Goal: Task Accomplishment & Management: Manage account settings

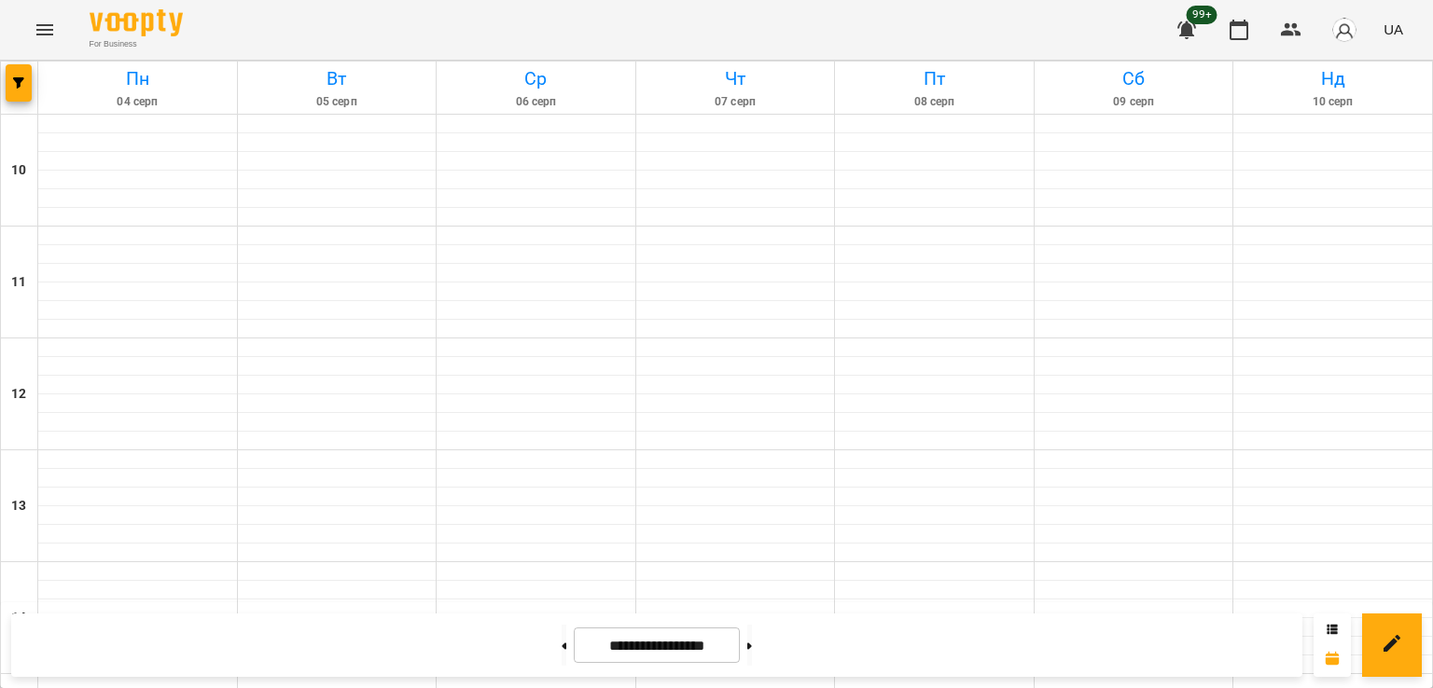
scroll to position [685, 0]
click at [23, 67] on button "button" at bounding box center [19, 82] width 26 height 37
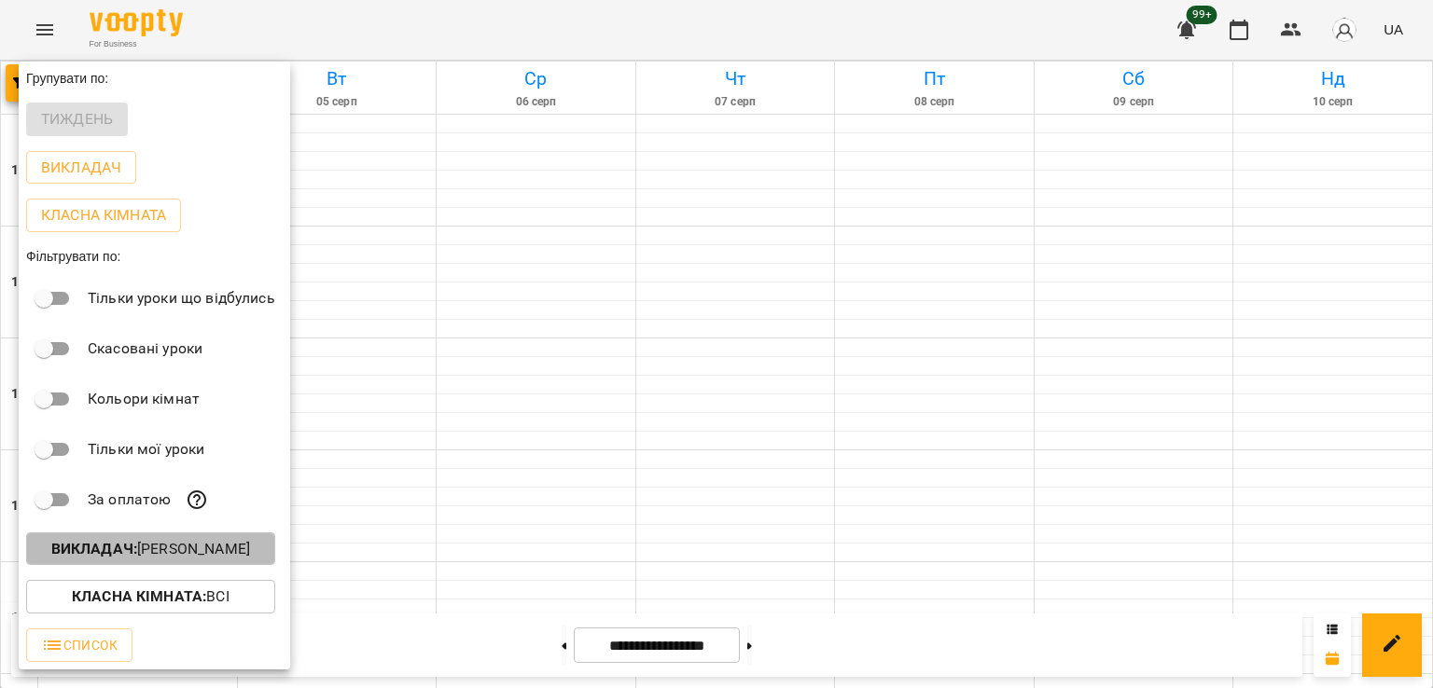
click at [210, 556] on p "Викладач : Владислав Границький" at bounding box center [150, 549] width 199 height 22
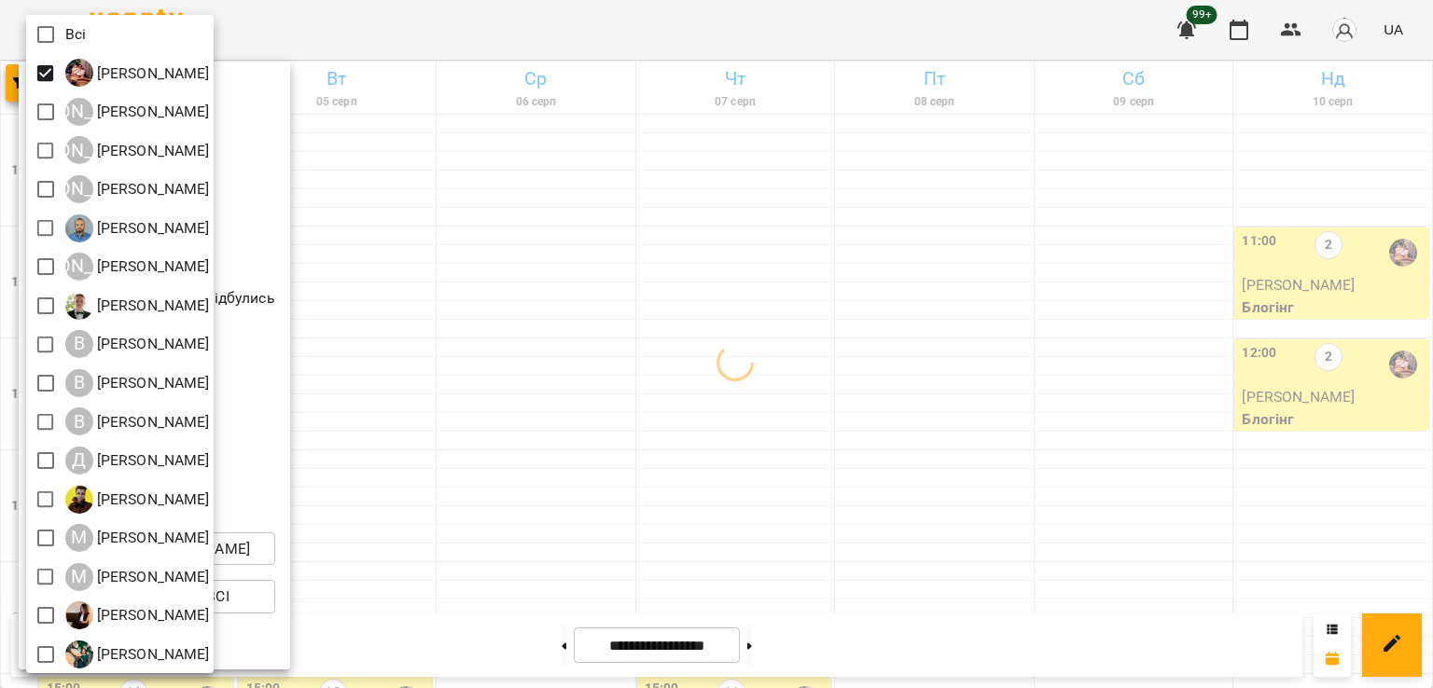
click at [686, 340] on div at bounding box center [716, 344] width 1433 height 688
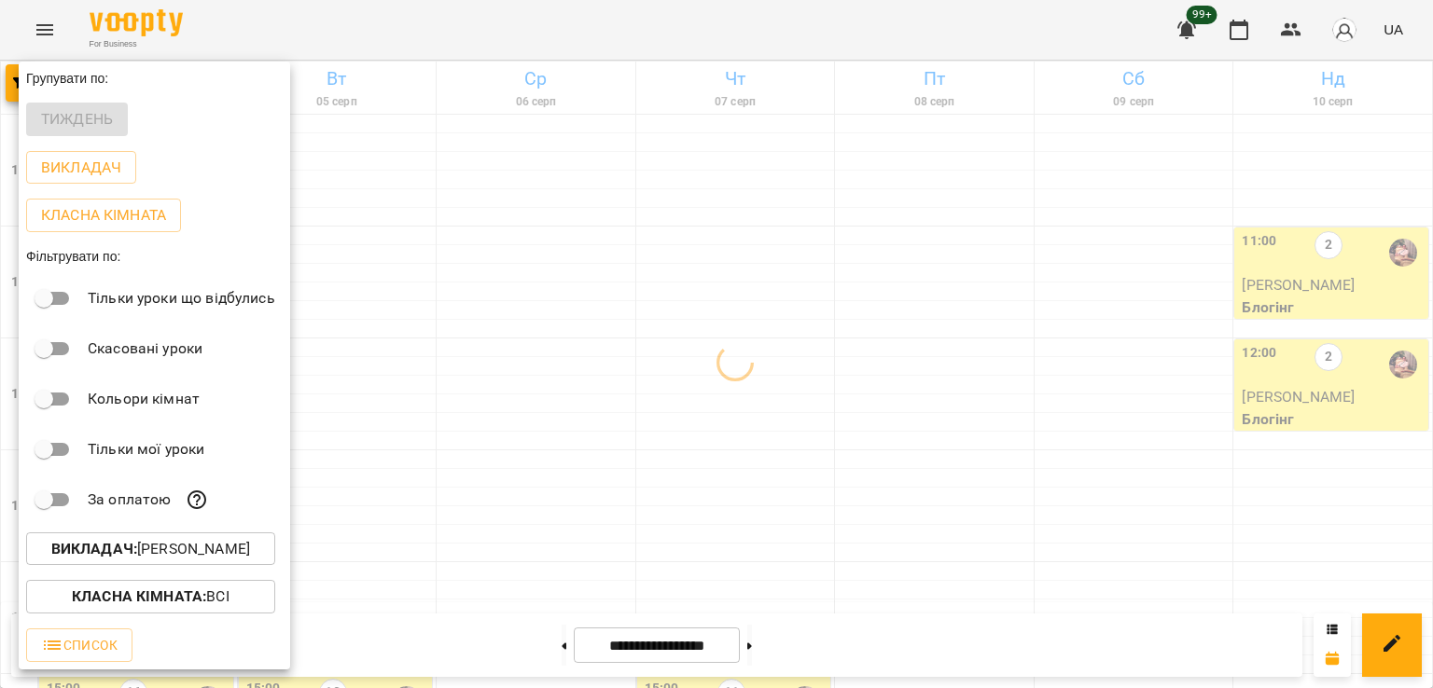
click at [650, 336] on div at bounding box center [716, 344] width 1433 height 688
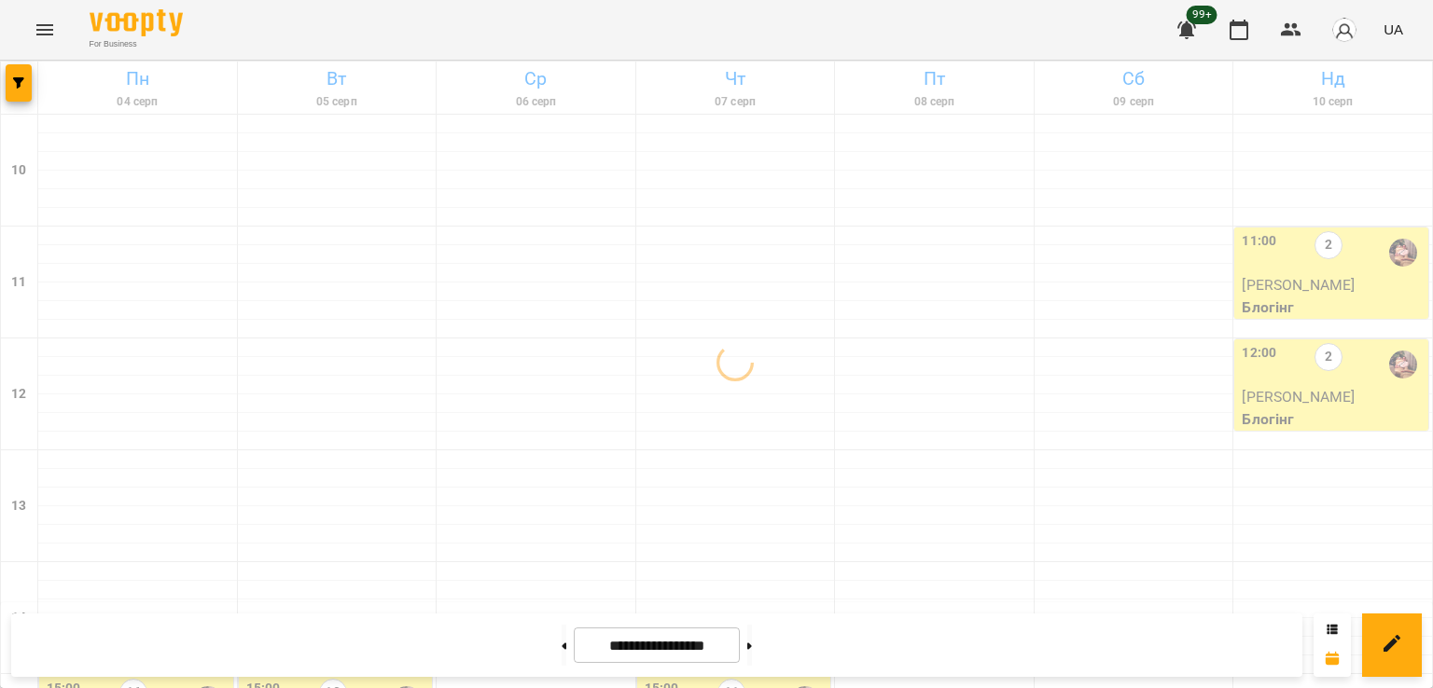
scroll to position [406, 0]
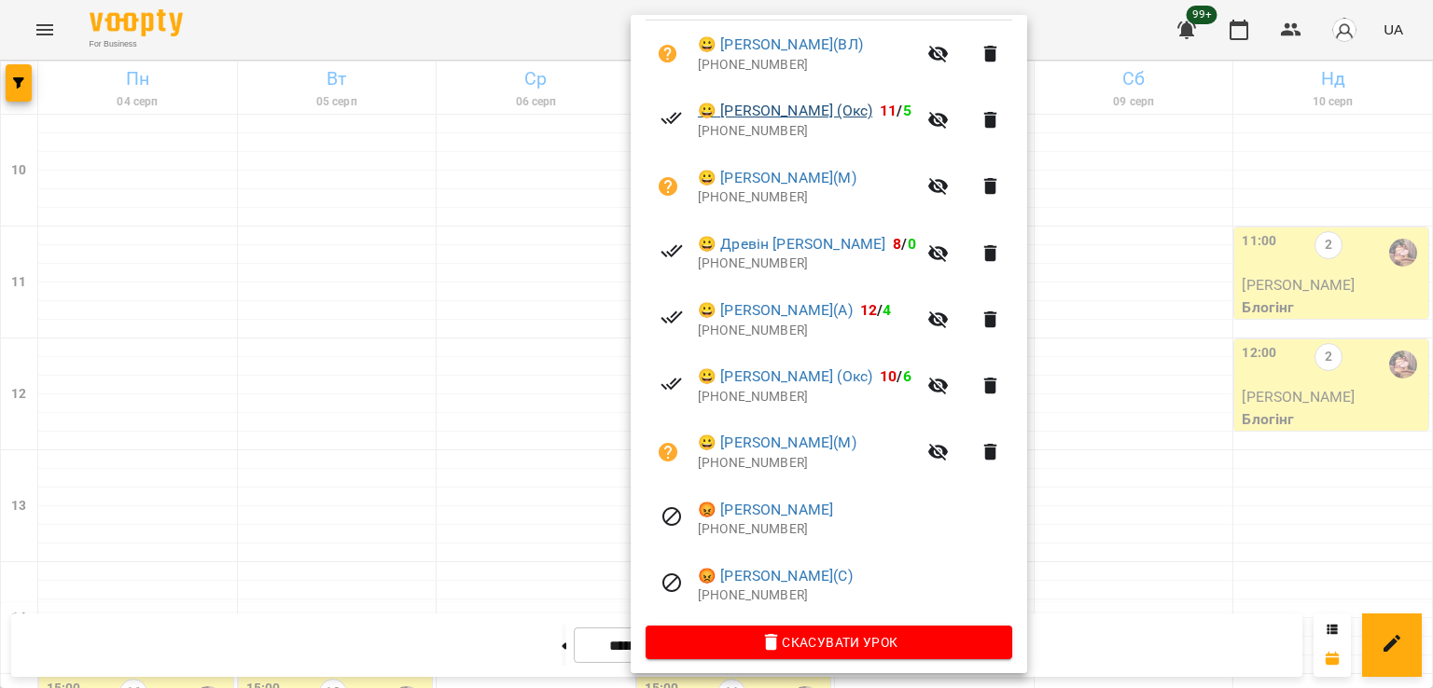
scroll to position [425, 0]
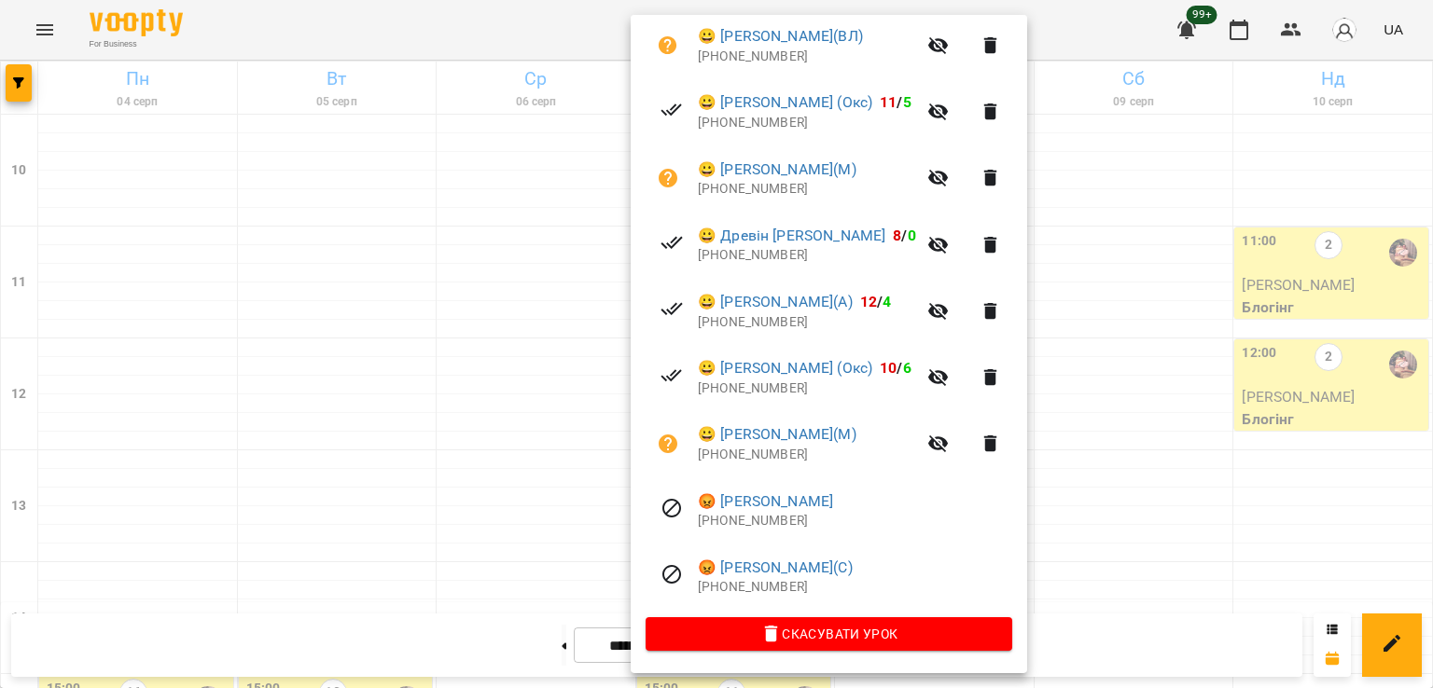
drag, startPoint x: 355, startPoint y: 335, endPoint x: 333, endPoint y: 318, distance: 28.0
click at [349, 329] on div at bounding box center [716, 344] width 1433 height 688
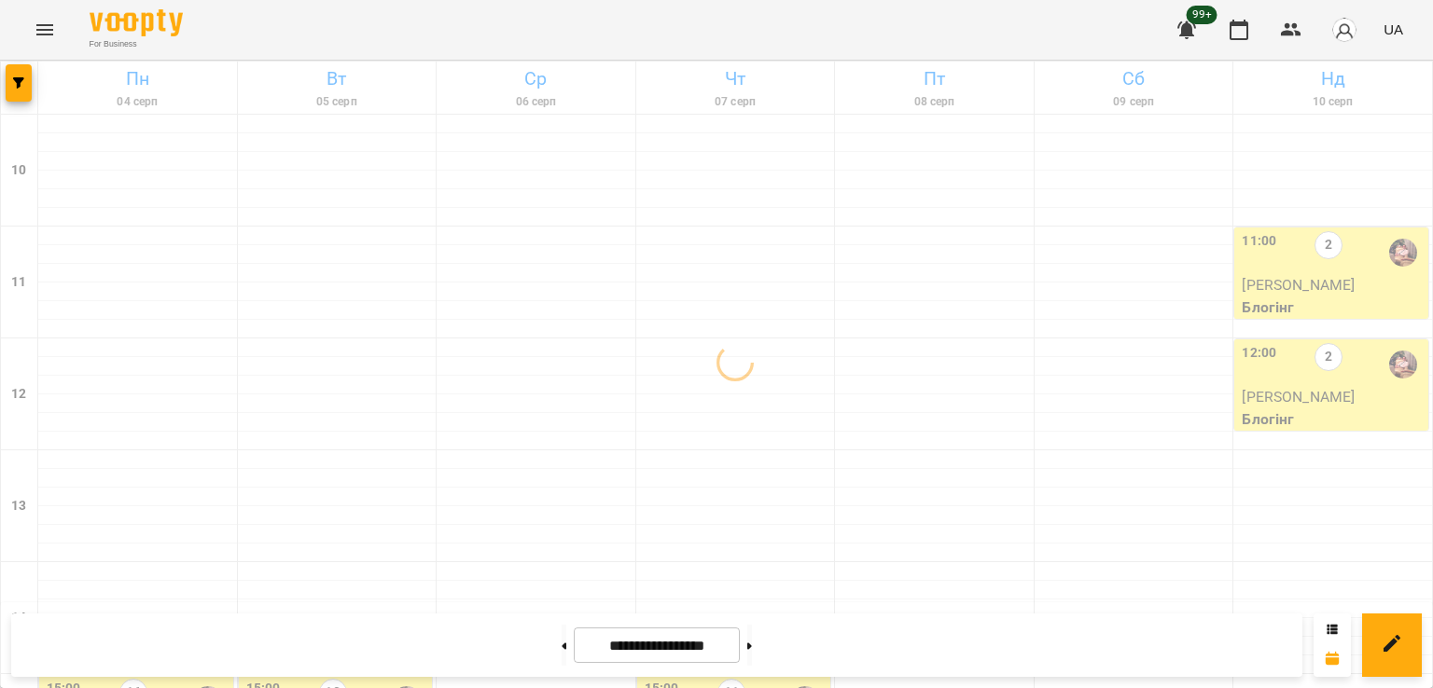
click at [319, 679] on div "10" at bounding box center [333, 700] width 28 height 43
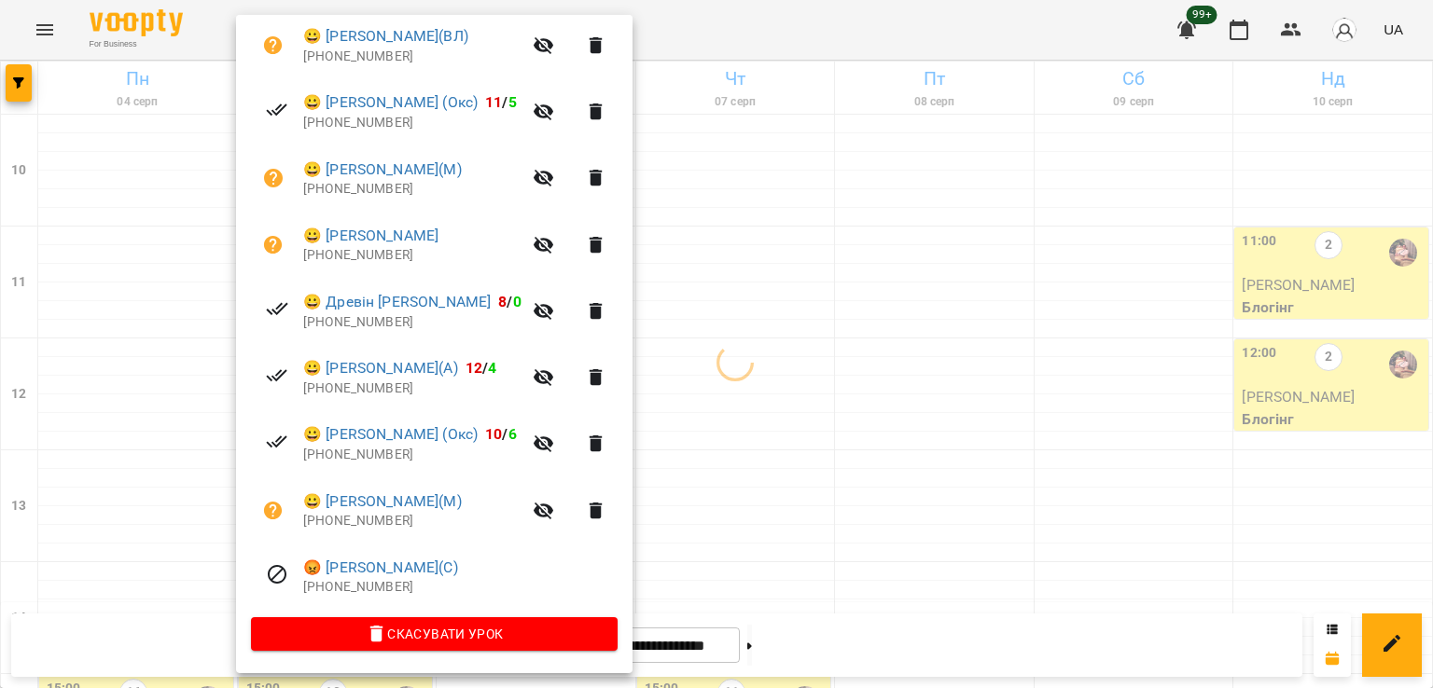
click at [774, 322] on div at bounding box center [716, 344] width 1433 height 688
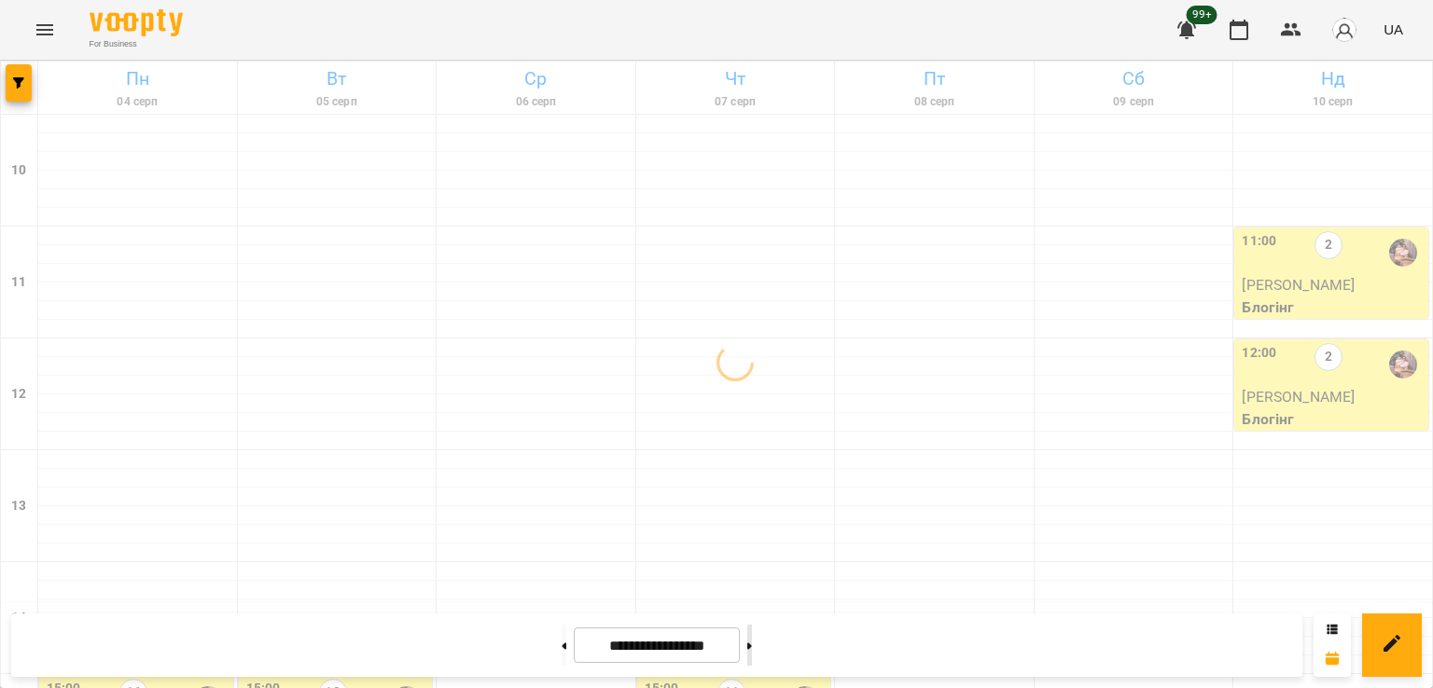
click at [752, 643] on icon at bounding box center [749, 646] width 5 height 7
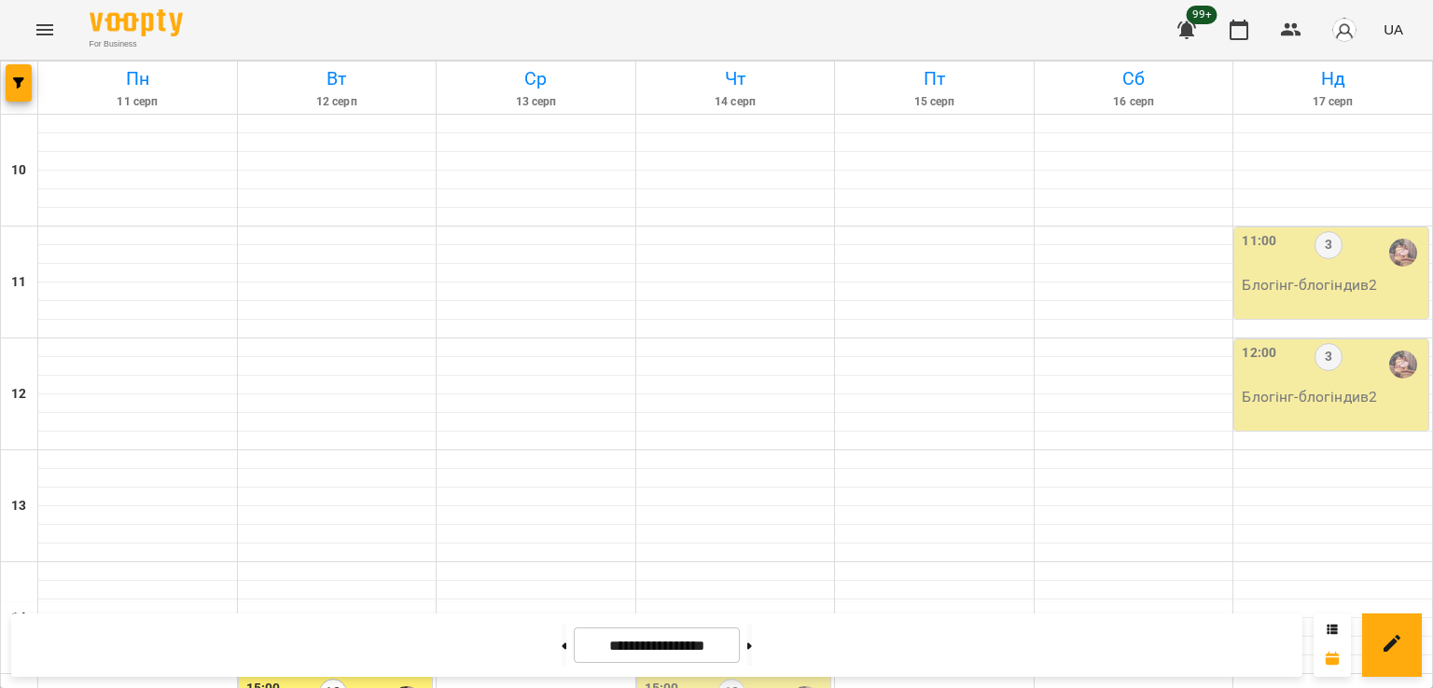
click at [347, 679] on div "15:00 12" at bounding box center [337, 700] width 183 height 43
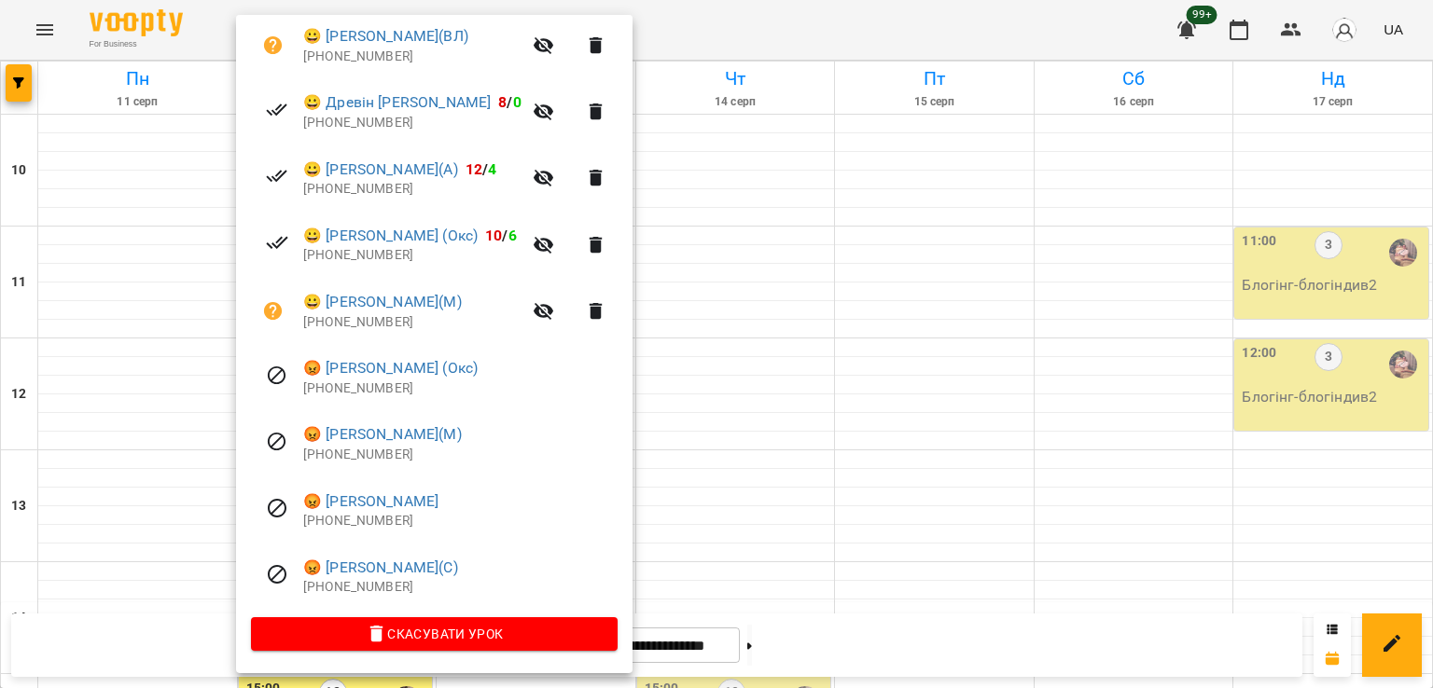
click at [171, 396] on div at bounding box center [716, 344] width 1433 height 688
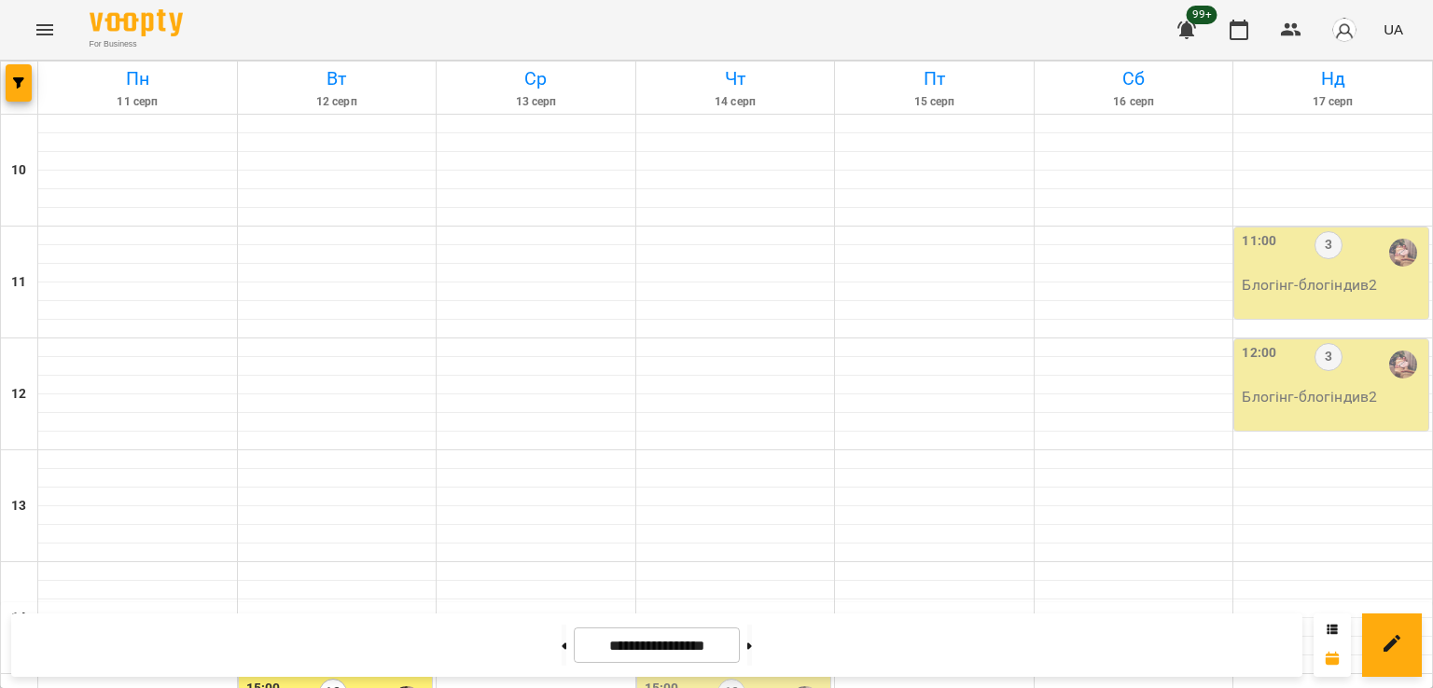
scroll to position [592, 0]
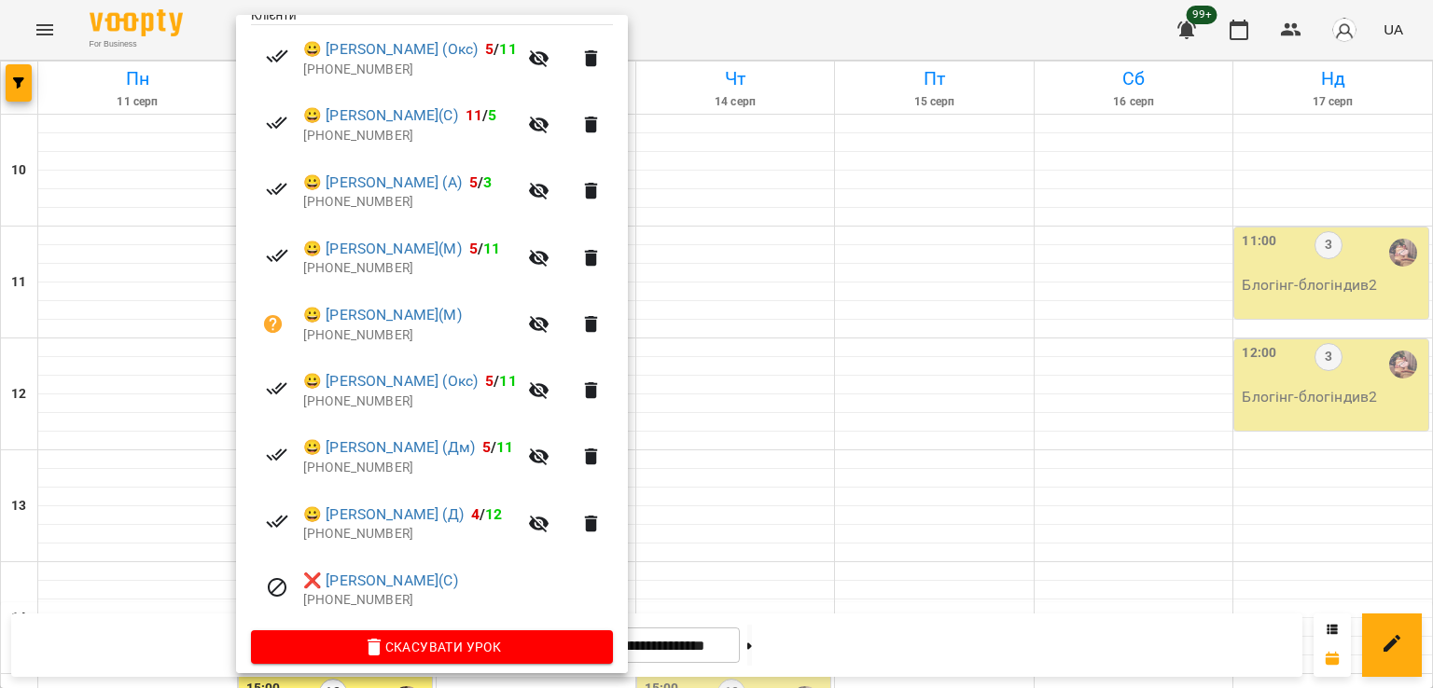
scroll to position [425, 0]
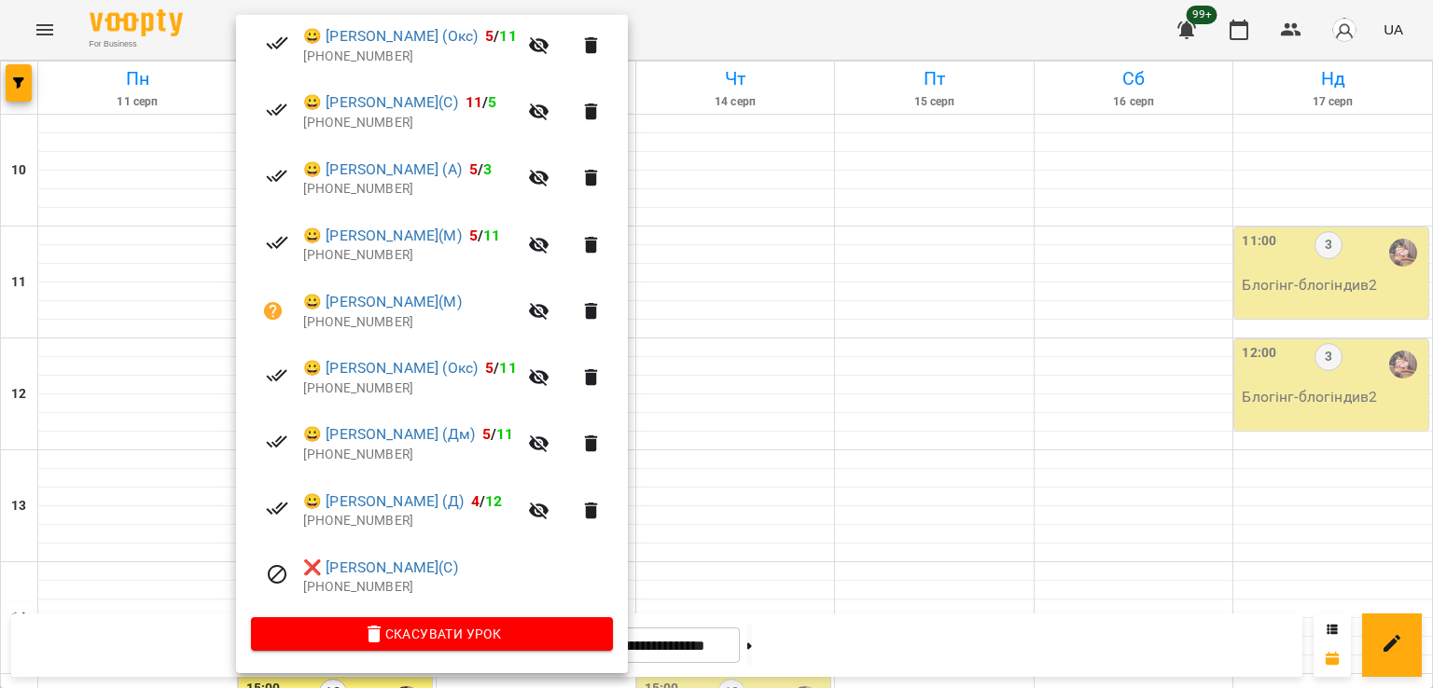
click at [752, 433] on div at bounding box center [716, 344] width 1433 height 688
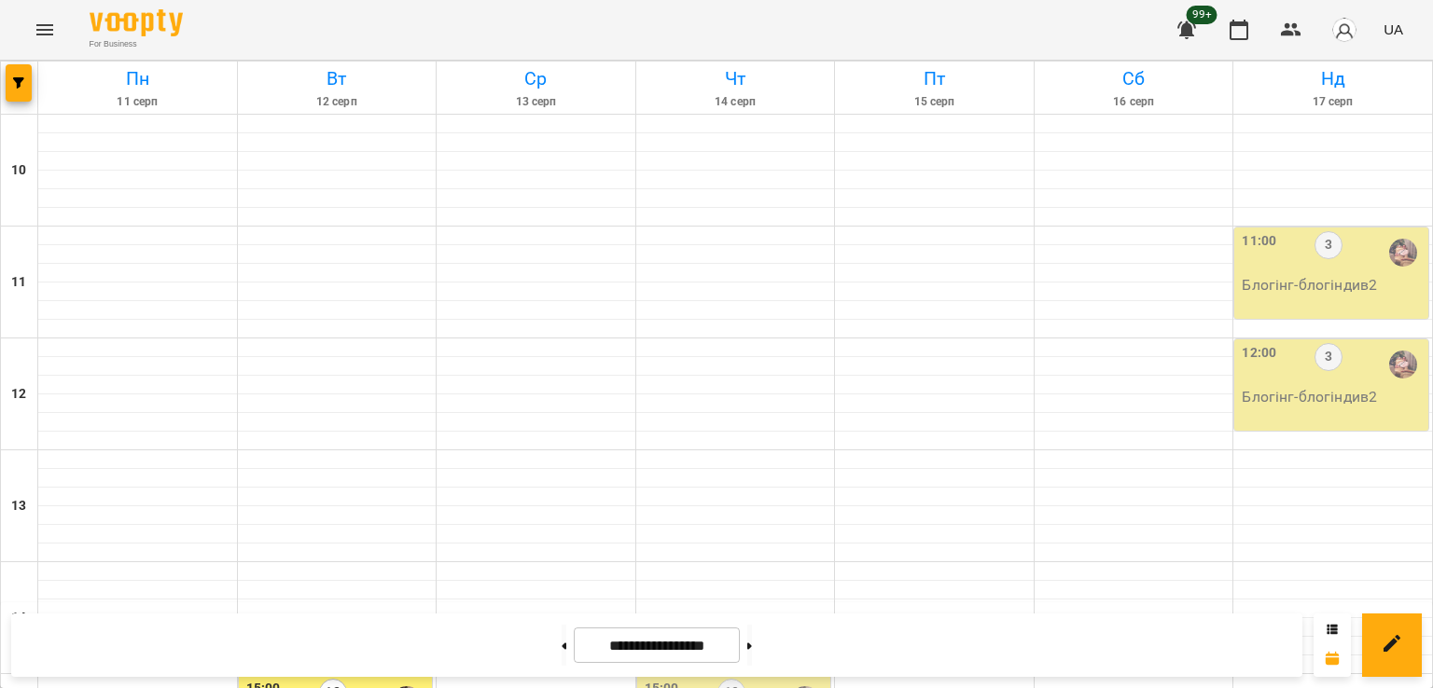
scroll to position [779, 0]
click at [16, 74] on button "button" at bounding box center [19, 82] width 26 height 37
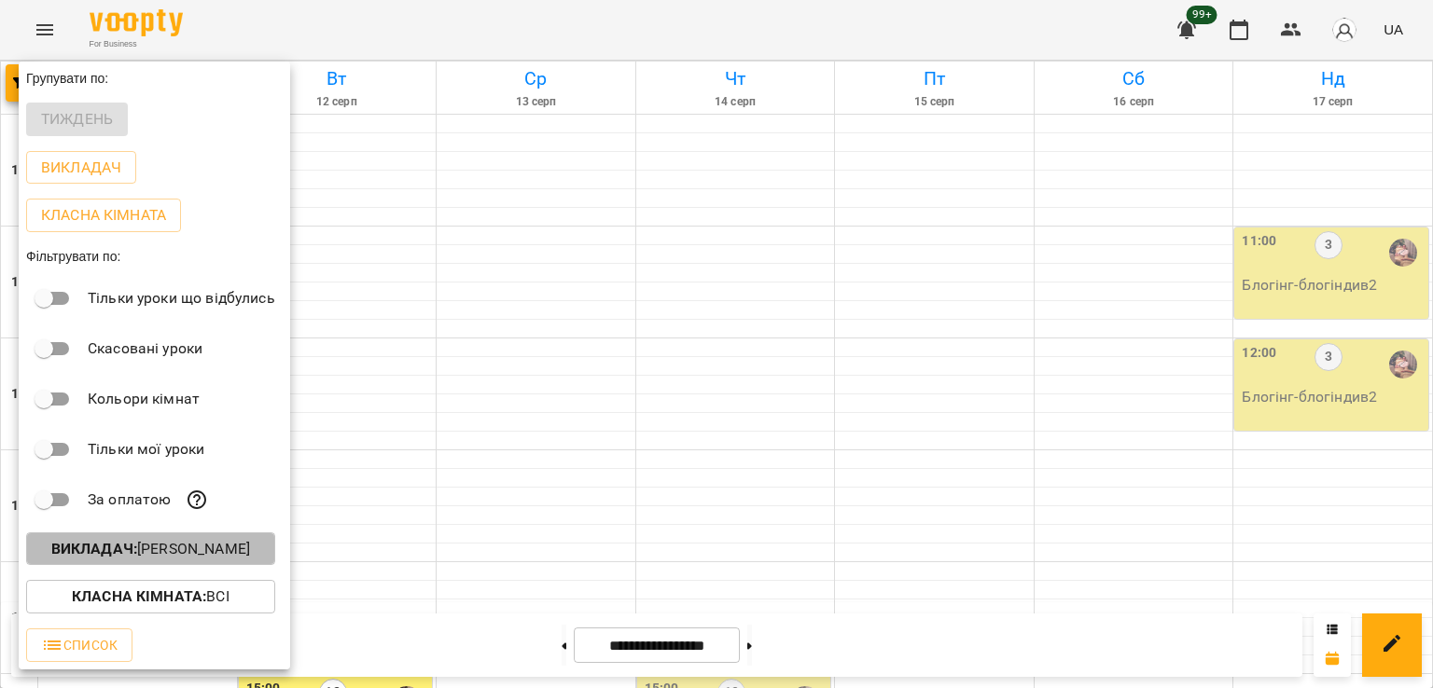
click at [213, 564] on button "Викладач : [PERSON_NAME]" at bounding box center [150, 550] width 249 height 34
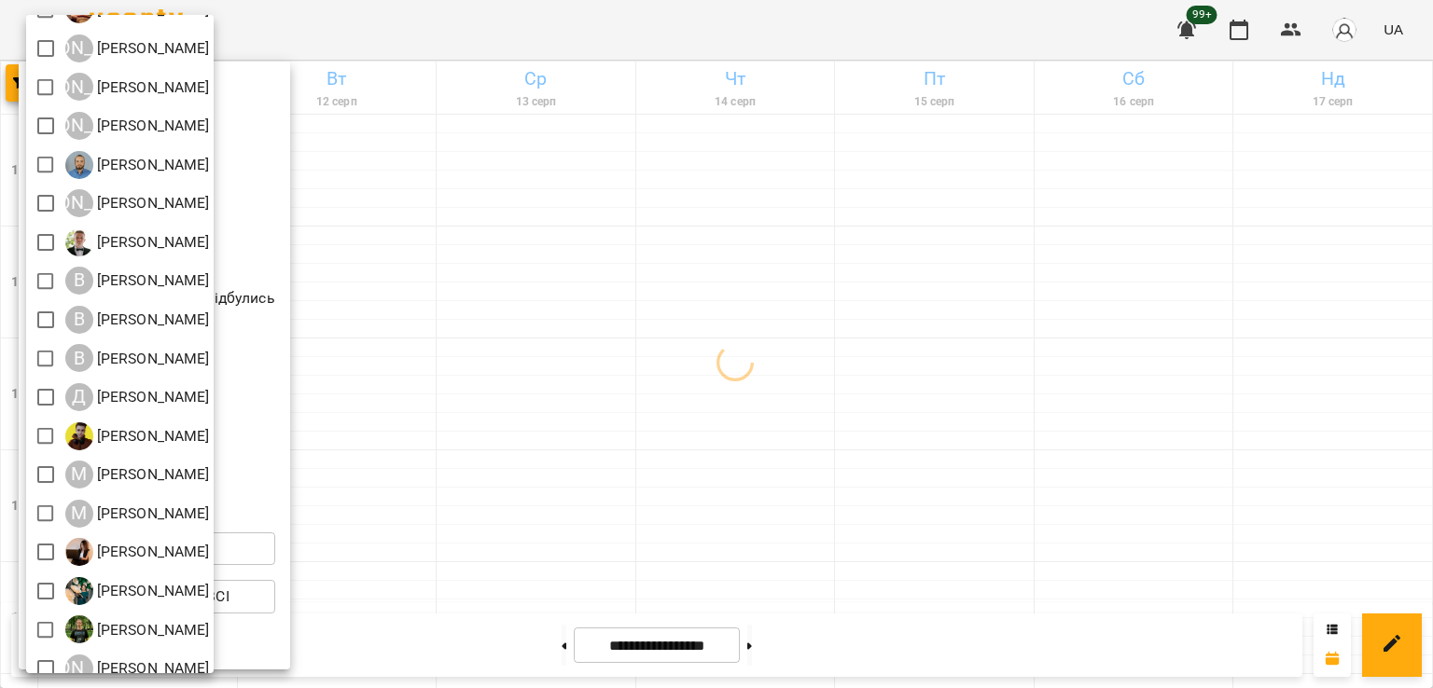
scroll to position [120, 0]
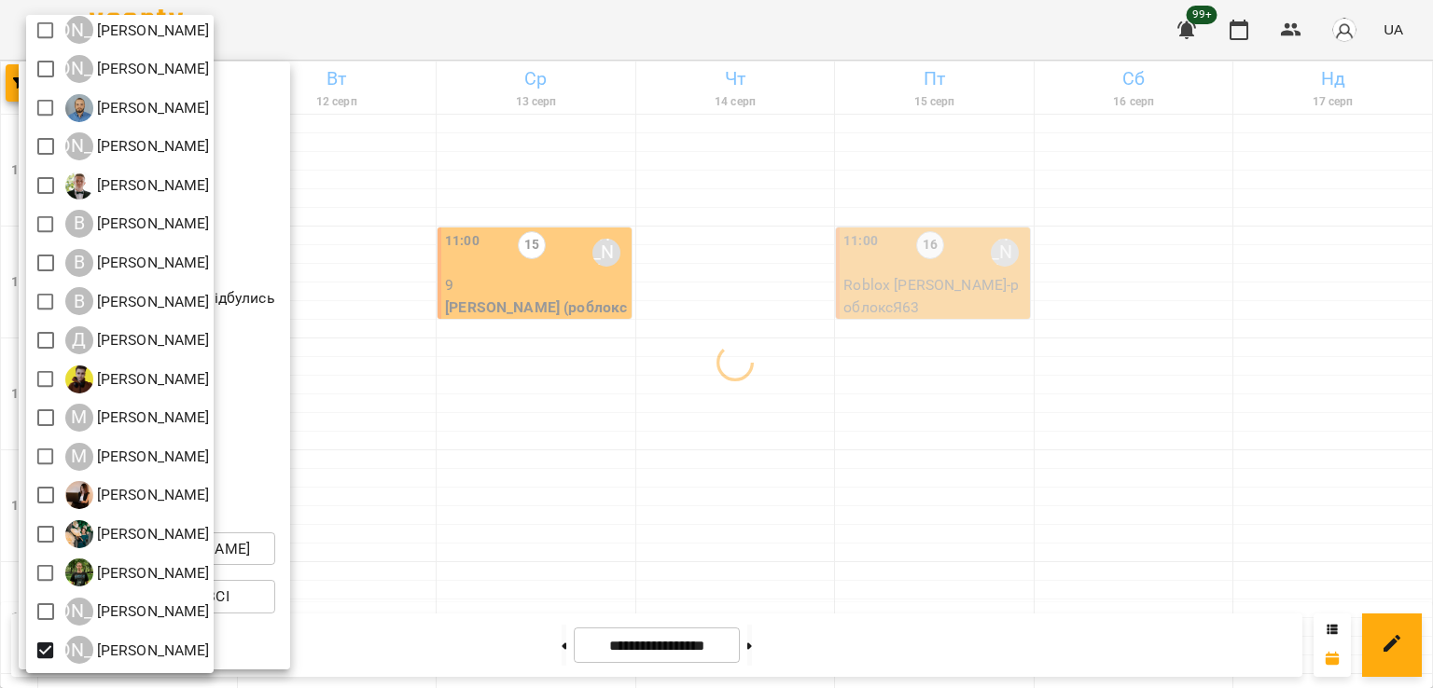
click at [821, 398] on div at bounding box center [716, 344] width 1433 height 688
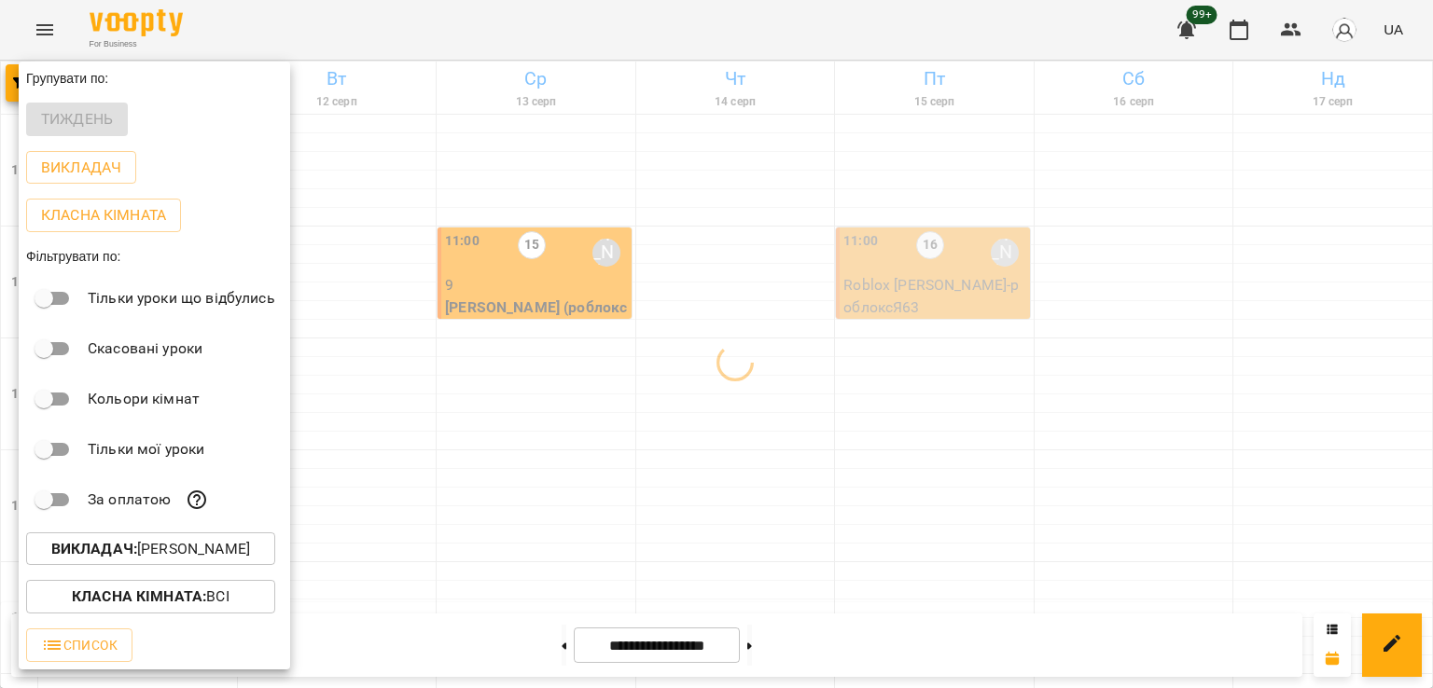
click at [475, 292] on div at bounding box center [716, 344] width 1433 height 688
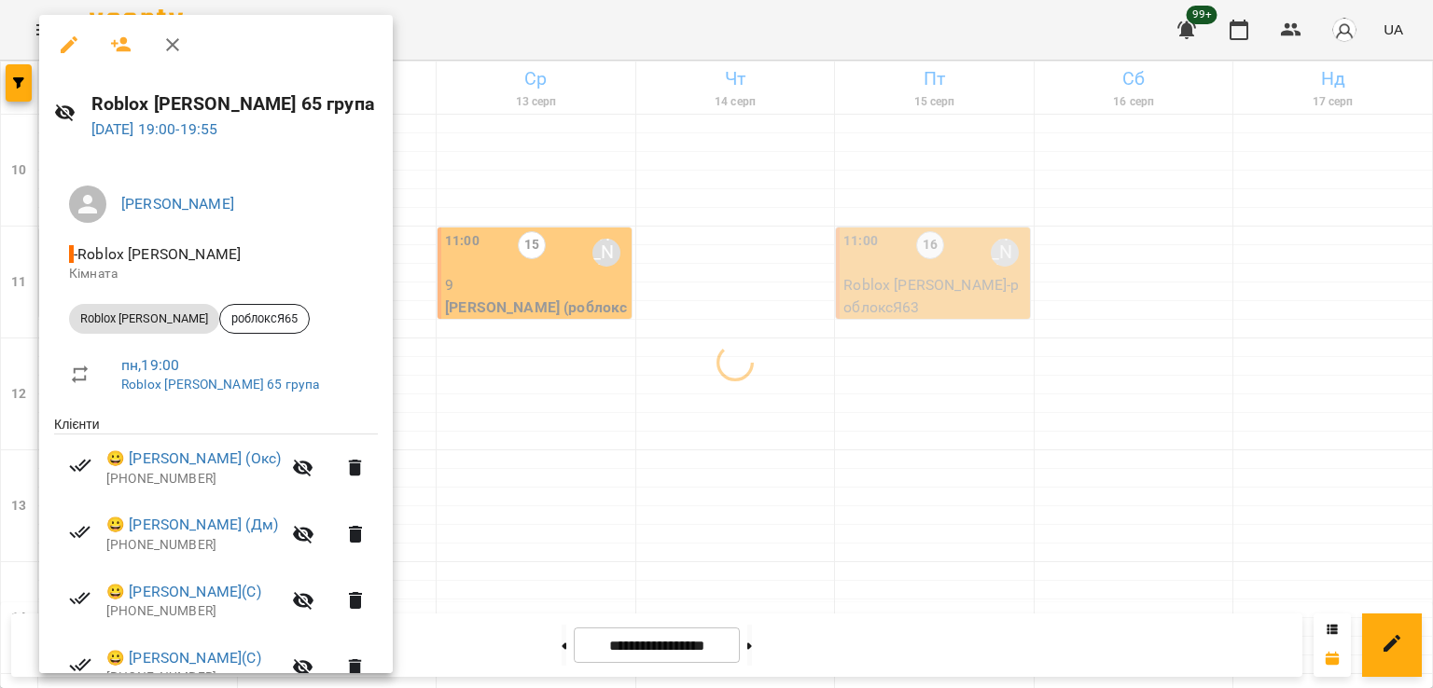
click at [485, 340] on div at bounding box center [716, 344] width 1433 height 688
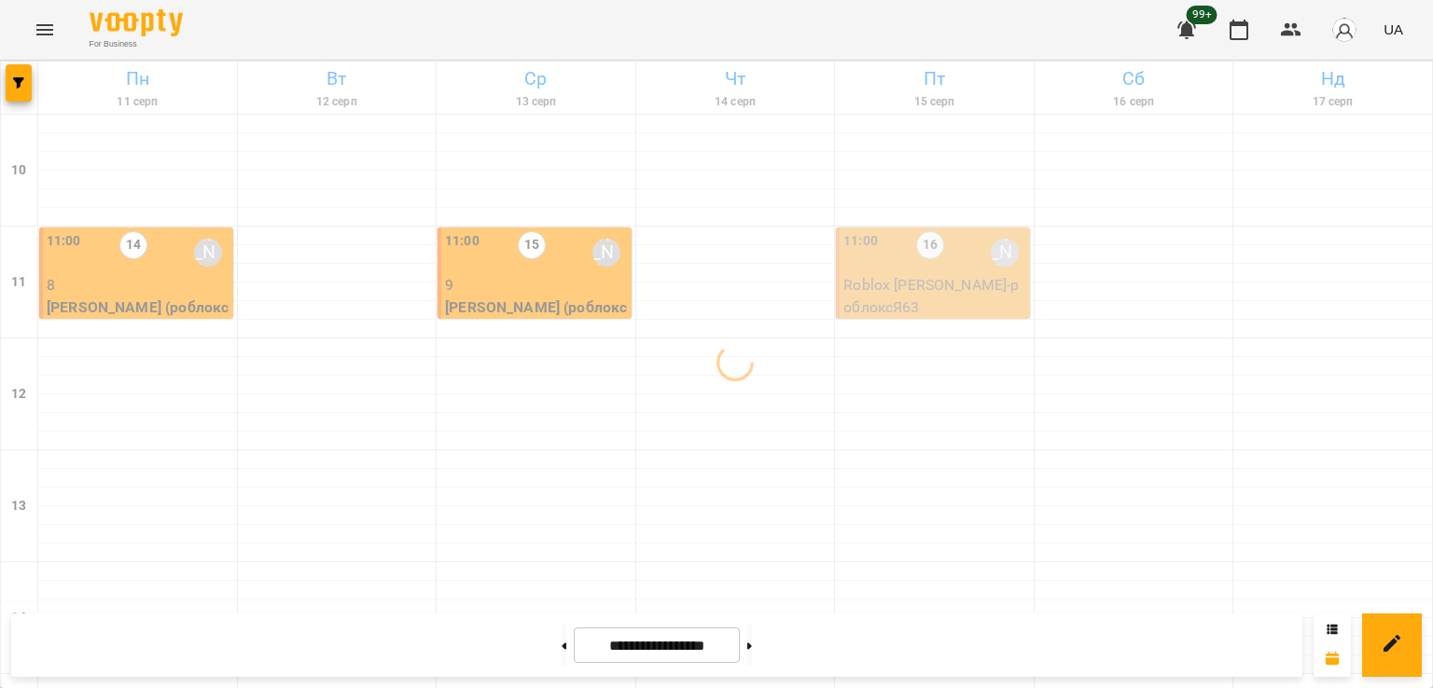
scroll to position [965, 0]
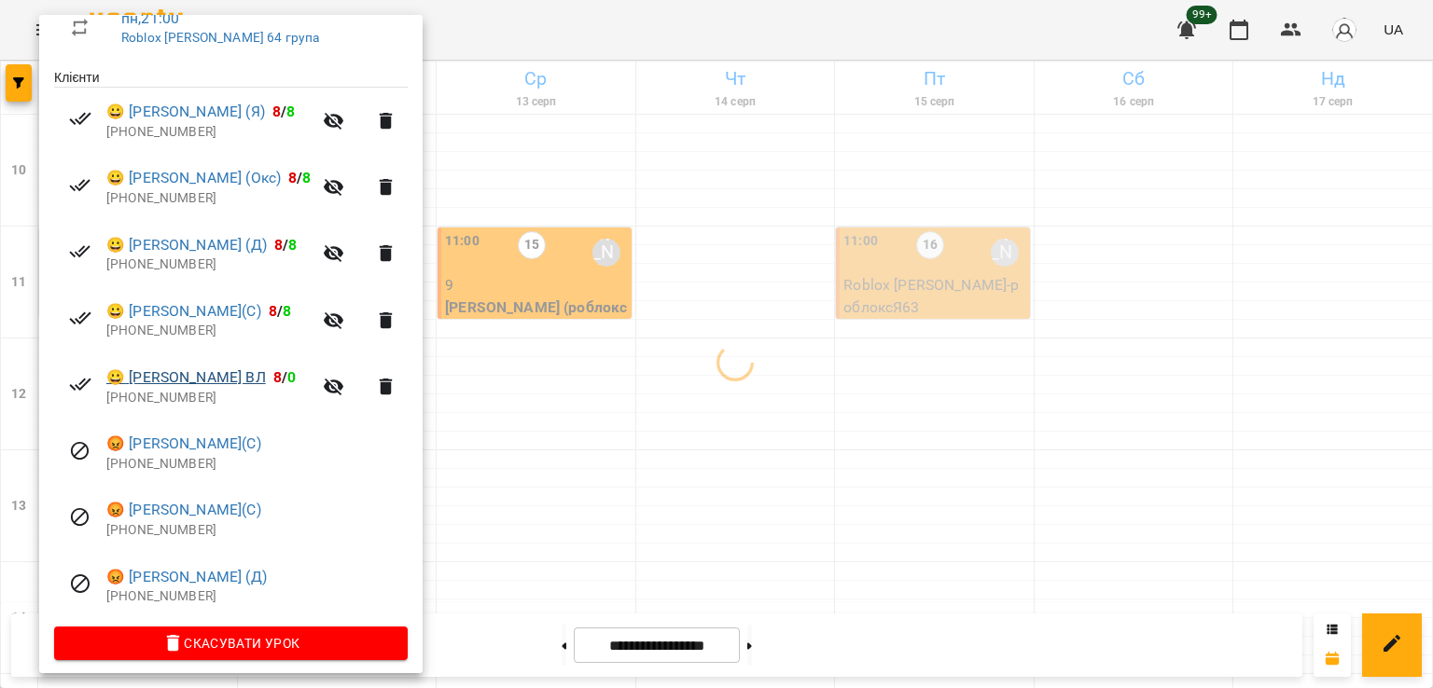
scroll to position [358, 0]
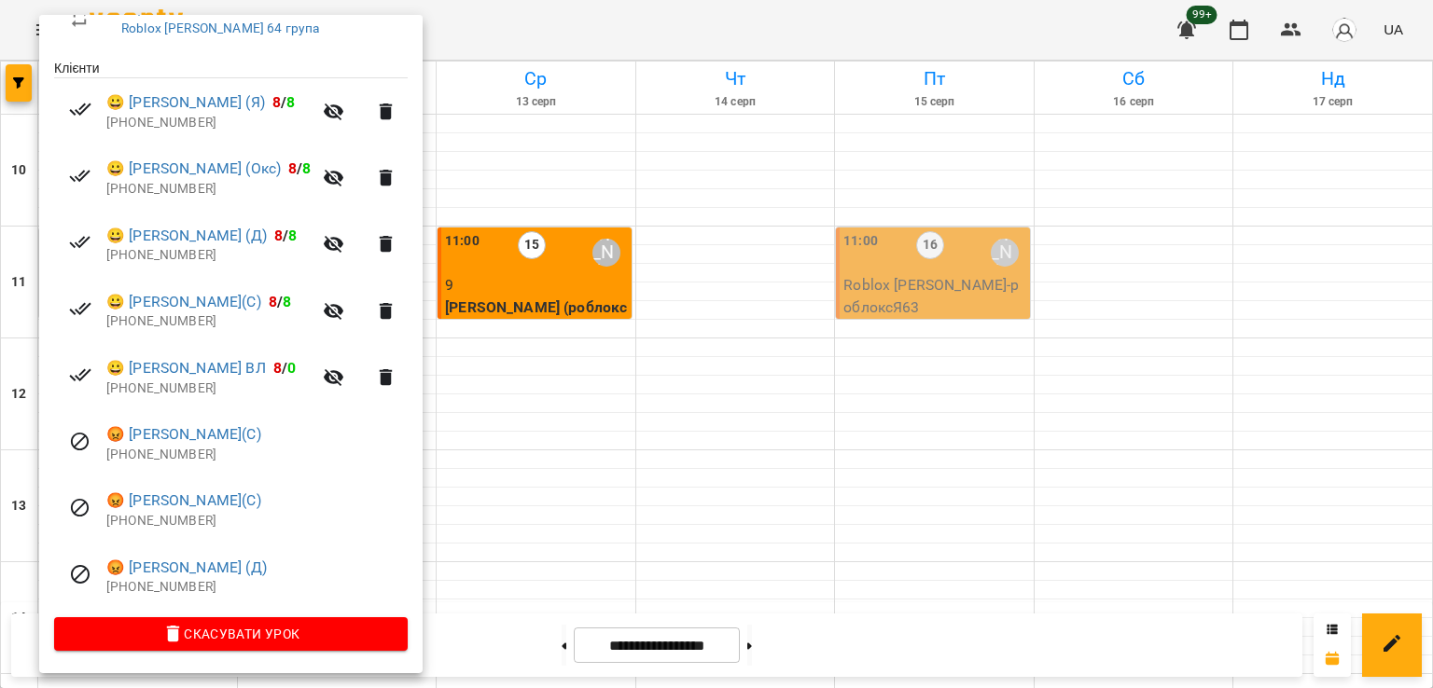
click at [575, 187] on div at bounding box center [716, 344] width 1433 height 688
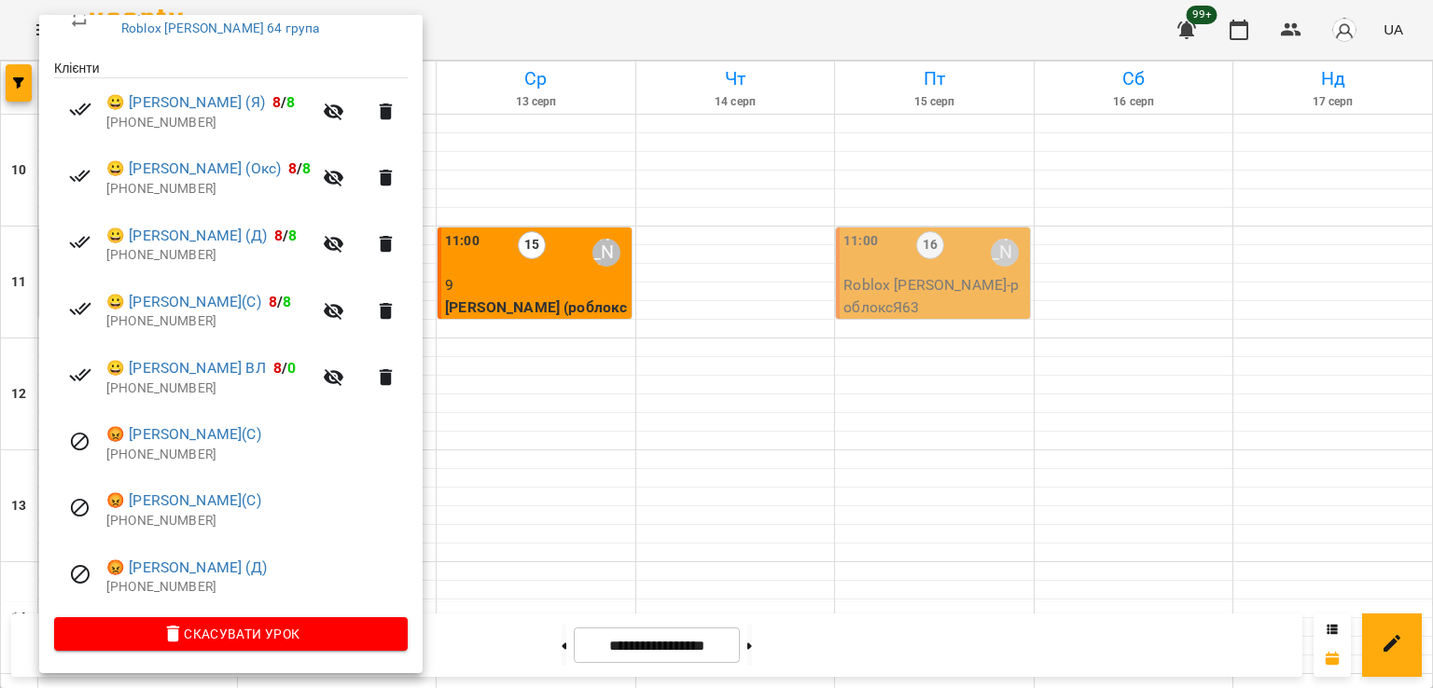
click at [489, 169] on div at bounding box center [716, 344] width 1433 height 688
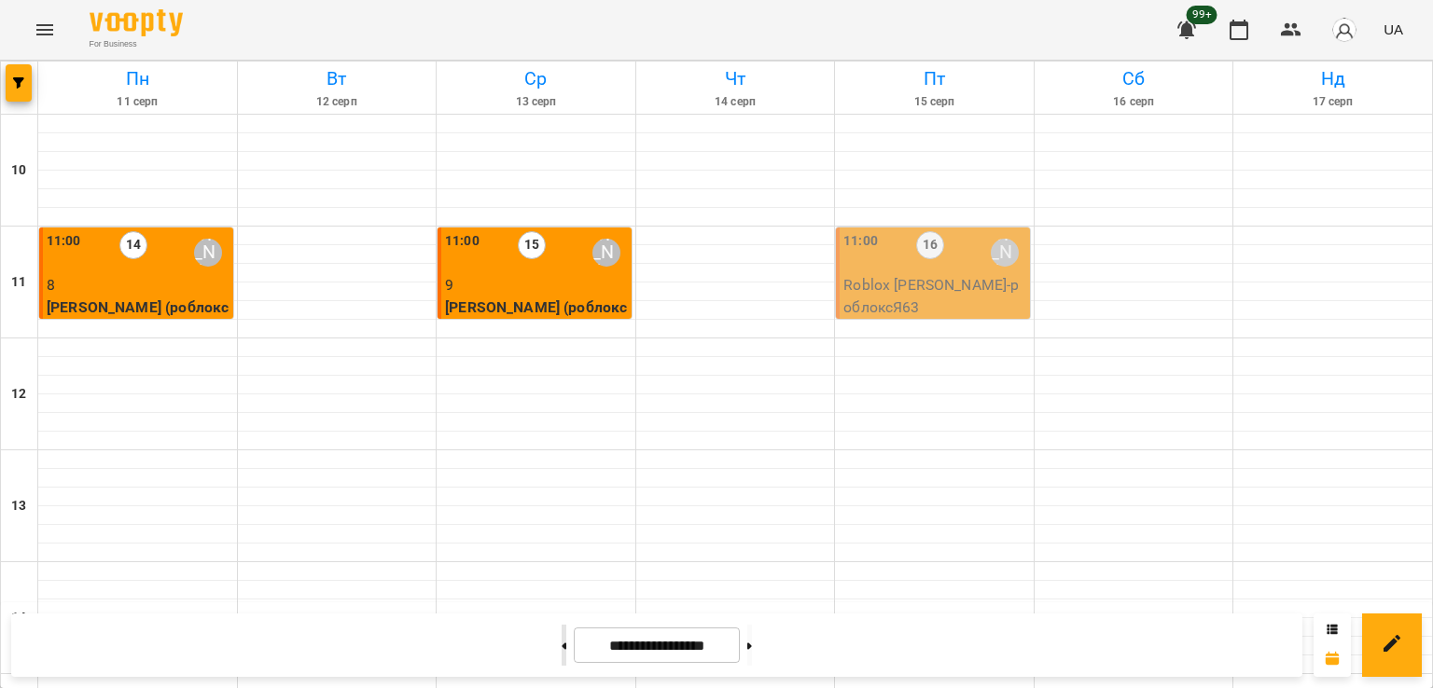
click at [561, 655] on button at bounding box center [563, 645] width 5 height 41
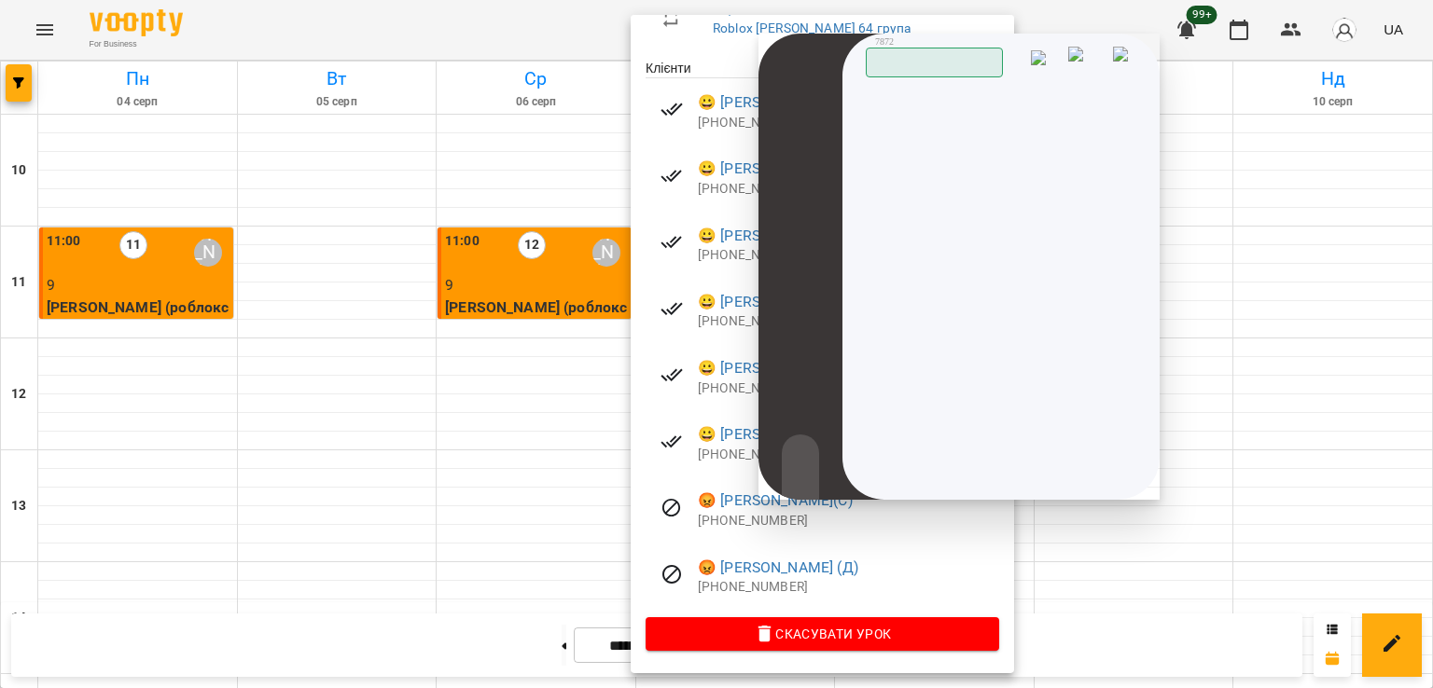
drag, startPoint x: 1123, startPoint y: 57, endPoint x: 1101, endPoint y: 57, distance: 21.5
click at [1119, 56] on img at bounding box center [1126, 61] width 26 height 28
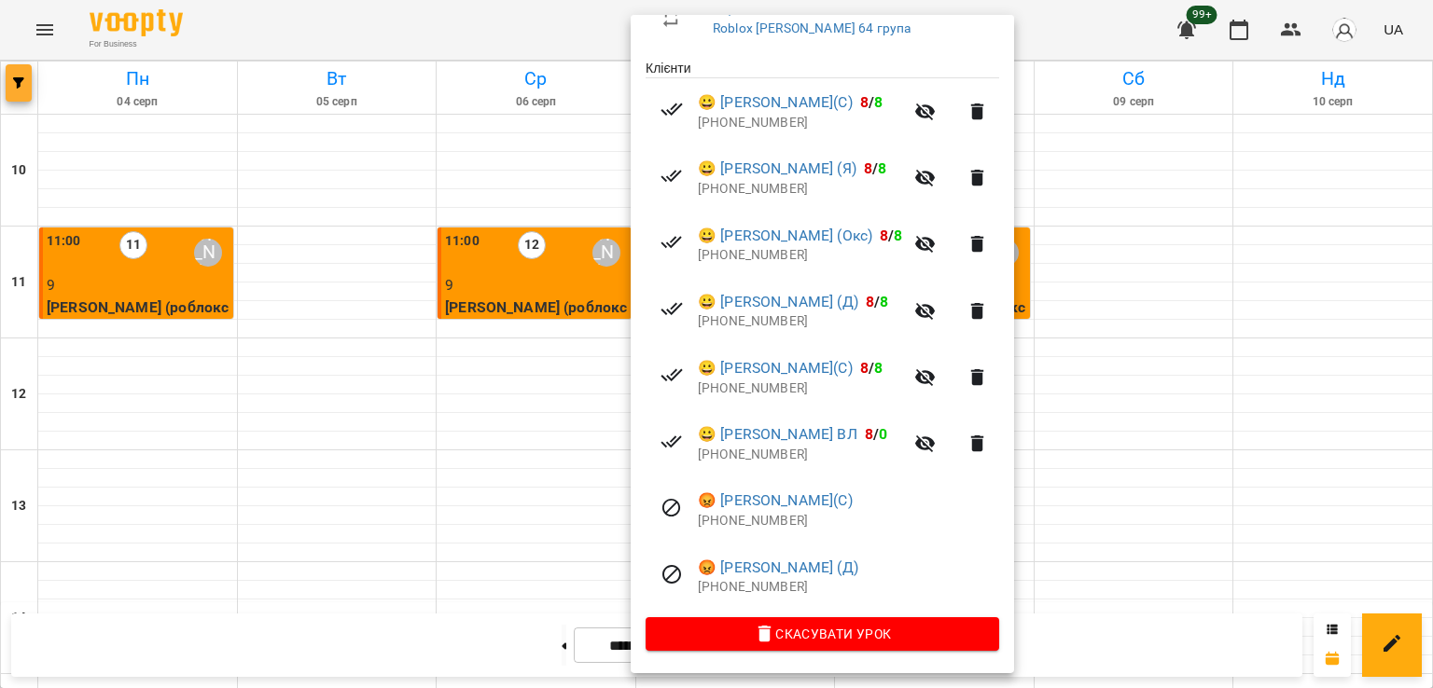
click at [5, 93] on div at bounding box center [716, 344] width 1433 height 688
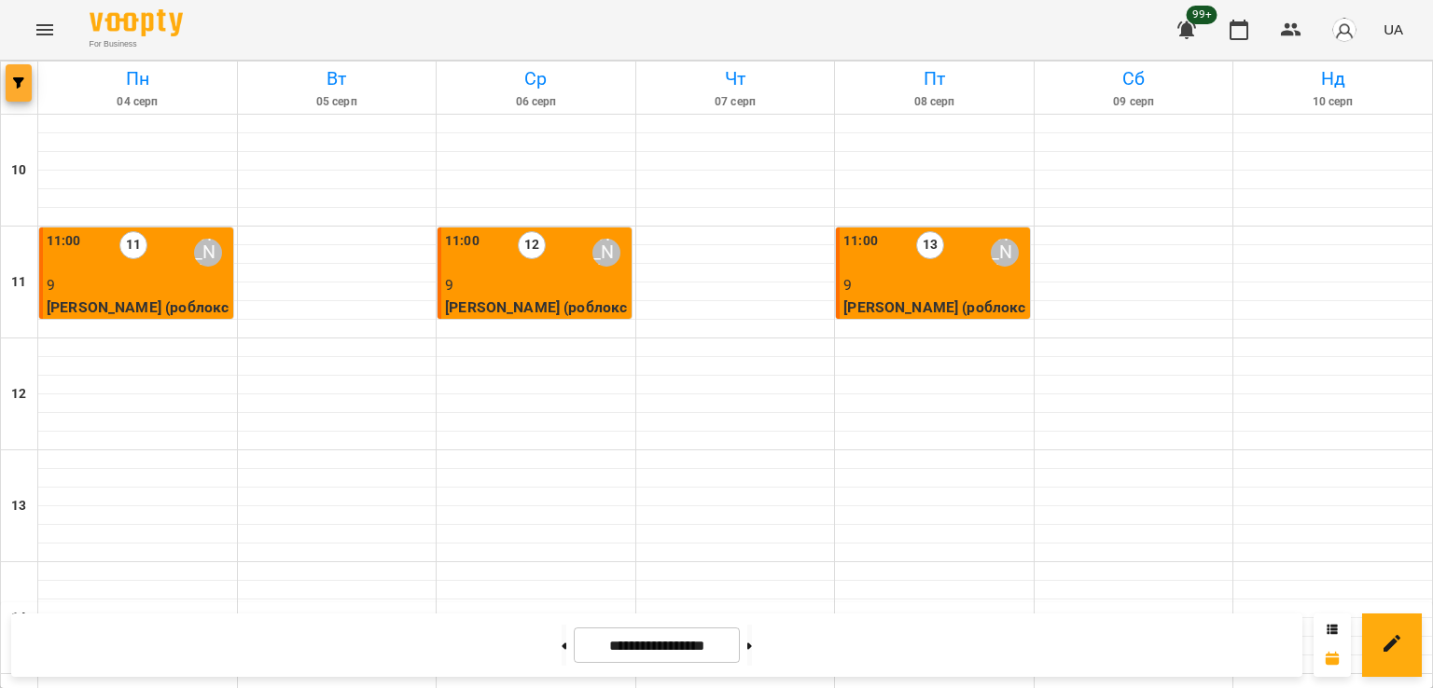
click at [16, 79] on icon "button" at bounding box center [18, 82] width 11 height 11
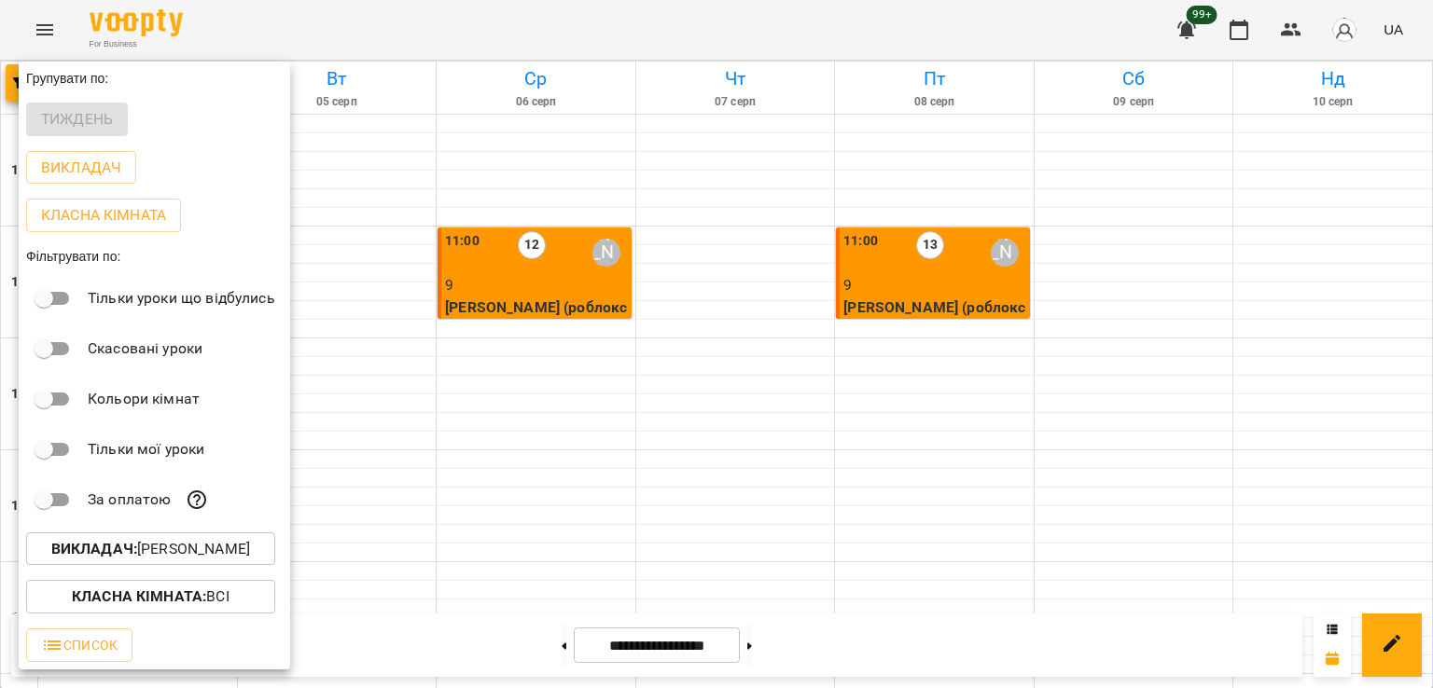
click at [182, 561] on p "Викладач : [PERSON_NAME]" at bounding box center [150, 549] width 199 height 22
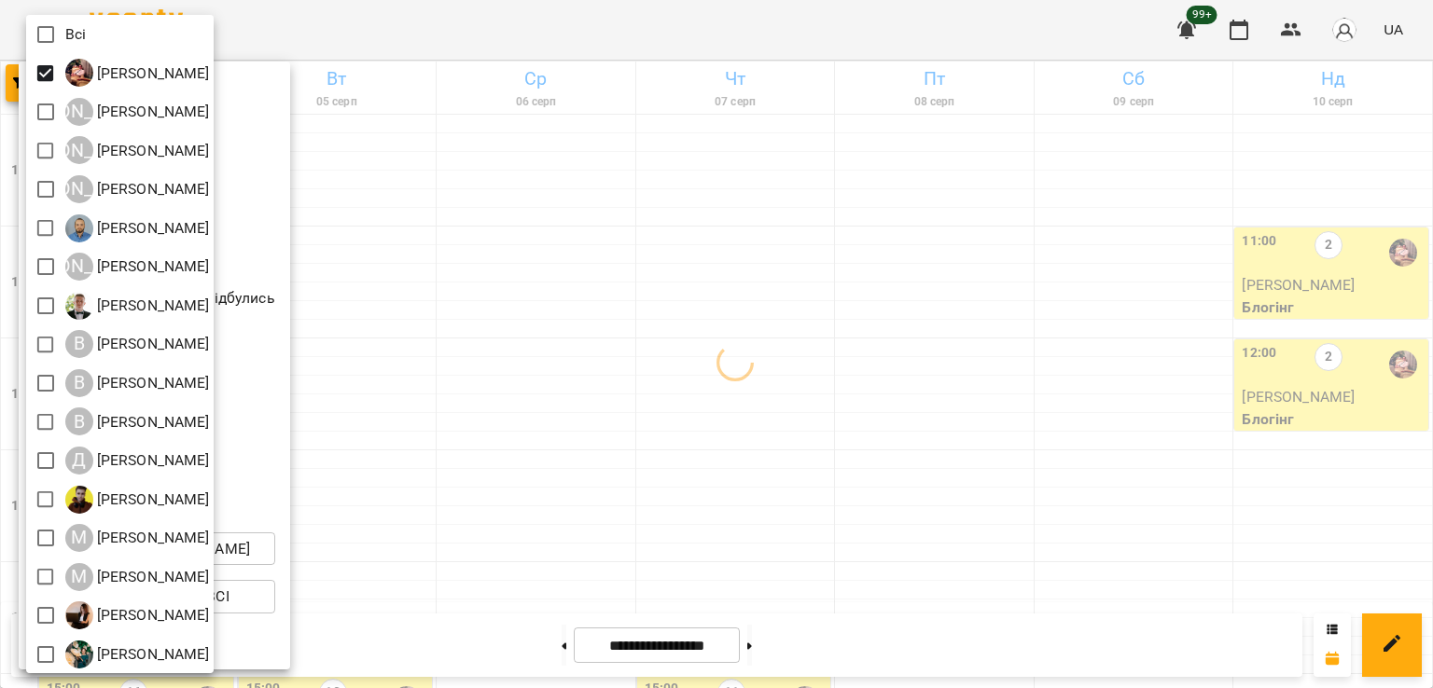
click at [571, 352] on div at bounding box center [716, 344] width 1433 height 688
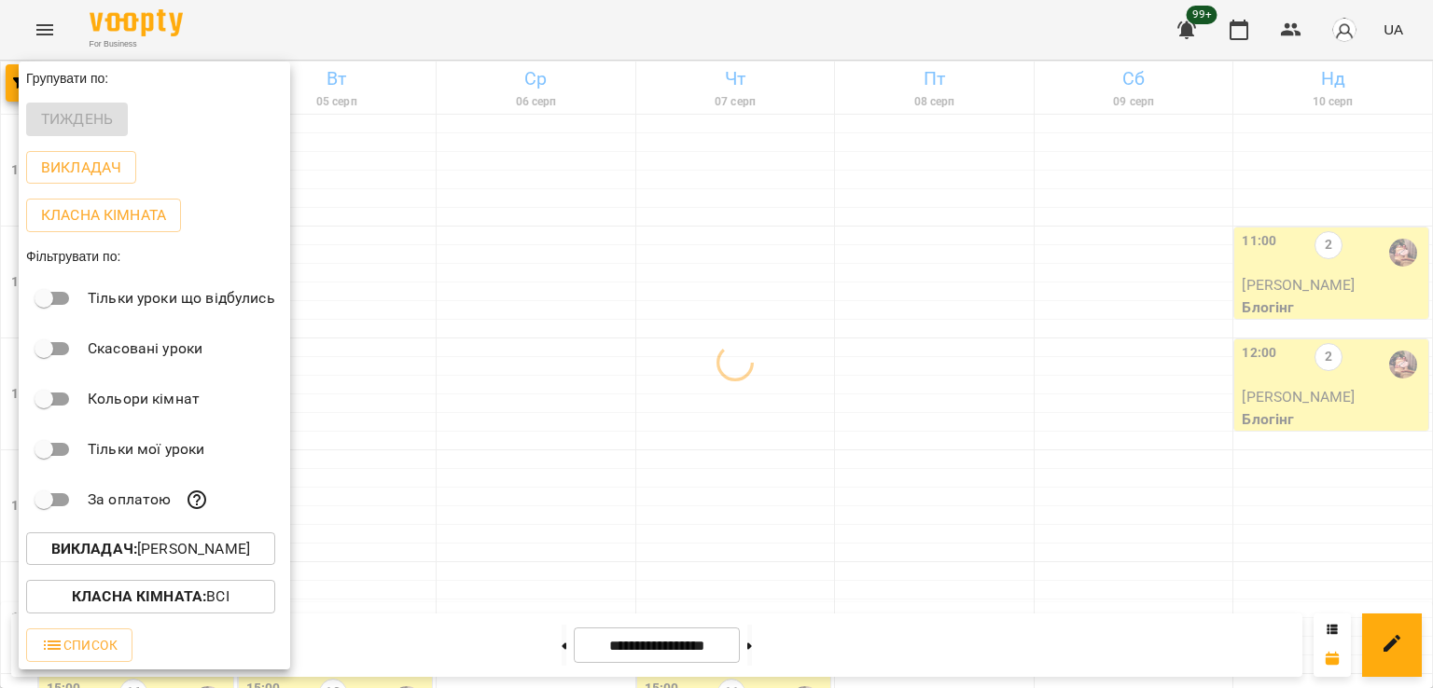
click at [651, 287] on div at bounding box center [716, 344] width 1433 height 688
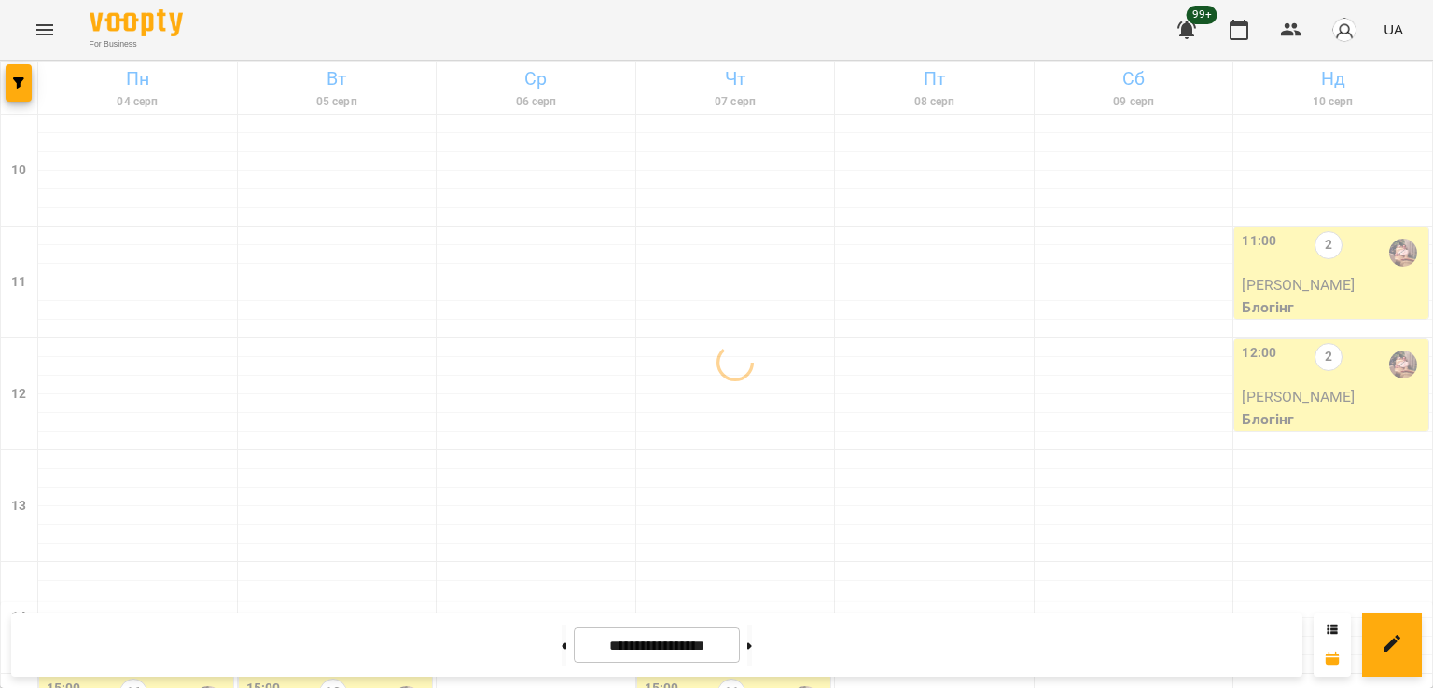
scroll to position [592, 0]
click at [752, 648] on icon at bounding box center [749, 646] width 5 height 7
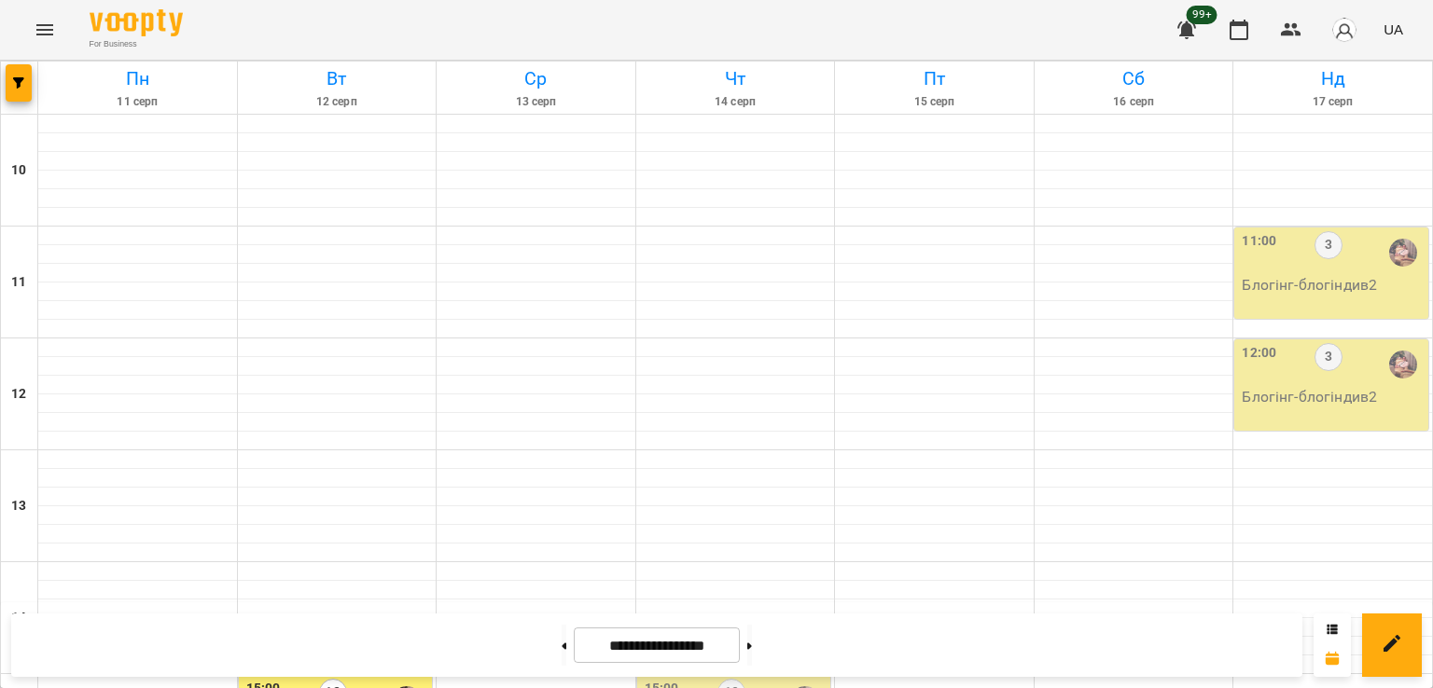
scroll to position [312, 0]
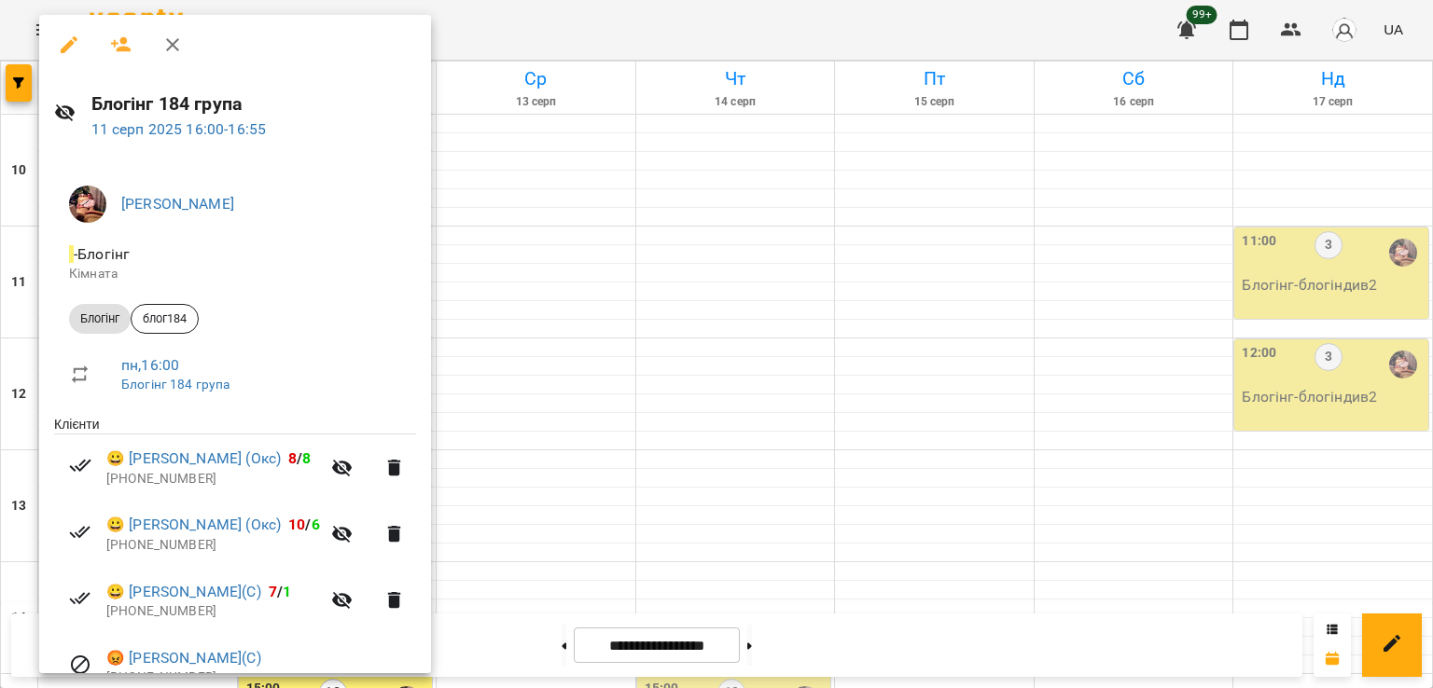
click at [603, 511] on div at bounding box center [716, 344] width 1433 height 688
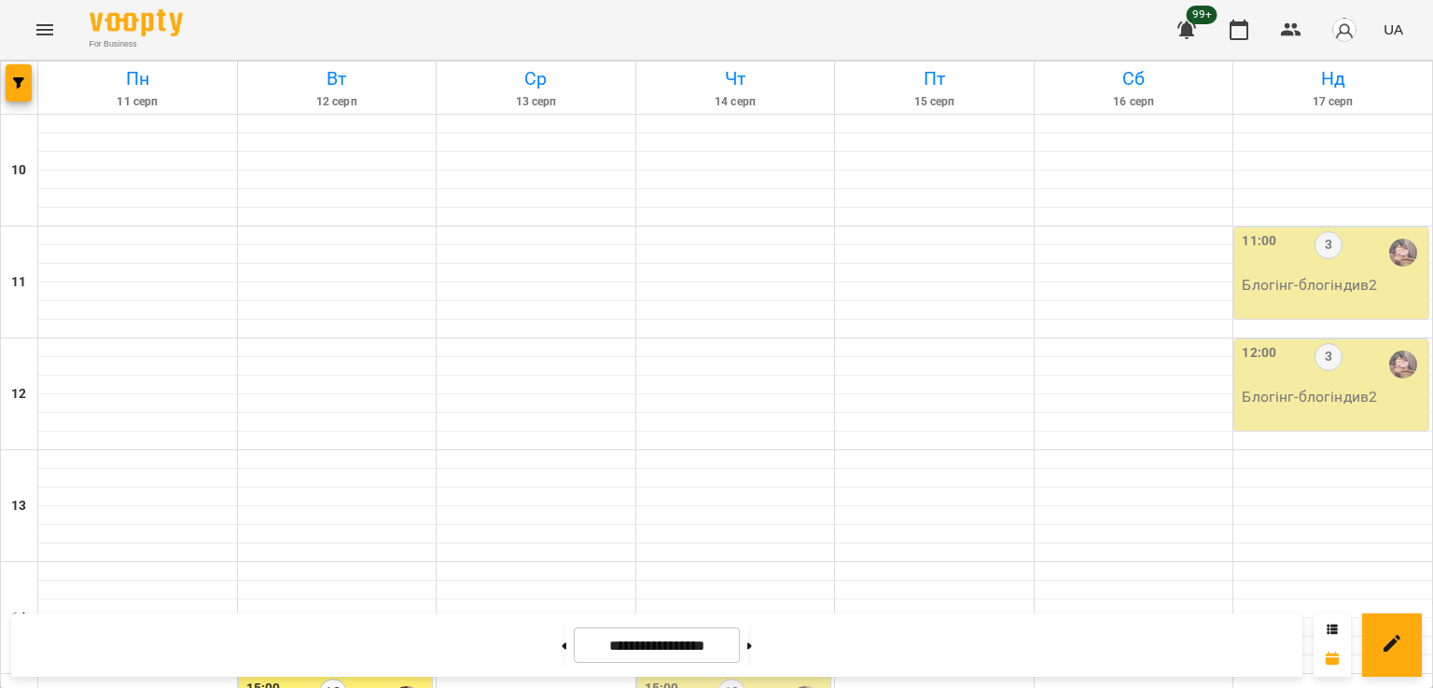
scroll to position [779, 0]
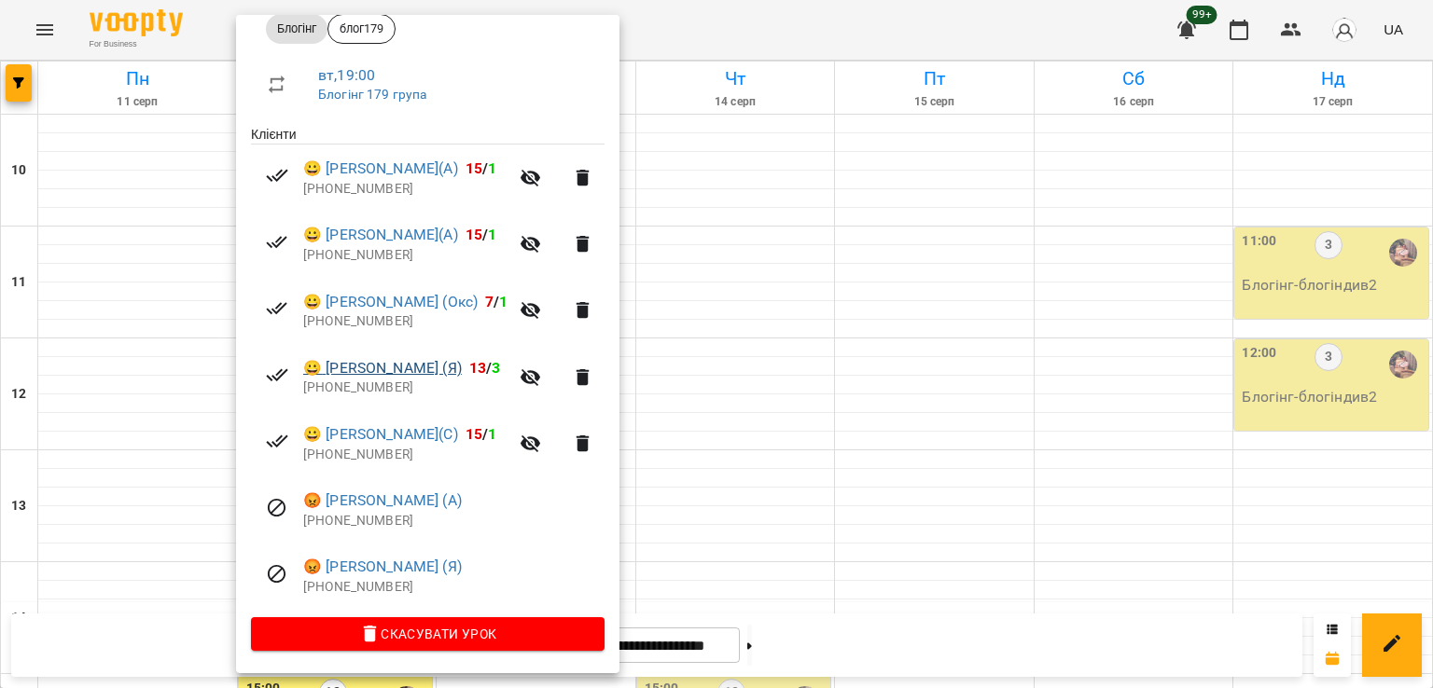
scroll to position [292, 0]
click at [19, 87] on div at bounding box center [716, 344] width 1433 height 688
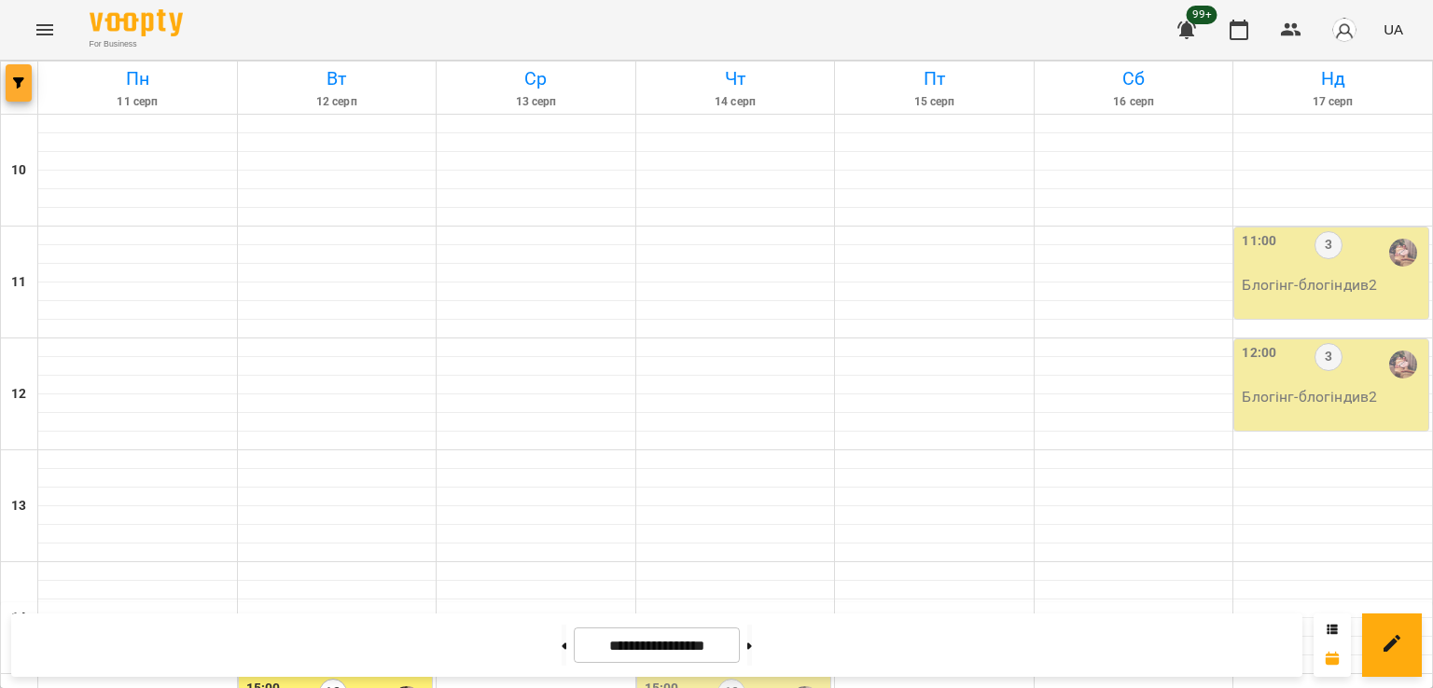
click at [22, 84] on icon "button" at bounding box center [18, 82] width 11 height 11
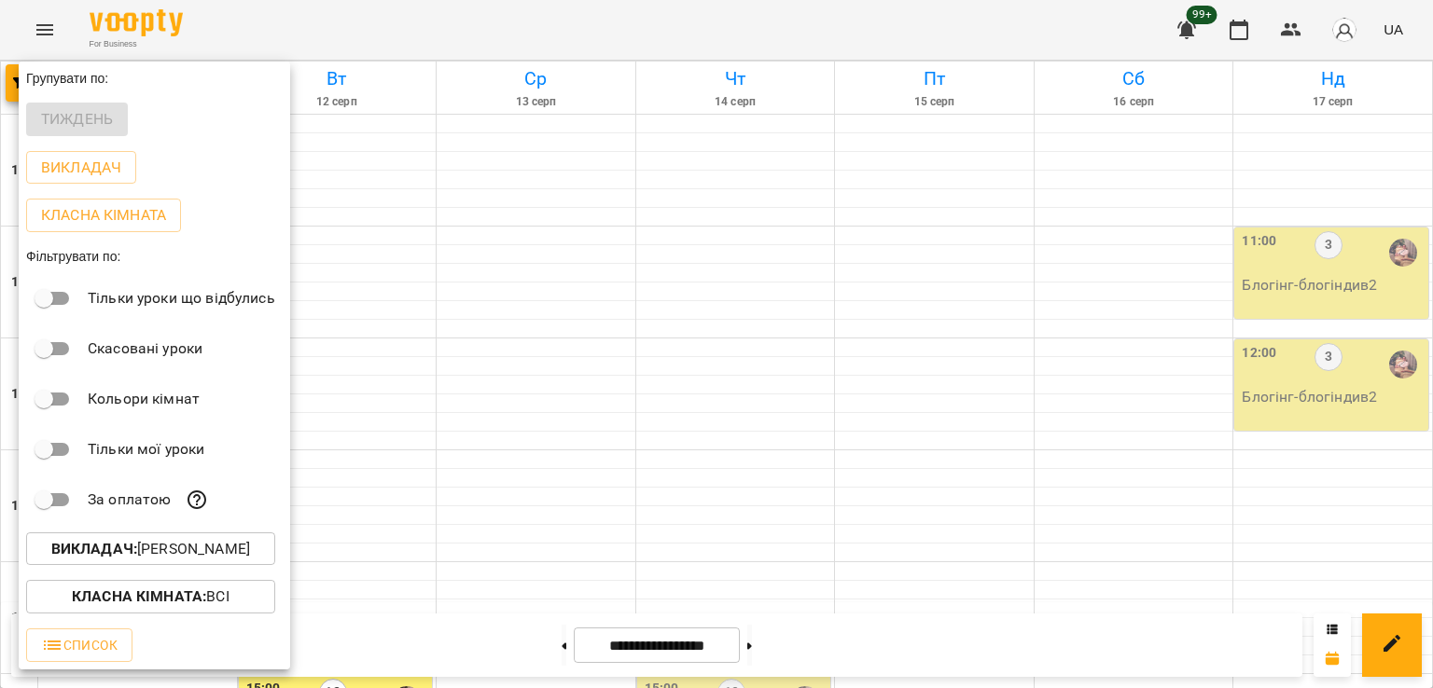
click at [220, 559] on p "Викладач : [PERSON_NAME]" at bounding box center [150, 549] width 199 height 22
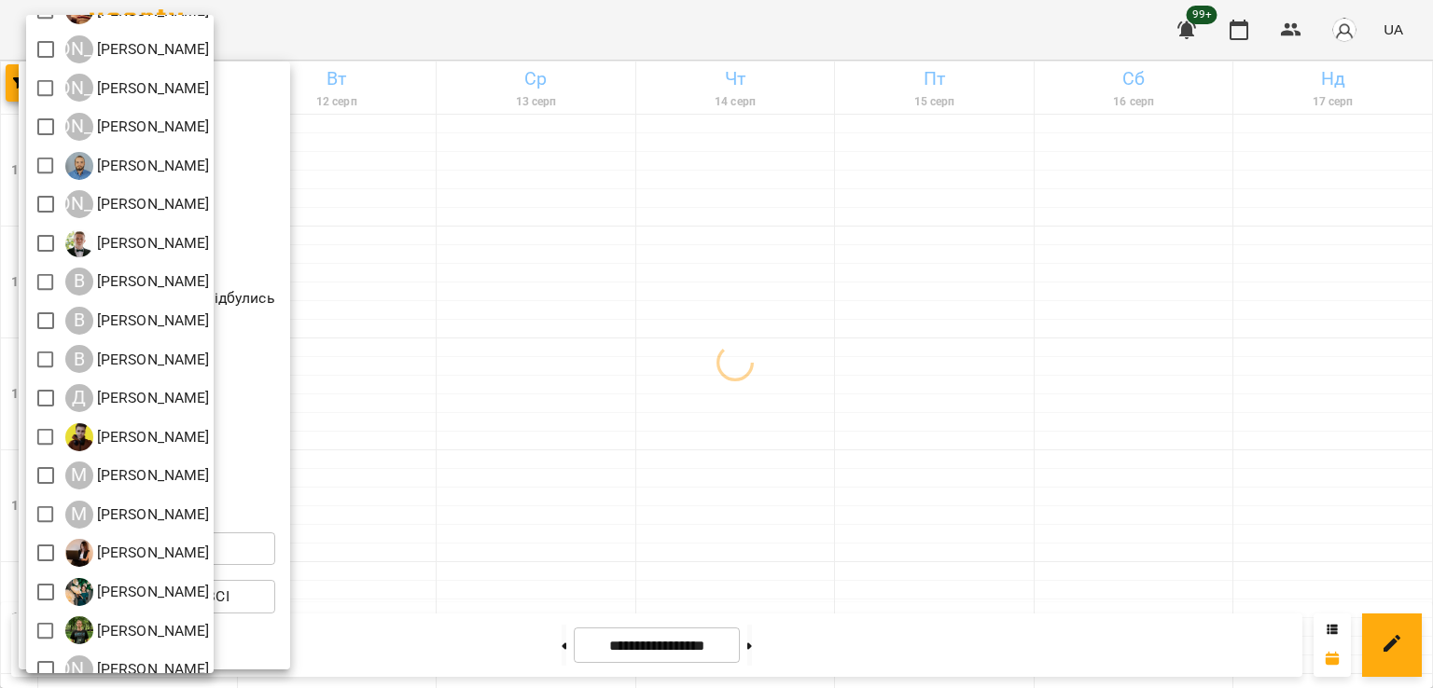
scroll to position [120, 0]
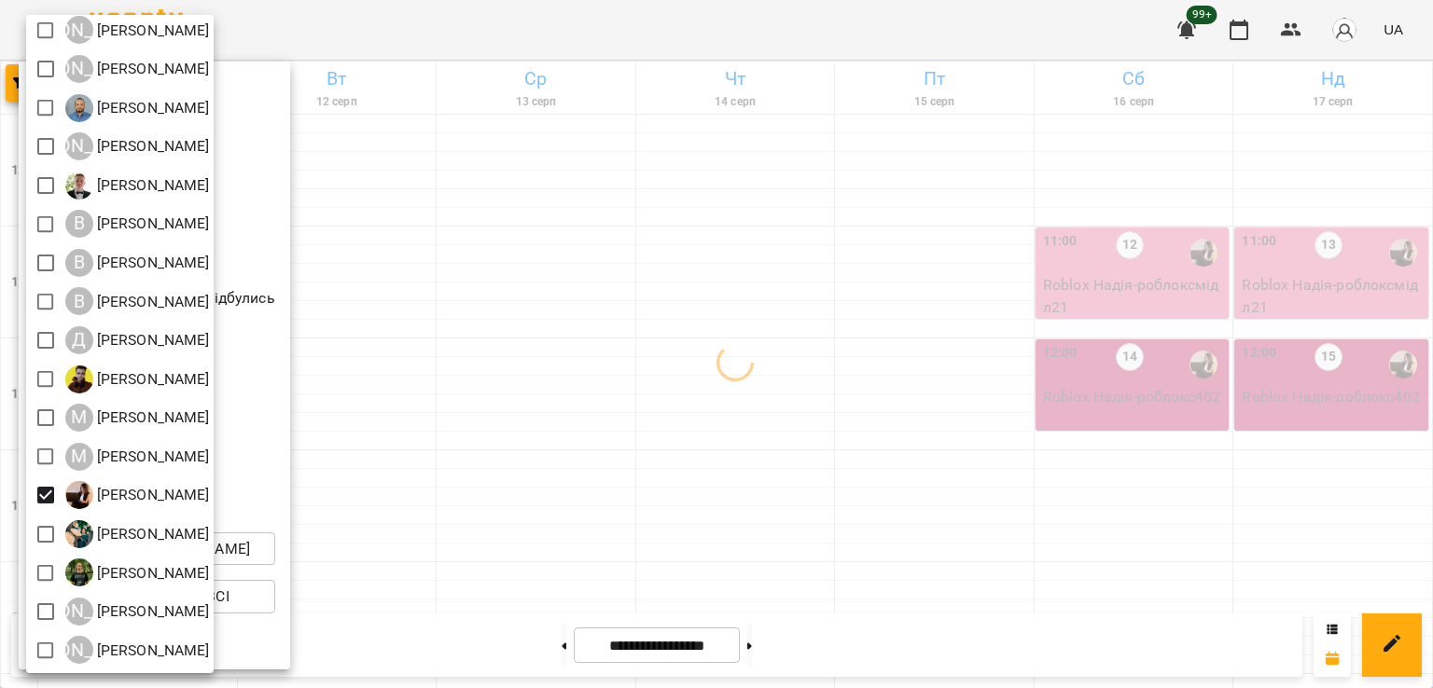
click at [668, 352] on div at bounding box center [716, 344] width 1433 height 688
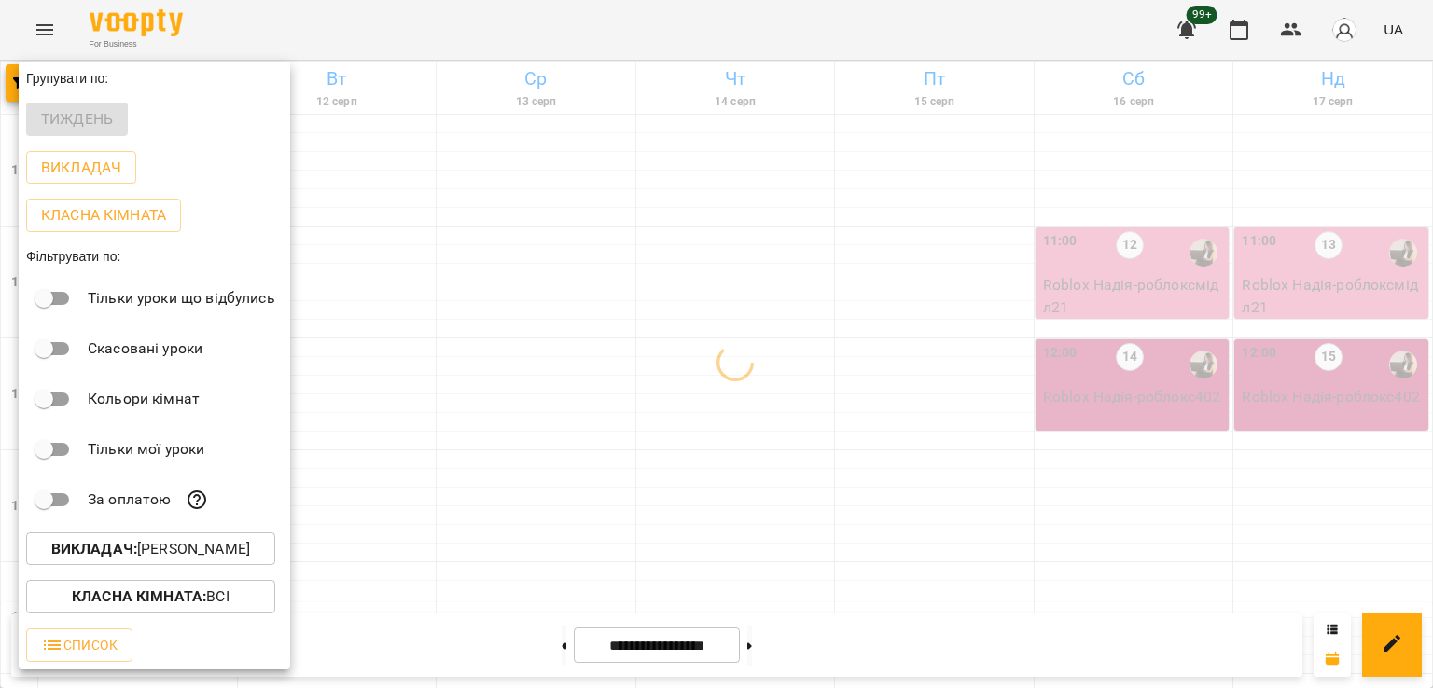
click at [521, 526] on div at bounding box center [716, 344] width 1433 height 688
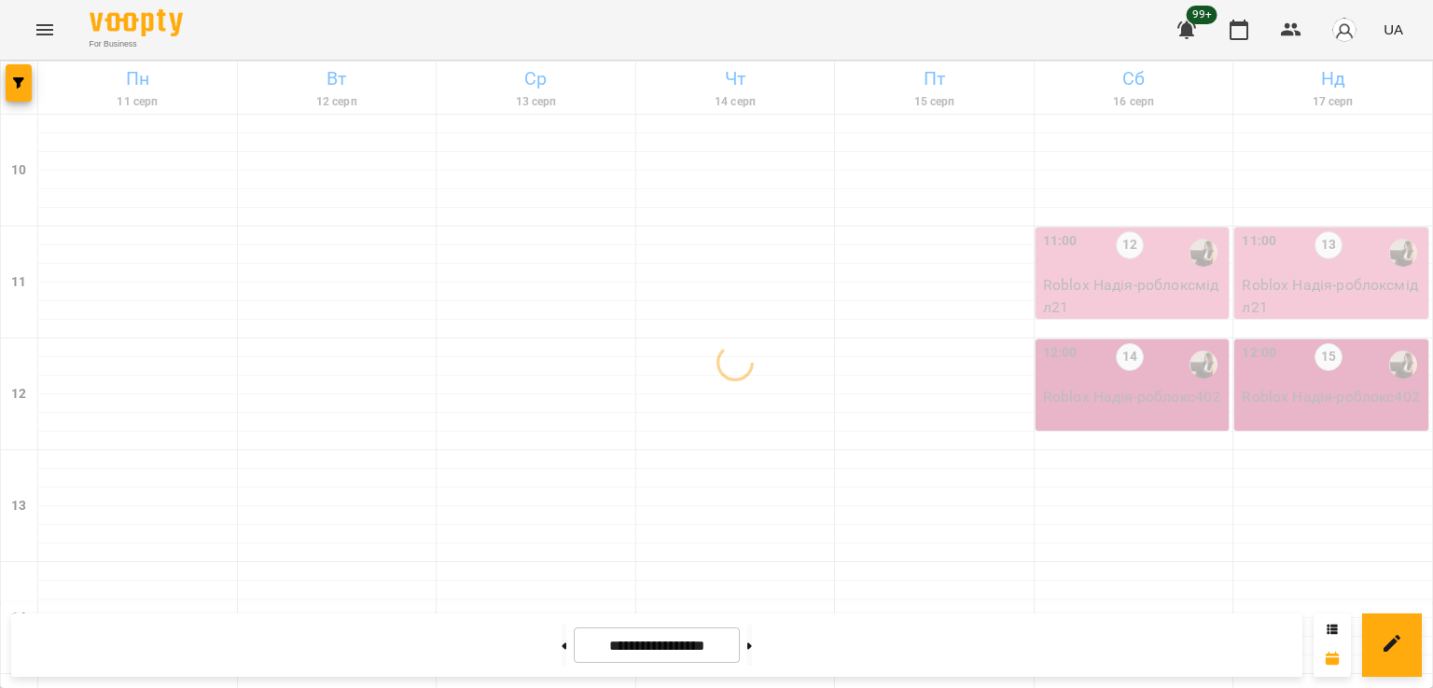
scroll to position [965, 0]
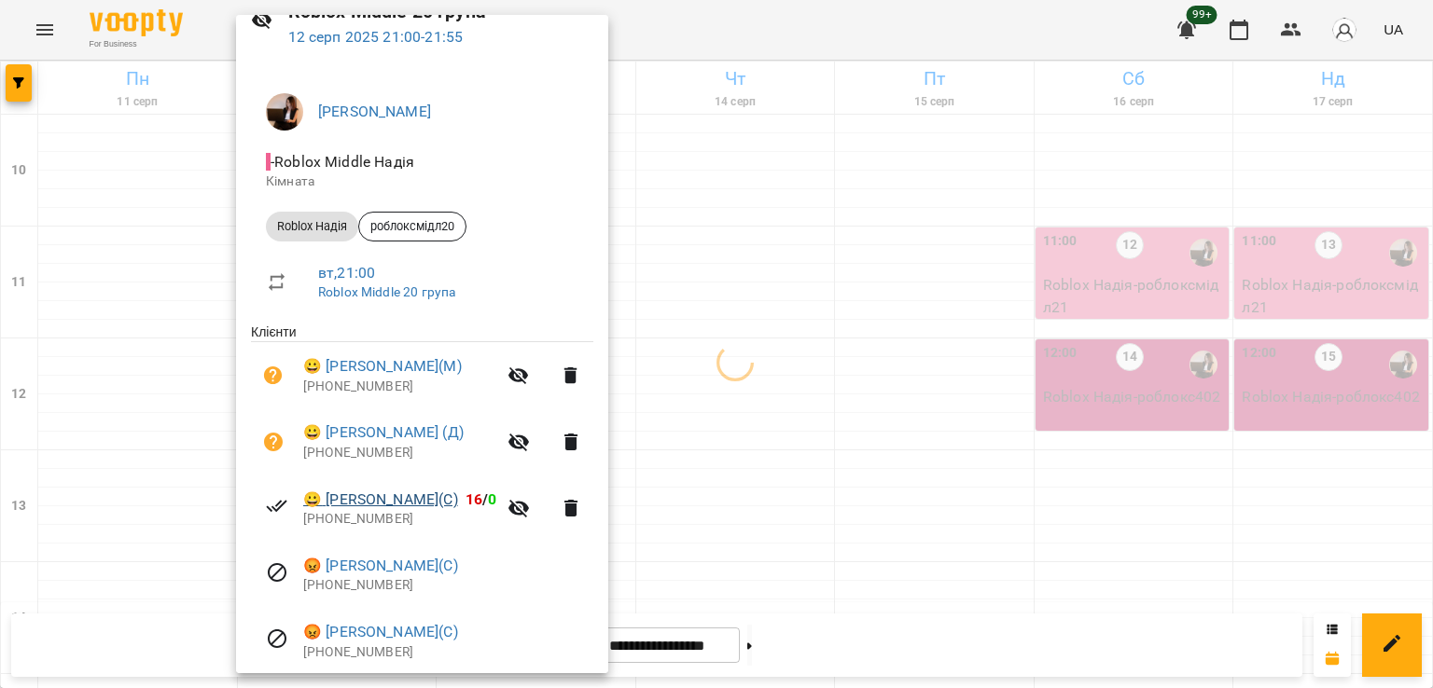
scroll to position [226, 0]
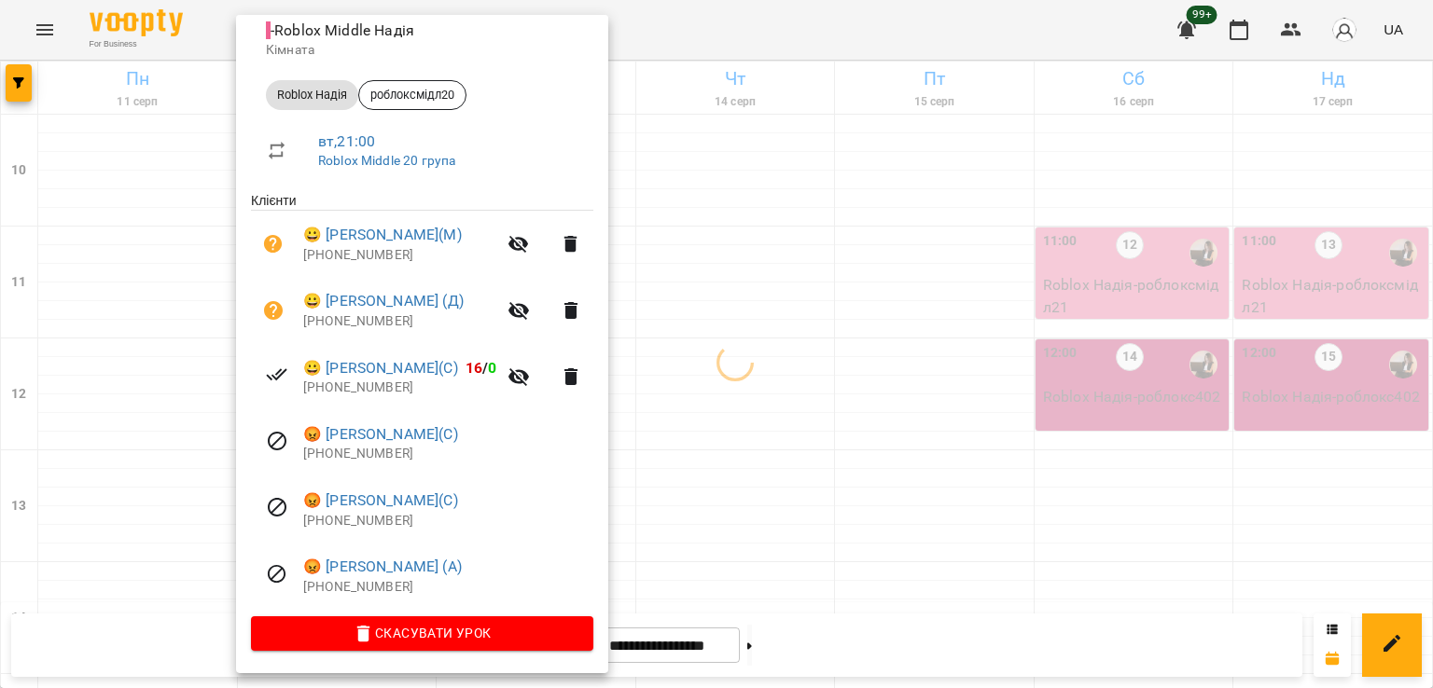
click at [712, 301] on div at bounding box center [716, 344] width 1433 height 688
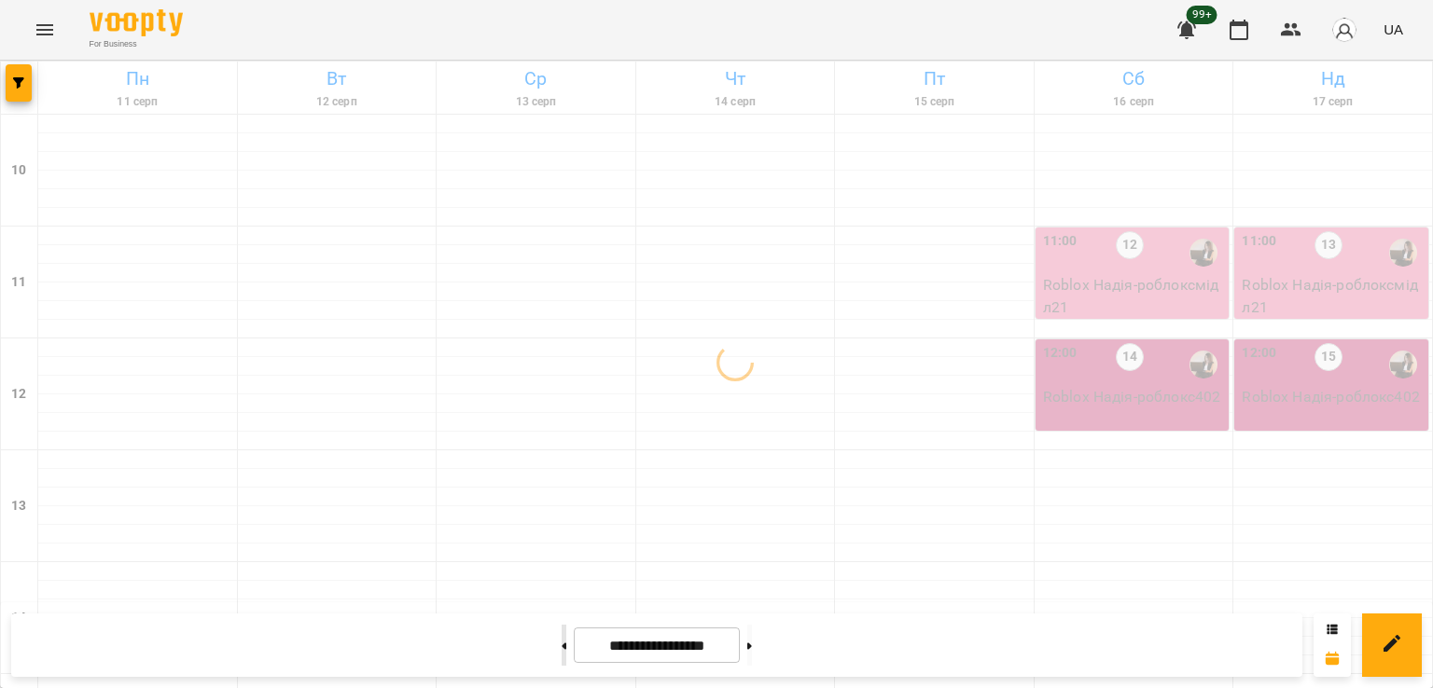
click at [561, 655] on button at bounding box center [563, 645] width 5 height 41
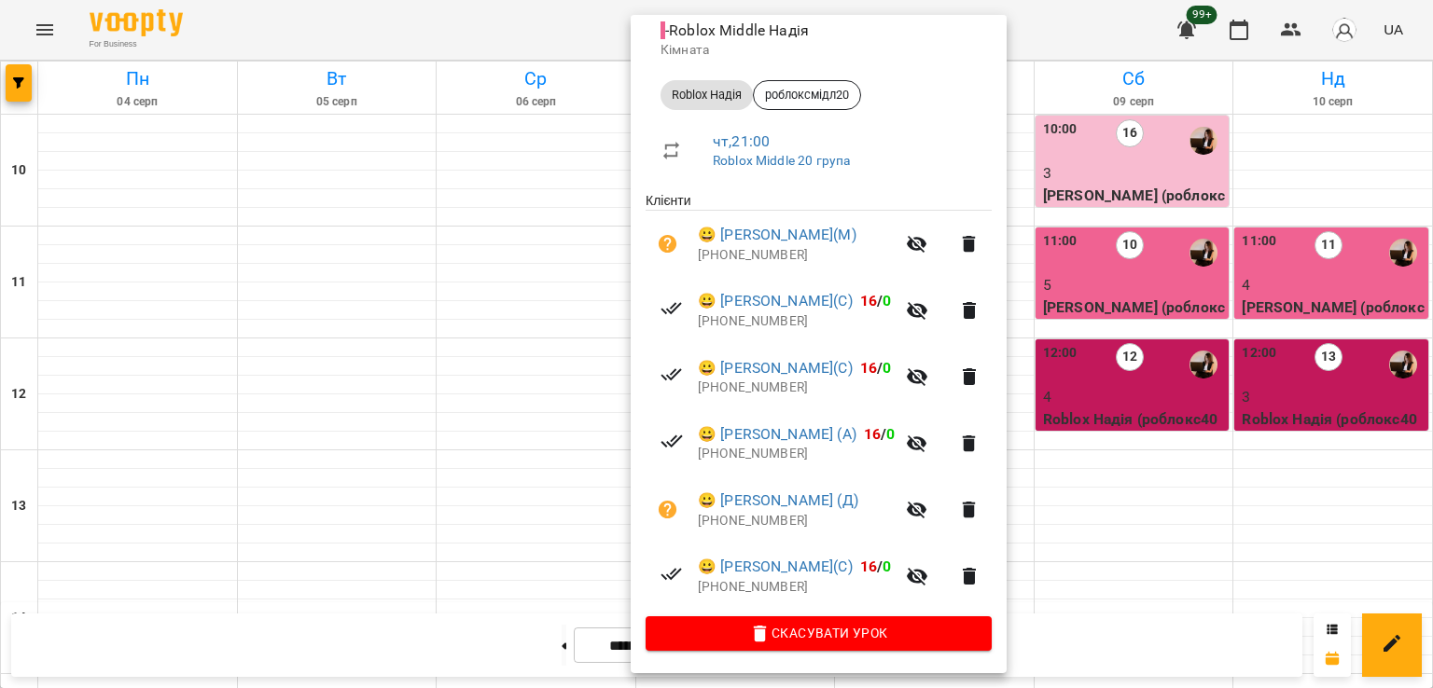
click at [344, 431] on div at bounding box center [716, 344] width 1433 height 688
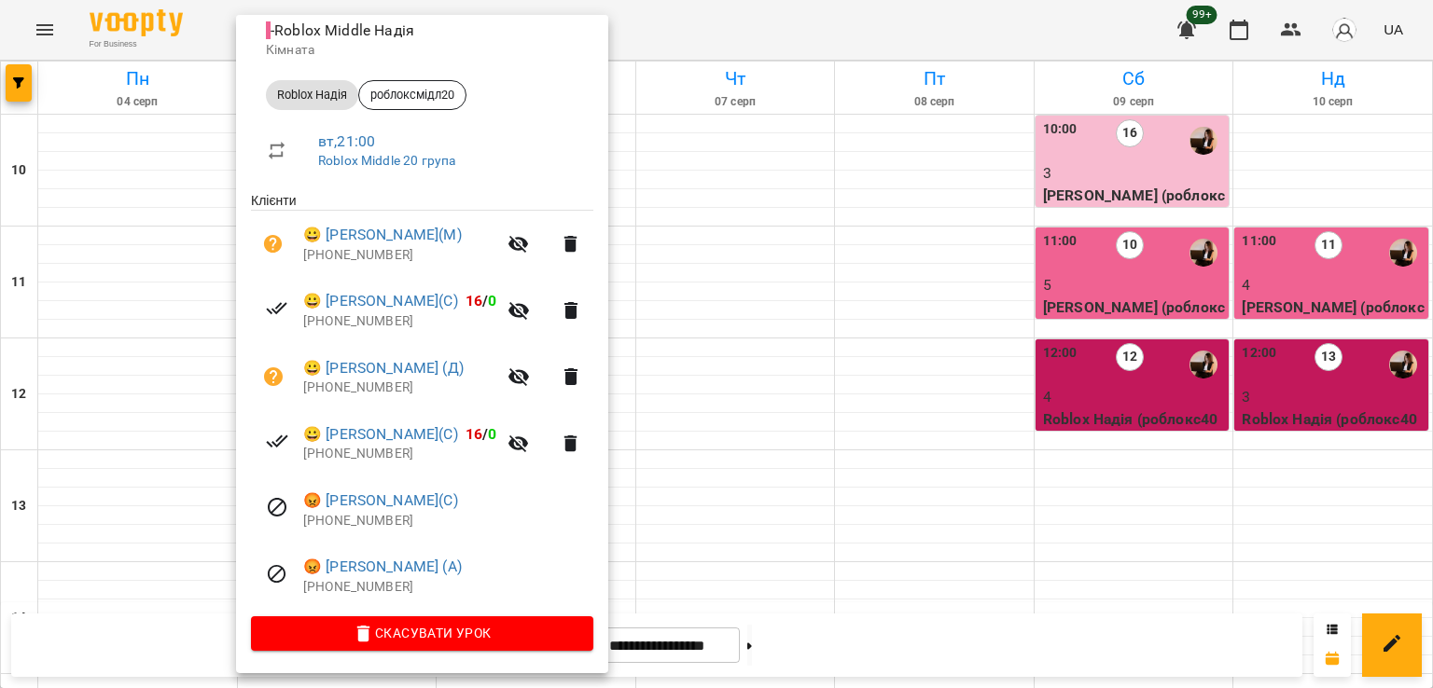
click at [746, 412] on div at bounding box center [716, 344] width 1433 height 688
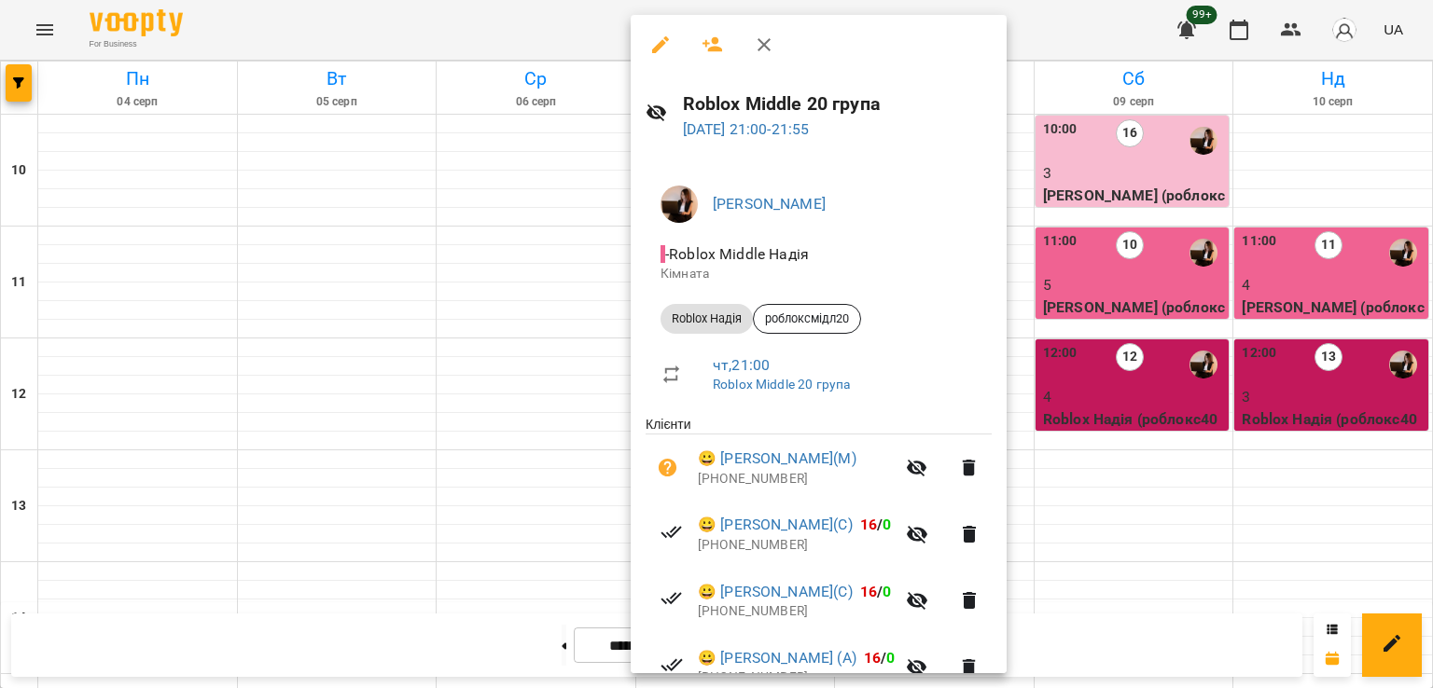
click at [517, 399] on div at bounding box center [716, 344] width 1433 height 688
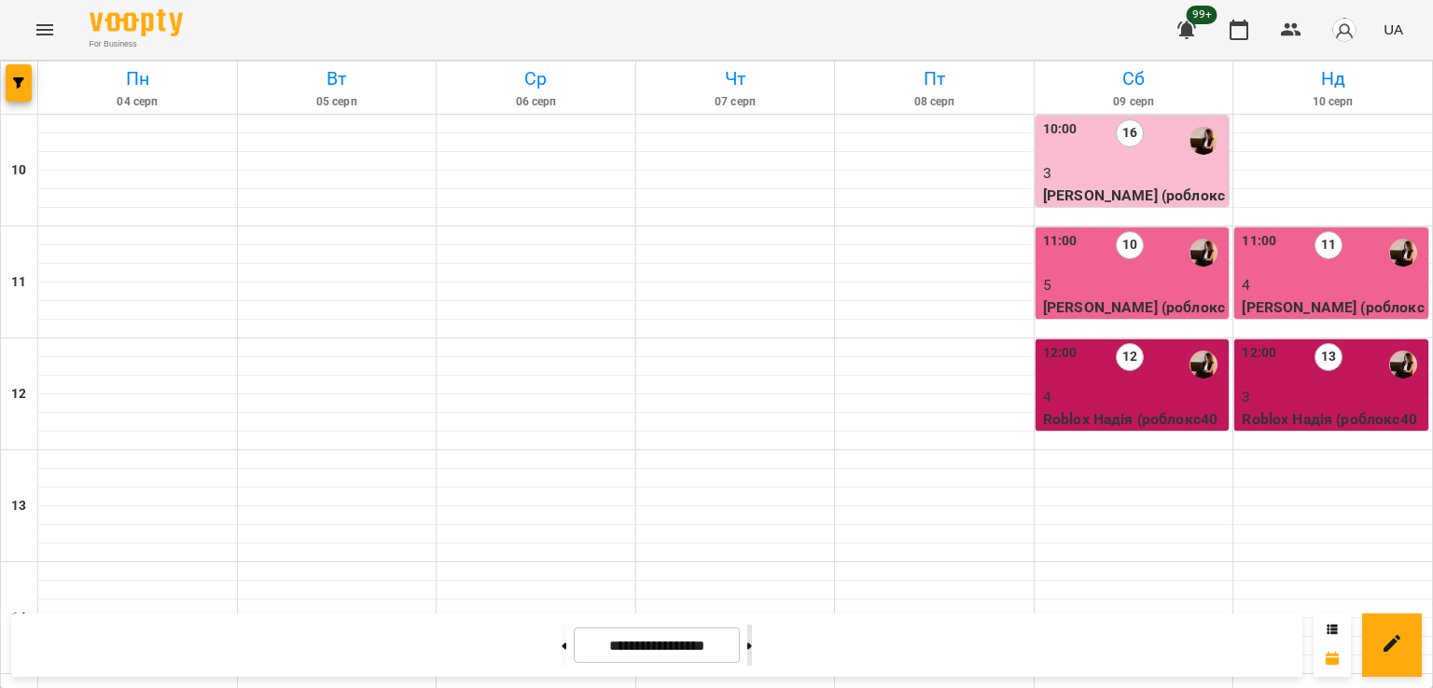
click at [752, 632] on button at bounding box center [749, 645] width 5 height 41
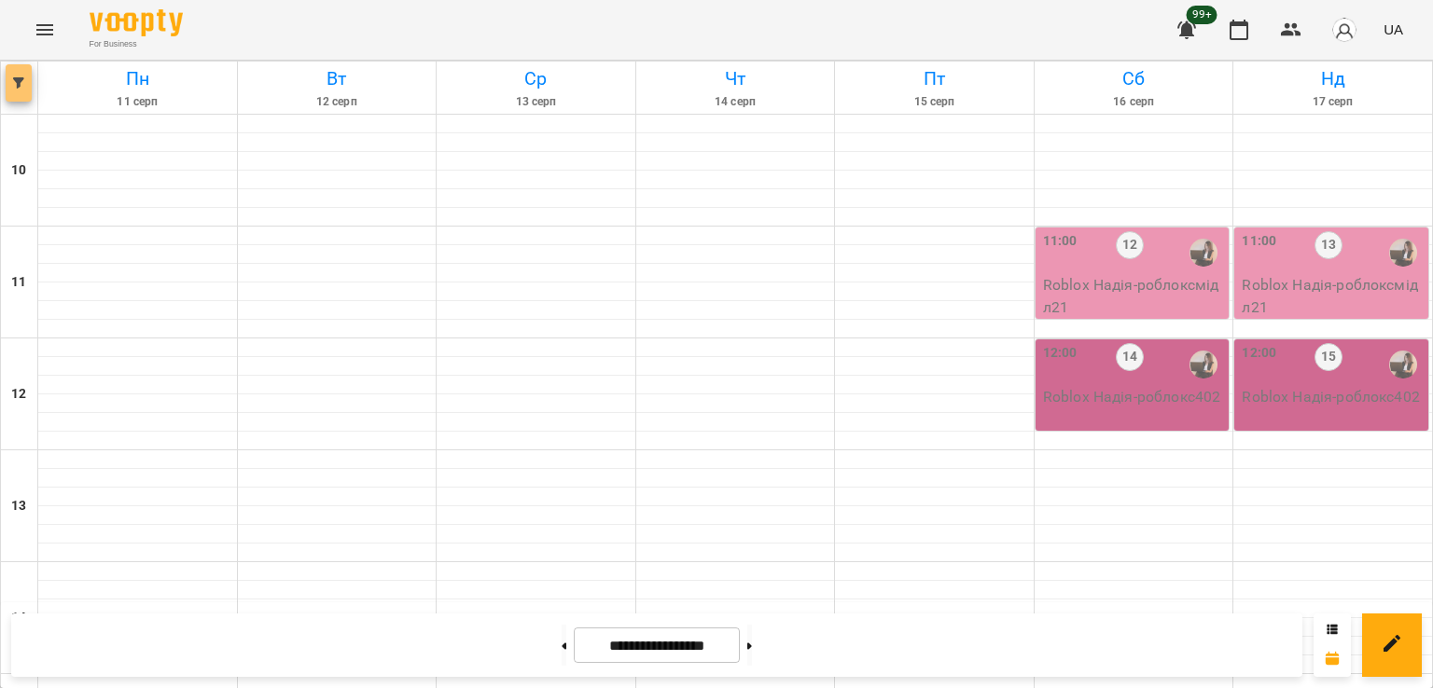
click at [21, 83] on icon "button" at bounding box center [18, 82] width 11 height 11
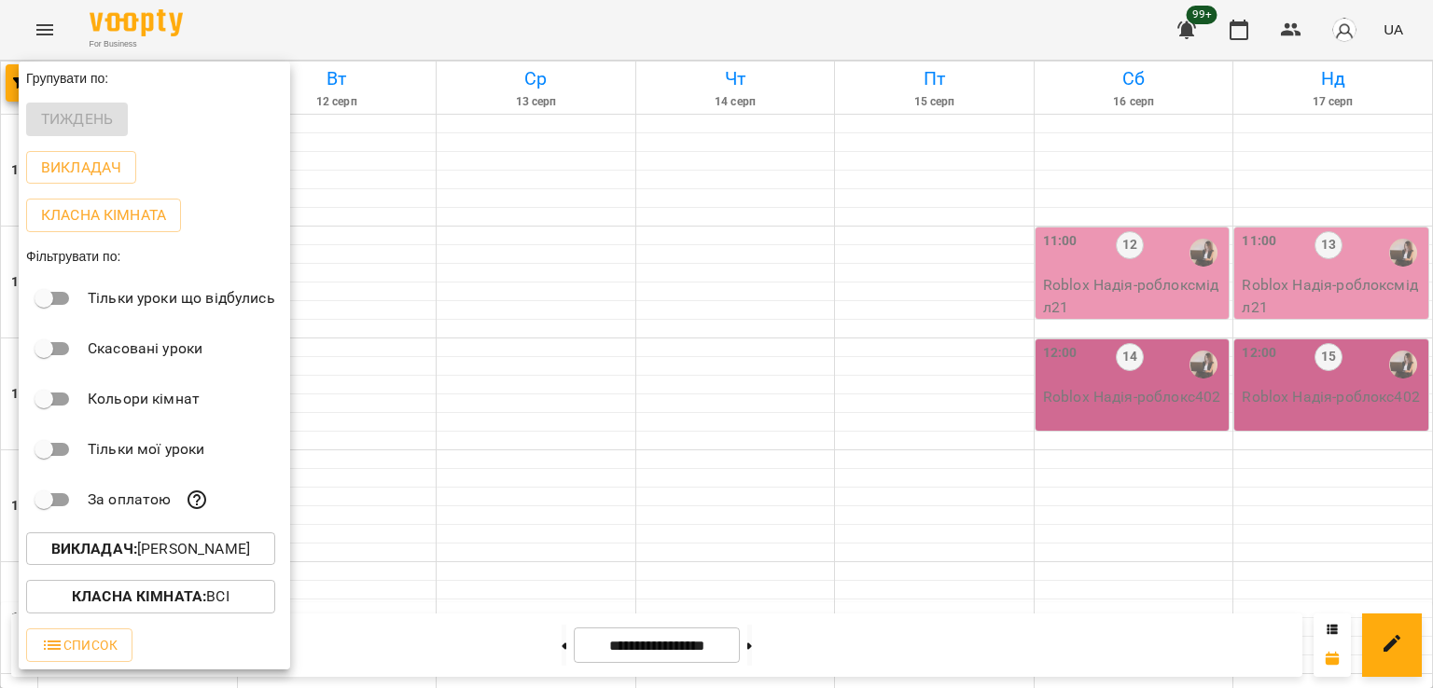
click at [196, 544] on p "Викладач : Надія Шрай" at bounding box center [150, 549] width 199 height 22
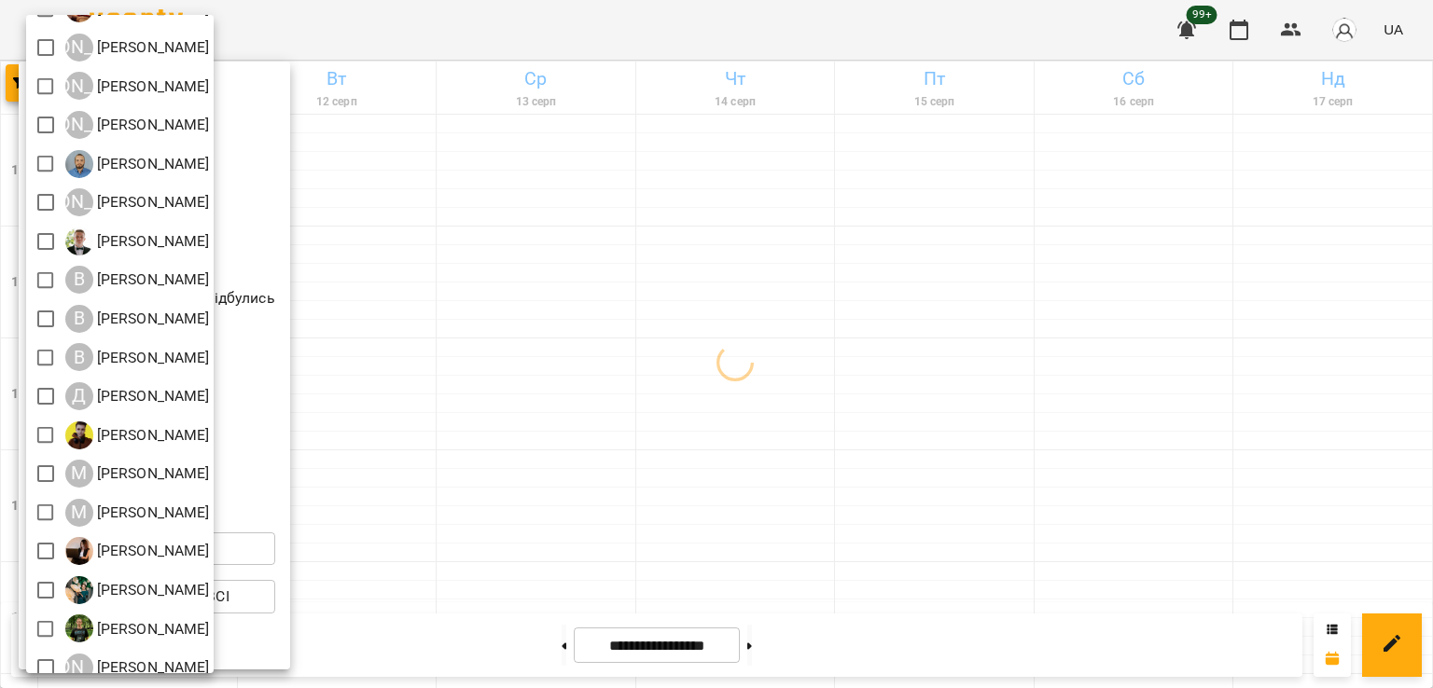
scroll to position [120, 0]
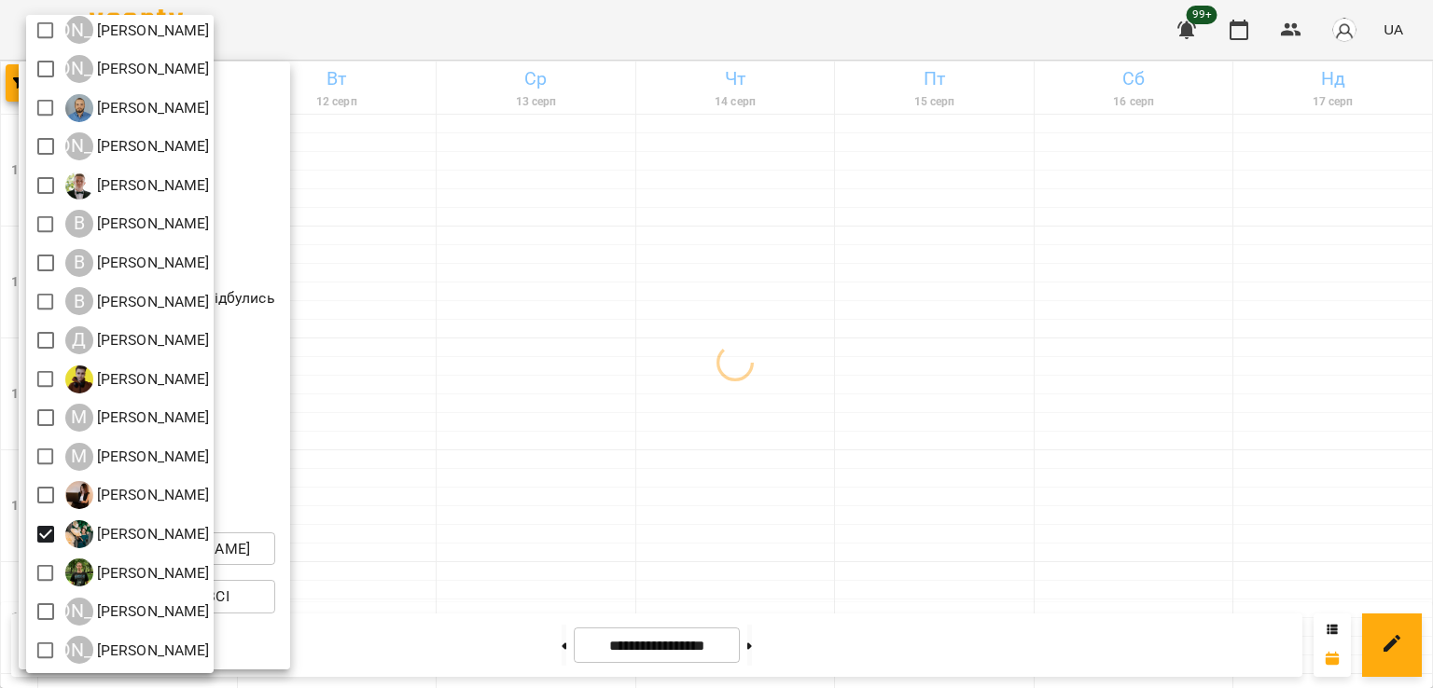
click at [727, 398] on div at bounding box center [716, 344] width 1433 height 688
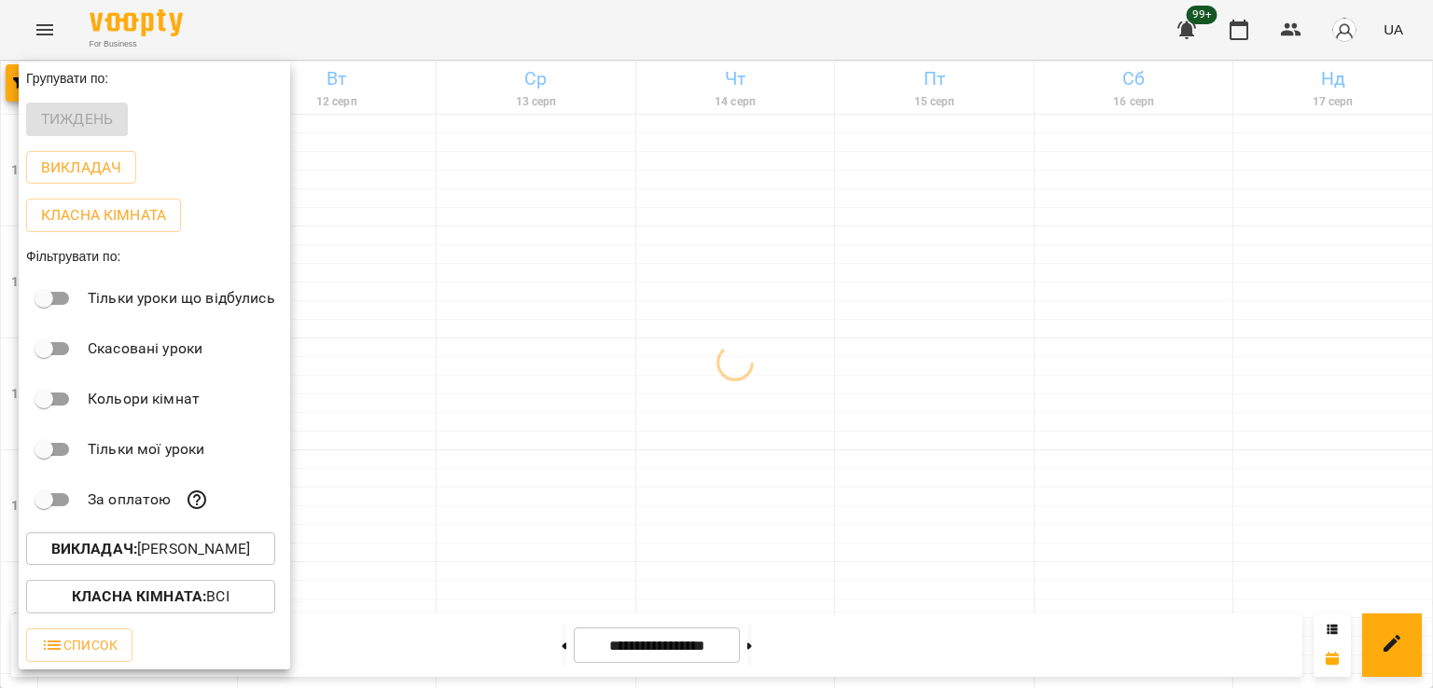
click at [645, 371] on div at bounding box center [716, 344] width 1433 height 688
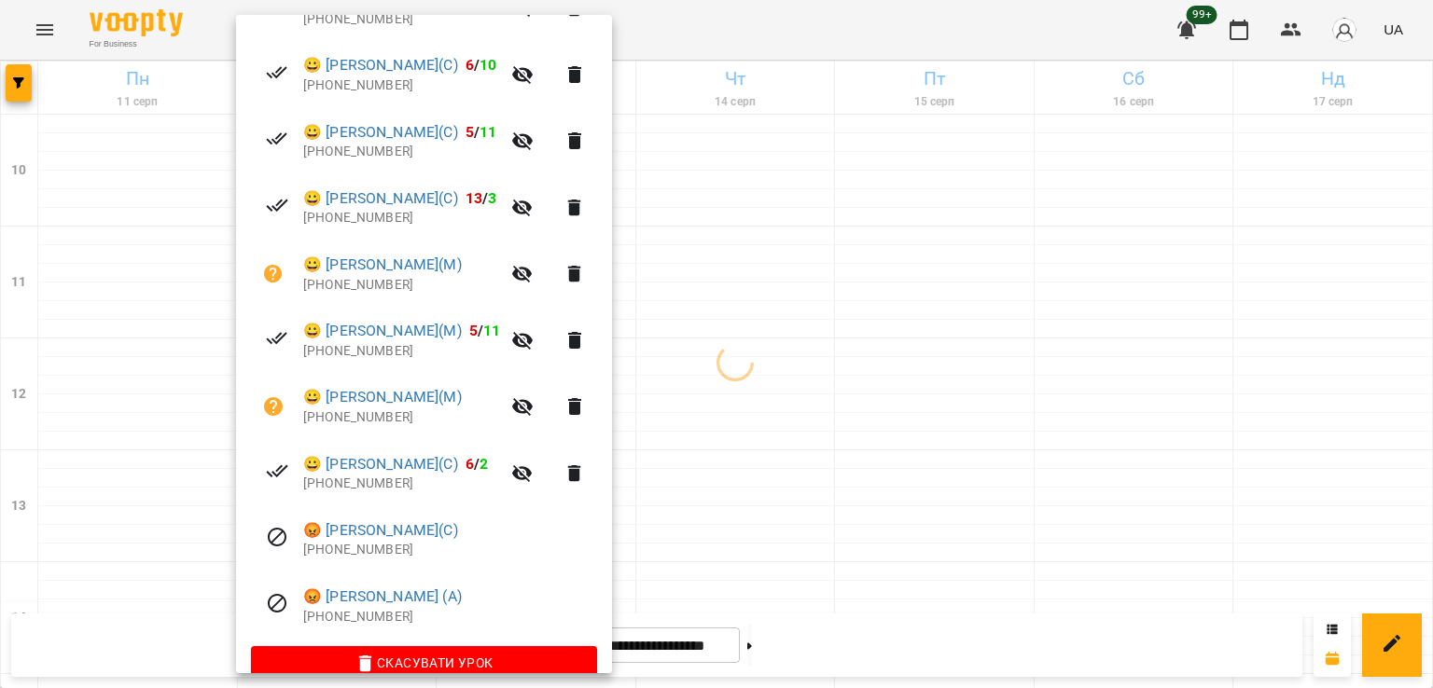
scroll to position [491, 0]
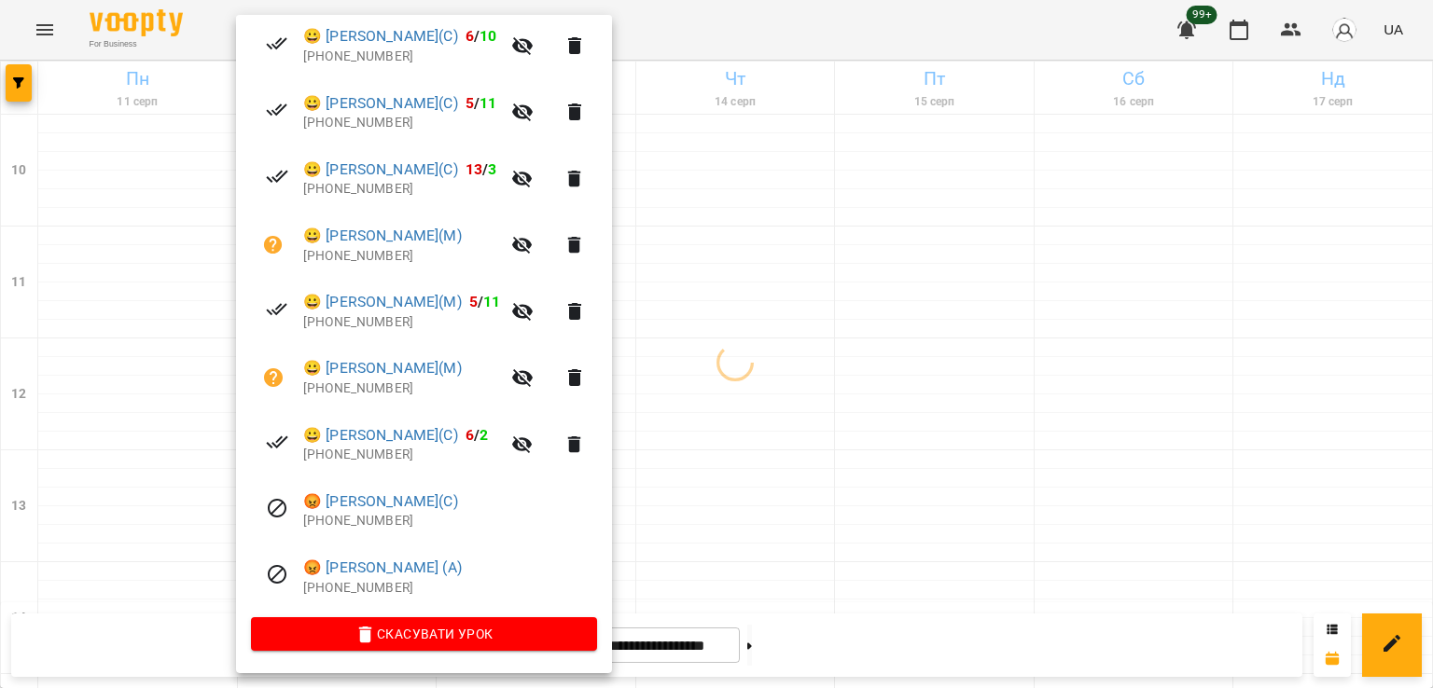
click at [716, 370] on div at bounding box center [716, 344] width 1433 height 688
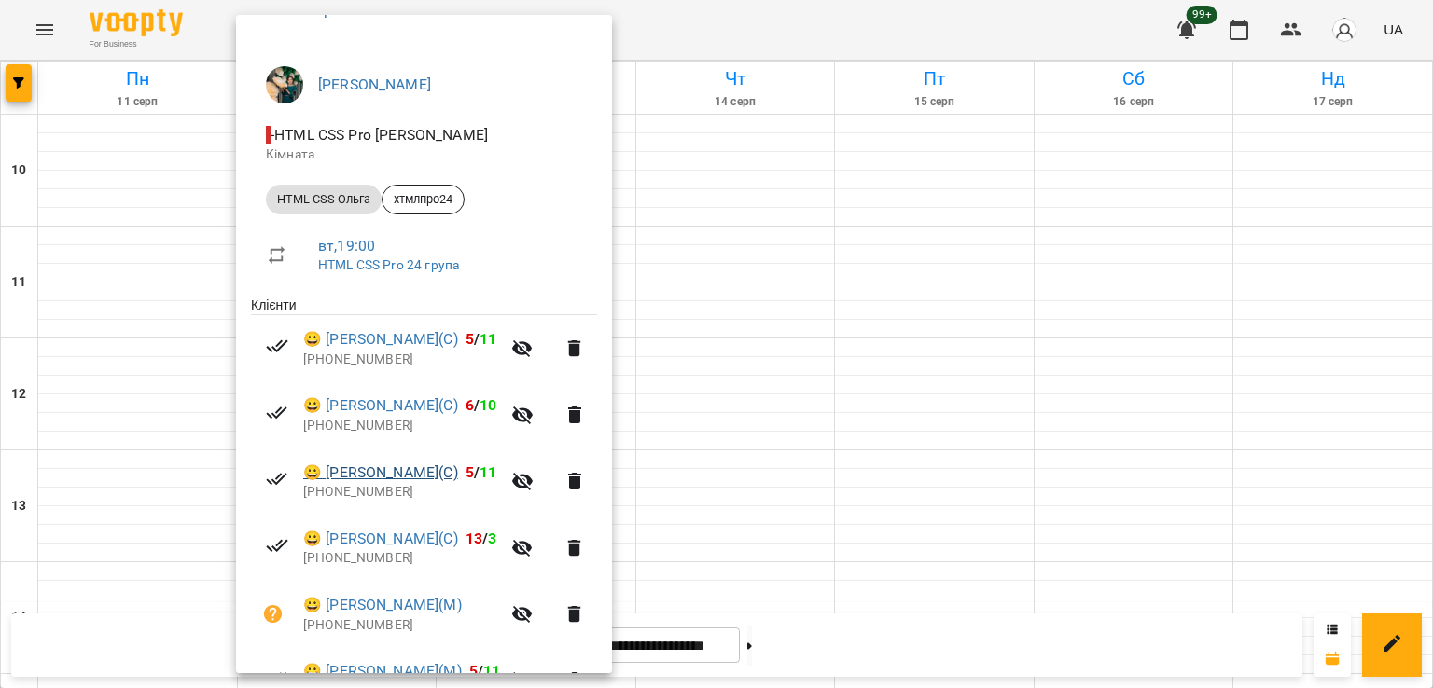
scroll to position [373, 0]
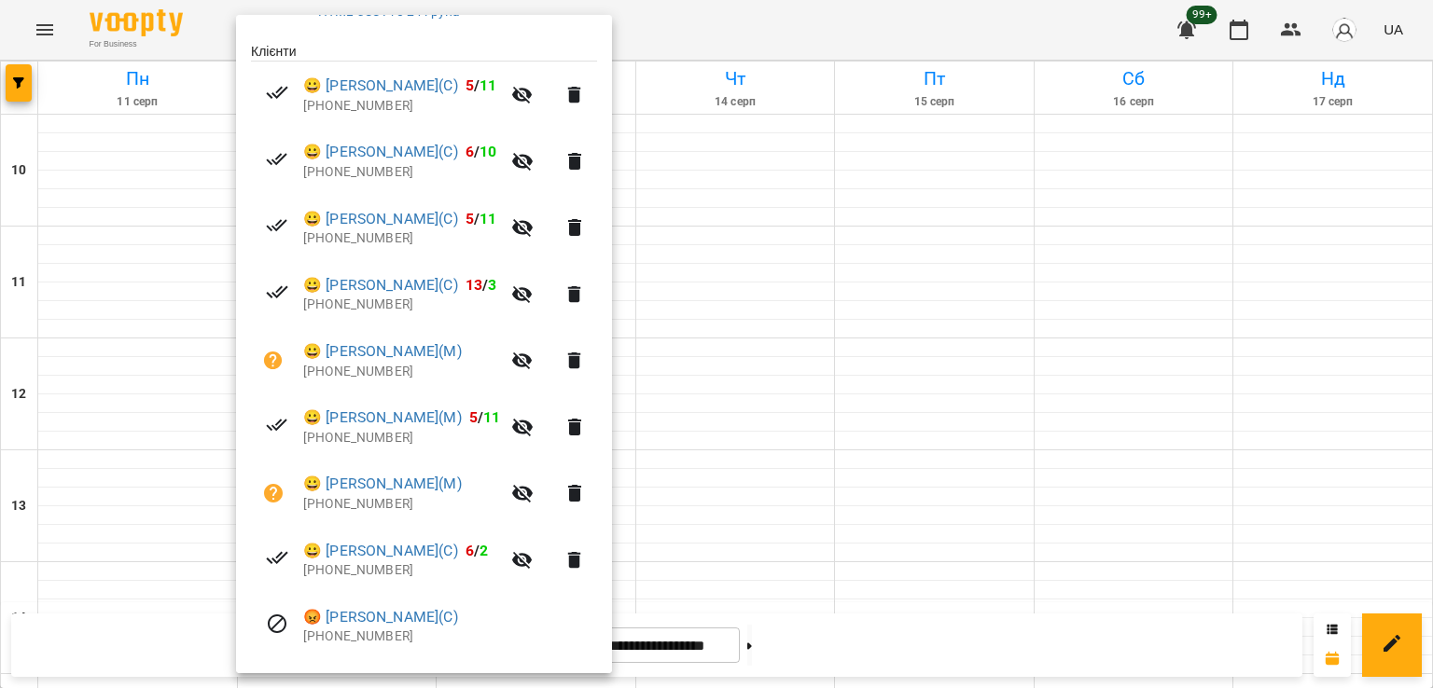
click at [375, 177] on p "[PHONE_NUMBER]" at bounding box center [401, 172] width 197 height 19
copy p "380682033823"
click at [378, 644] on p "[PHONE_NUMBER]" at bounding box center [450, 637] width 294 height 19
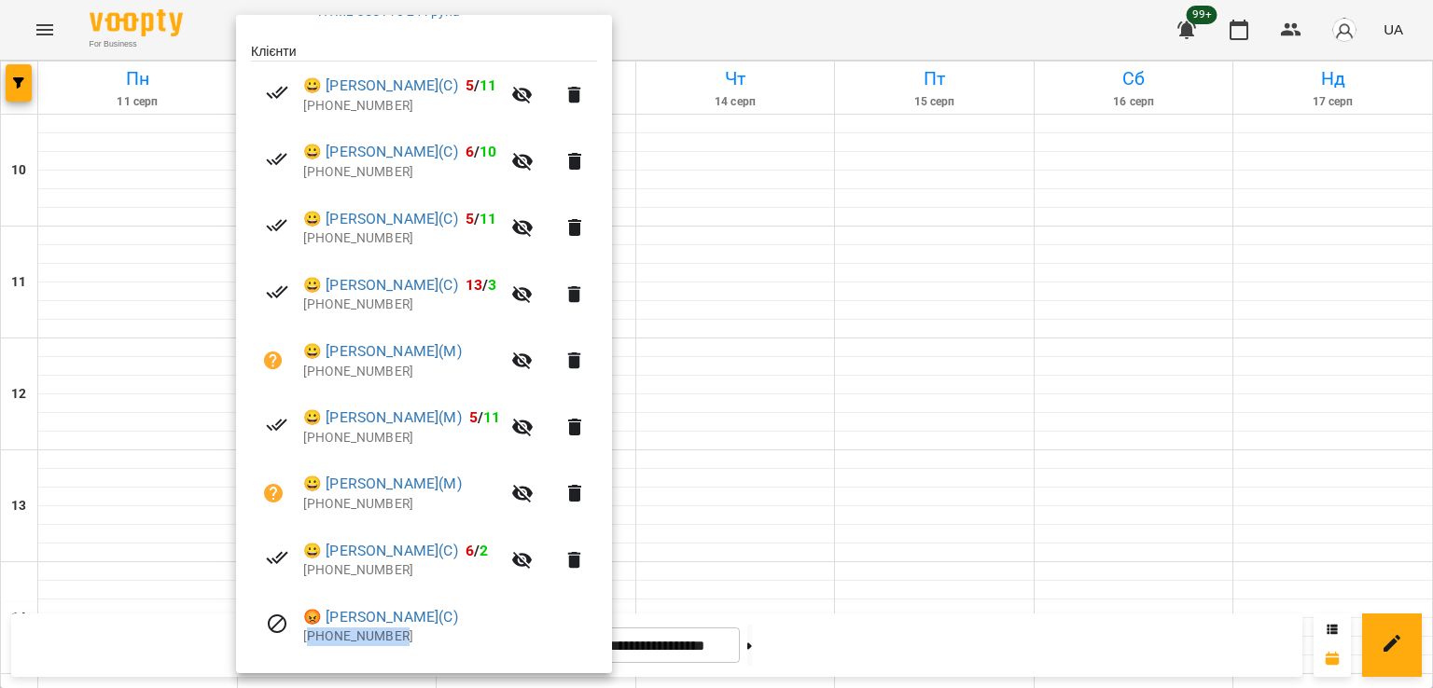
copy p "380970716077"
click at [713, 339] on div at bounding box center [716, 344] width 1433 height 688
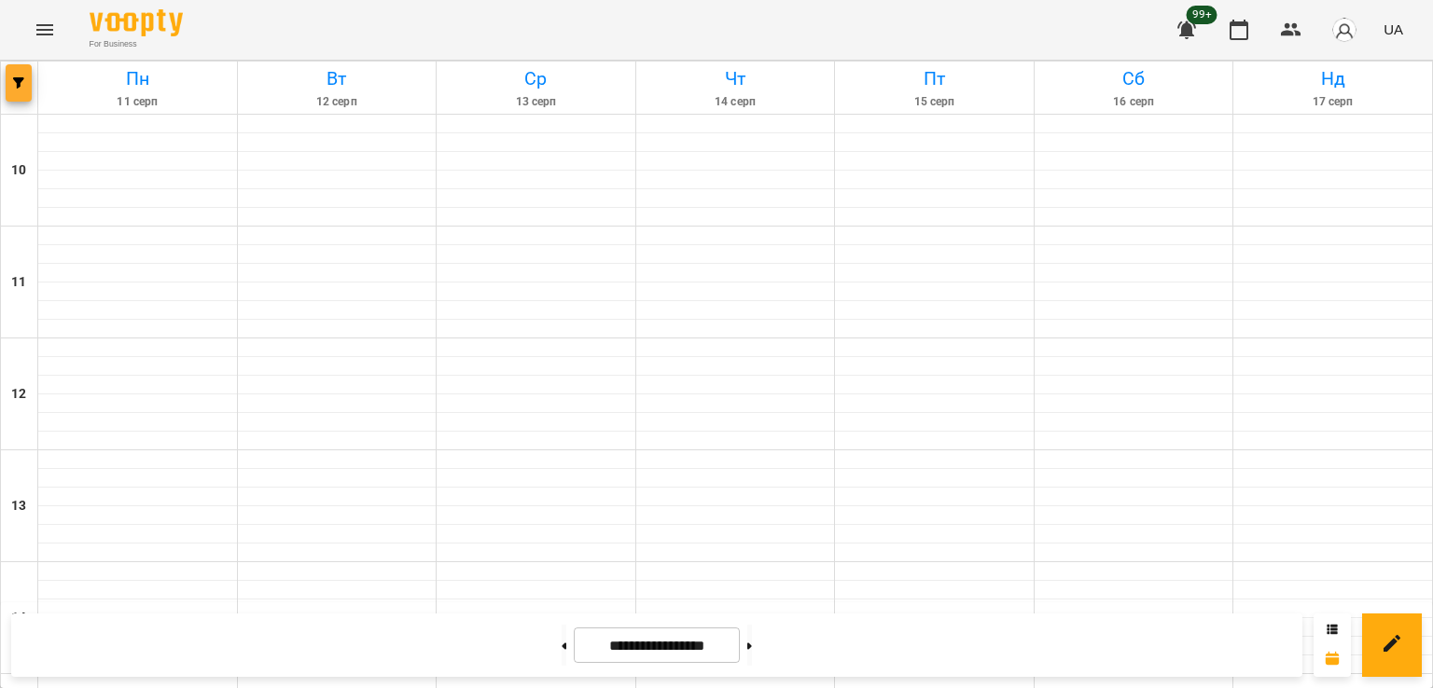
click at [21, 79] on icon "button" at bounding box center [18, 82] width 11 height 11
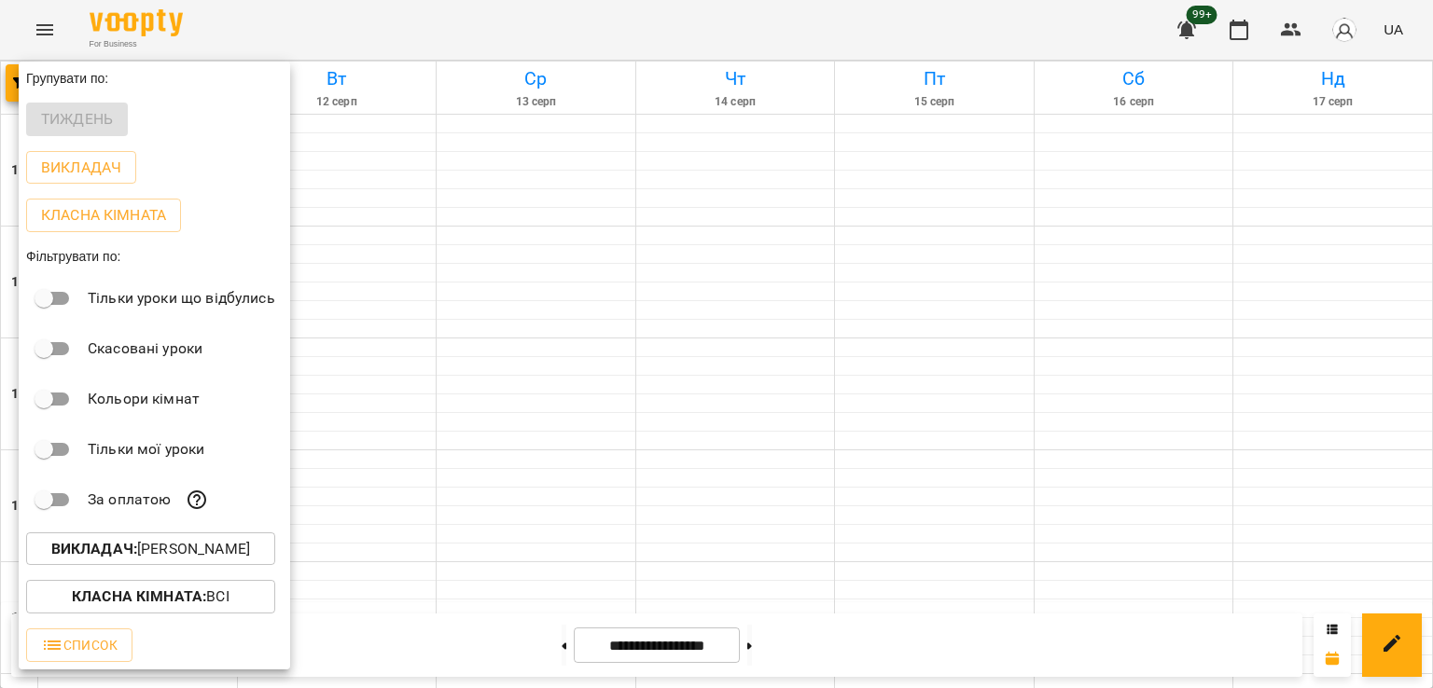
click at [214, 547] on p "Викладач : [PERSON_NAME]" at bounding box center [150, 549] width 199 height 22
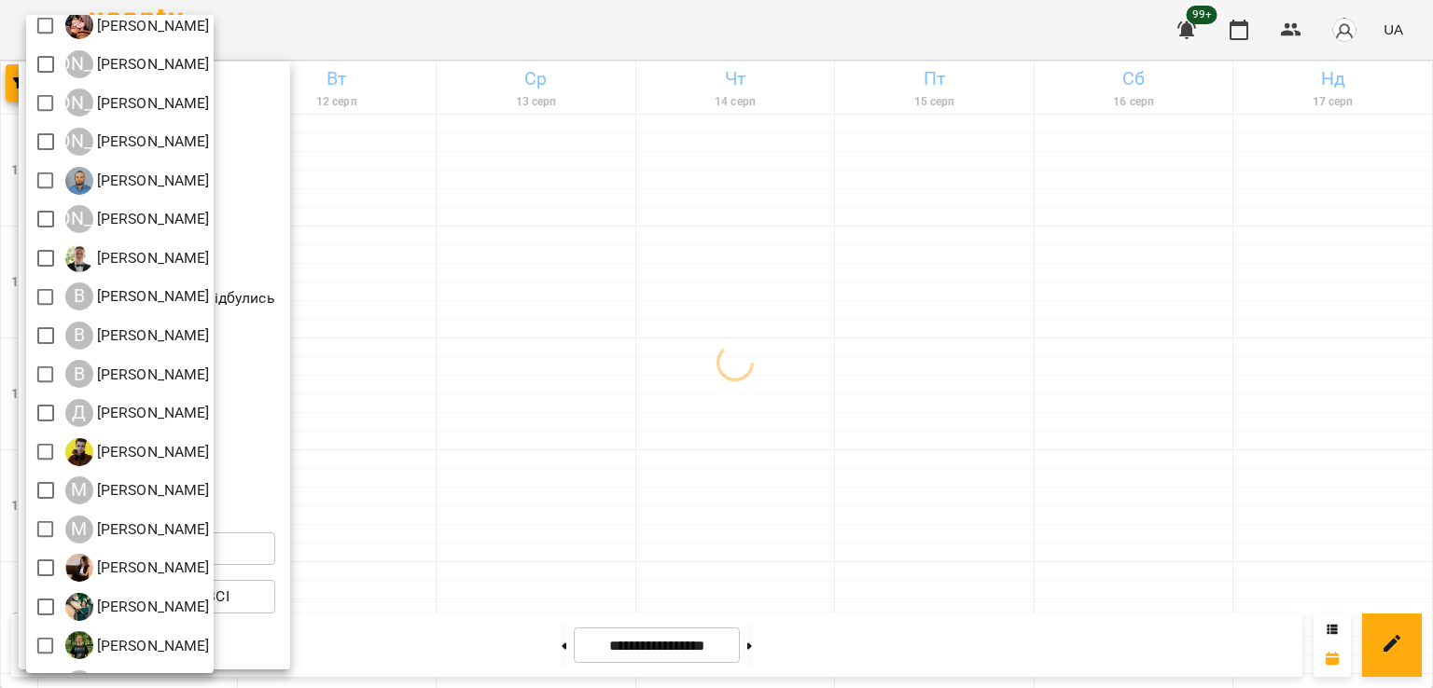
scroll to position [120, 0]
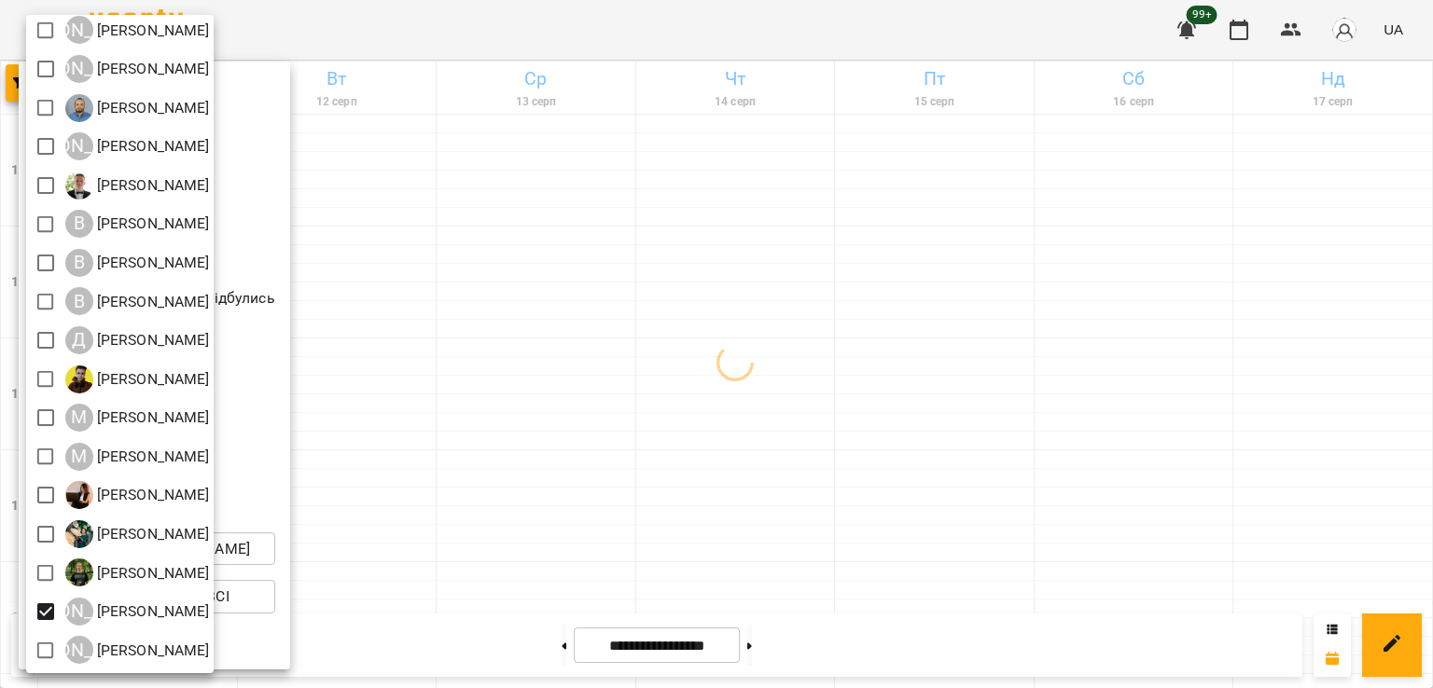
click at [697, 408] on div at bounding box center [716, 344] width 1433 height 688
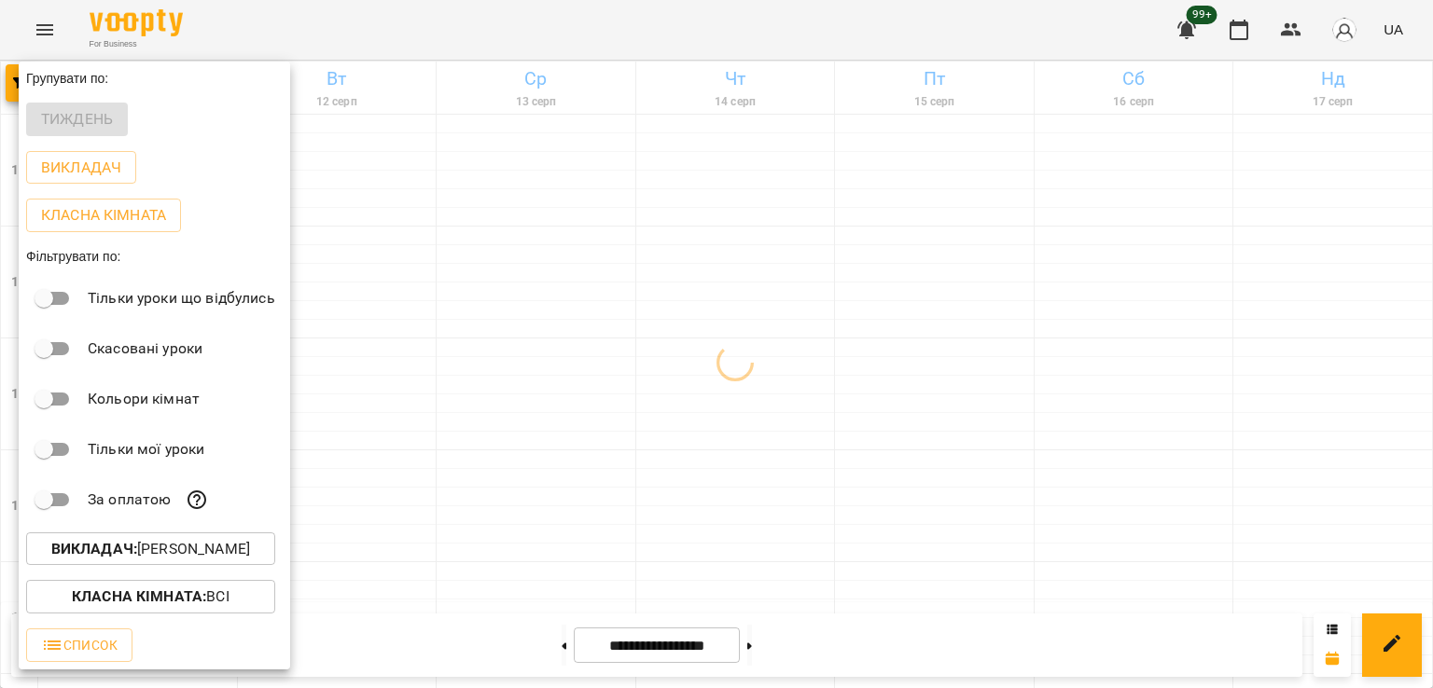
click at [616, 373] on div at bounding box center [716, 344] width 1433 height 688
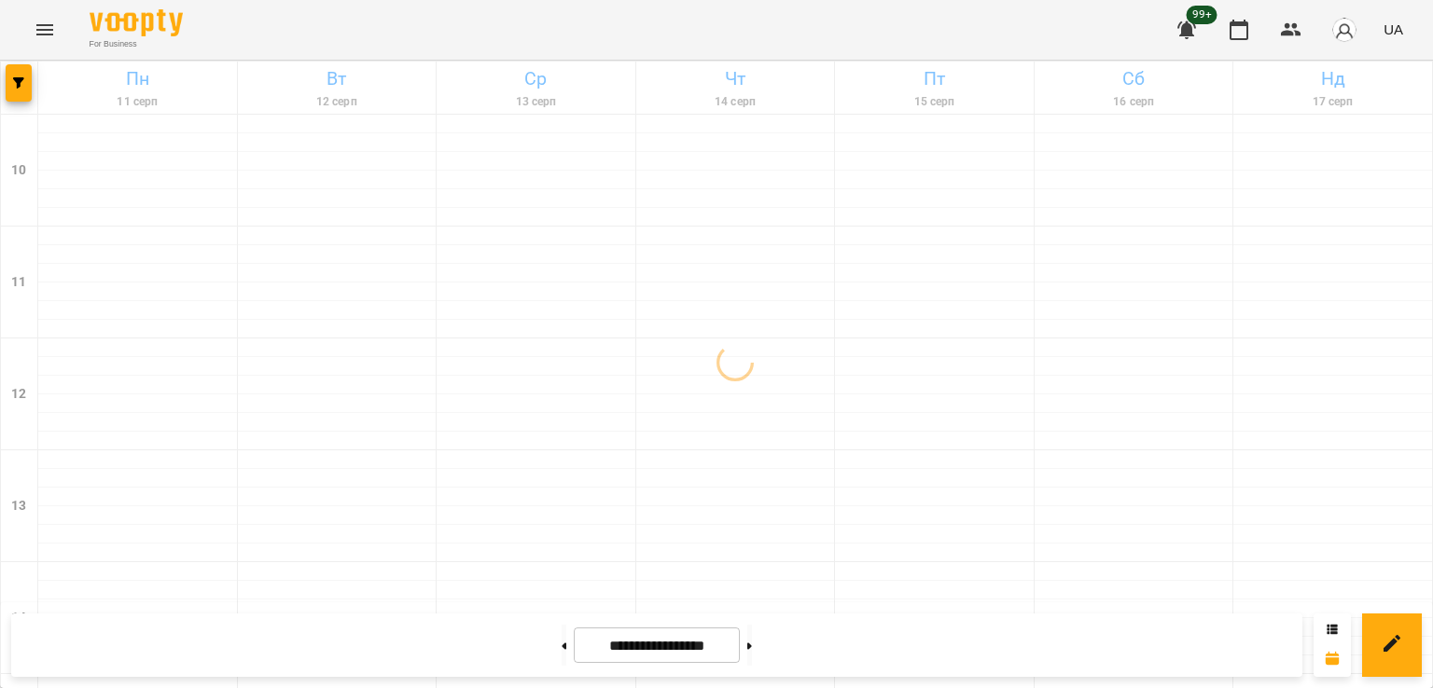
scroll to position [779, 0]
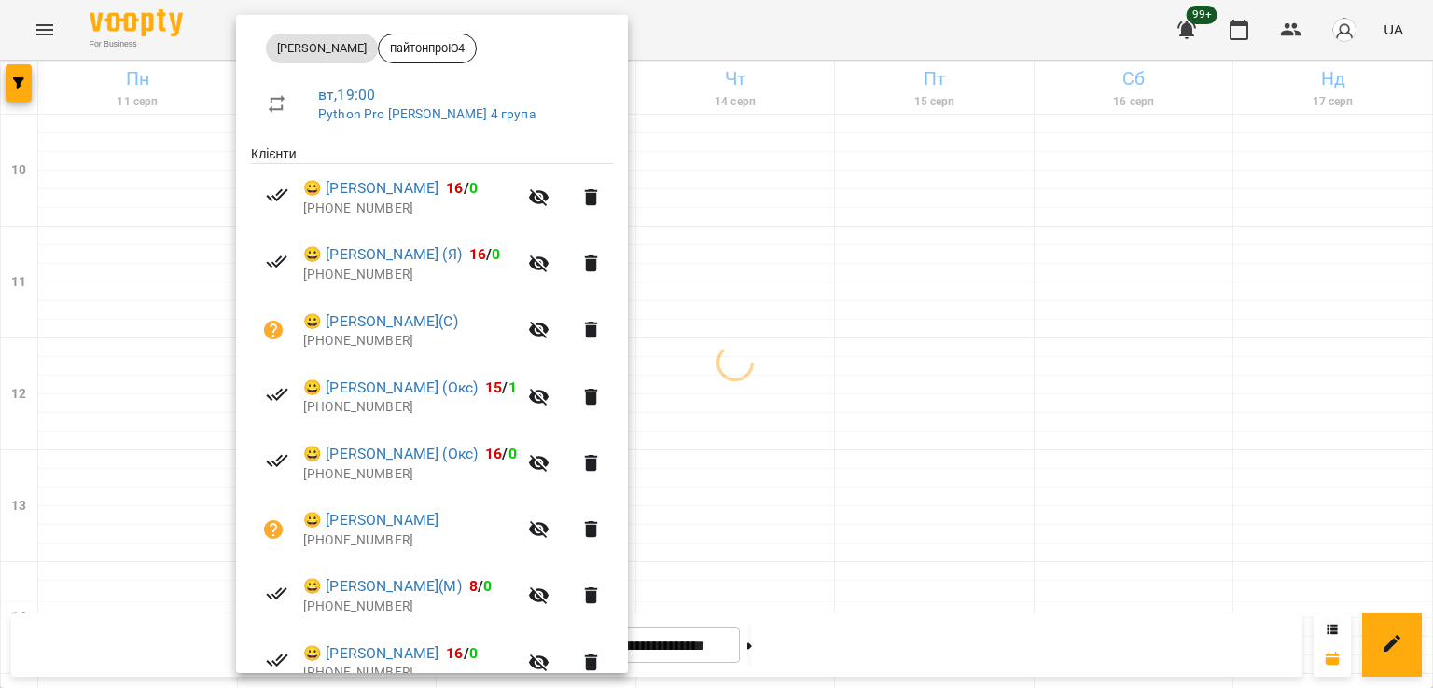
scroll to position [466, 0]
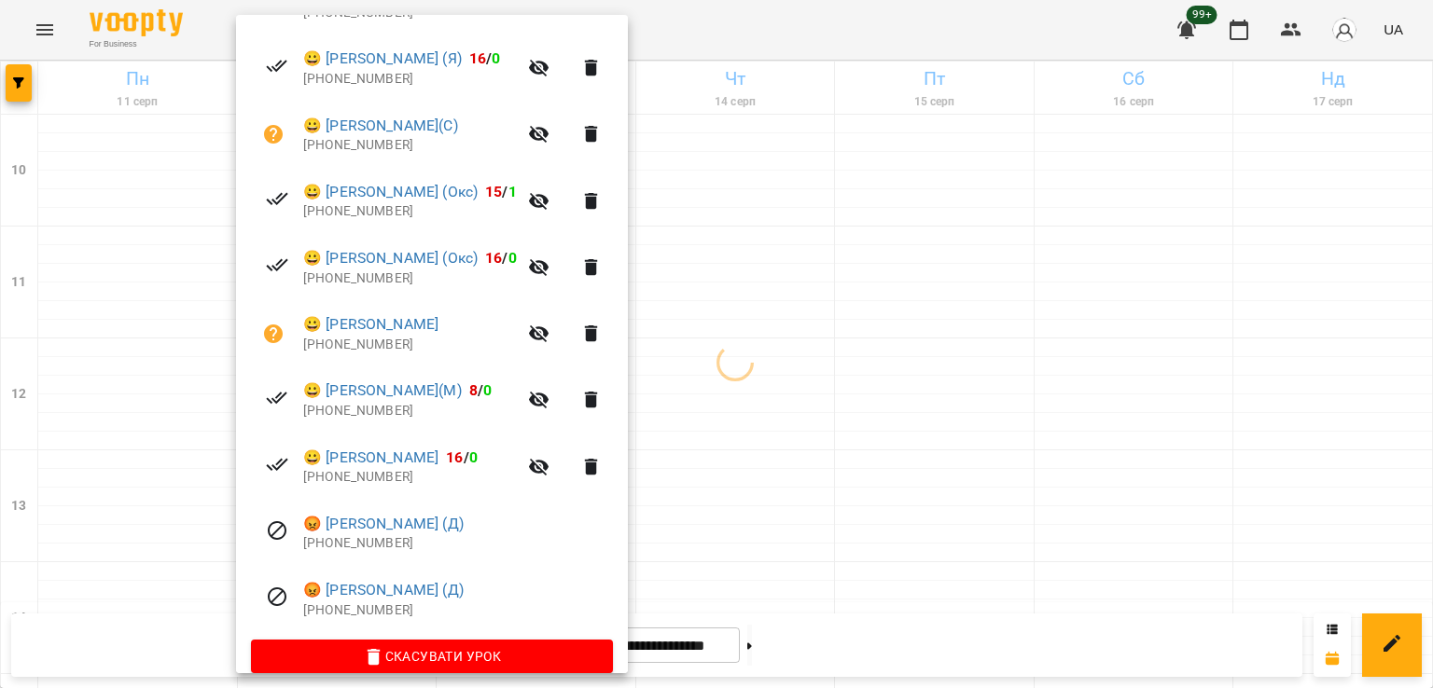
click at [97, 456] on div at bounding box center [716, 344] width 1433 height 688
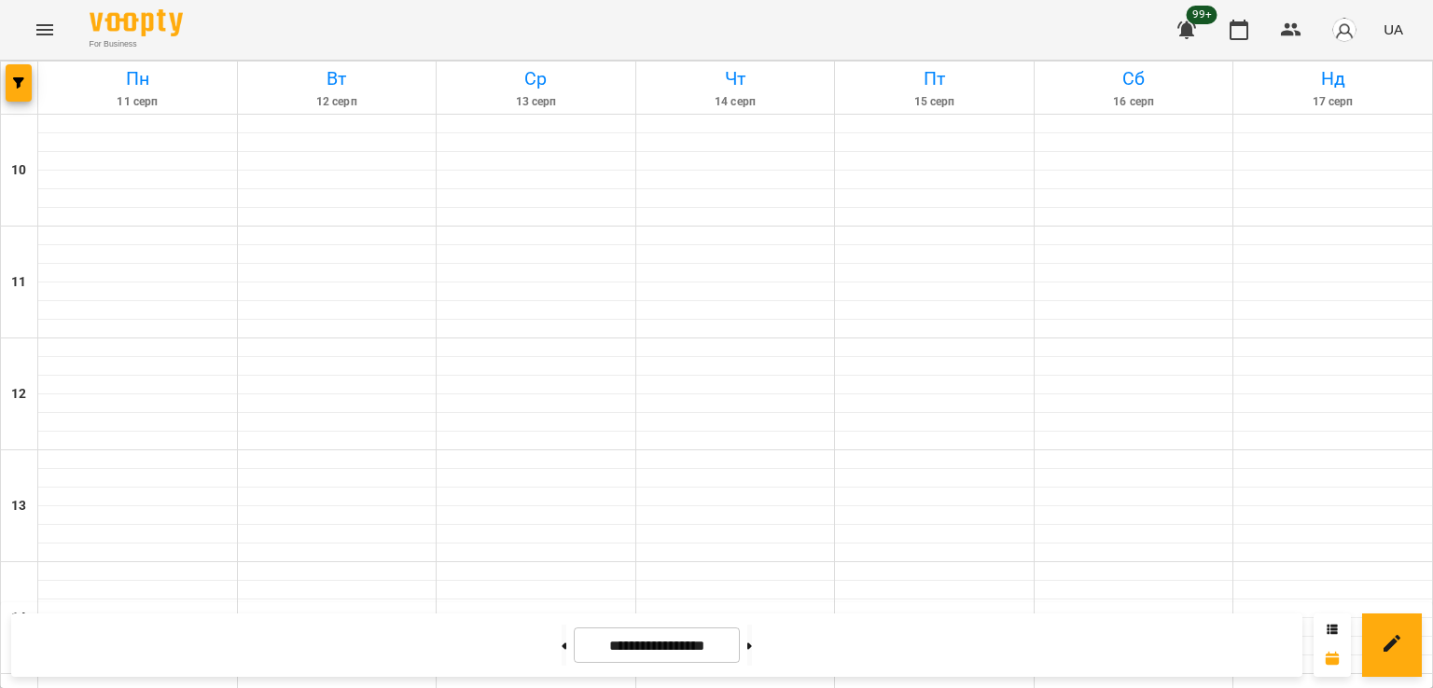
scroll to position [965, 0]
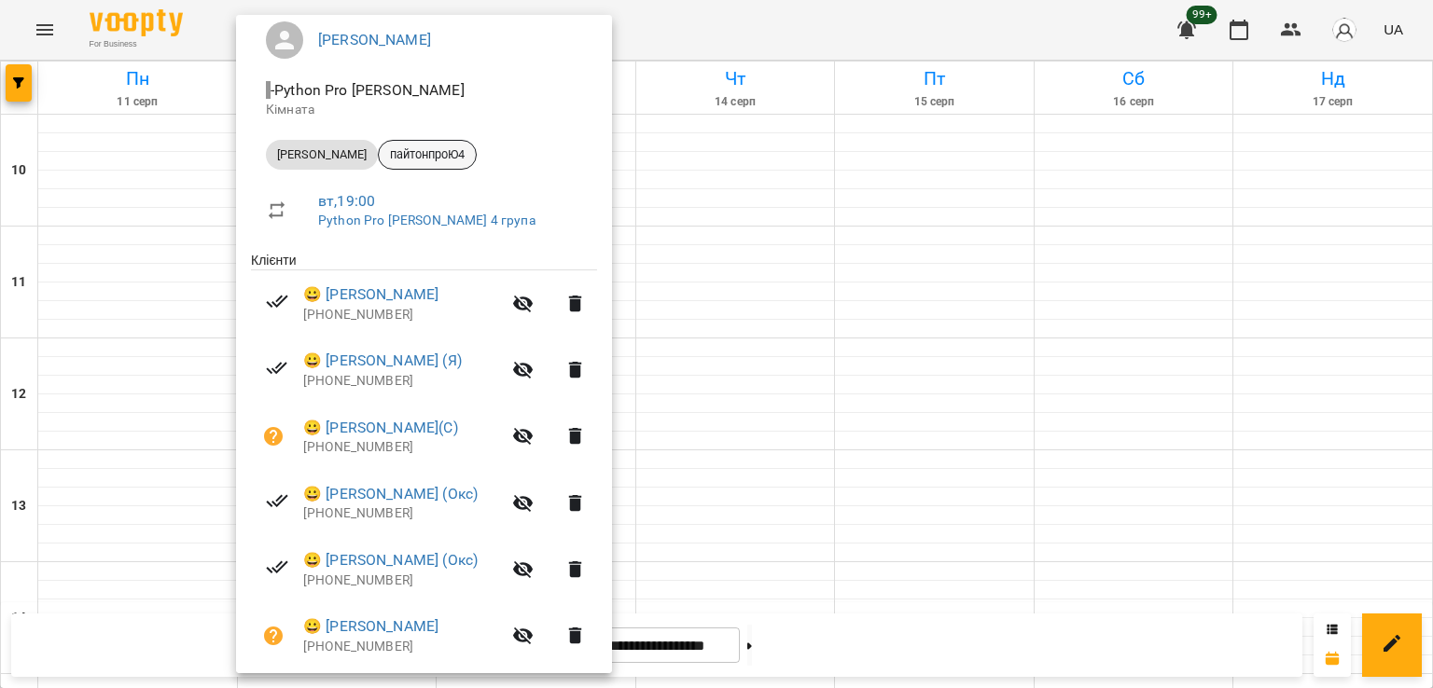
scroll to position [491, 0]
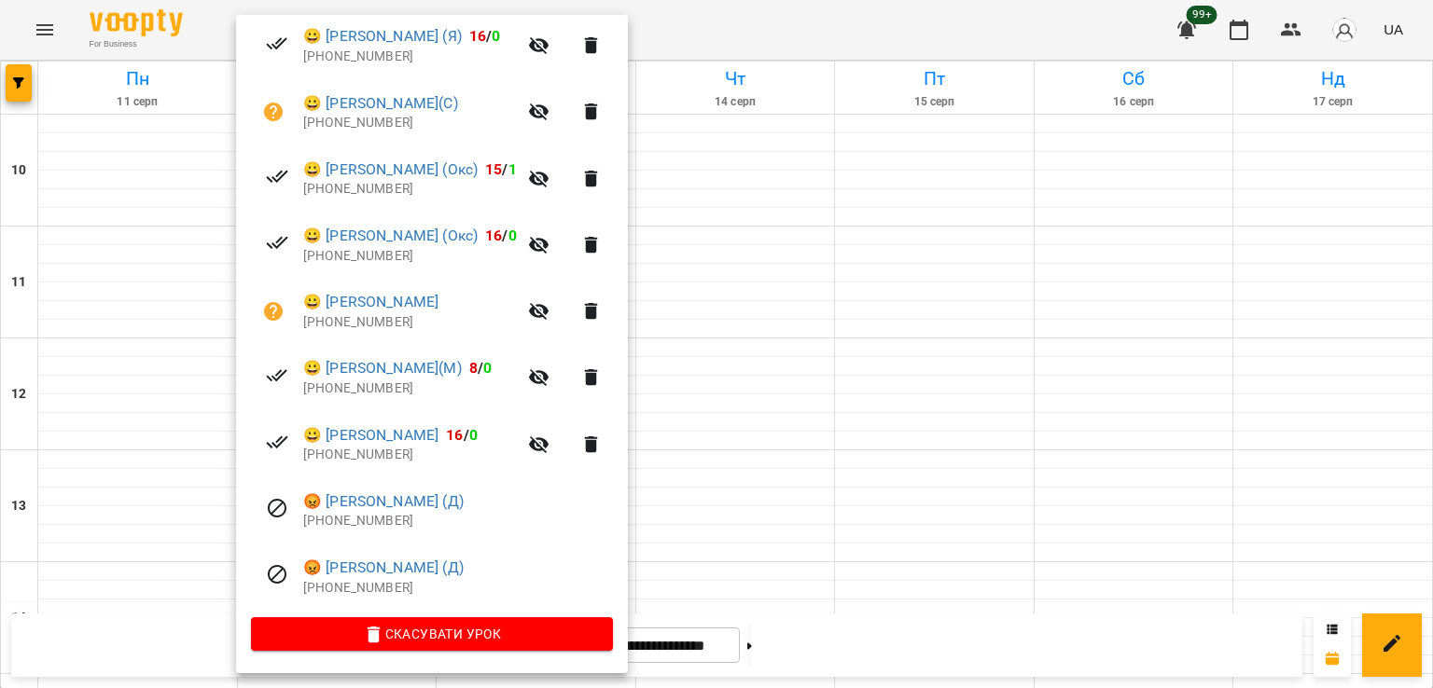
click at [713, 435] on div at bounding box center [716, 344] width 1433 height 688
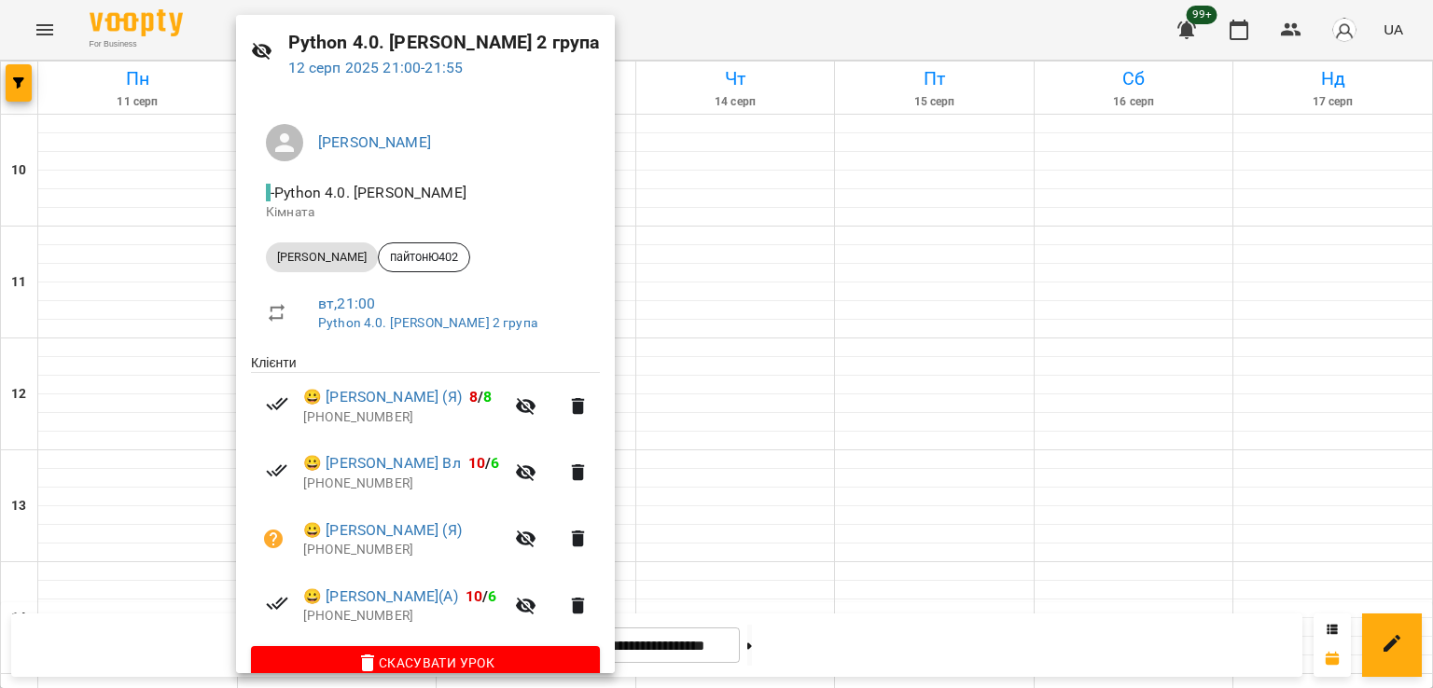
scroll to position [93, 0]
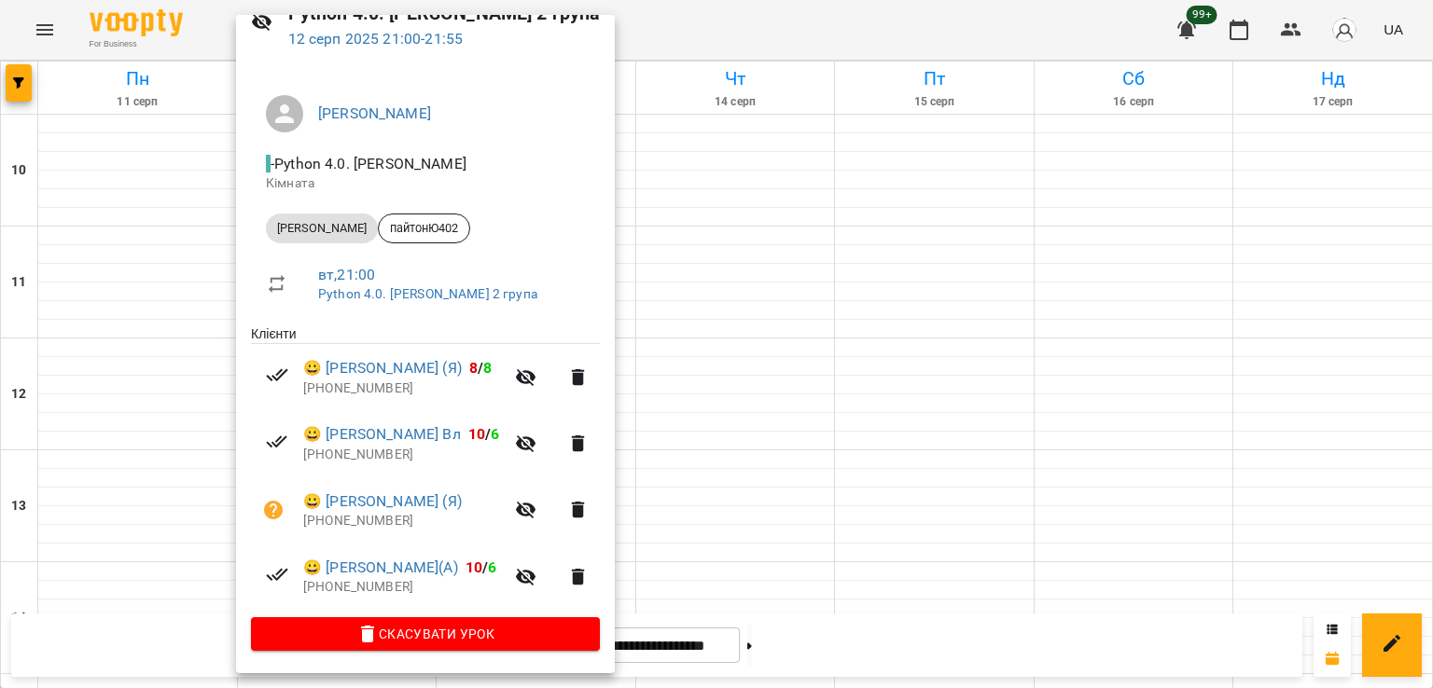
click at [683, 445] on div at bounding box center [716, 344] width 1433 height 688
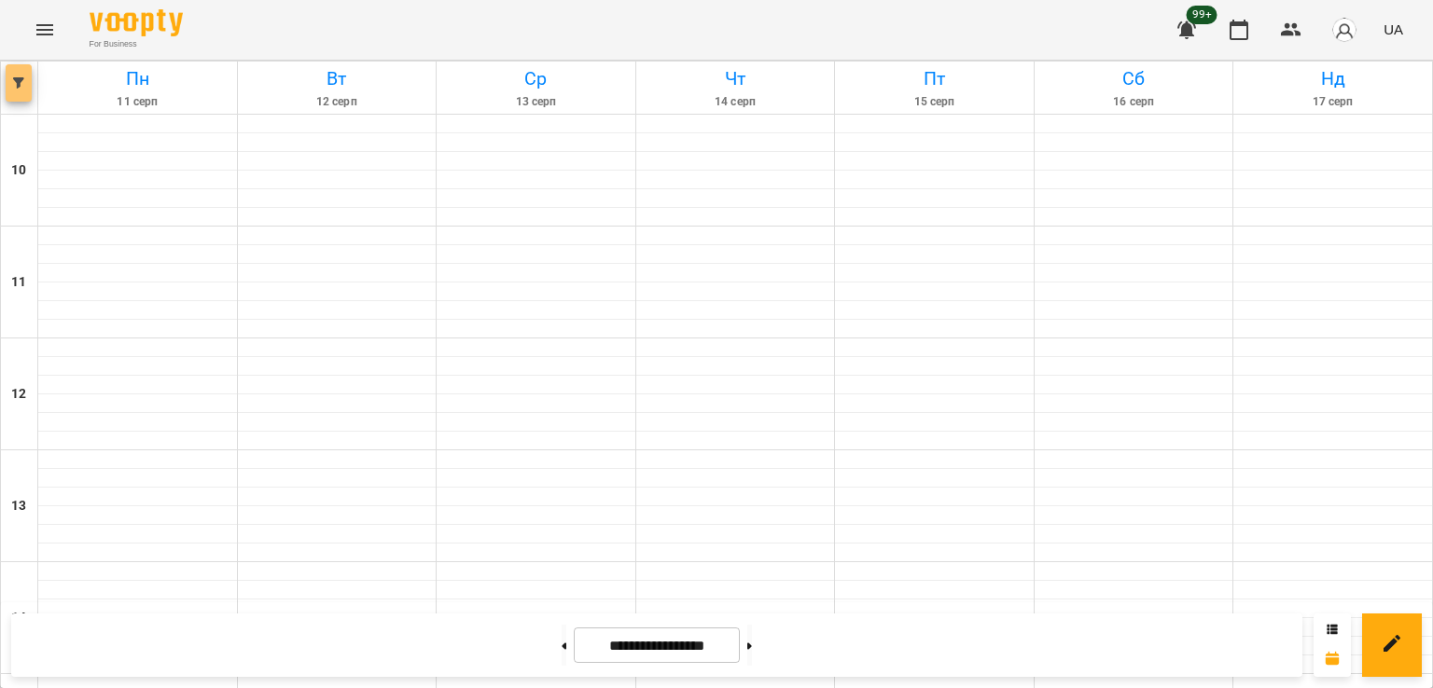
click at [18, 79] on icon "button" at bounding box center [18, 82] width 11 height 11
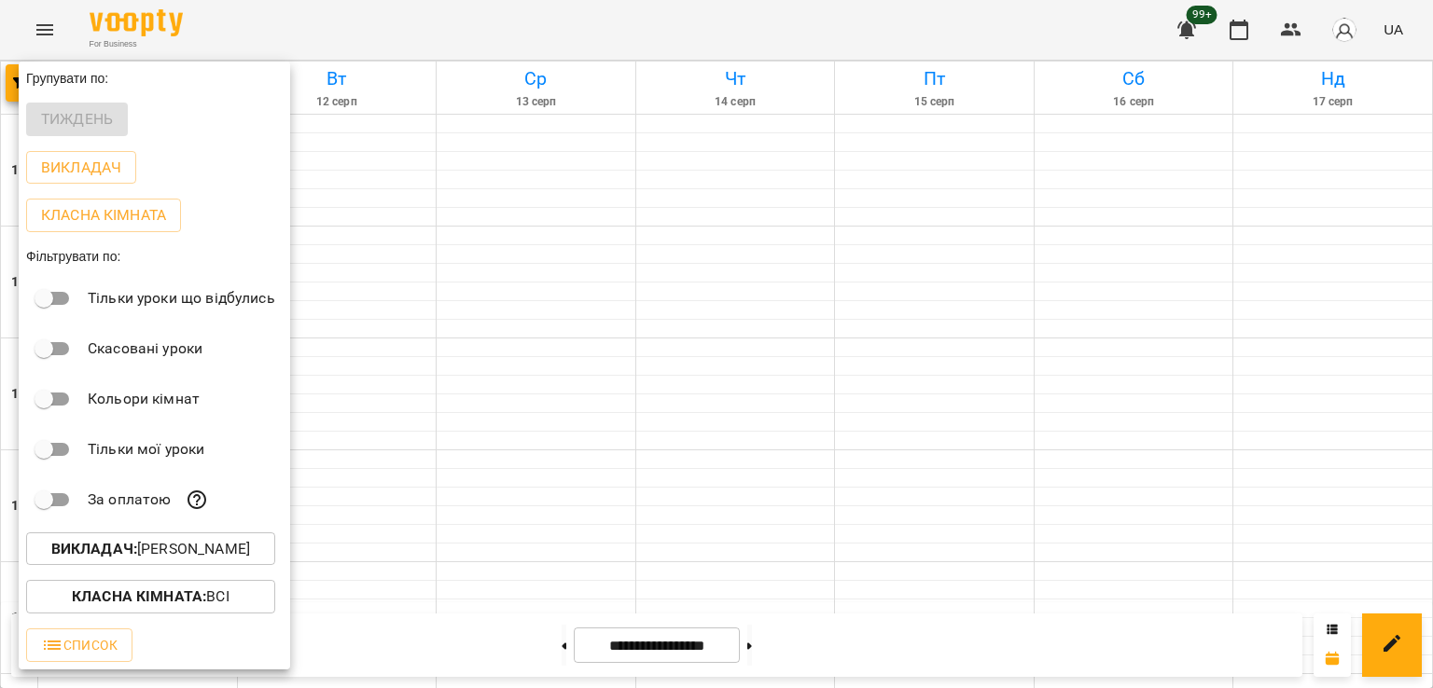
click at [197, 553] on p "Викладач : Юрій Шпак" at bounding box center [150, 549] width 199 height 22
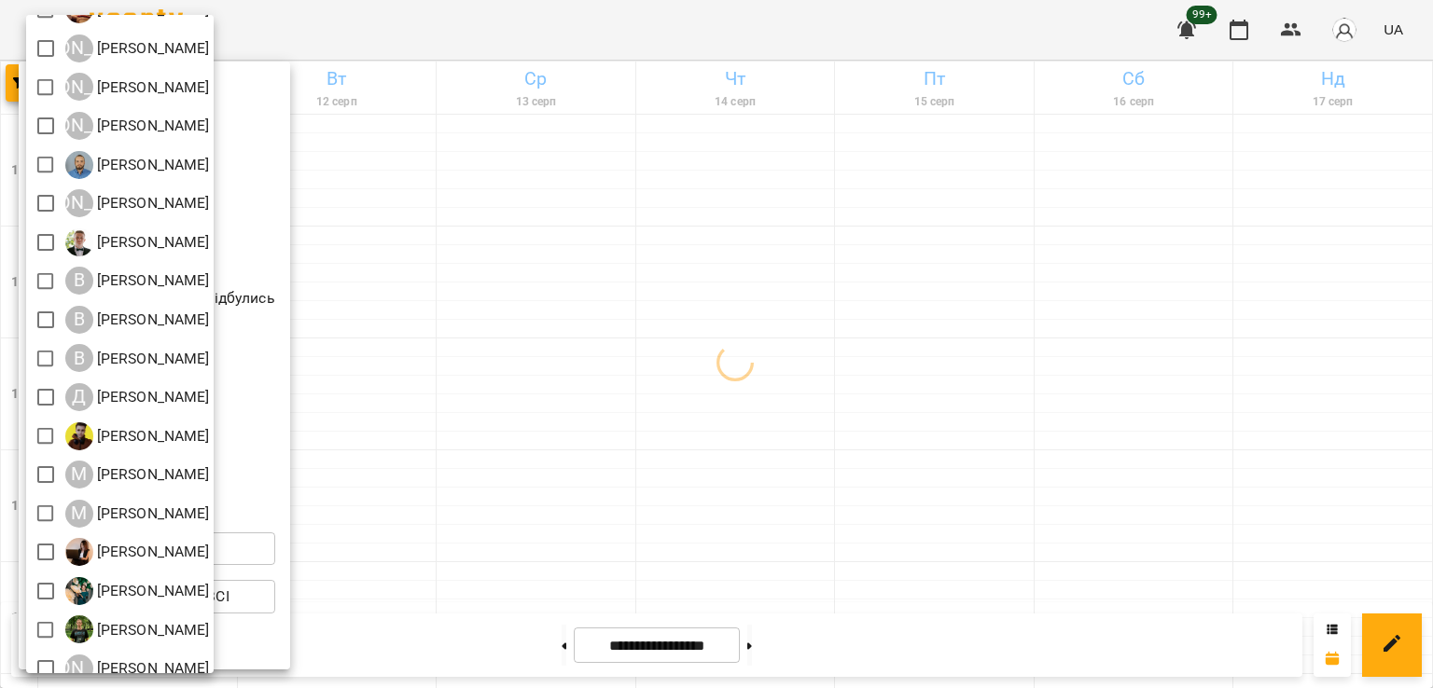
scroll to position [120, 0]
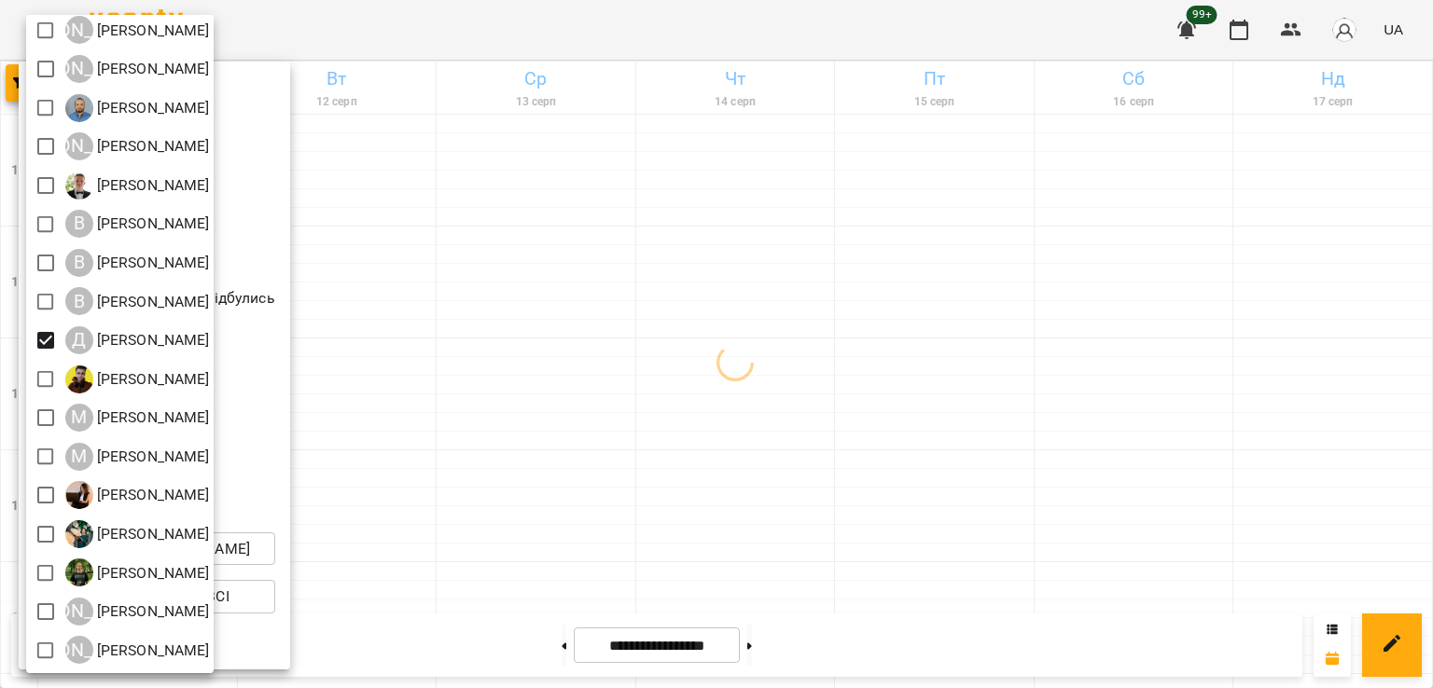
click at [727, 350] on div at bounding box center [716, 344] width 1433 height 688
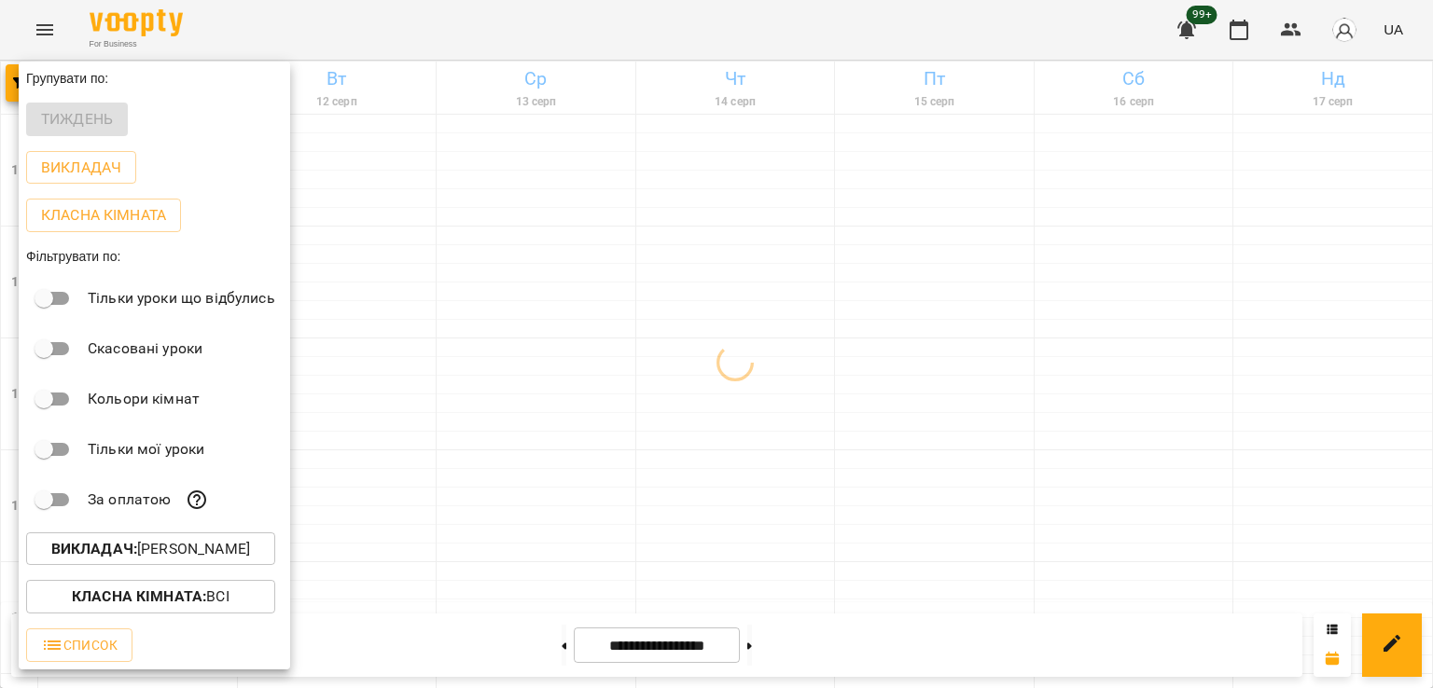
click at [757, 384] on div at bounding box center [716, 344] width 1433 height 688
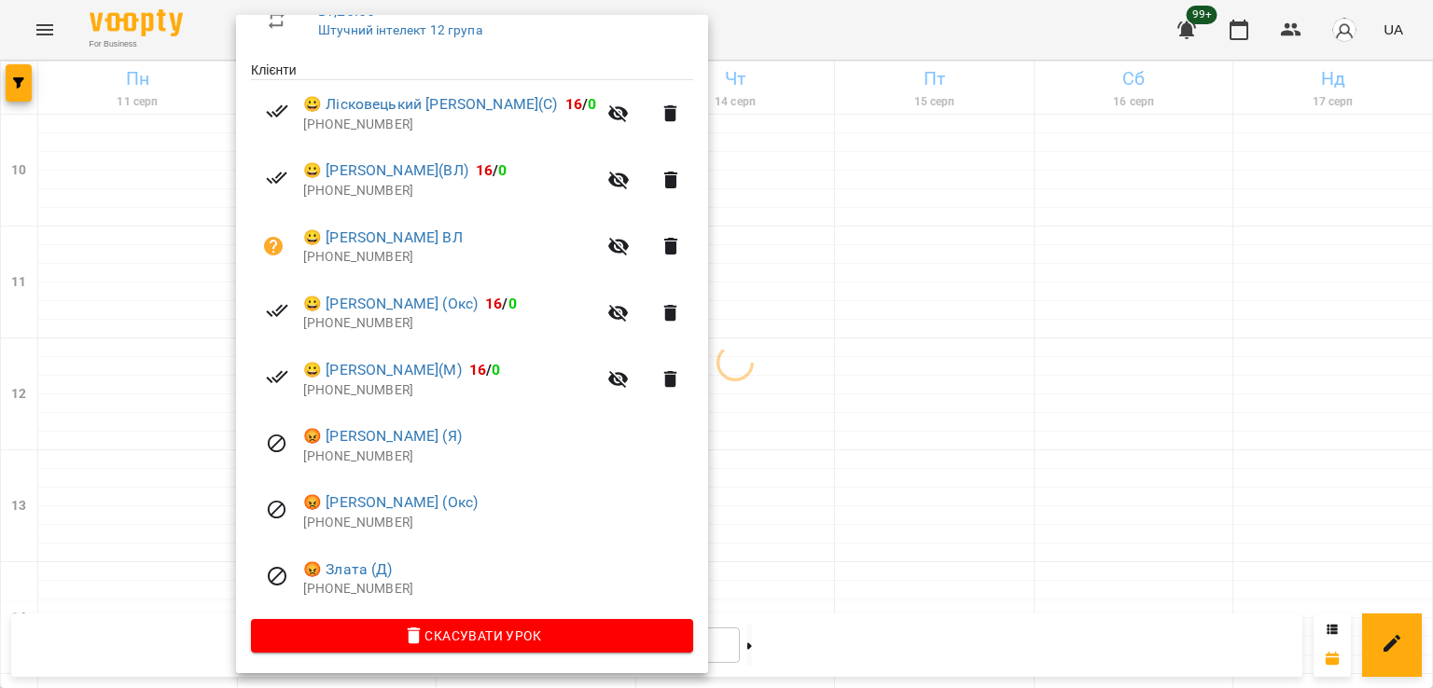
scroll to position [358, 0]
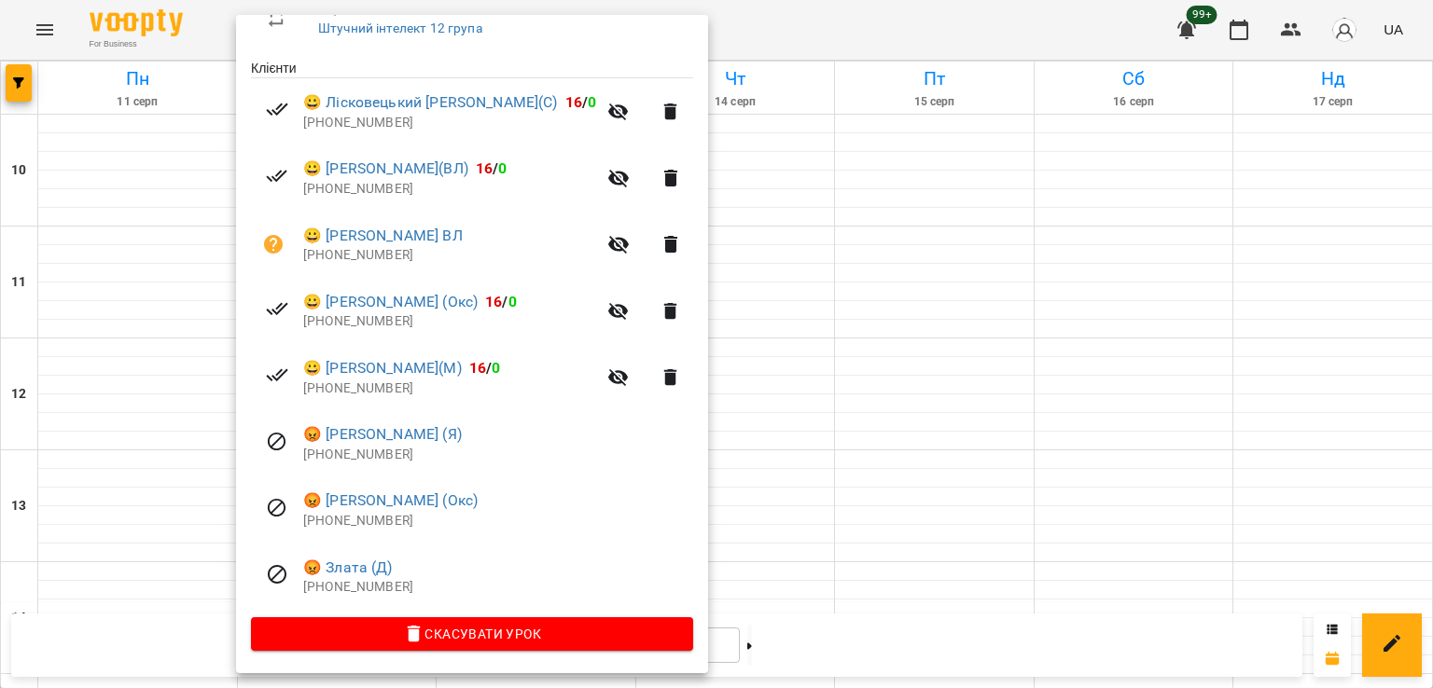
click at [838, 432] on div at bounding box center [716, 344] width 1433 height 688
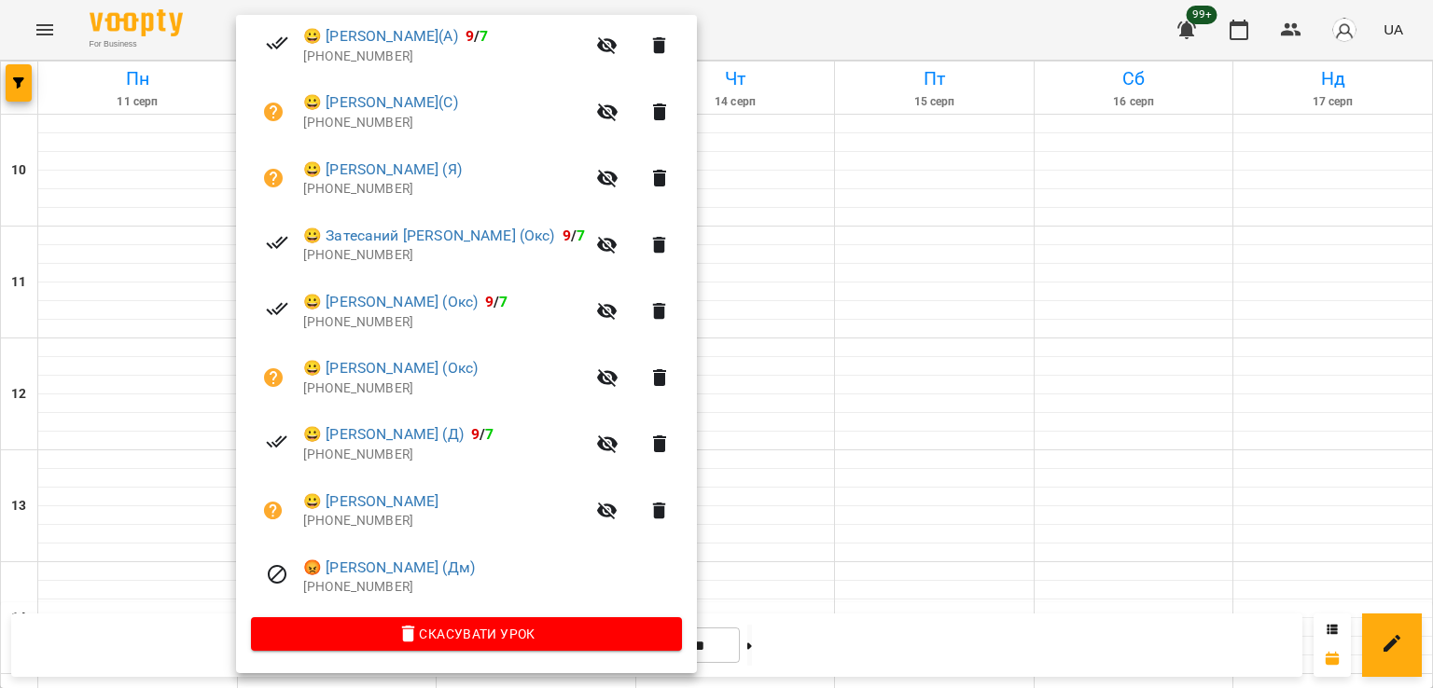
scroll to position [425, 0]
click at [845, 421] on div at bounding box center [716, 344] width 1433 height 688
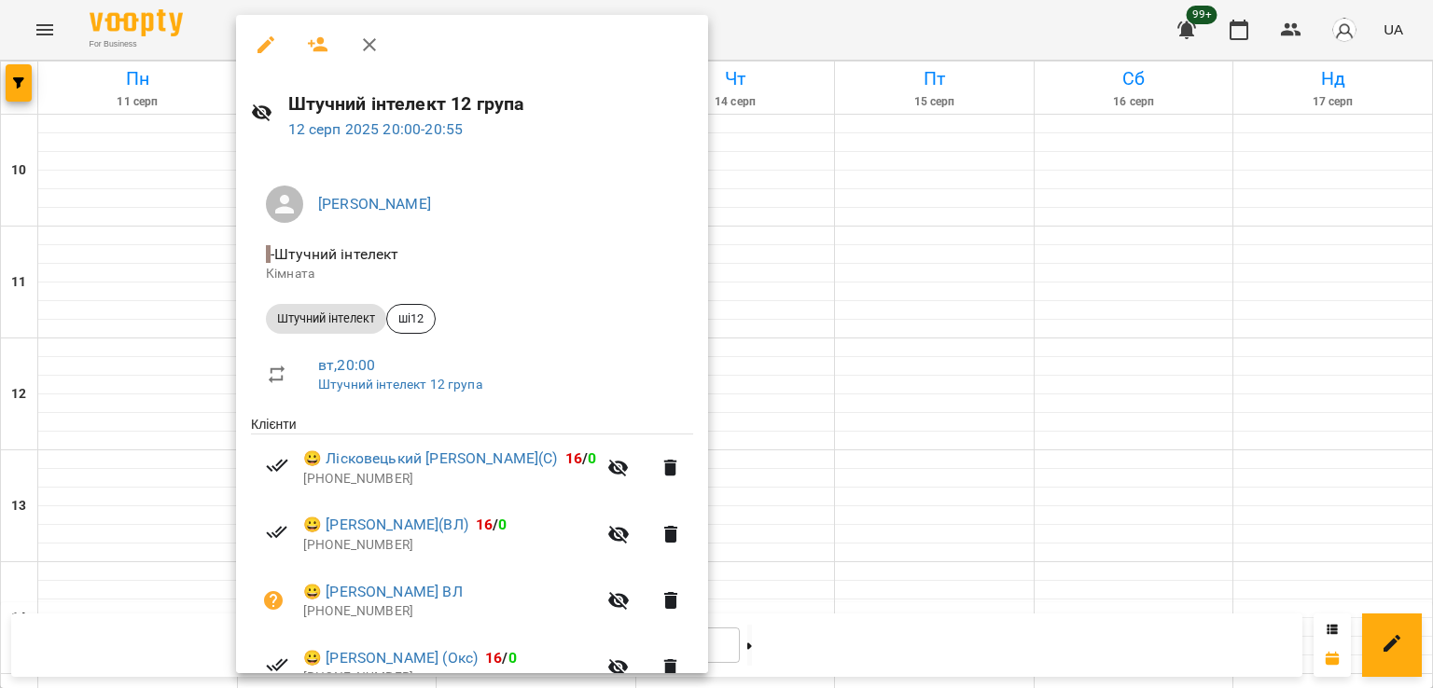
scroll to position [358, 0]
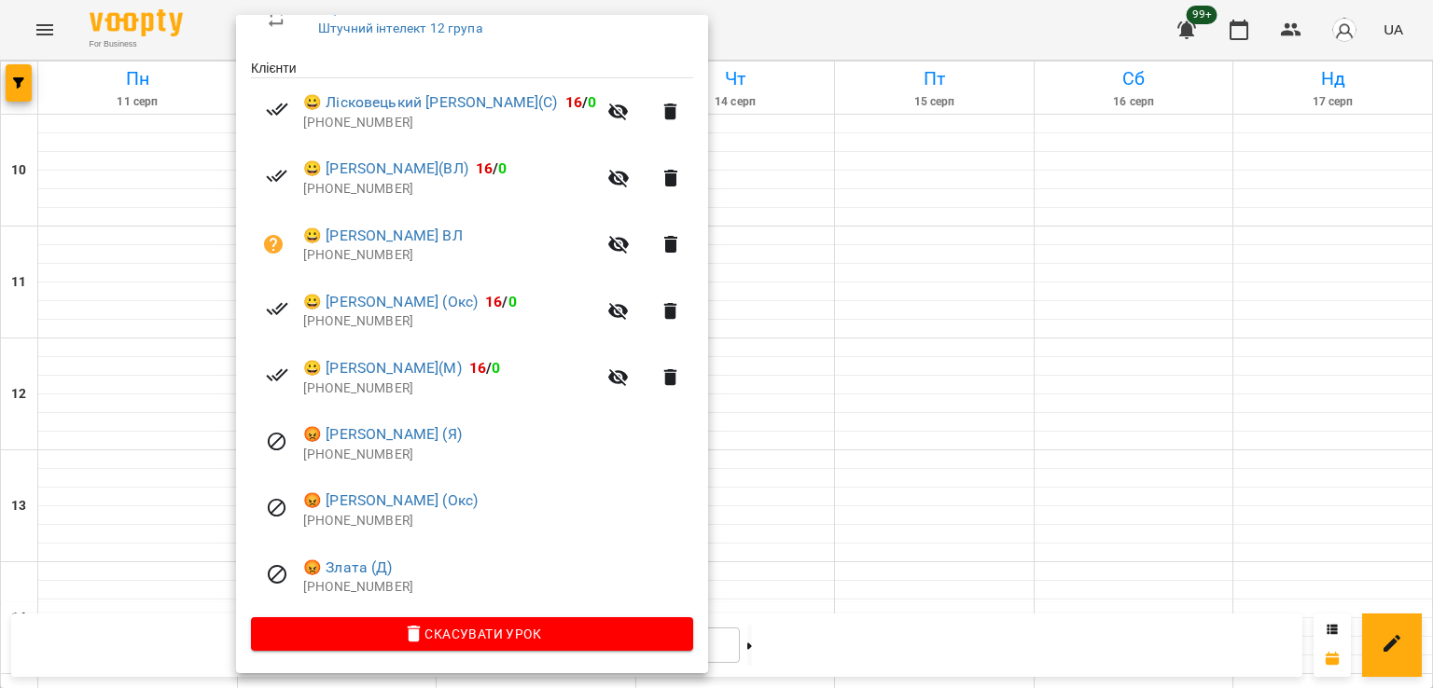
click at [847, 409] on div at bounding box center [716, 344] width 1433 height 688
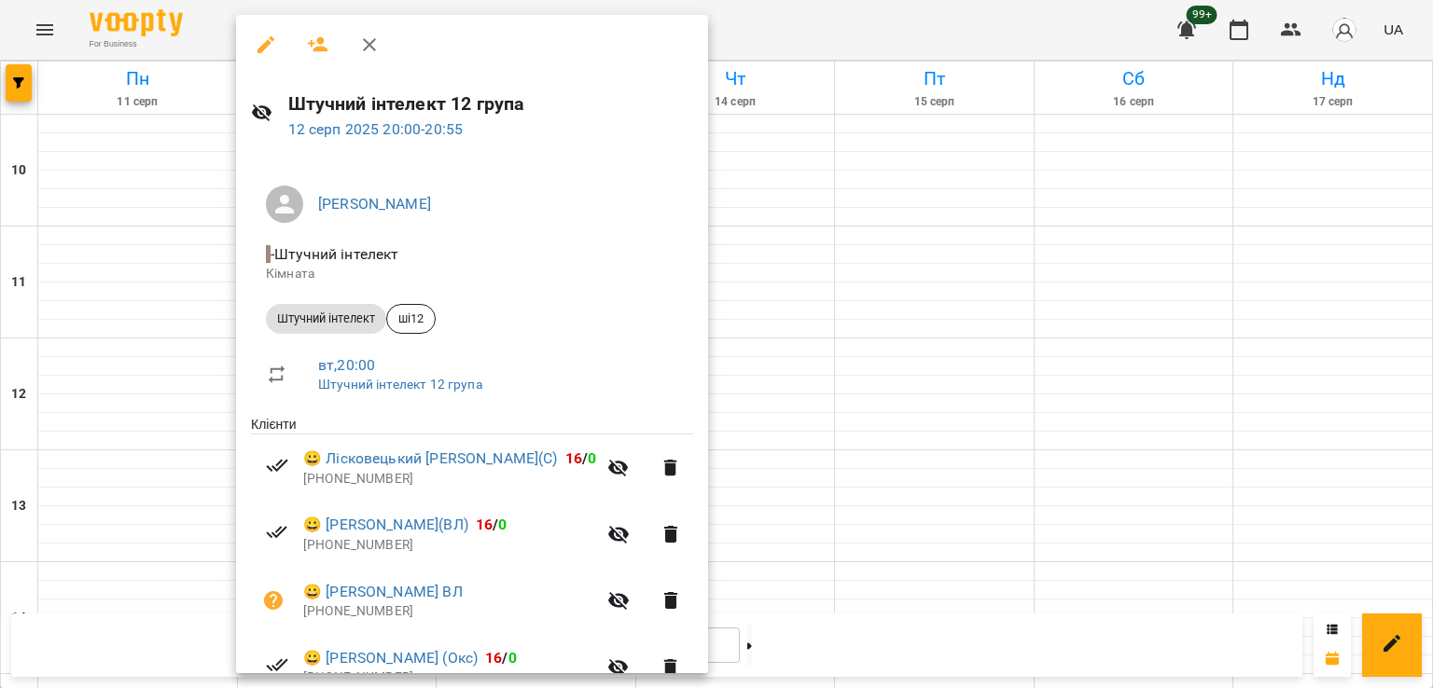
click at [79, 284] on div at bounding box center [716, 344] width 1433 height 688
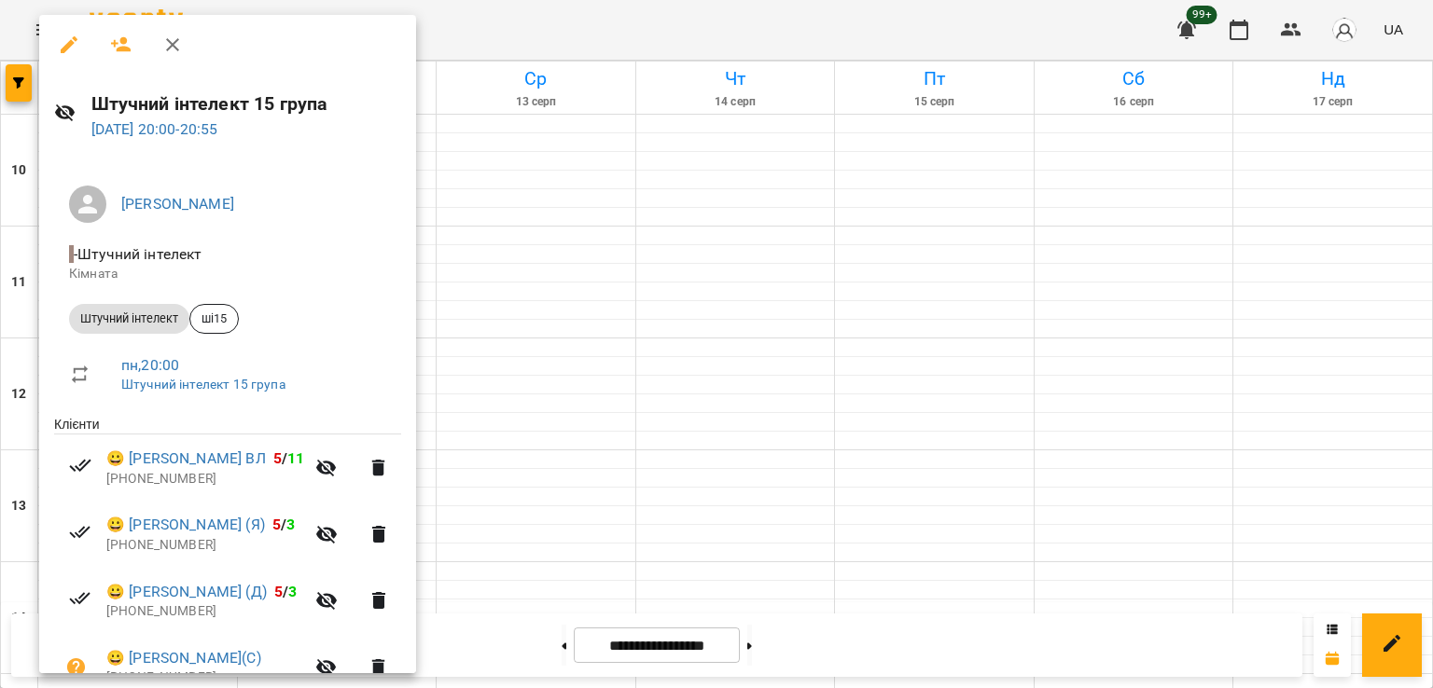
click at [497, 323] on div at bounding box center [716, 344] width 1433 height 688
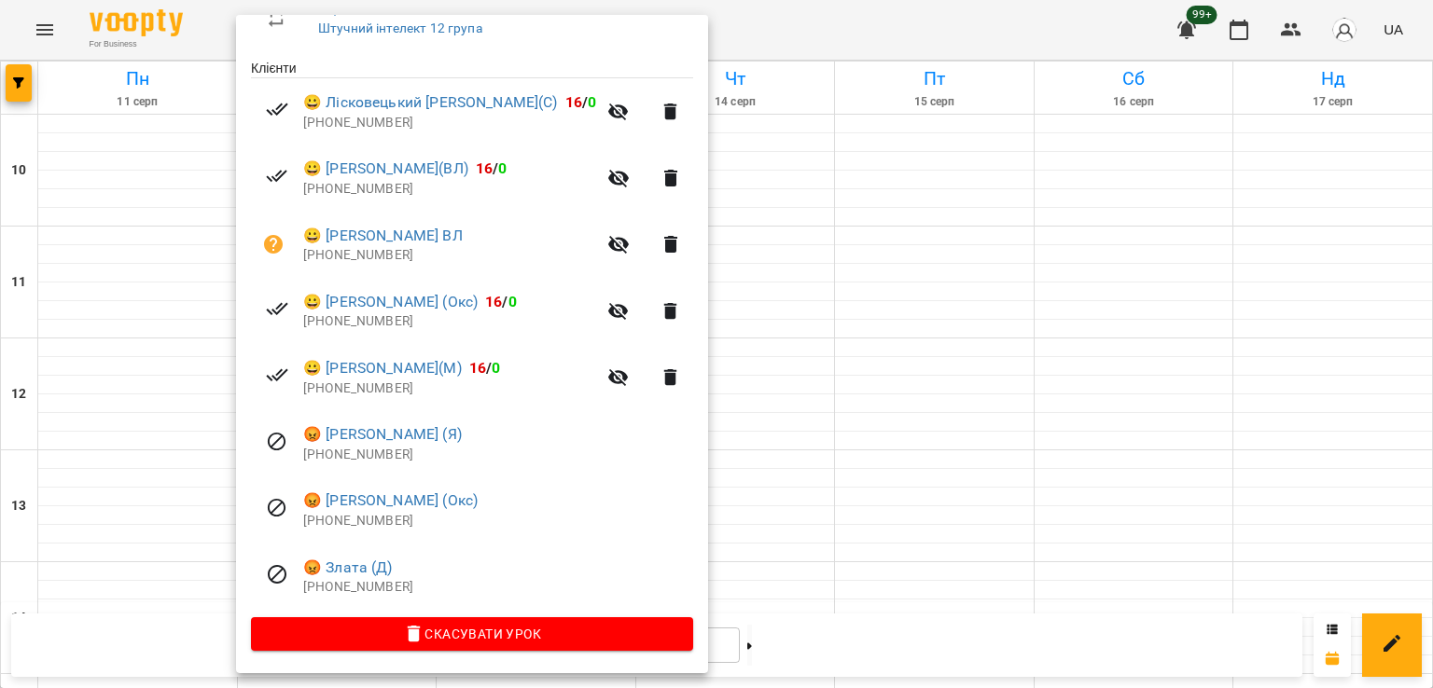
click at [143, 322] on div at bounding box center [716, 344] width 1433 height 688
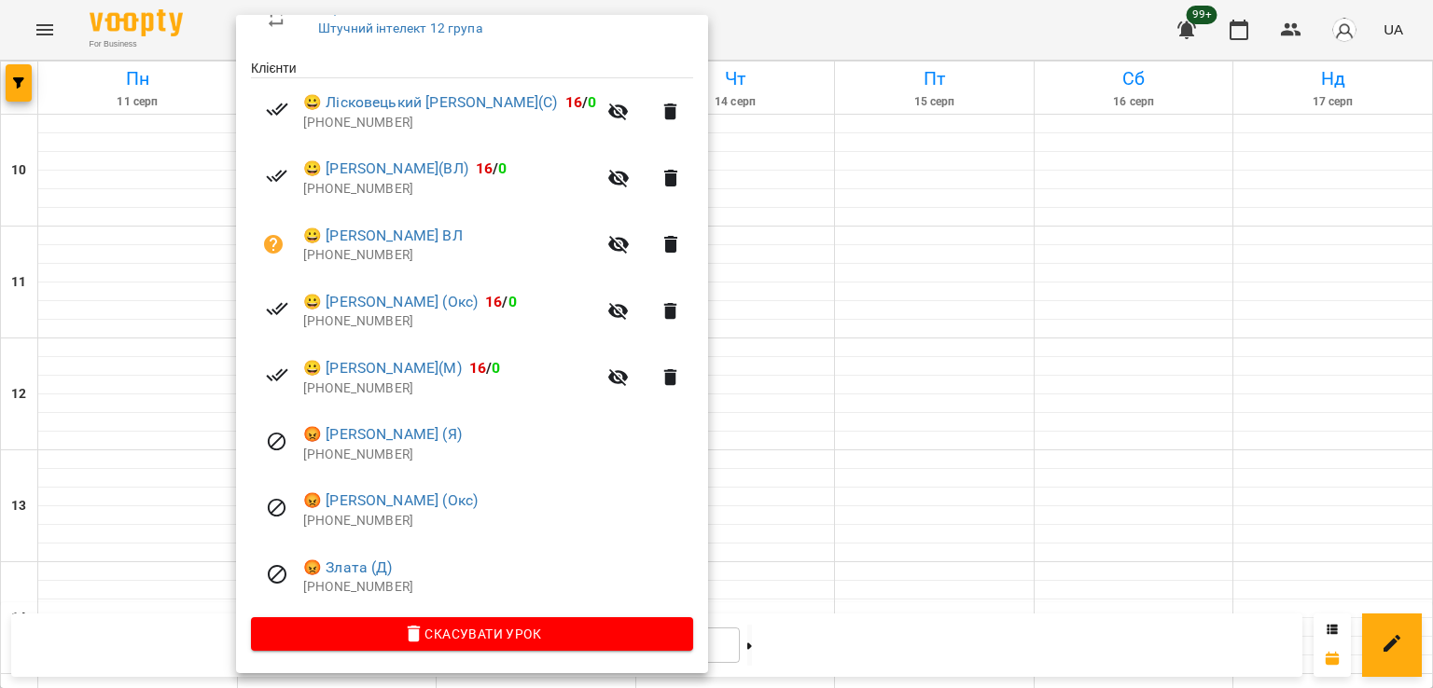
click at [132, 337] on div at bounding box center [716, 344] width 1433 height 688
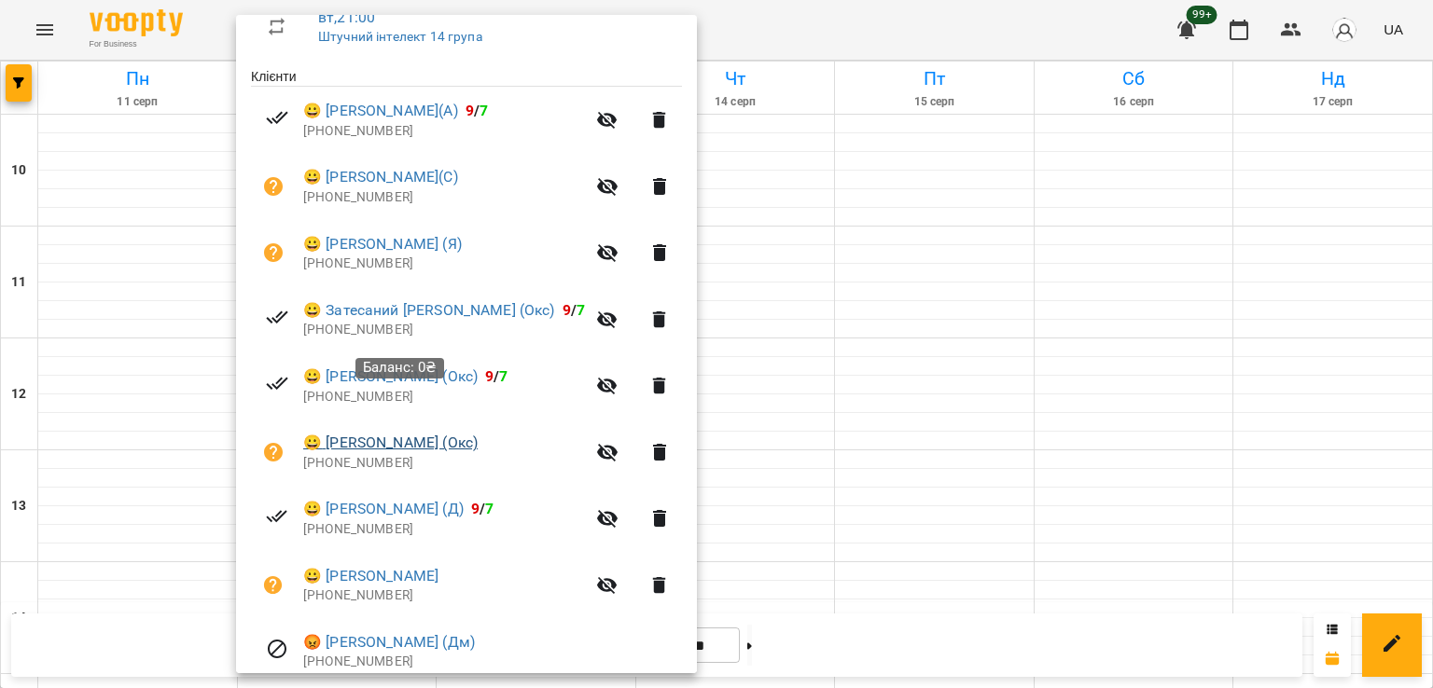
scroll to position [239, 0]
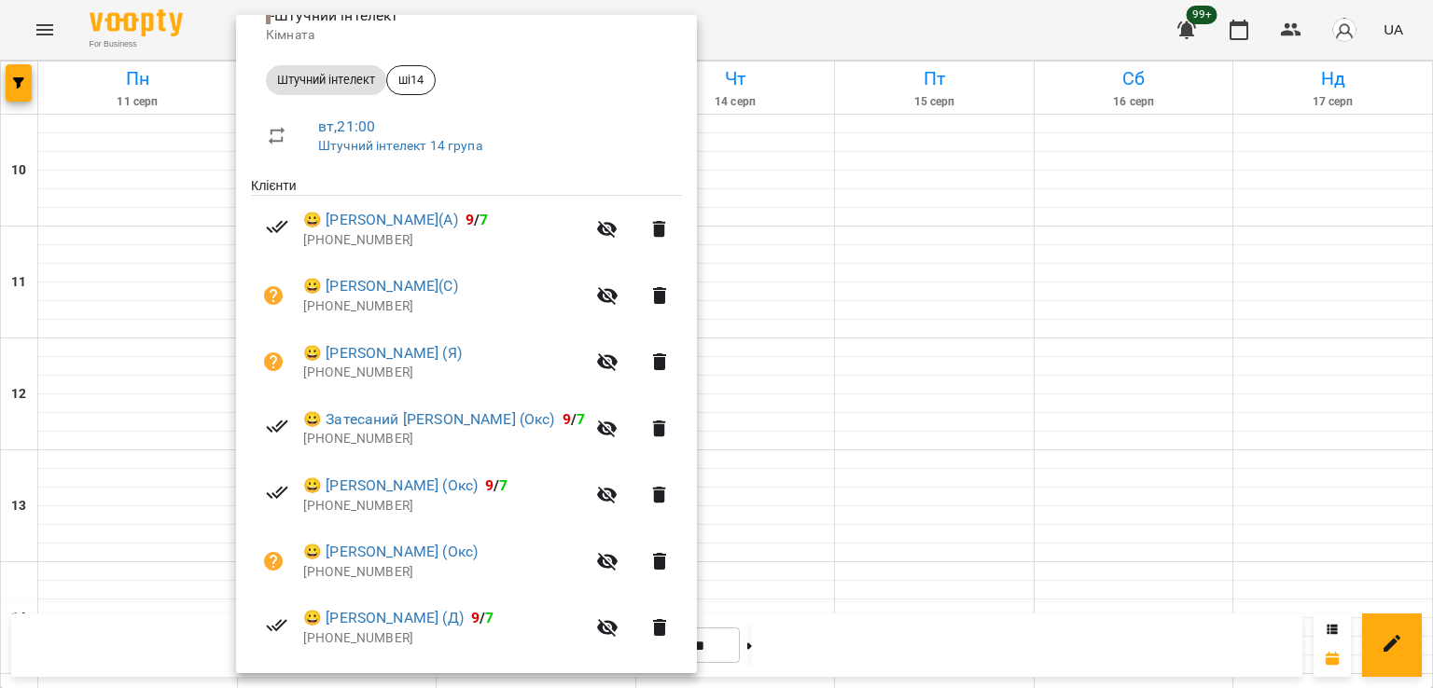
click at [774, 408] on div at bounding box center [716, 344] width 1433 height 688
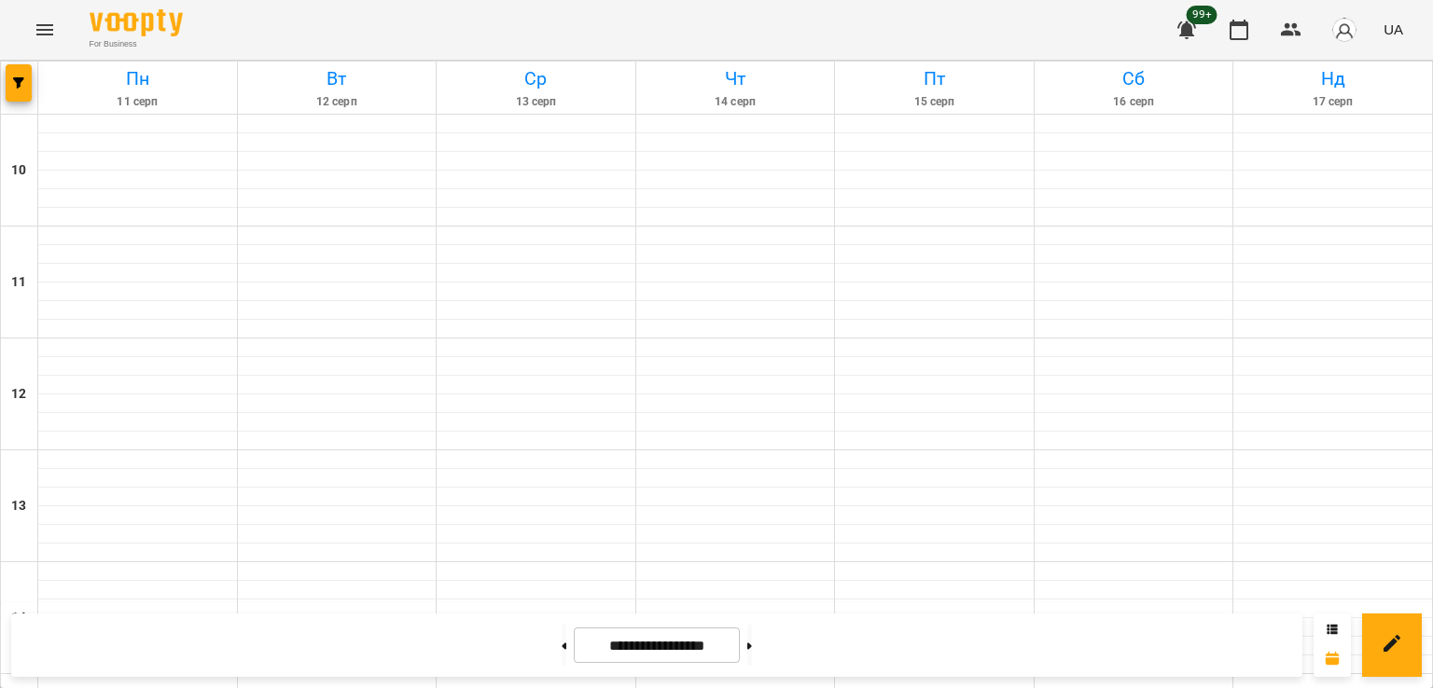
scroll to position [965, 0]
click at [36, 22] on icon "Menu" at bounding box center [45, 30] width 22 height 22
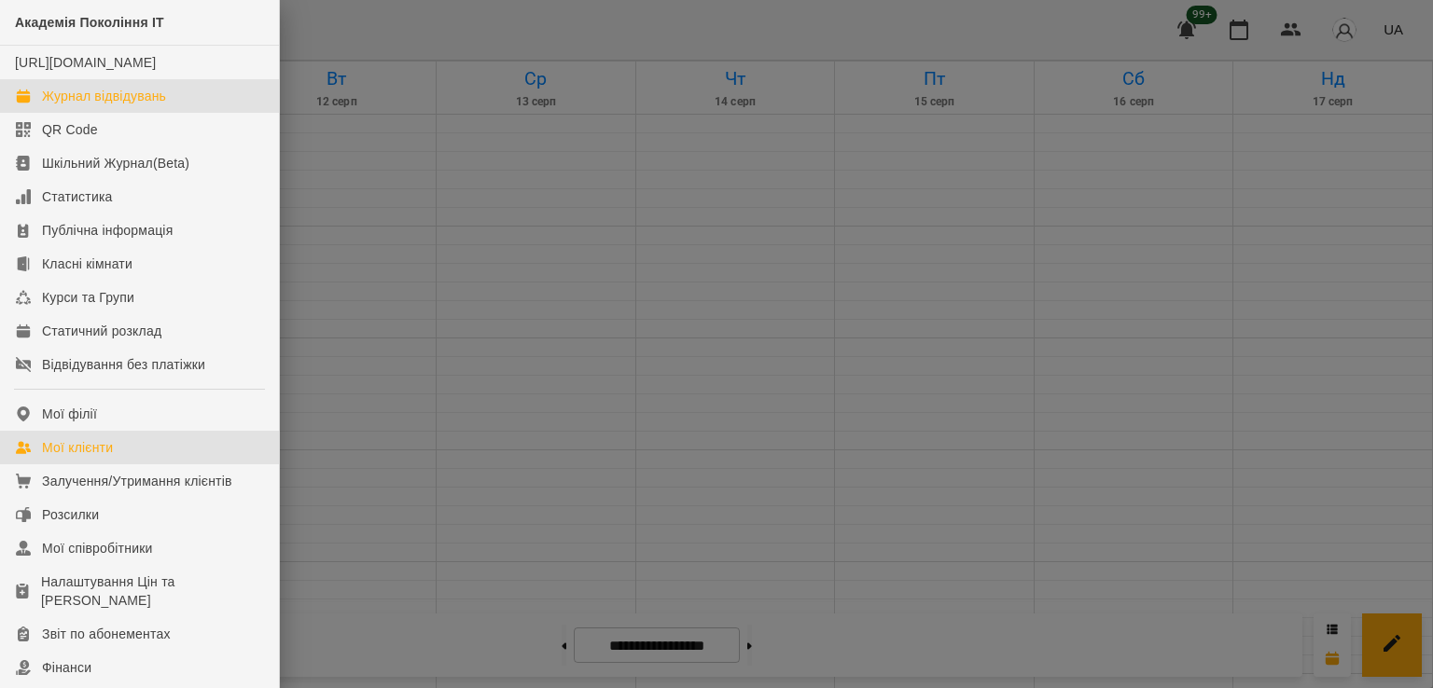
click at [91, 457] on div "Мої клієнти" at bounding box center [77, 447] width 71 height 19
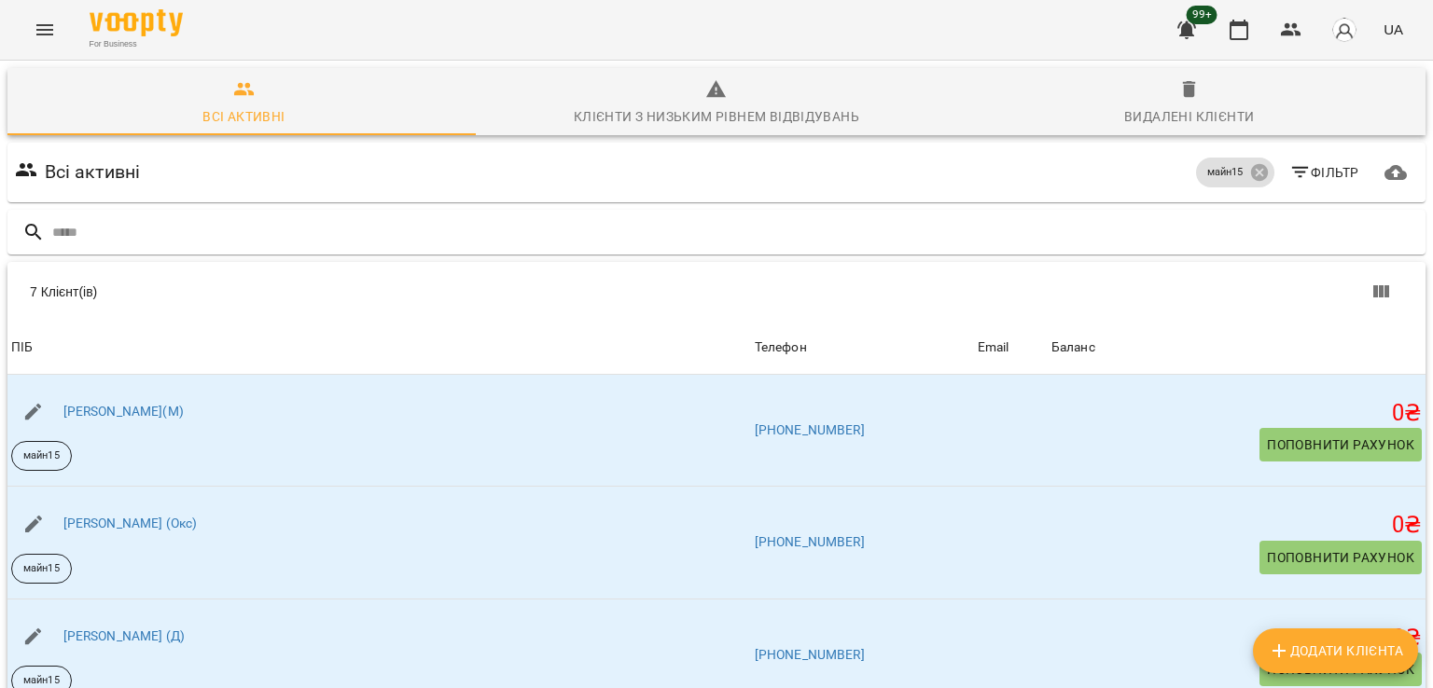
click at [1334, 638] on button "Додати клієнта" at bounding box center [1335, 651] width 165 height 45
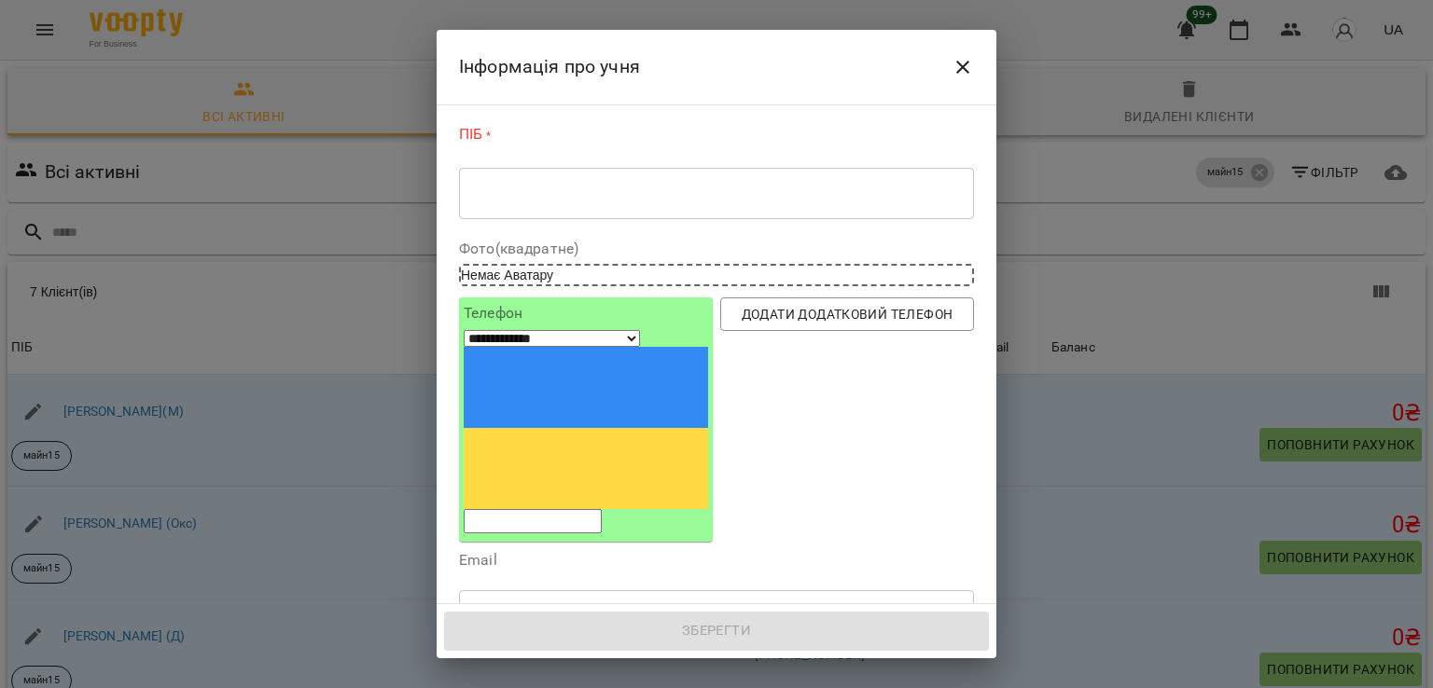
click at [583, 509] on input "tel" at bounding box center [533, 521] width 138 height 24
paste input "**********"
select select "**"
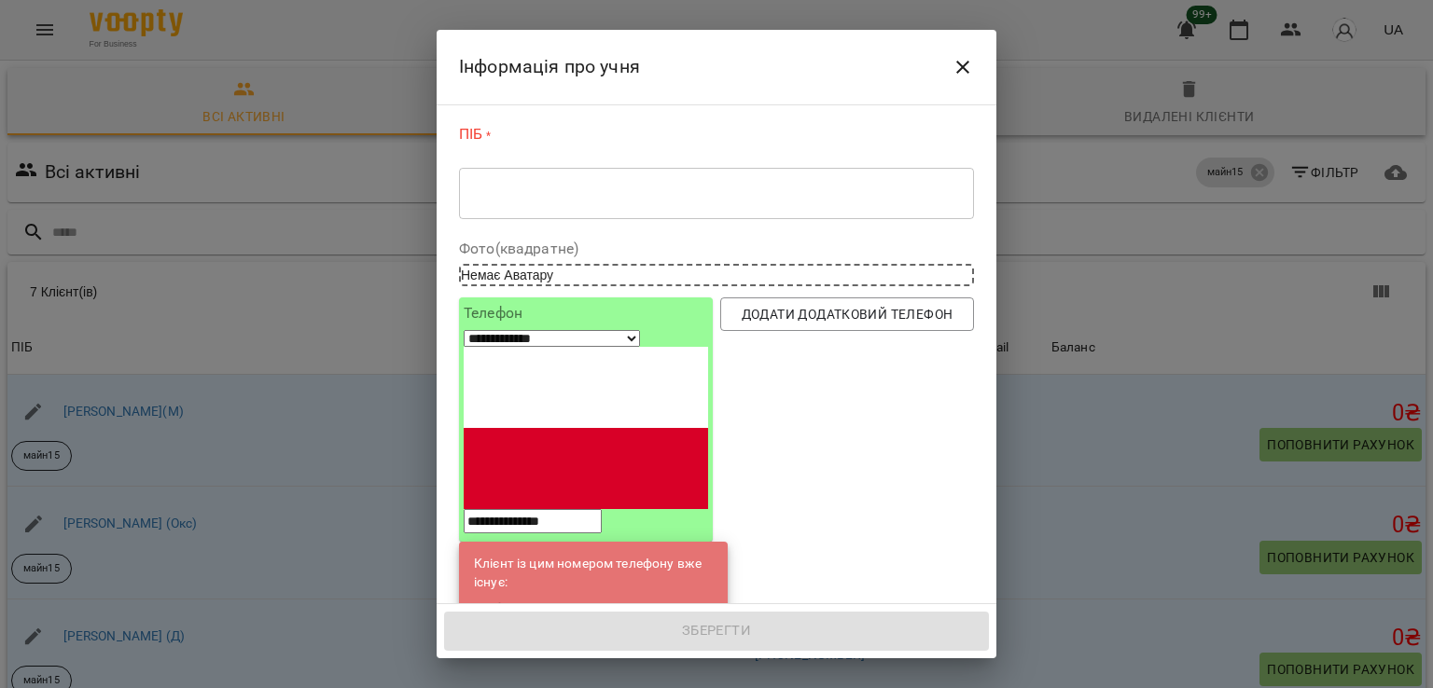
type input "**********"
click at [564, 601] on link "[PERSON_NAME](С)" at bounding box center [600, 610] width 118 height 19
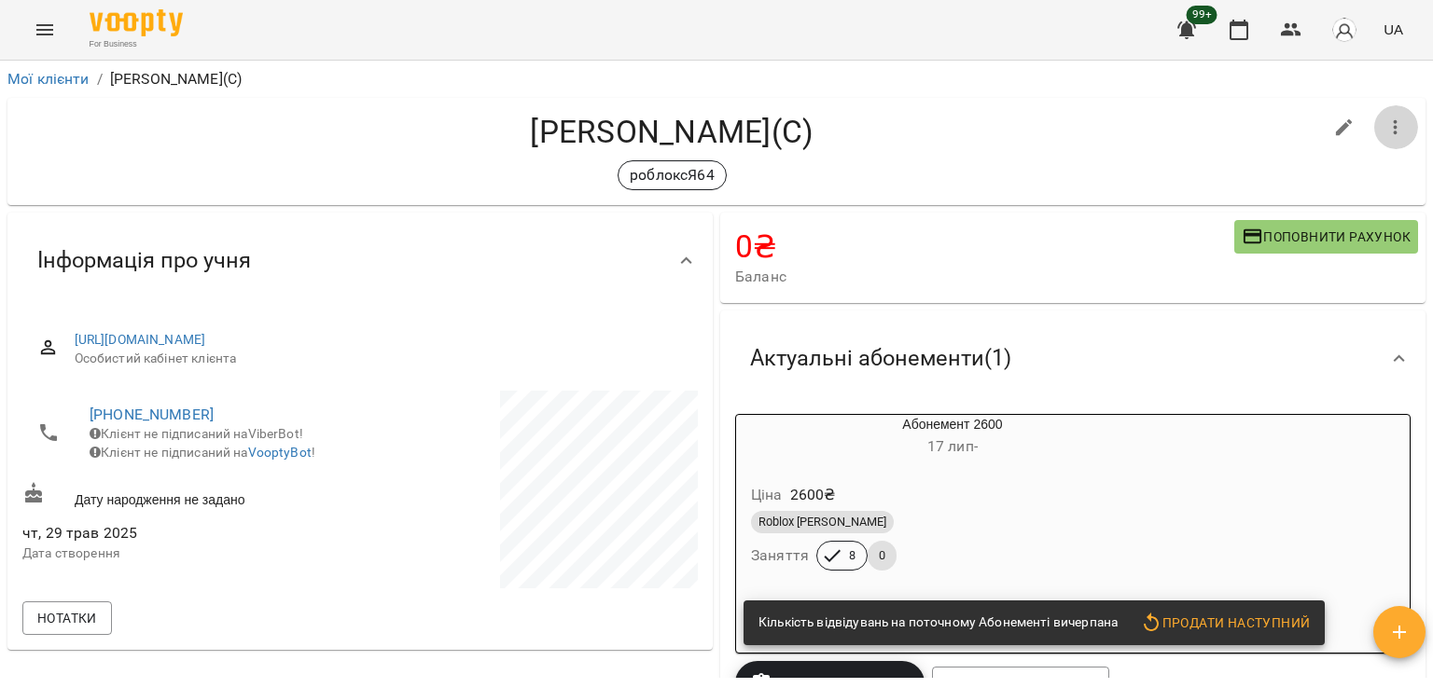
click at [1391, 128] on icon "button" at bounding box center [1395, 128] width 22 height 22
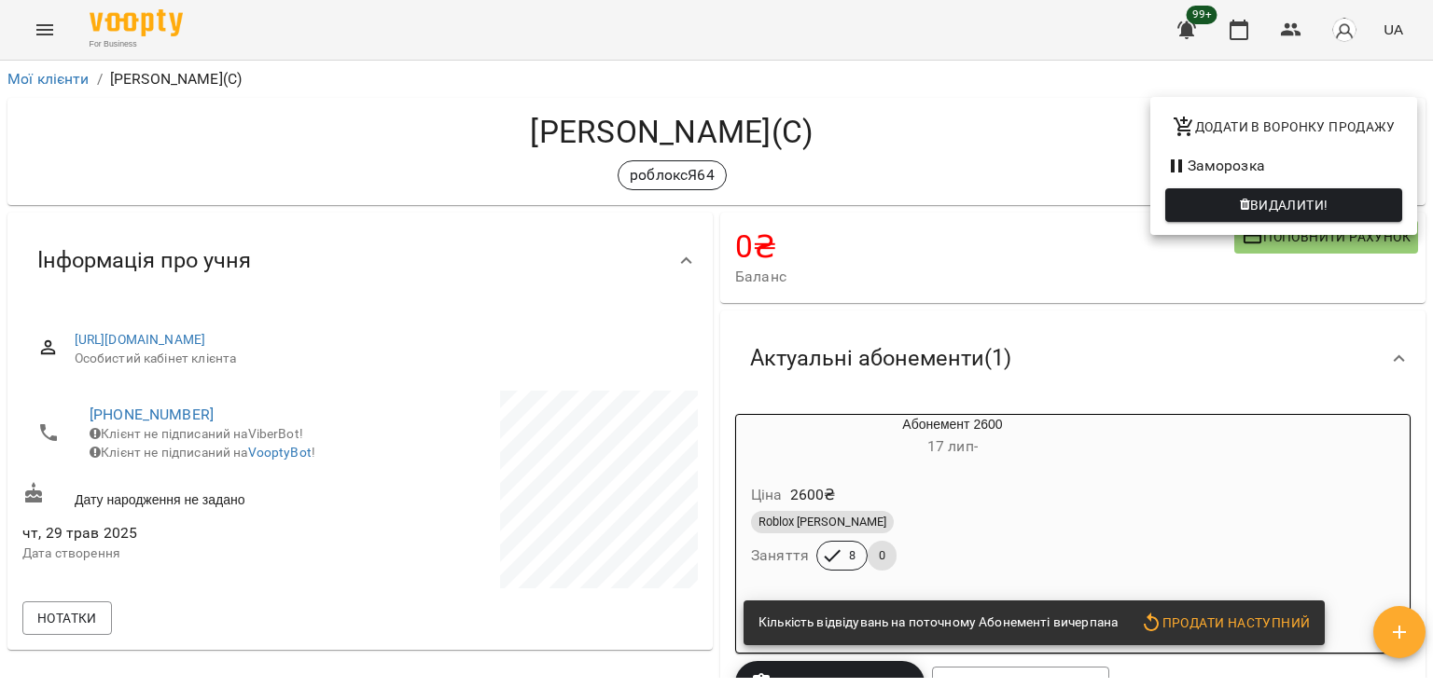
drag, startPoint x: 1033, startPoint y: 164, endPoint x: 1281, endPoint y: 153, distance: 248.3
click at [1038, 163] on div at bounding box center [716, 344] width 1433 height 688
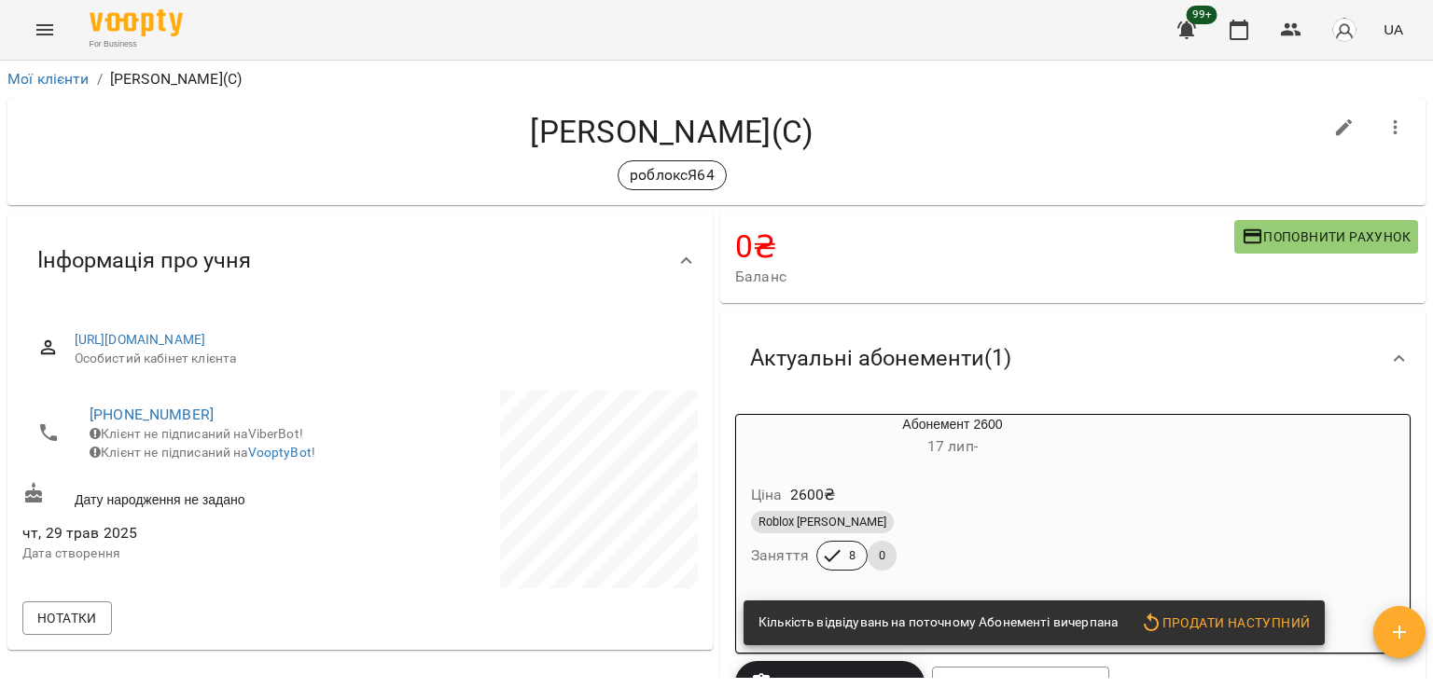
click at [1333, 130] on icon "button" at bounding box center [1344, 128] width 22 height 22
select select "**"
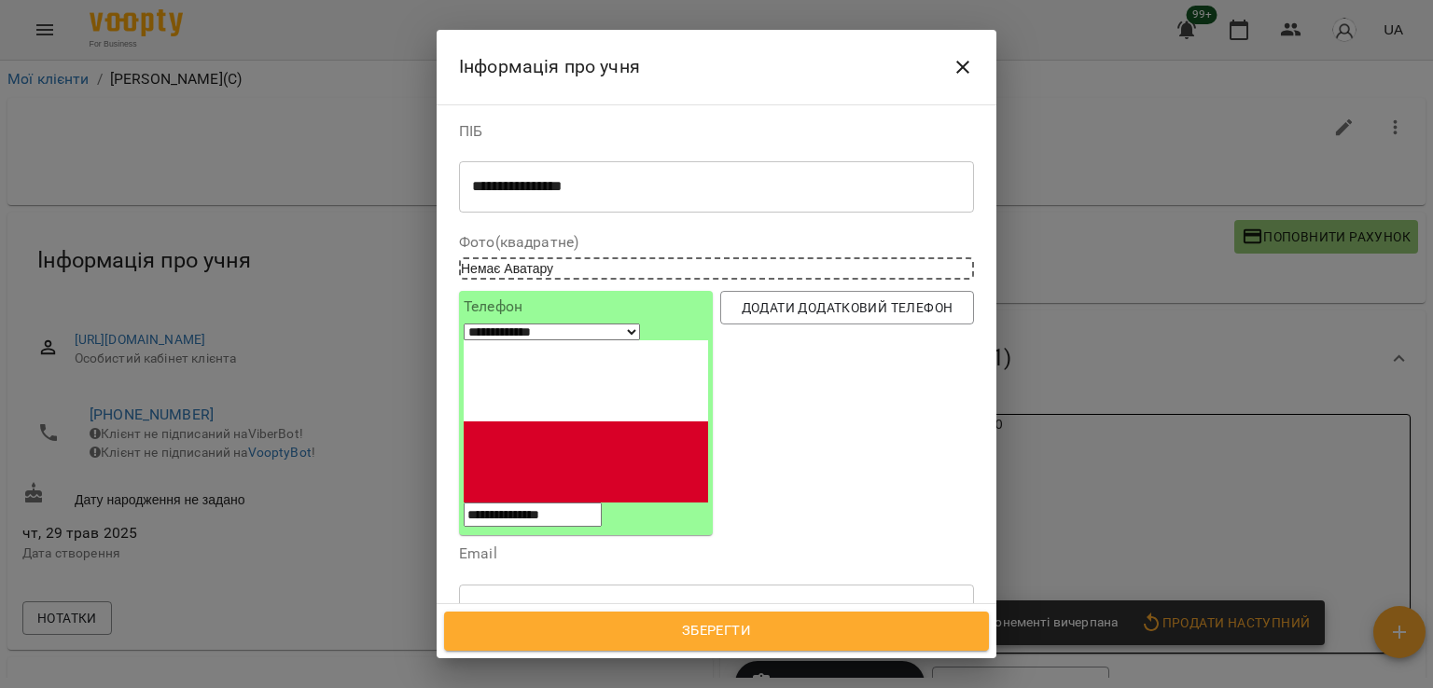
drag, startPoint x: 760, startPoint y: 617, endPoint x: 773, endPoint y: 617, distance: 13.1
click at [763, 617] on button "Зберегти" at bounding box center [716, 631] width 545 height 39
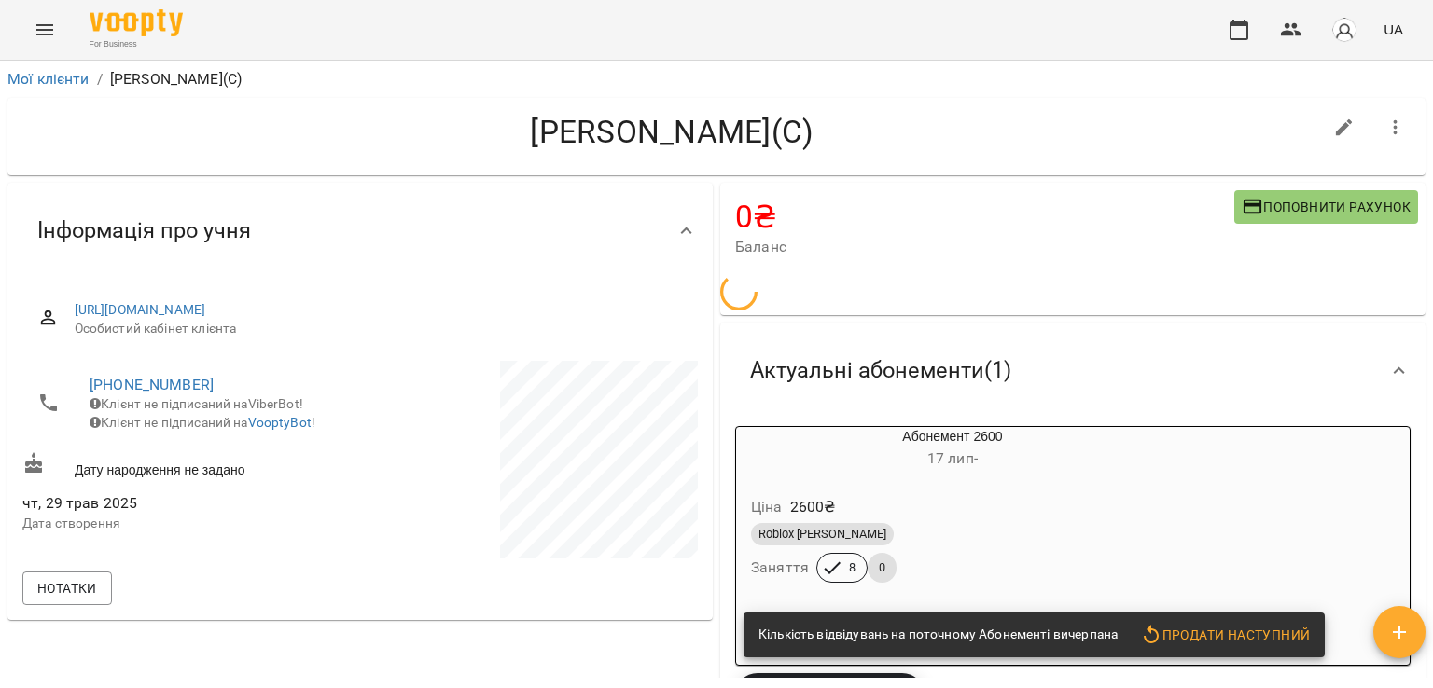
click at [1384, 123] on icon "button" at bounding box center [1395, 128] width 22 height 22
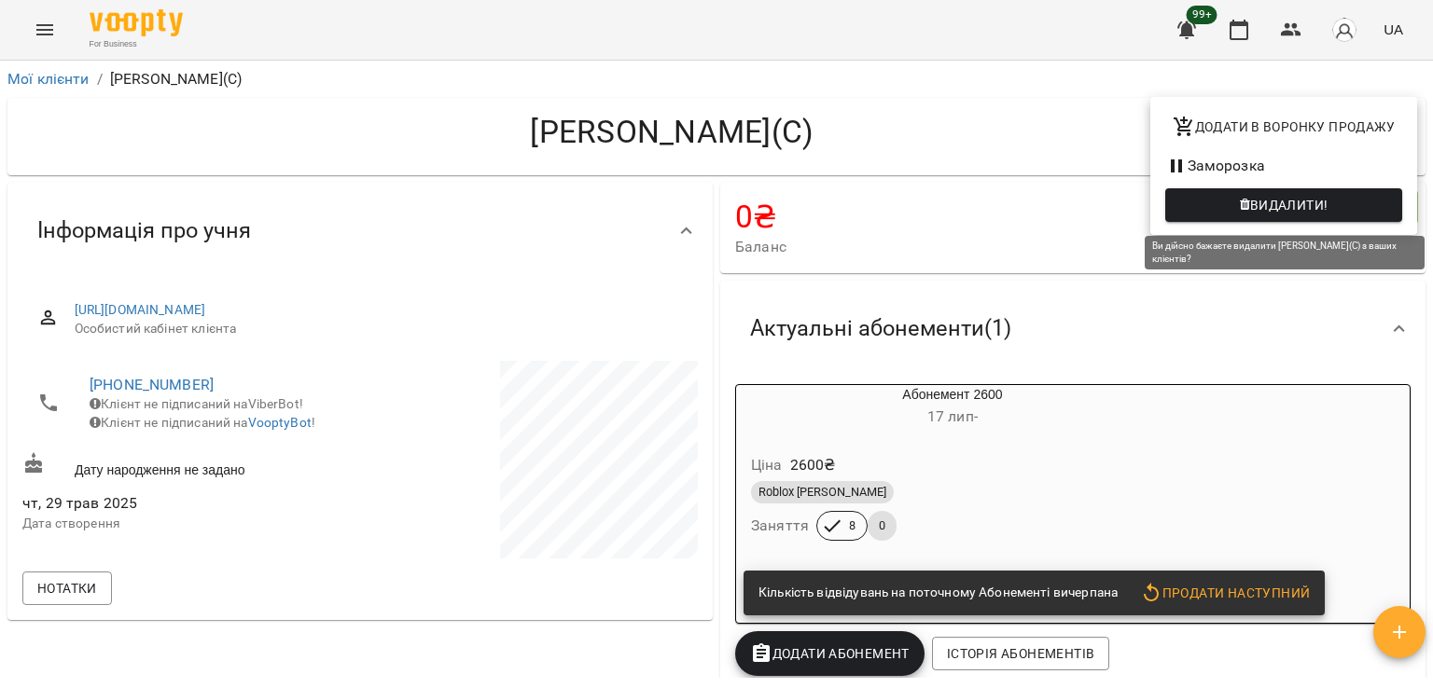
click at [1244, 216] on span "Видалити!" at bounding box center [1283, 205] width 207 height 22
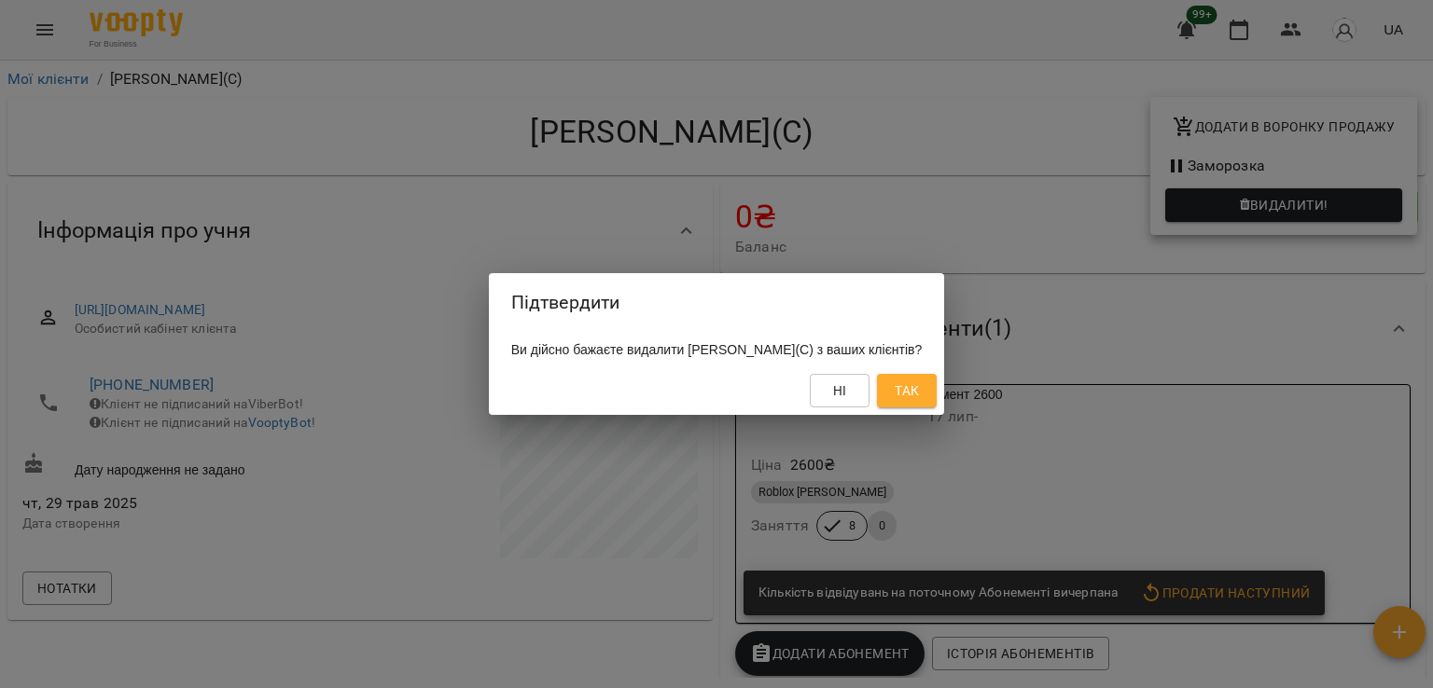
click at [919, 393] on span "Так" at bounding box center [906, 391] width 24 height 22
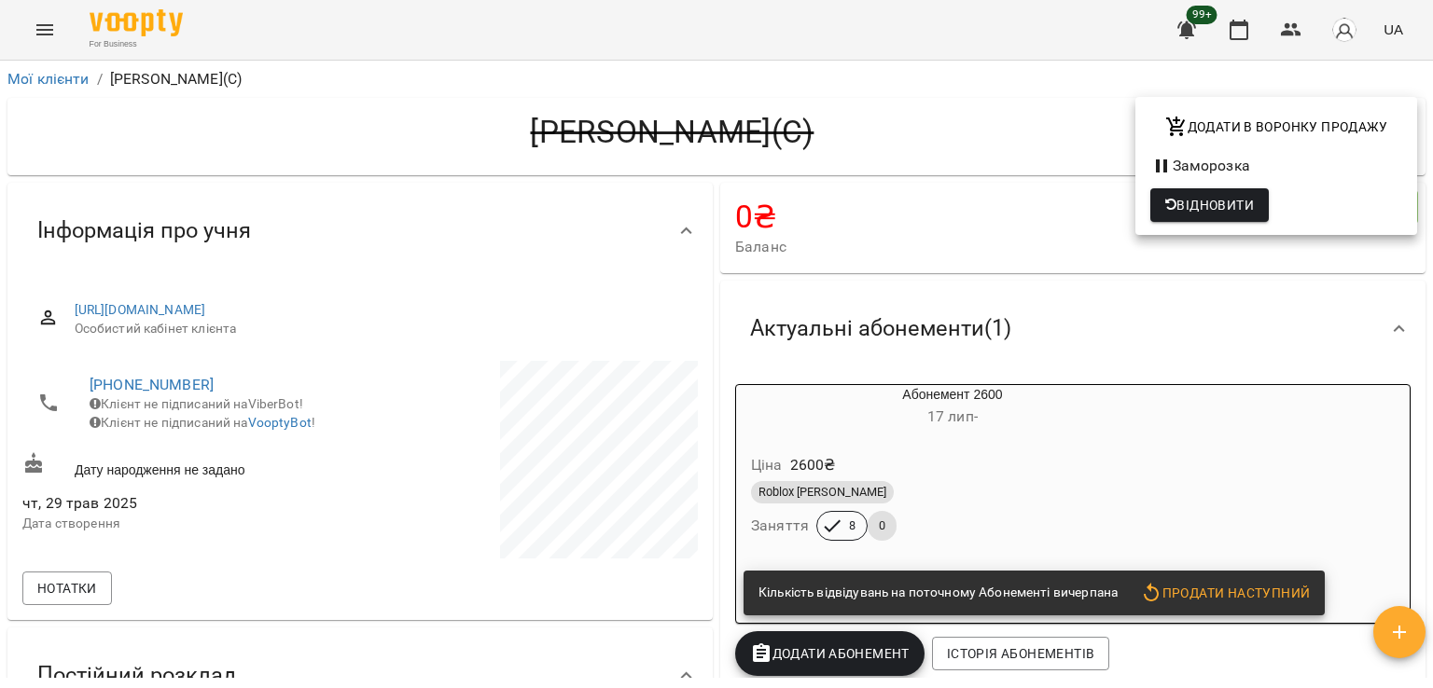
click at [35, 24] on div at bounding box center [716, 344] width 1433 height 688
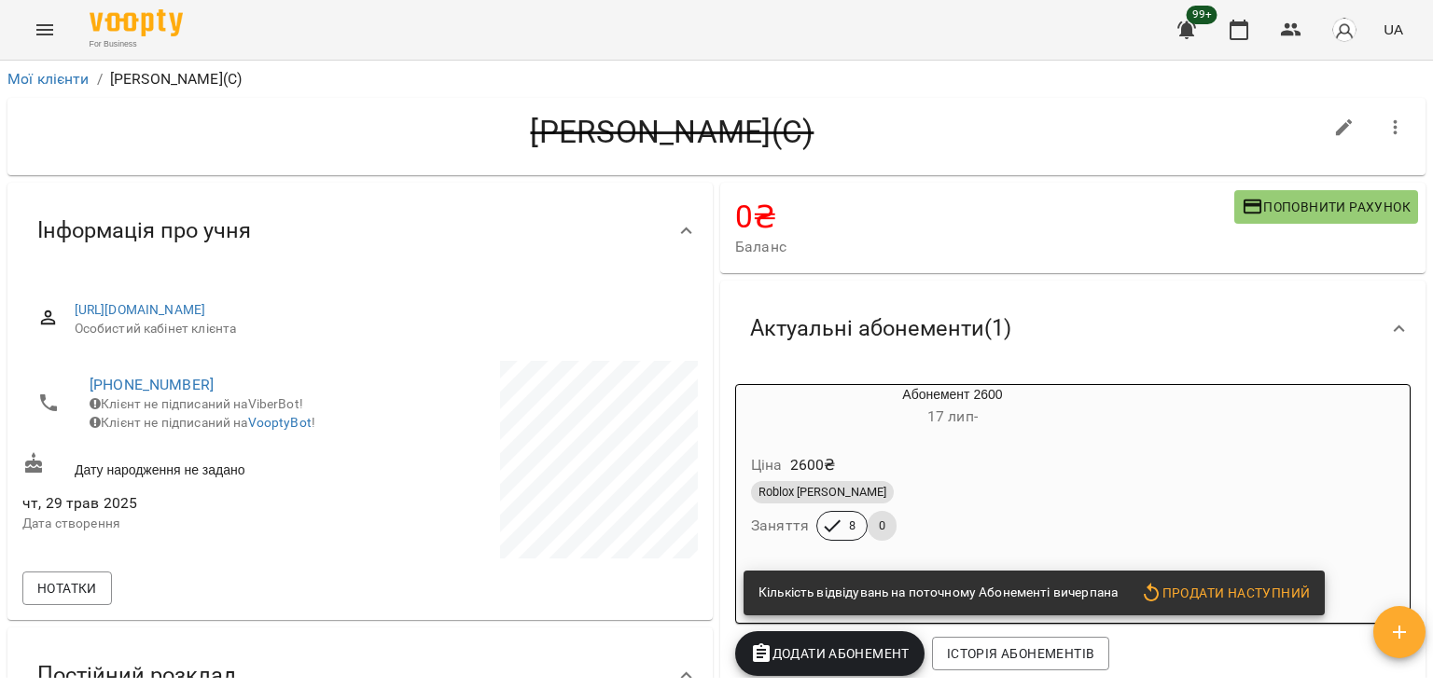
click at [38, 31] on icon "Menu" at bounding box center [45, 30] width 22 height 22
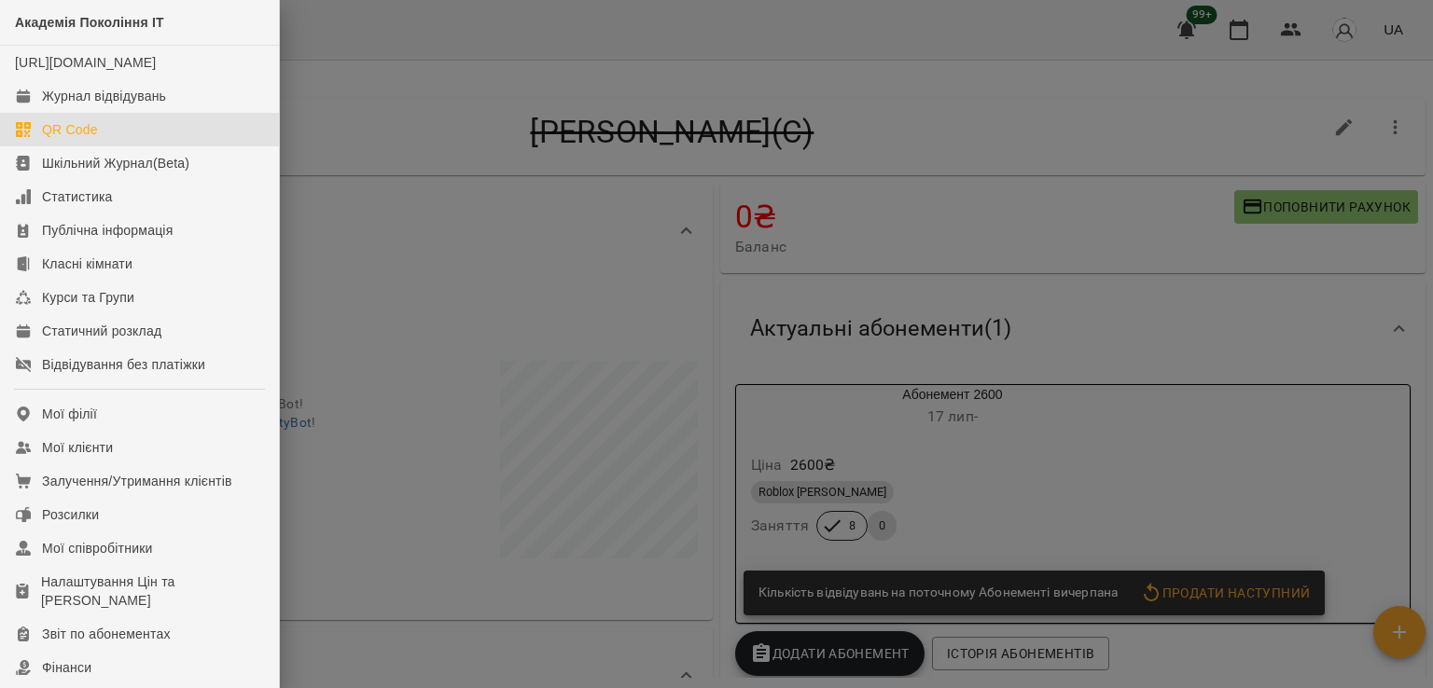
click at [150, 137] on link "QR Code" at bounding box center [139, 130] width 279 height 34
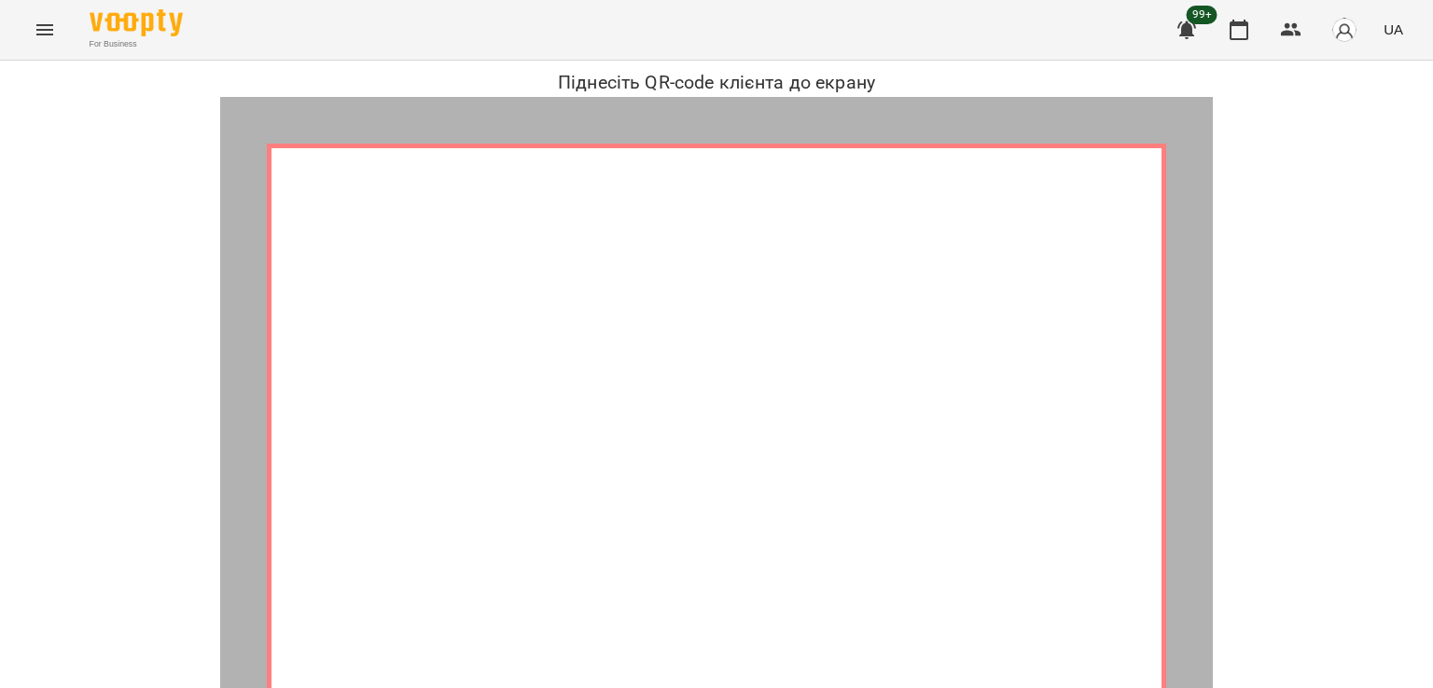
click at [33, 20] on button "Menu" at bounding box center [44, 29] width 45 height 45
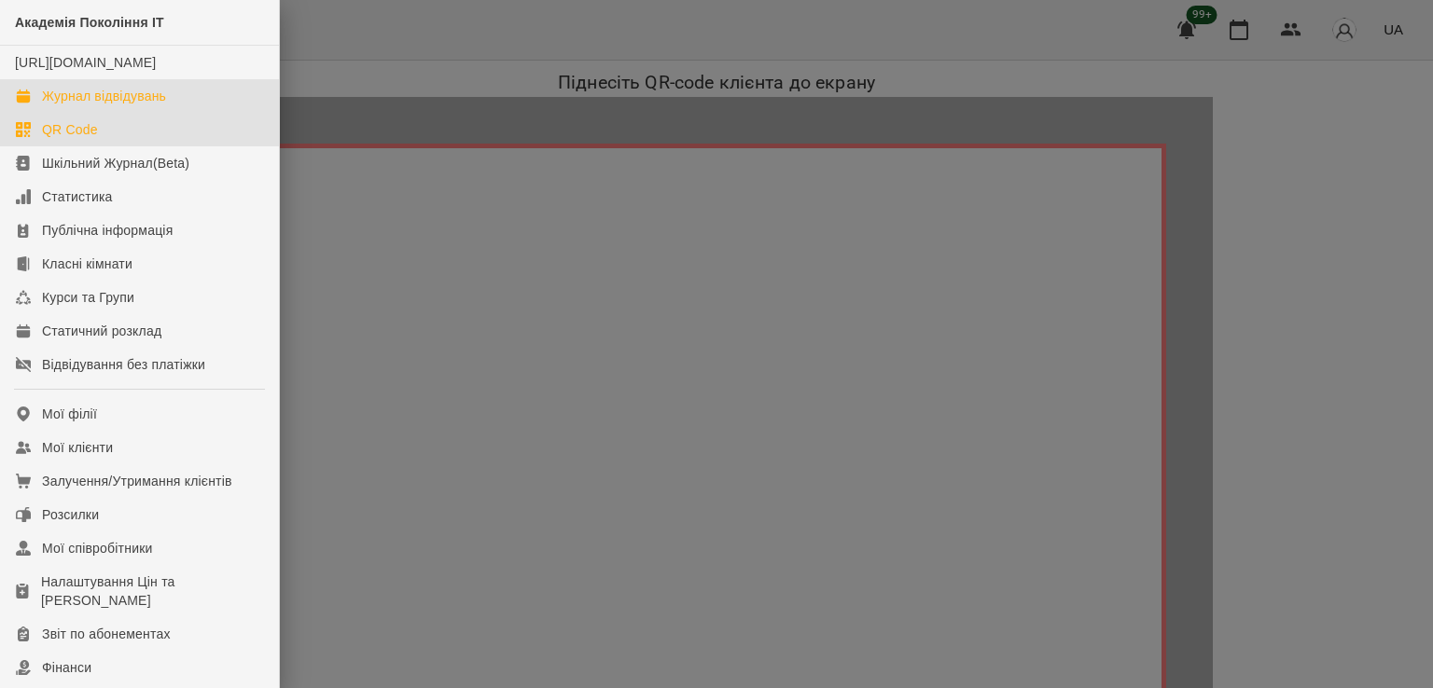
click at [133, 103] on link "Журнал відвідувань" at bounding box center [139, 96] width 279 height 34
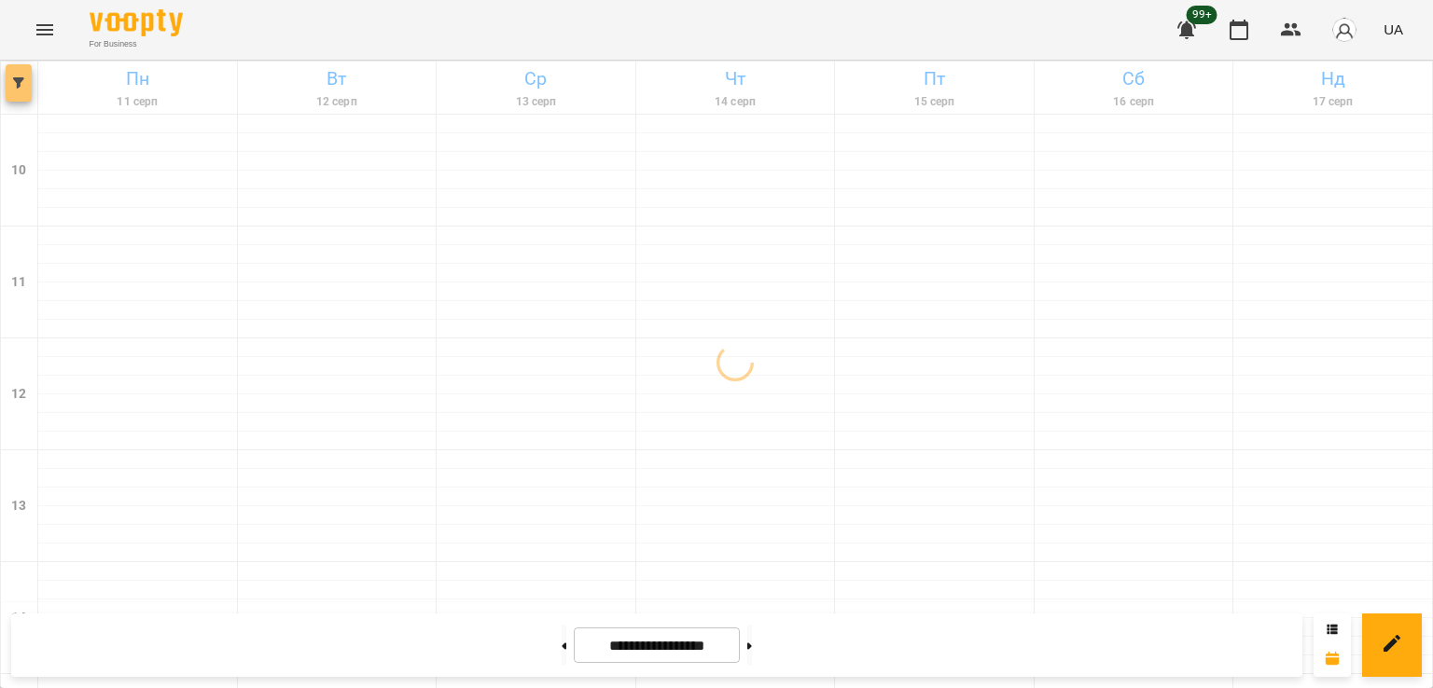
click at [19, 73] on button "button" at bounding box center [19, 82] width 26 height 37
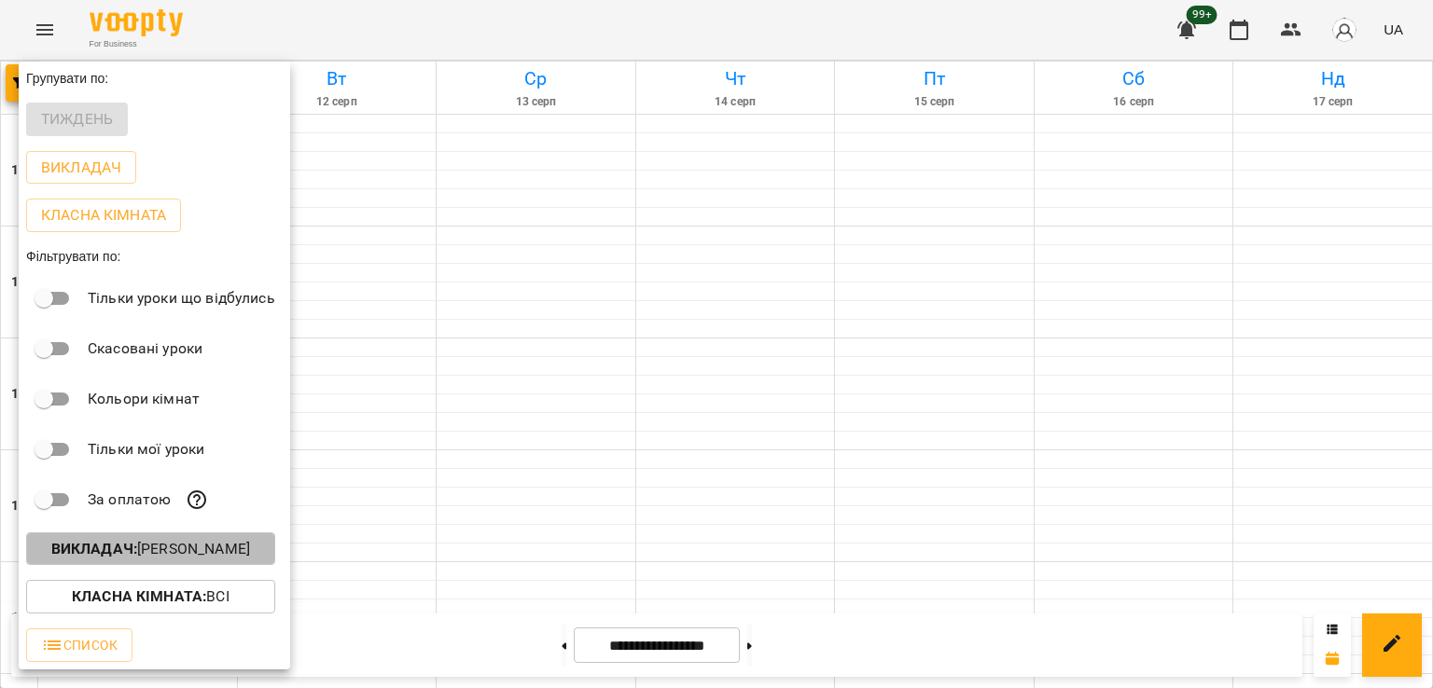
click at [186, 553] on p "Викладач : [PERSON_NAME]" at bounding box center [150, 549] width 199 height 22
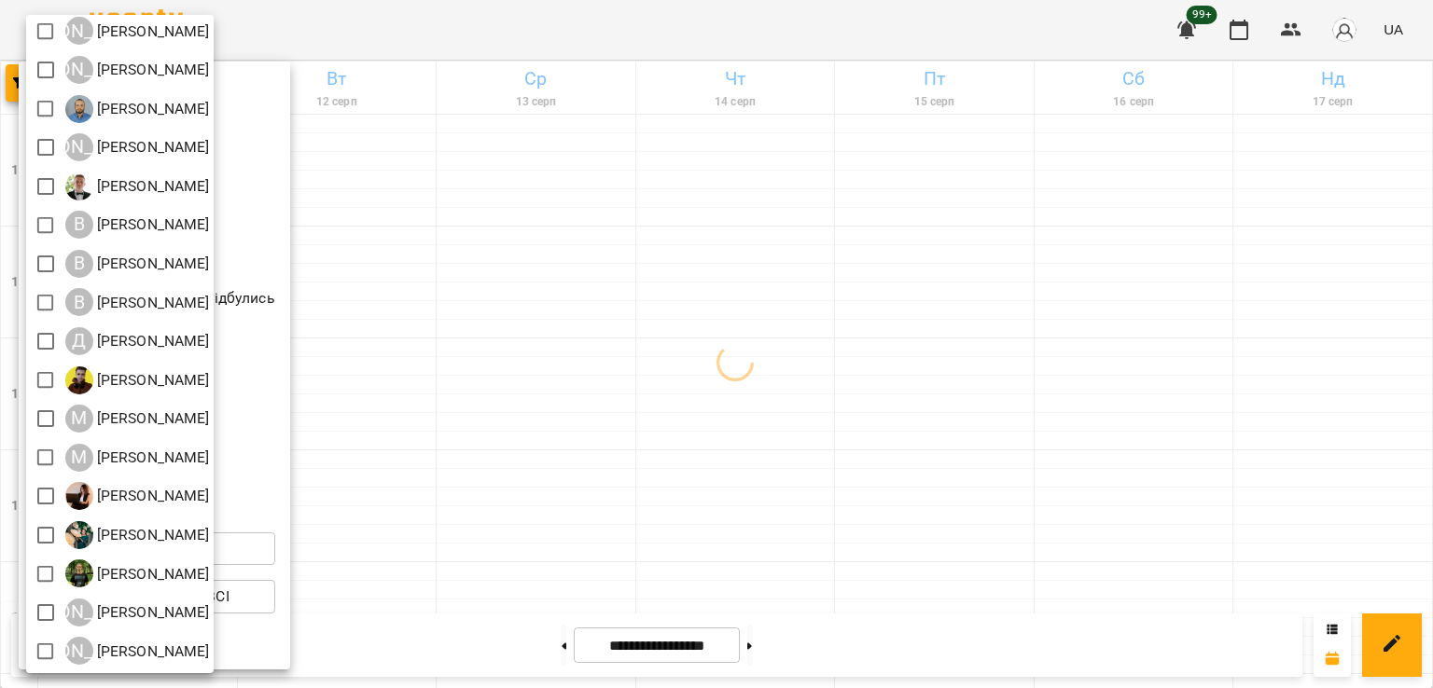
scroll to position [120, 0]
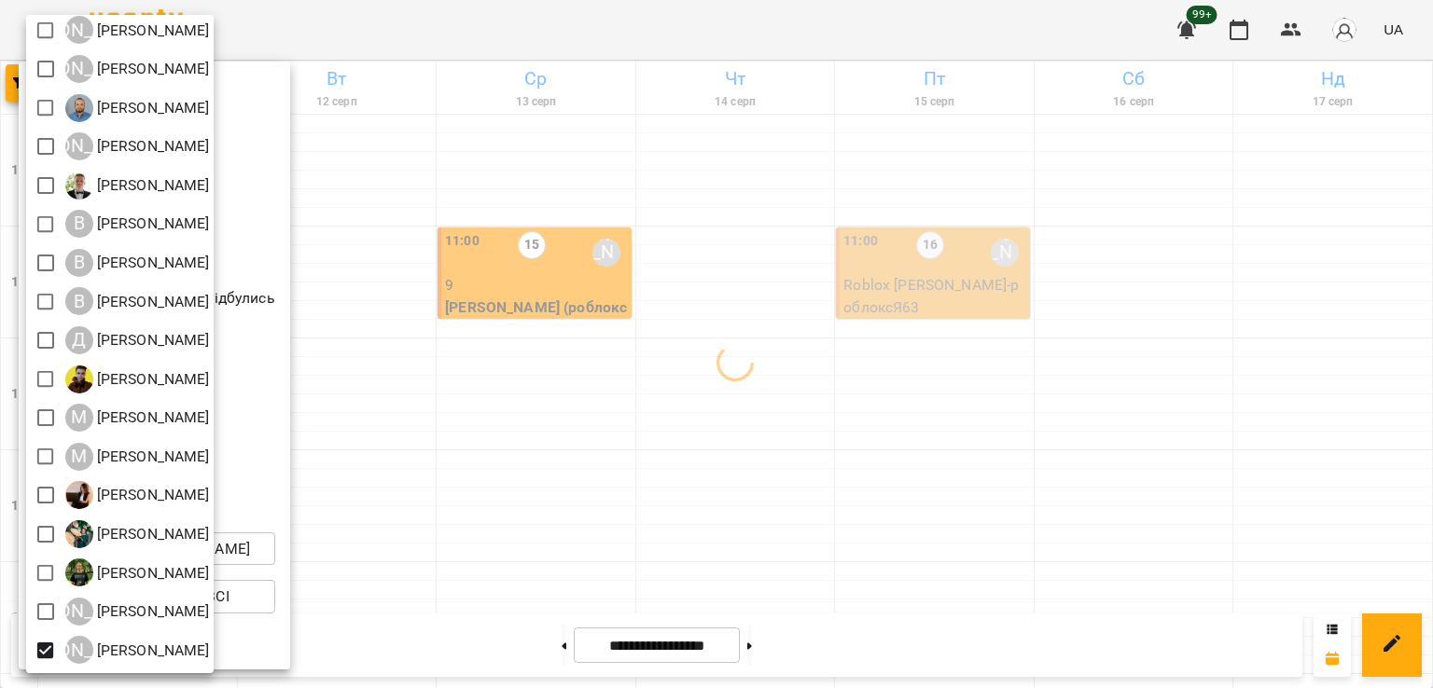
click at [684, 469] on div at bounding box center [716, 344] width 1433 height 688
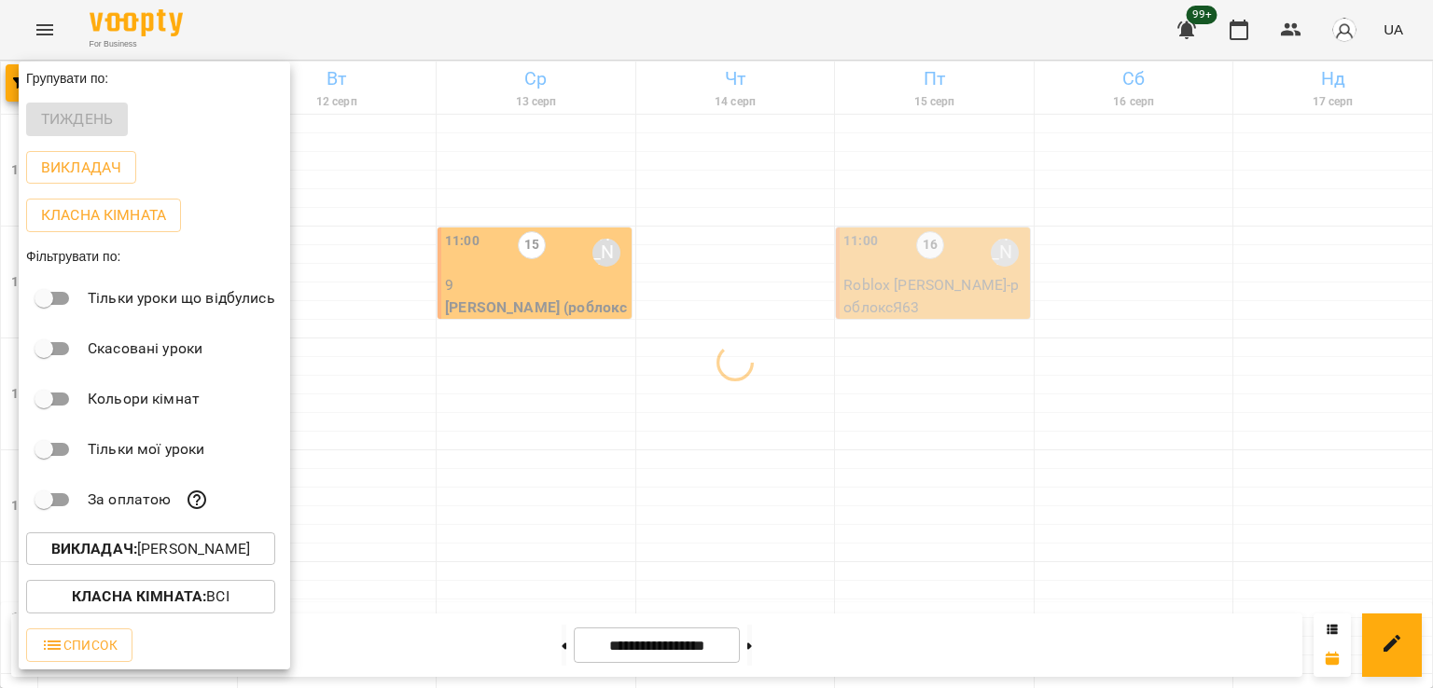
click at [573, 361] on div at bounding box center [716, 344] width 1433 height 688
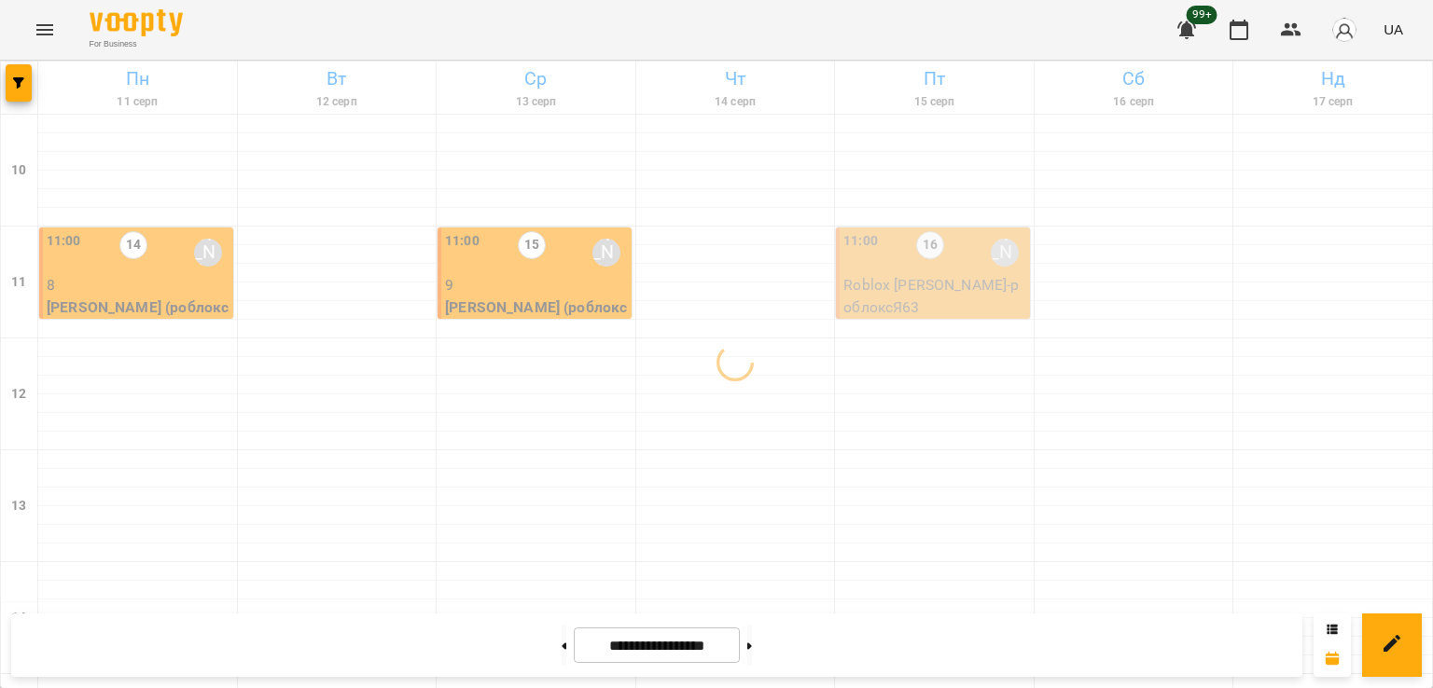
scroll to position [933, 0]
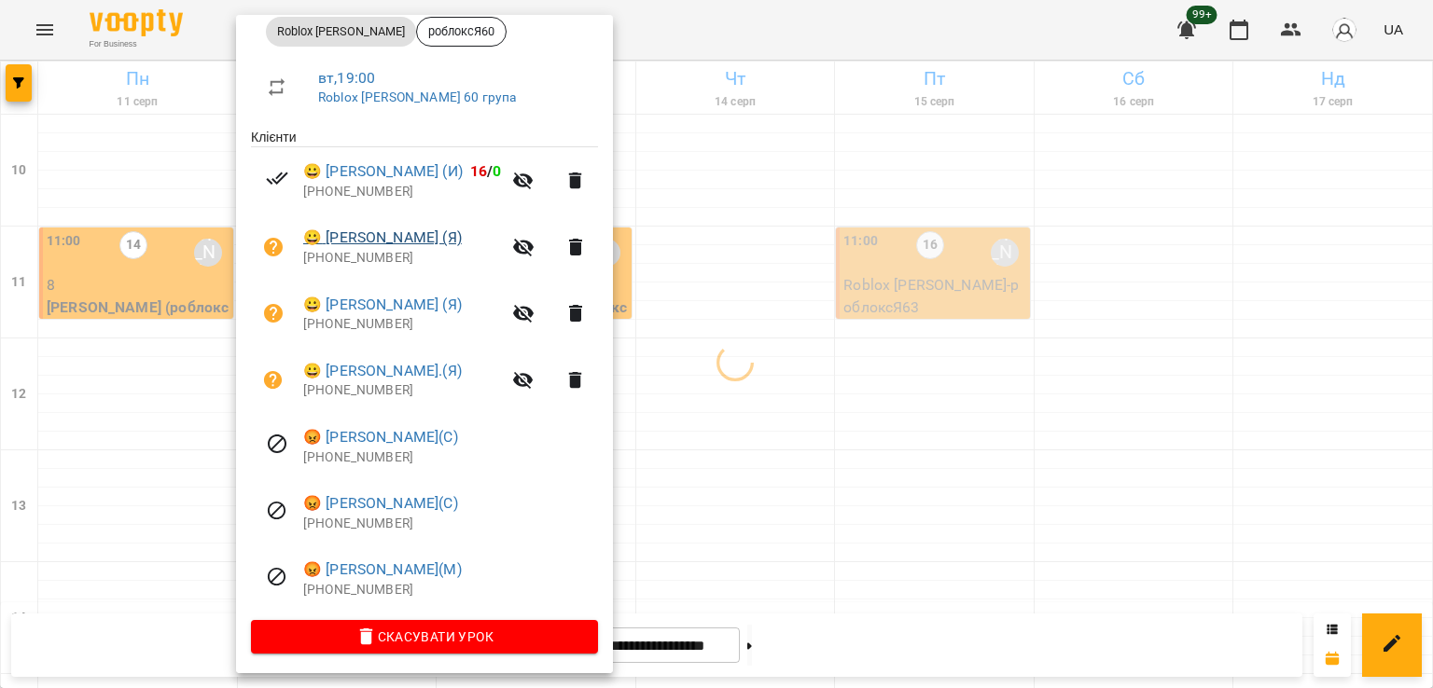
scroll to position [292, 0]
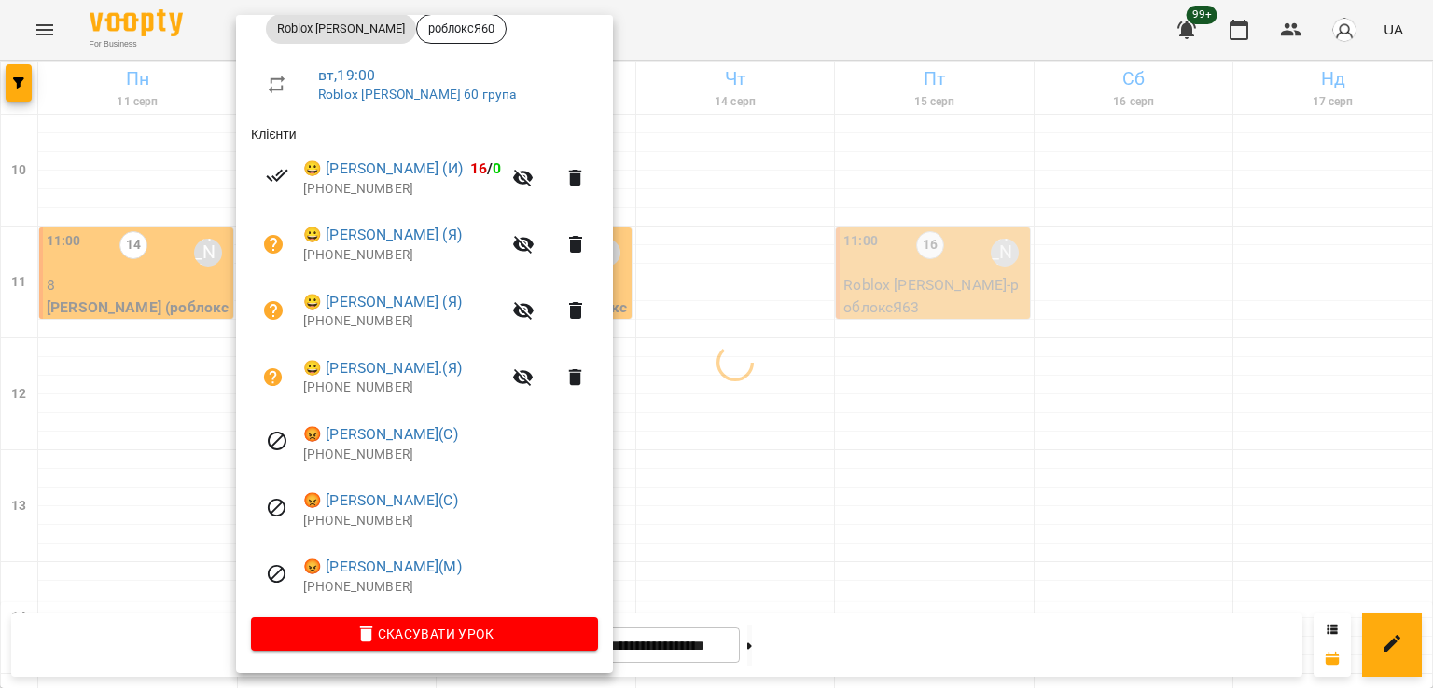
drag, startPoint x: 757, startPoint y: 419, endPoint x: 729, endPoint y: 437, distance: 33.6
click at [755, 419] on div at bounding box center [716, 344] width 1433 height 688
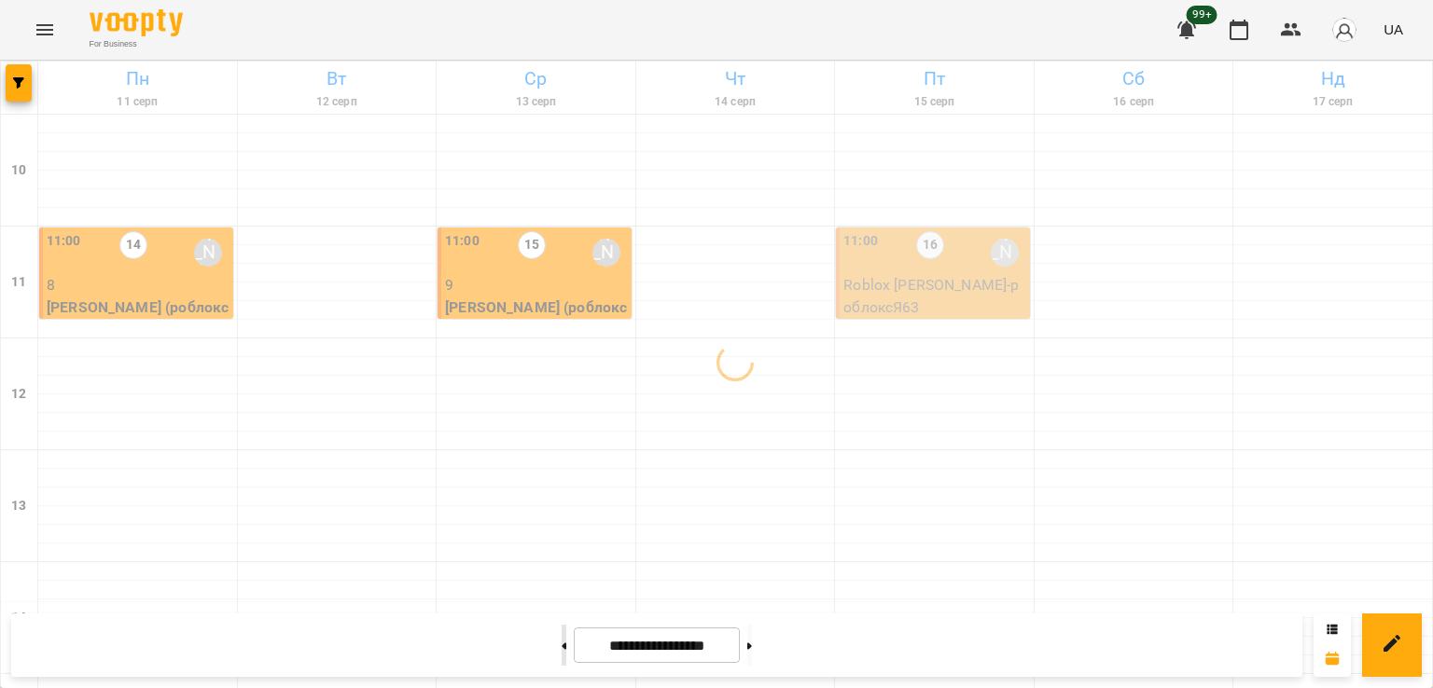
click at [561, 653] on button at bounding box center [563, 645] width 5 height 41
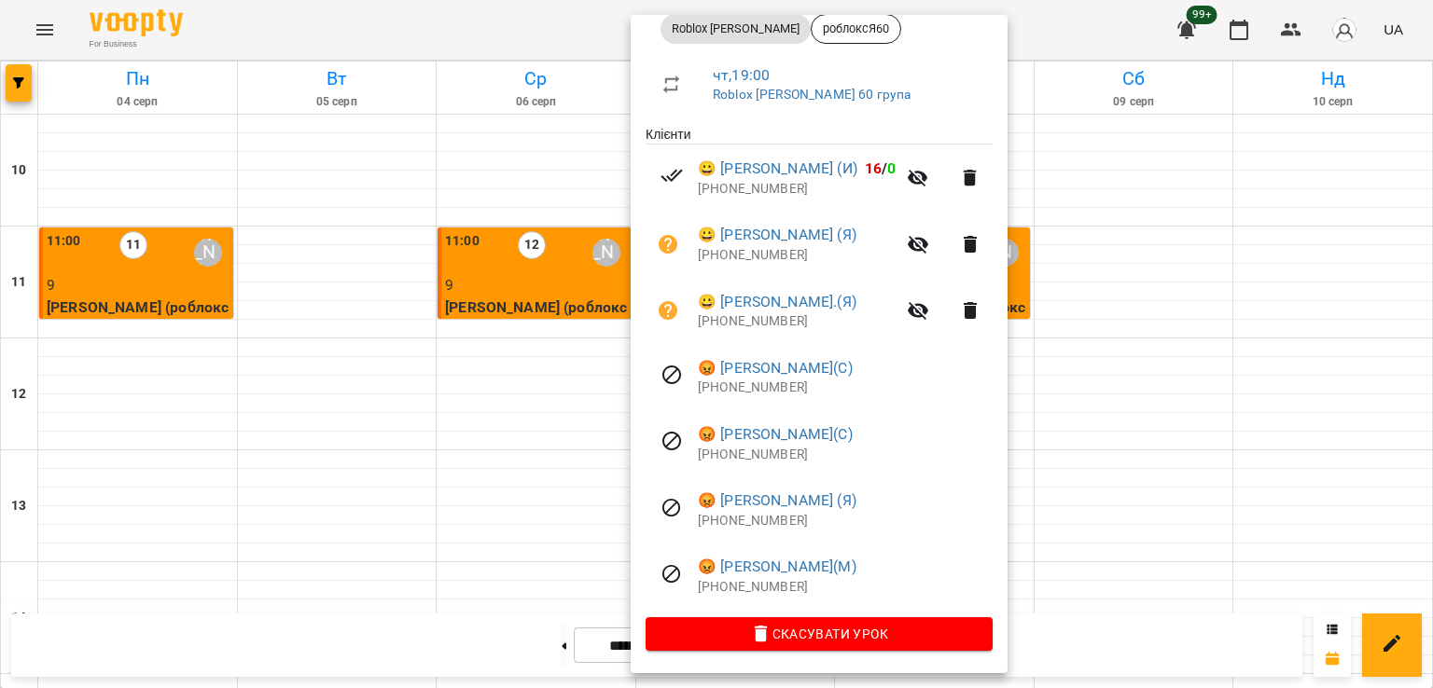
drag, startPoint x: 349, startPoint y: 240, endPoint x: 295, endPoint y: 220, distance: 57.5
click at [347, 240] on div at bounding box center [716, 344] width 1433 height 688
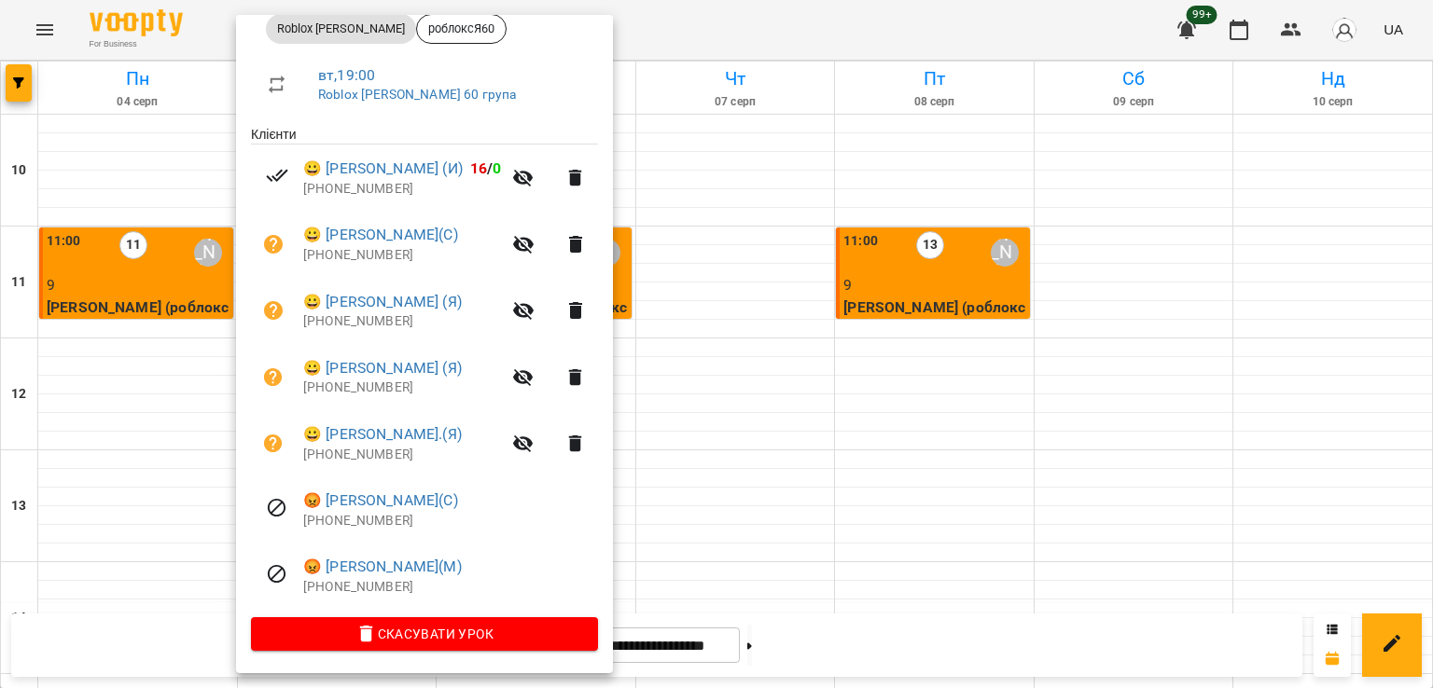
click at [700, 283] on div at bounding box center [716, 344] width 1433 height 688
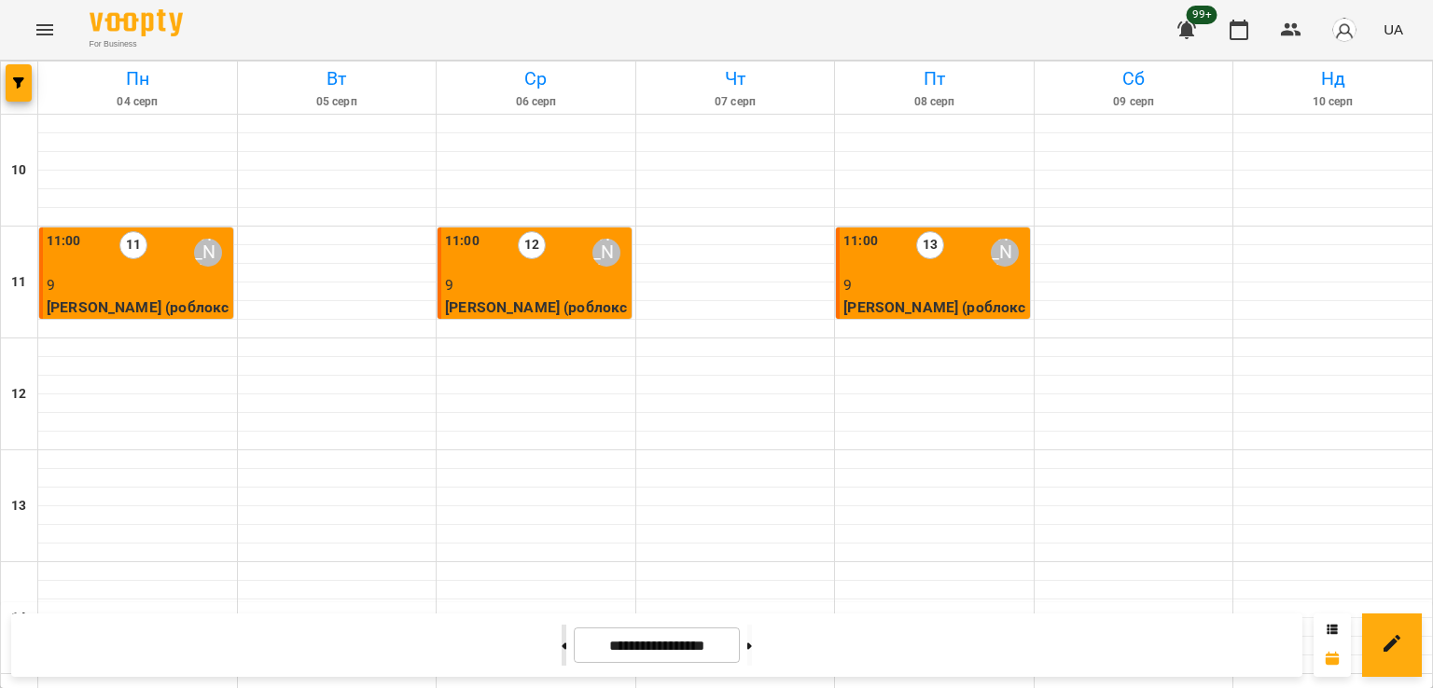
click at [561, 642] on button at bounding box center [563, 645] width 5 height 41
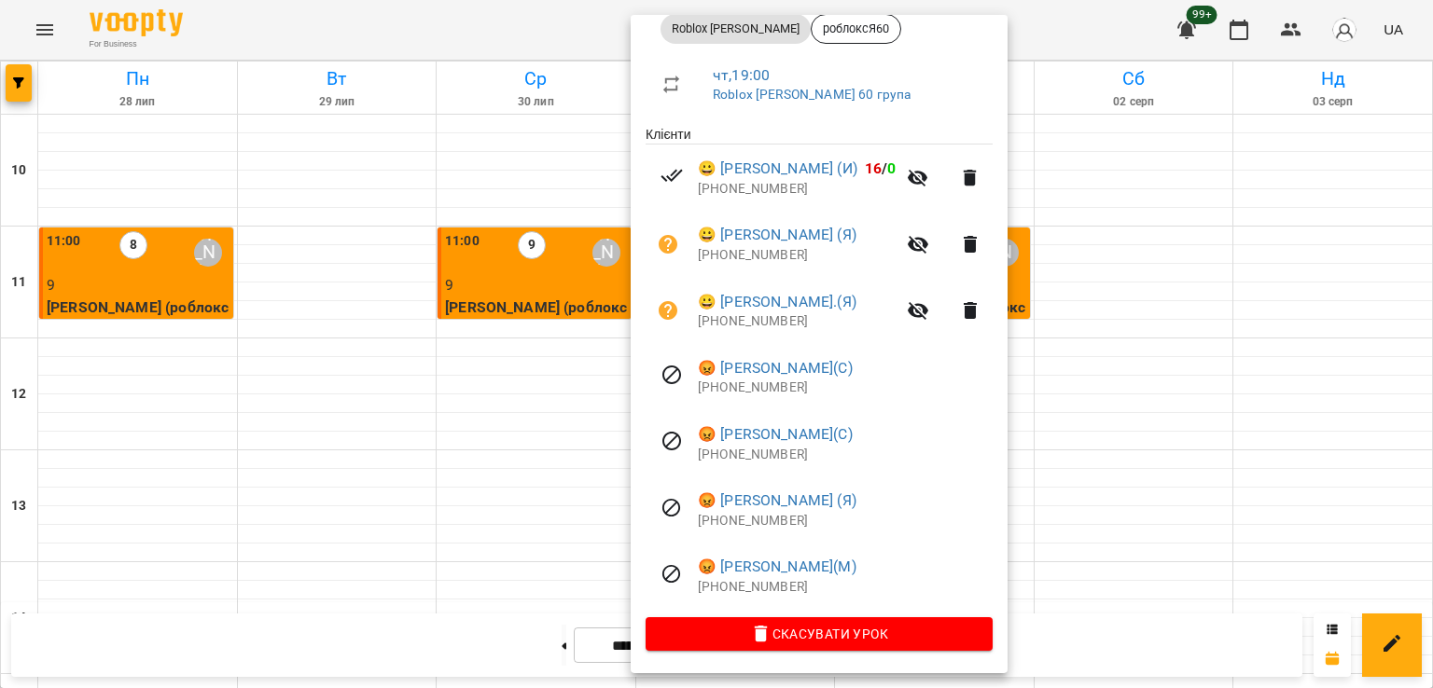
click at [388, 232] on div at bounding box center [716, 344] width 1433 height 688
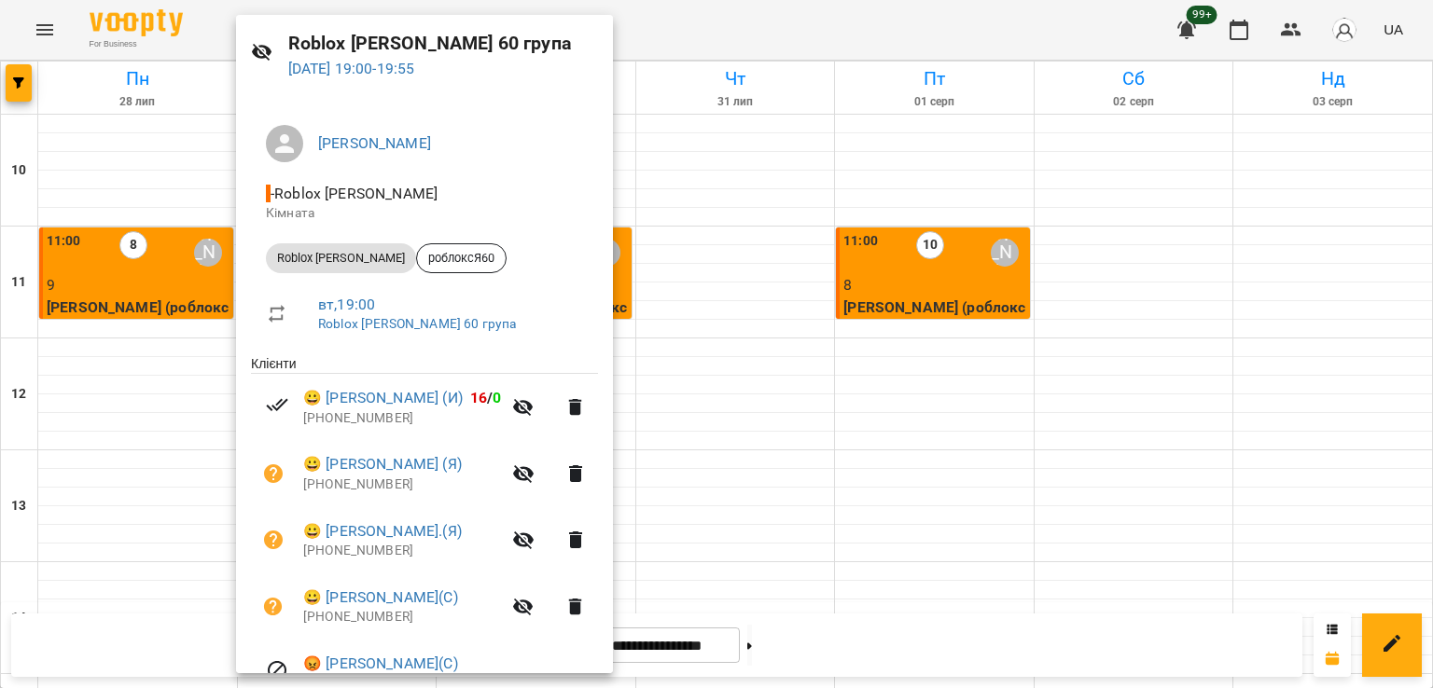
scroll to position [226, 0]
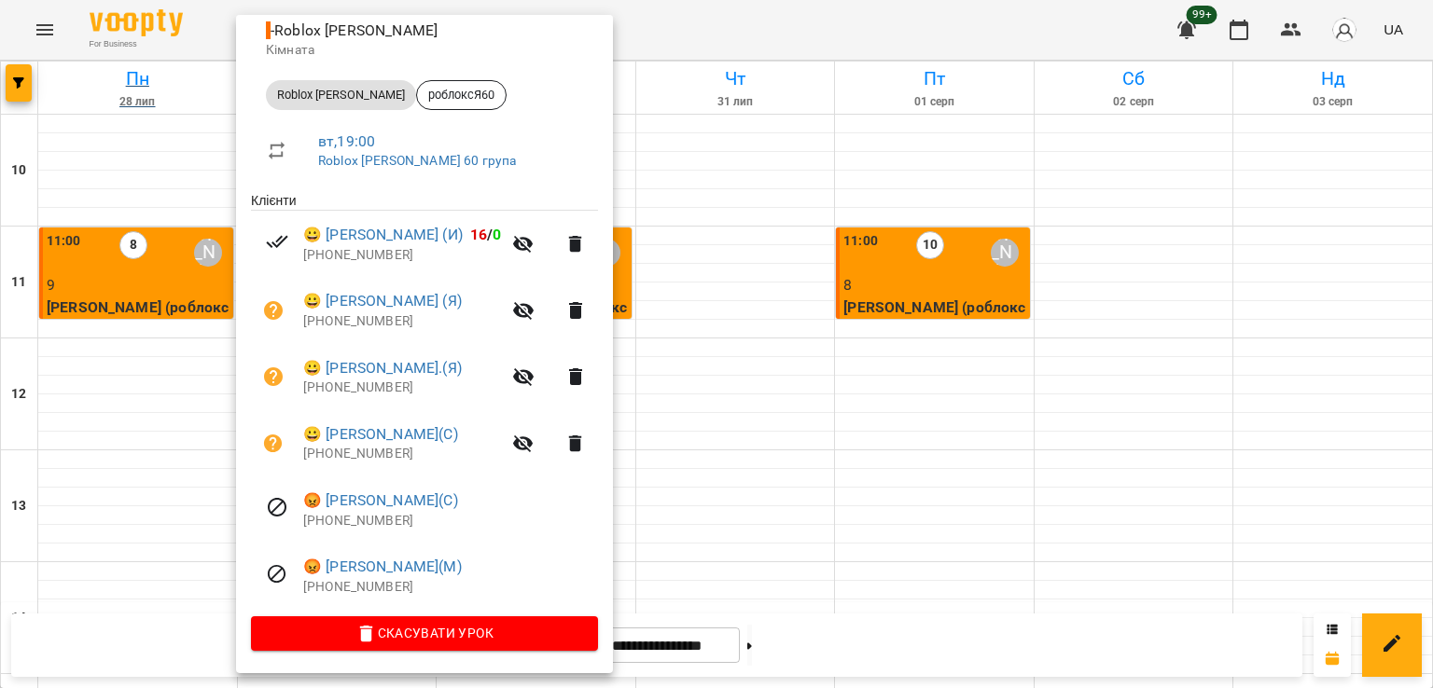
drag, startPoint x: 707, startPoint y: 258, endPoint x: 233, endPoint y: 80, distance: 506.2
click at [705, 256] on div at bounding box center [716, 344] width 1433 height 688
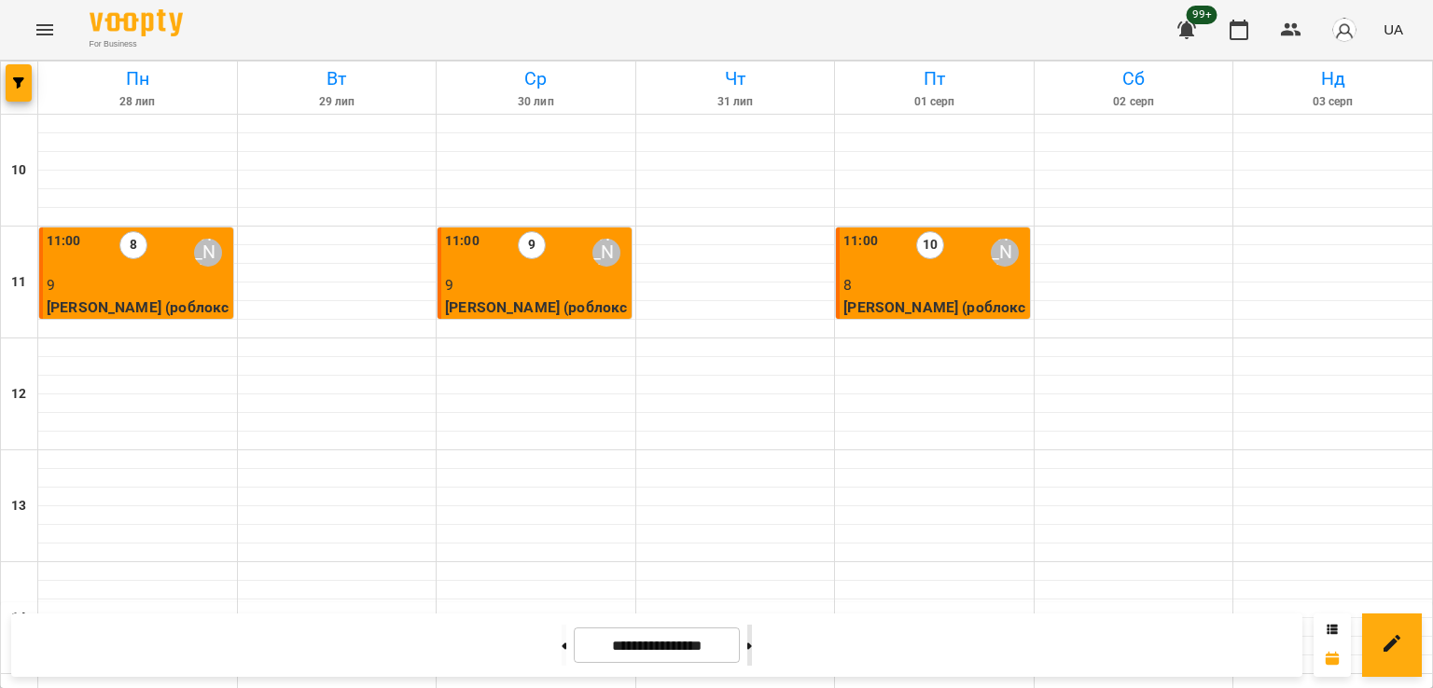
click at [752, 634] on button at bounding box center [749, 645] width 5 height 41
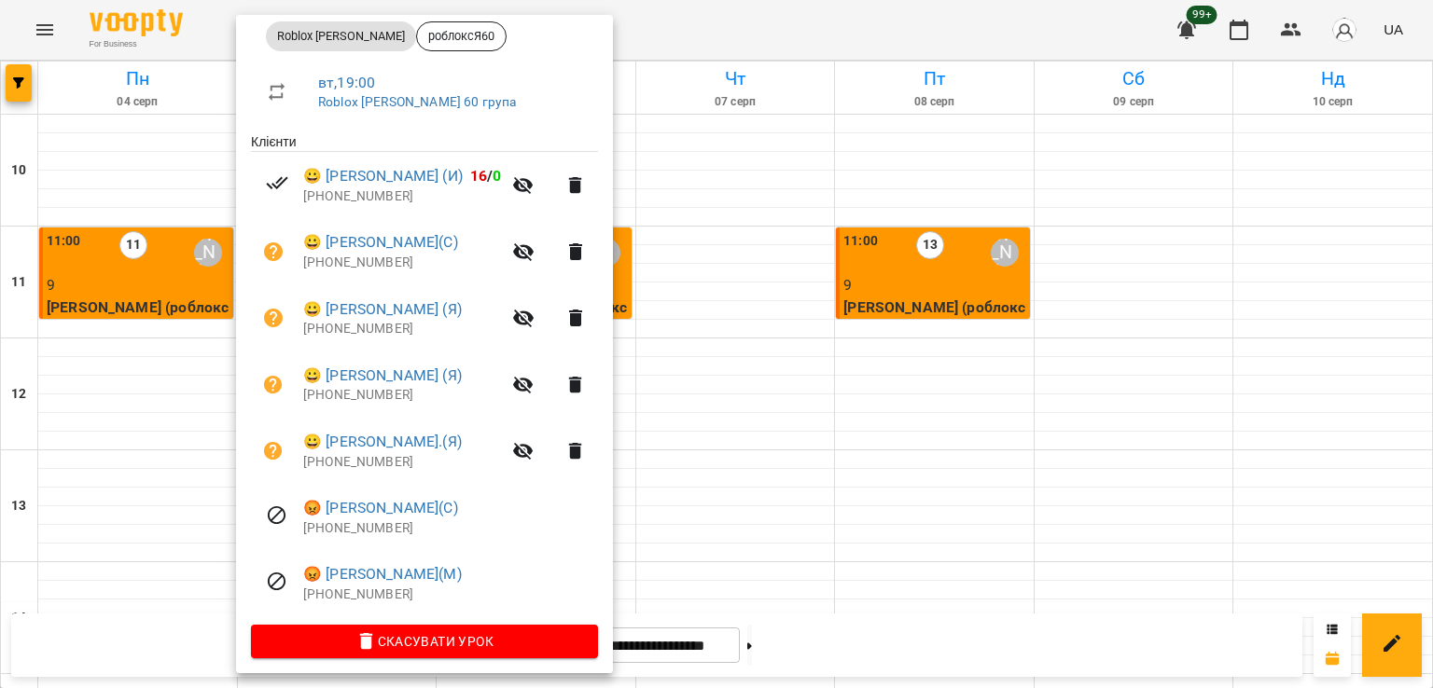
scroll to position [292, 0]
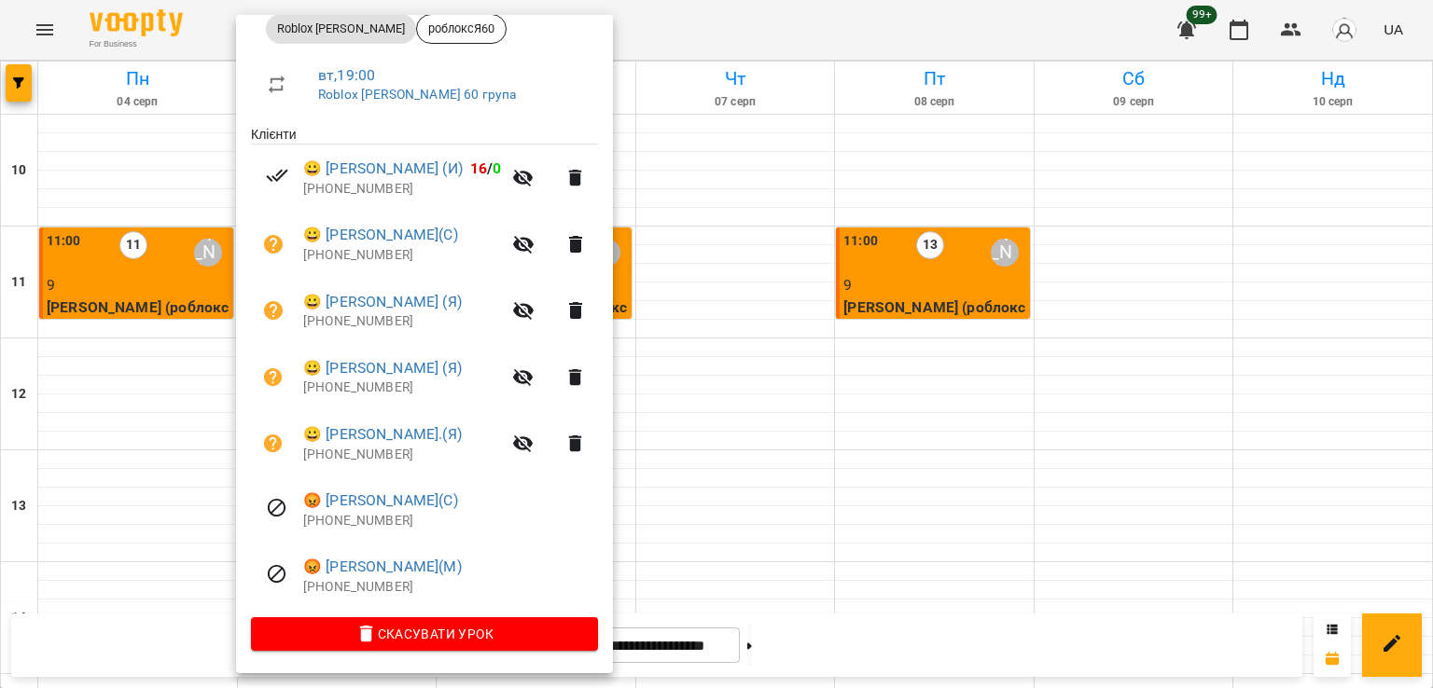
click at [746, 246] on div at bounding box center [716, 344] width 1433 height 688
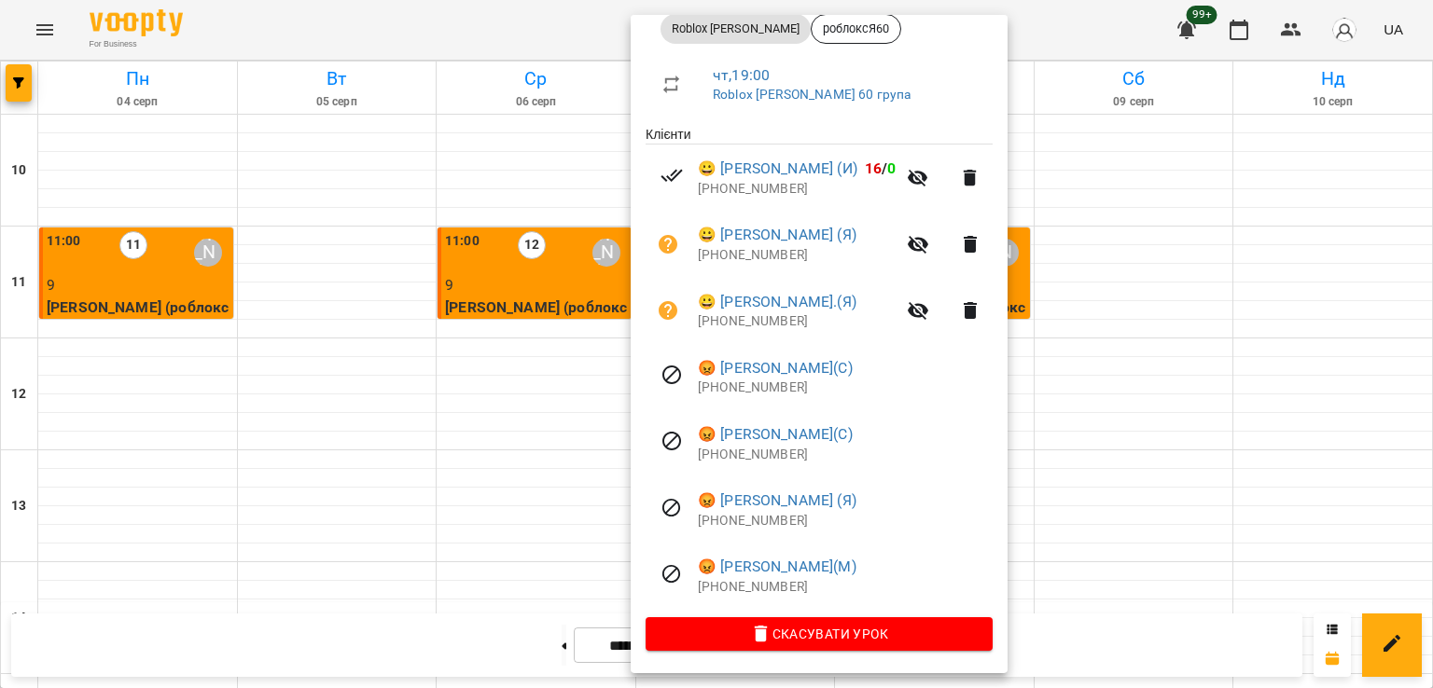
click at [492, 247] on div at bounding box center [716, 344] width 1433 height 688
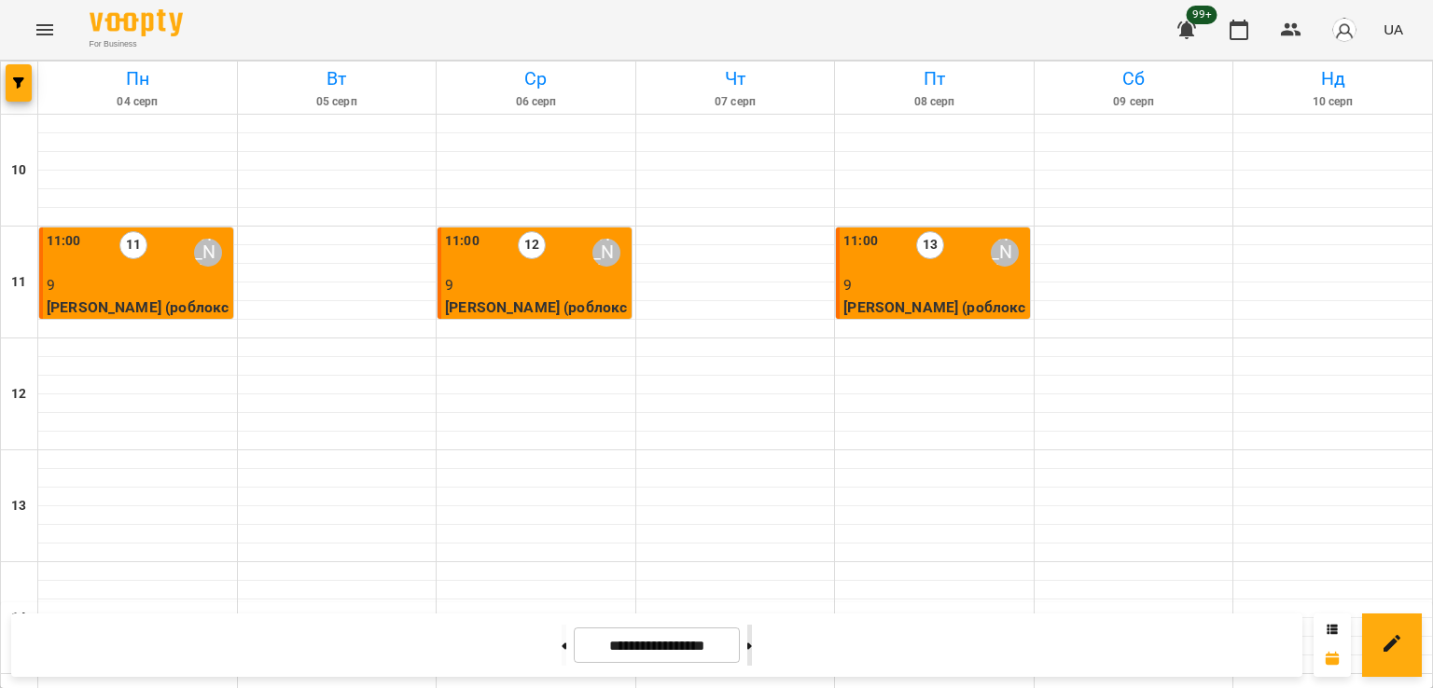
click at [752, 644] on button at bounding box center [749, 645] width 5 height 41
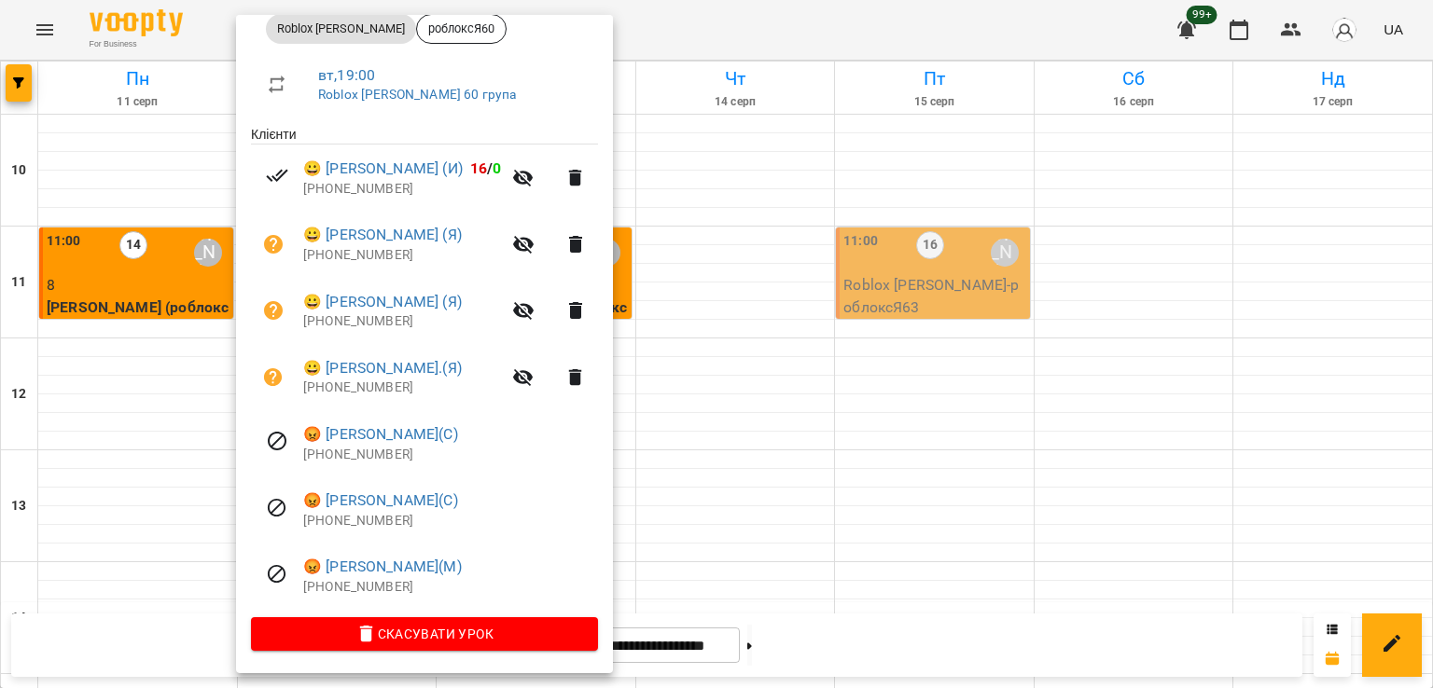
click at [705, 394] on div at bounding box center [716, 344] width 1433 height 688
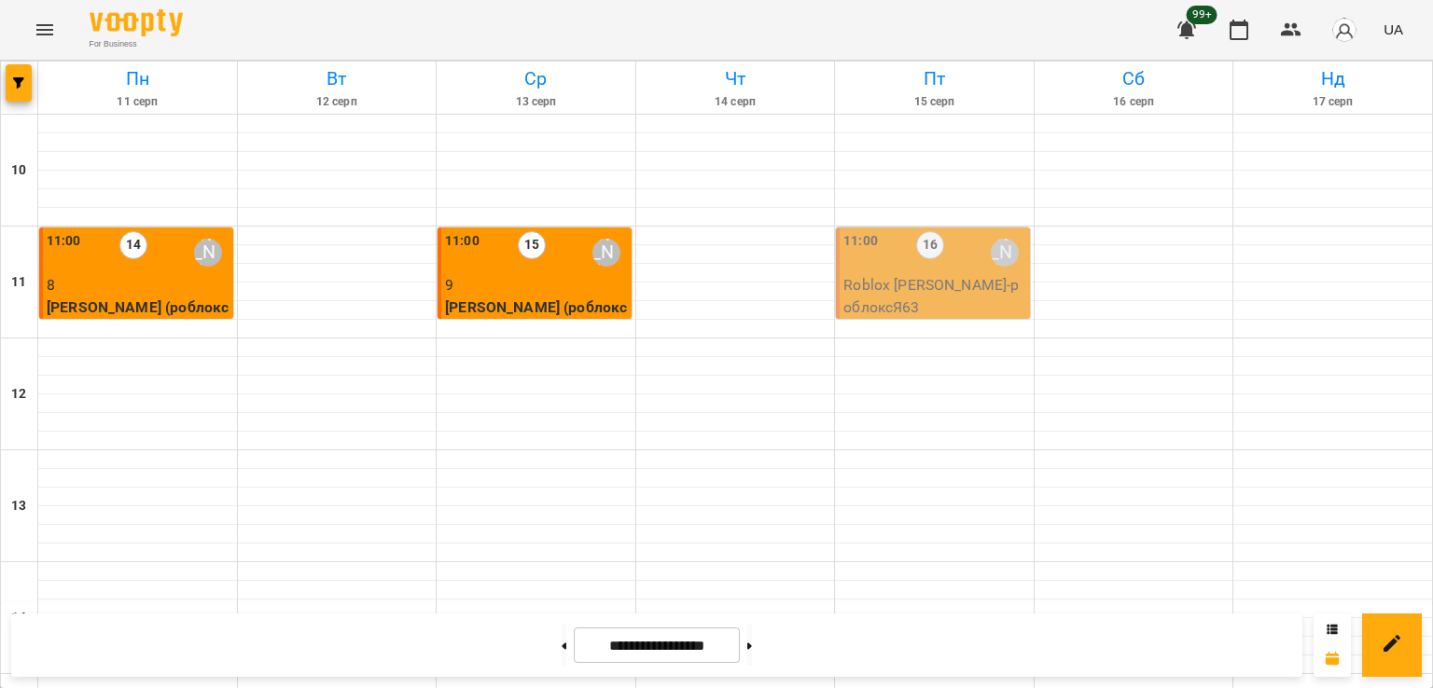
scroll to position [933, 0]
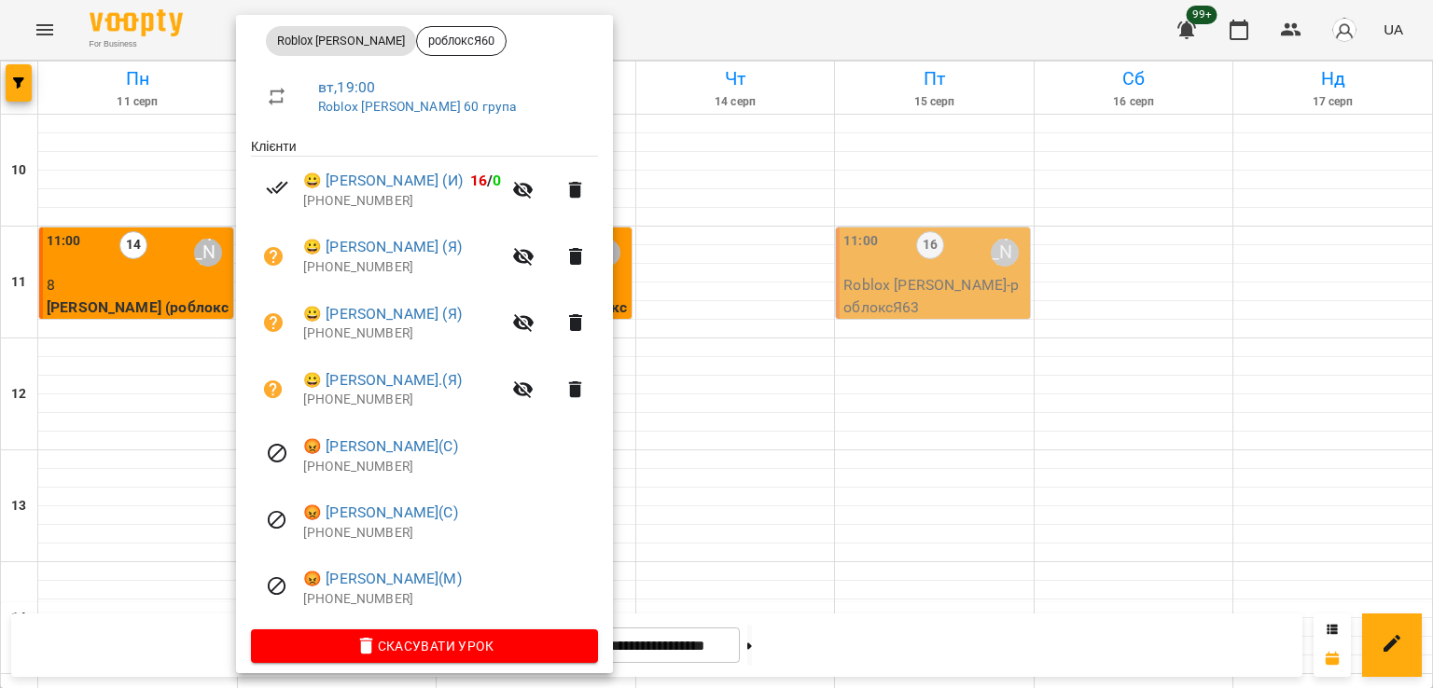
scroll to position [292, 0]
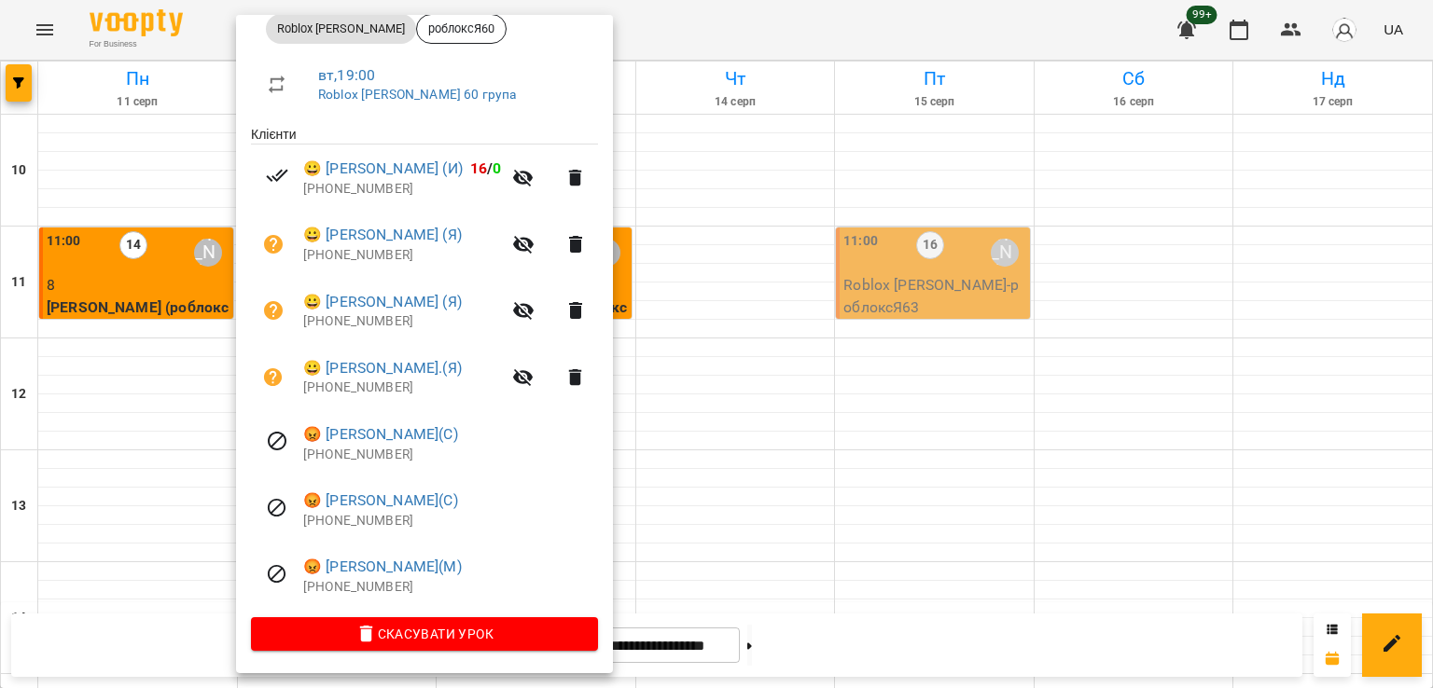
click at [172, 465] on div at bounding box center [716, 344] width 1433 height 688
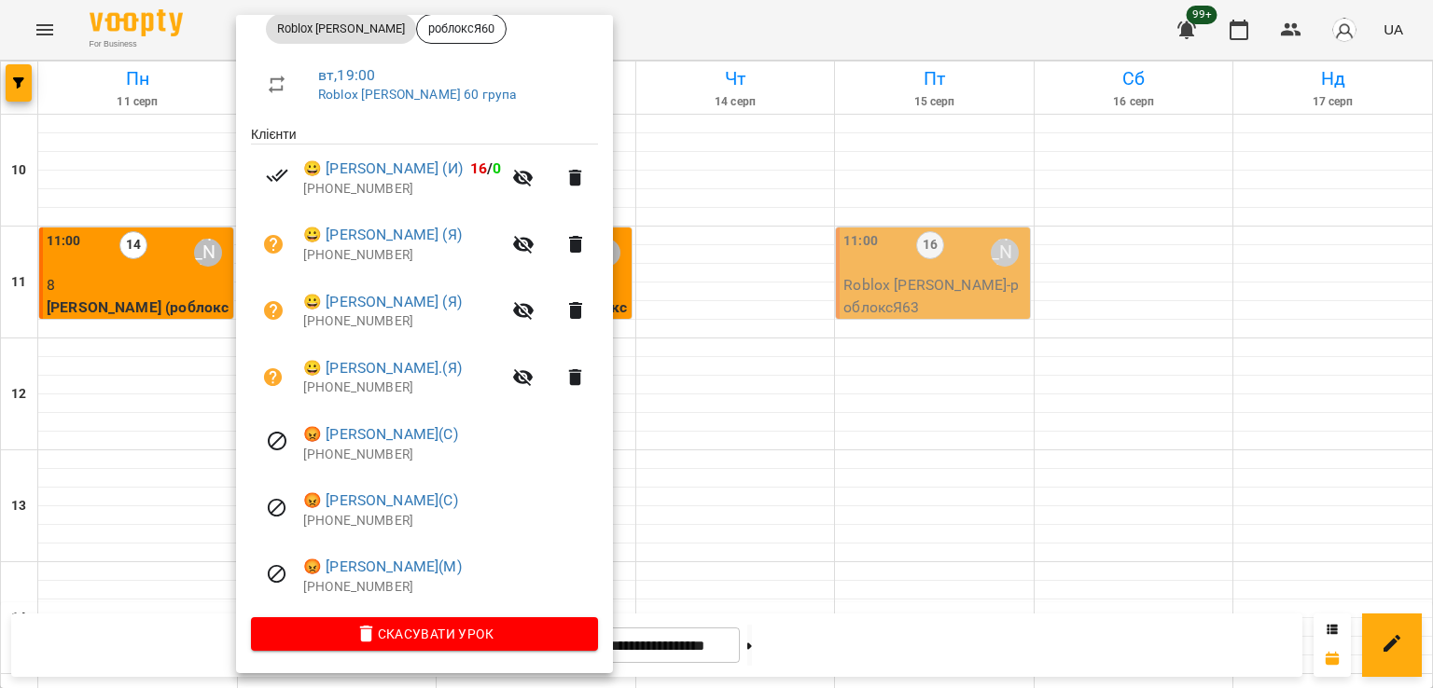
click at [691, 364] on div at bounding box center [716, 344] width 1433 height 688
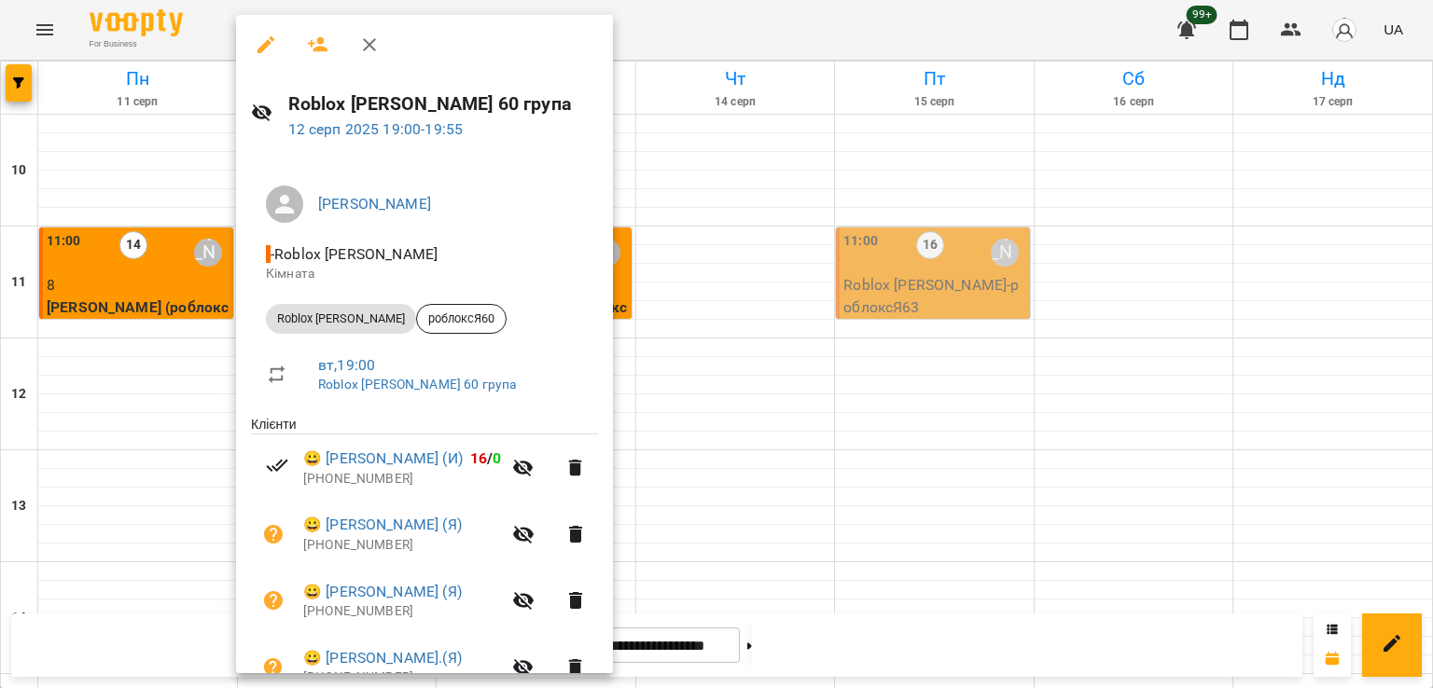
click at [715, 386] on div at bounding box center [716, 344] width 1433 height 688
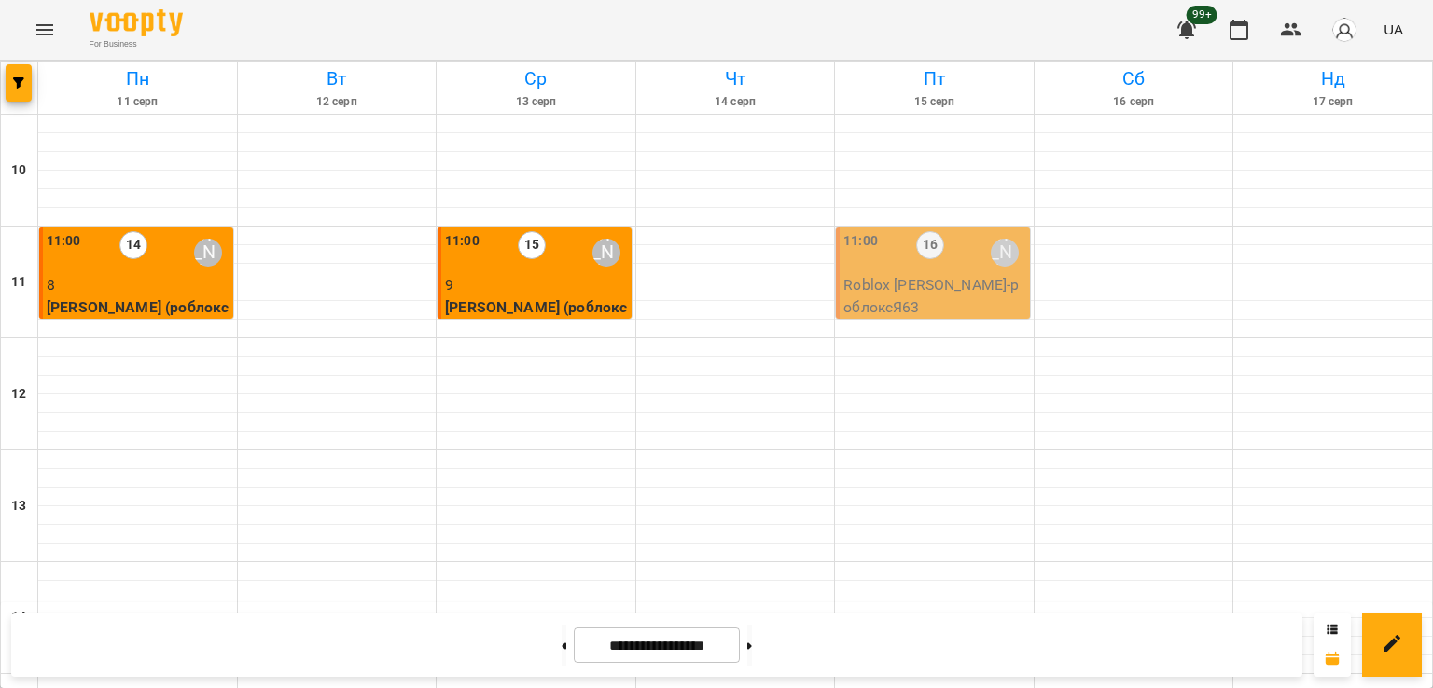
scroll to position [933, 0]
click at [561, 643] on button at bounding box center [563, 645] width 5 height 41
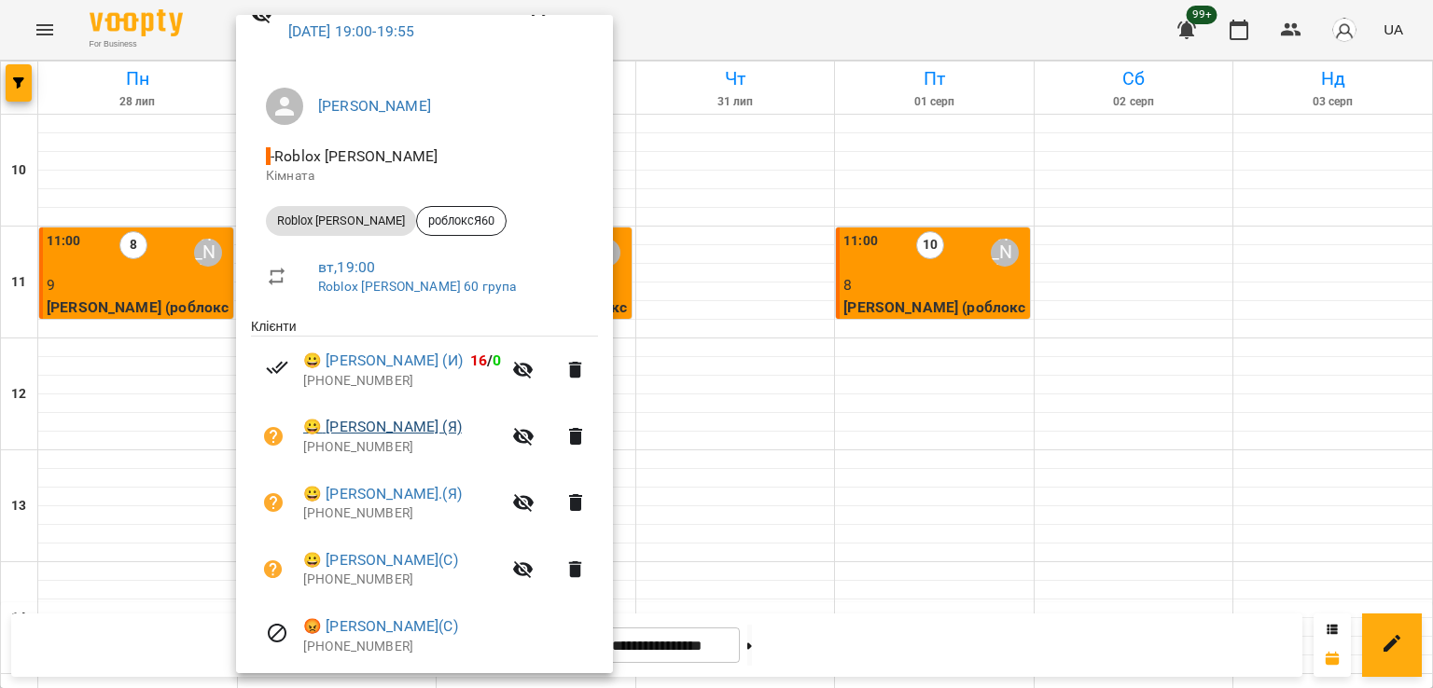
scroll to position [226, 0]
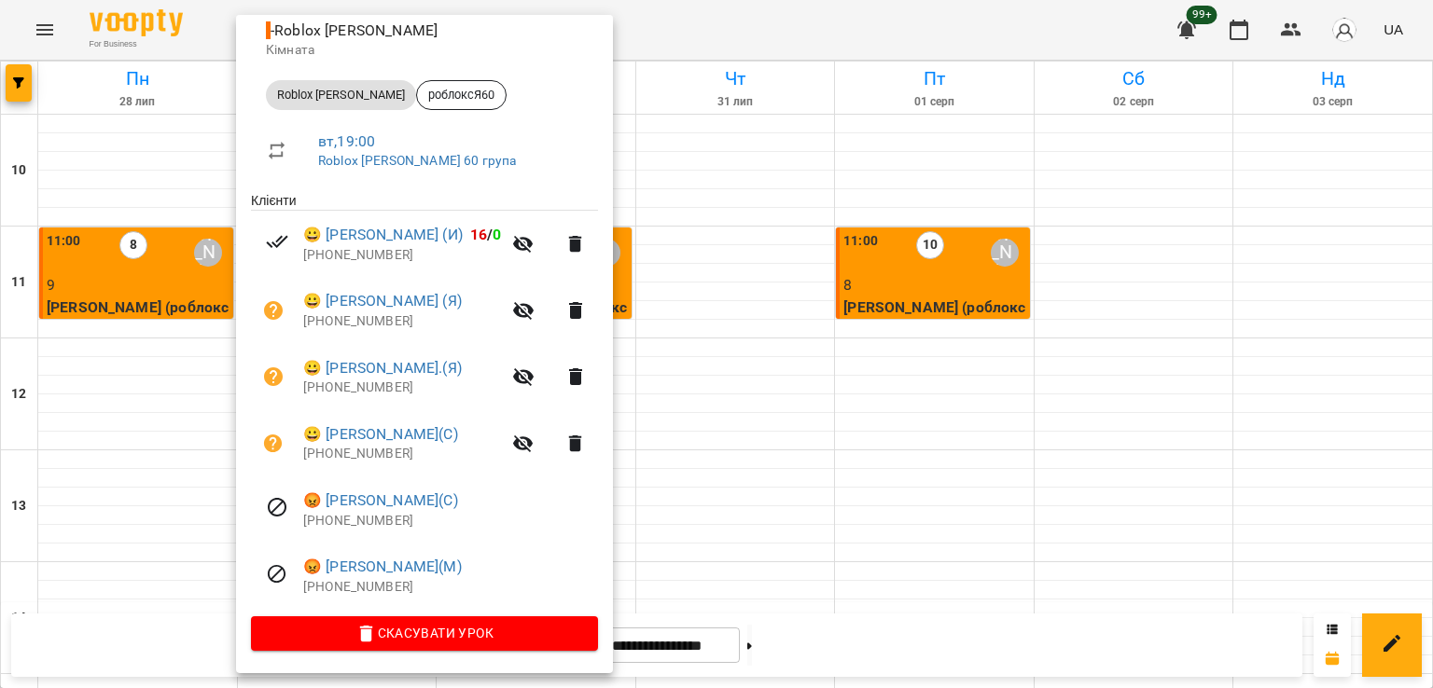
drag, startPoint x: 716, startPoint y: 233, endPoint x: 731, endPoint y: 238, distance: 15.6
click at [718, 233] on div at bounding box center [716, 344] width 1433 height 688
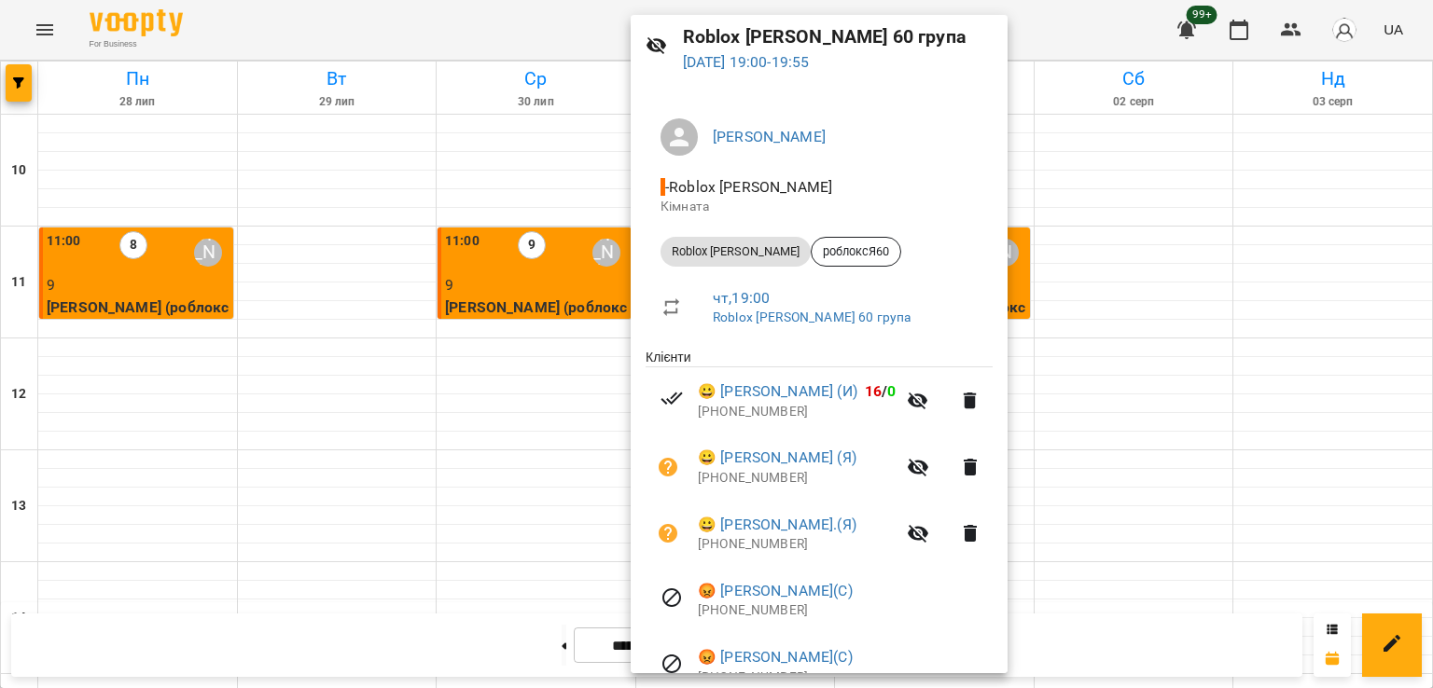
scroll to position [292, 0]
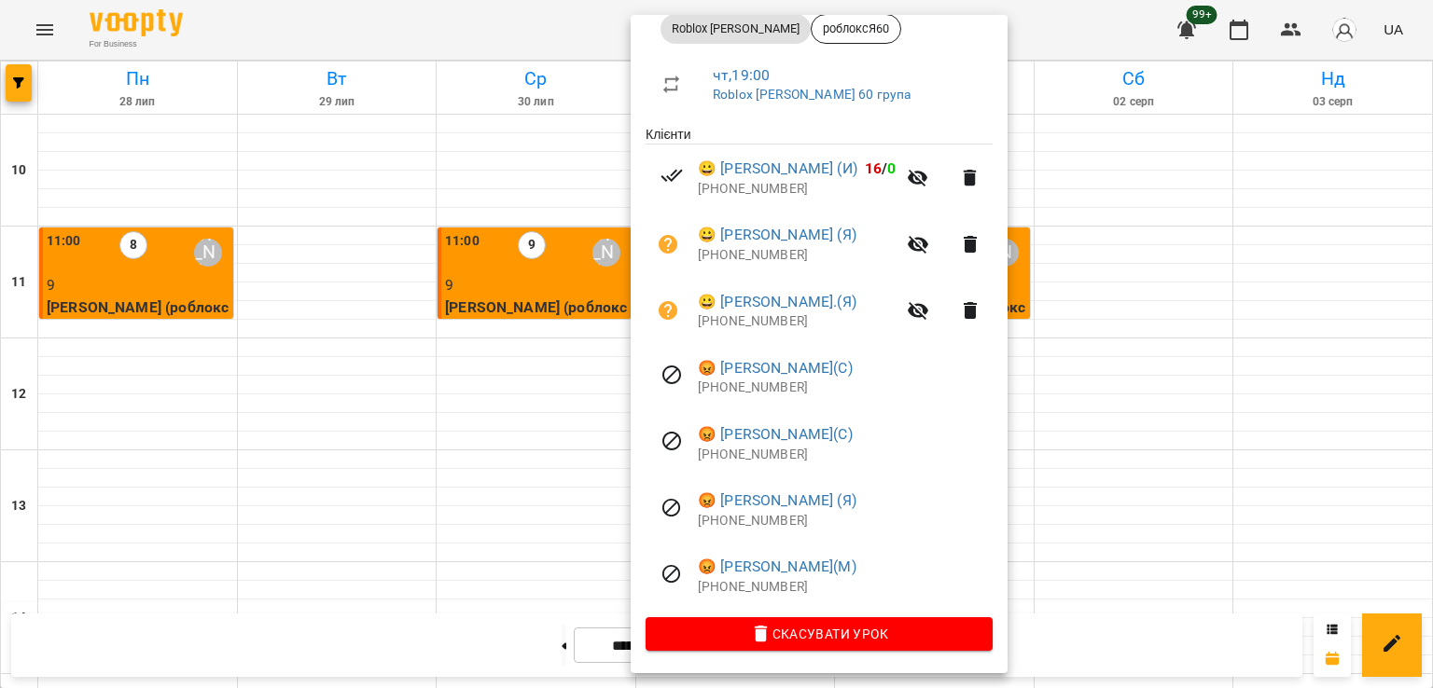
drag, startPoint x: 358, startPoint y: 243, endPoint x: 582, endPoint y: 353, distance: 249.0
click at [358, 243] on div at bounding box center [716, 344] width 1433 height 688
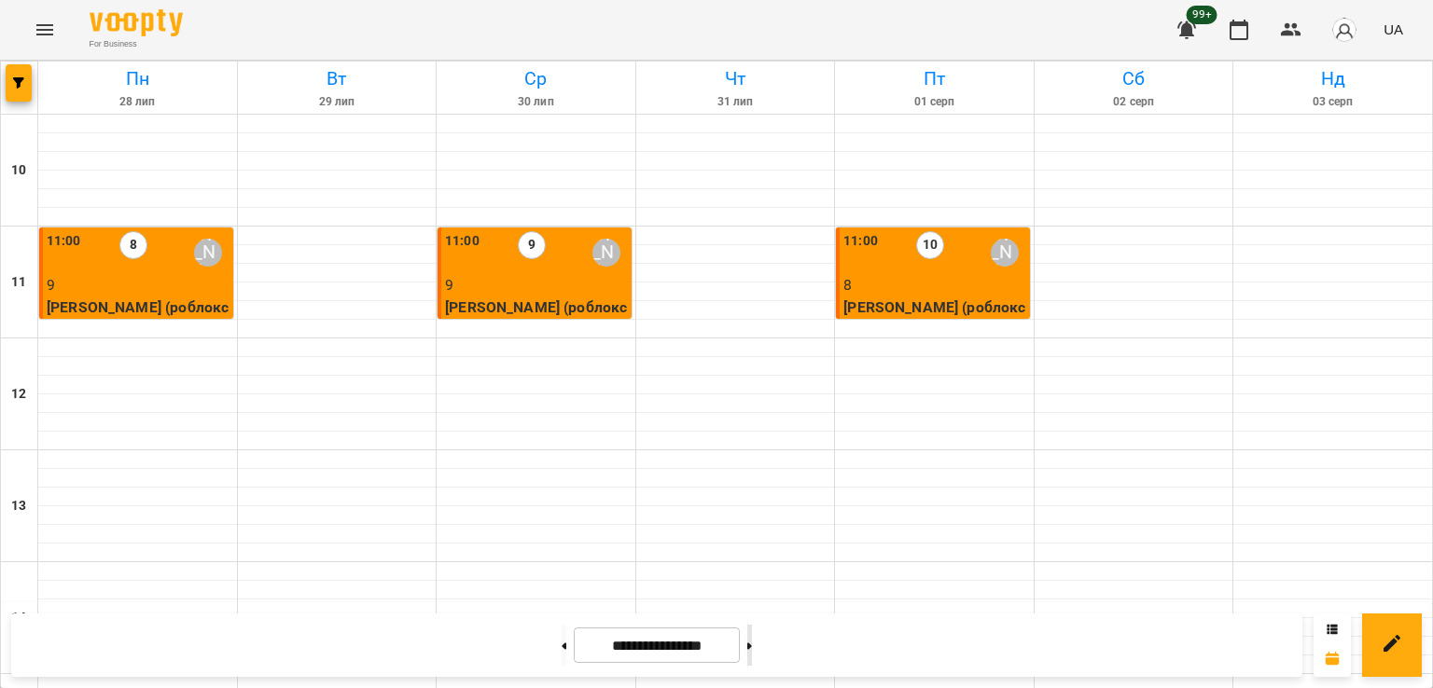
click at [752, 646] on icon at bounding box center [749, 646] width 5 height 7
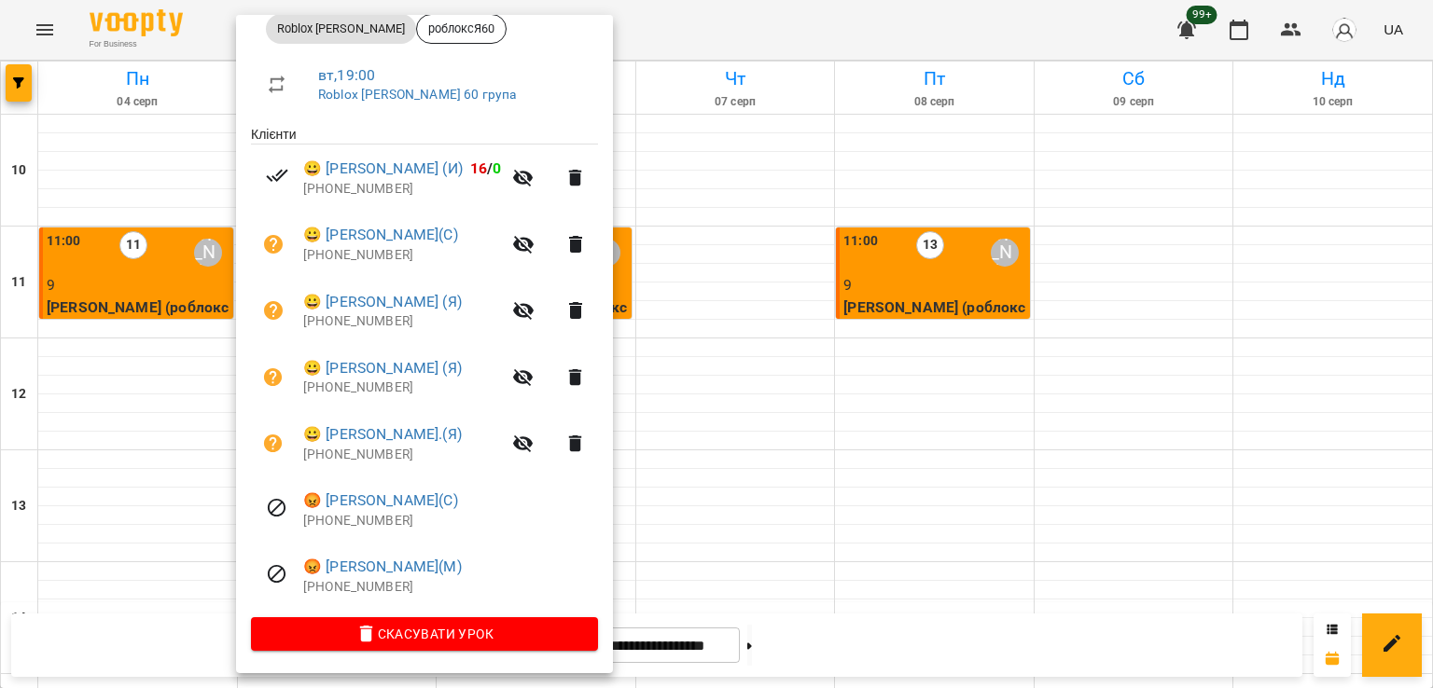
click at [760, 222] on div at bounding box center [716, 344] width 1433 height 688
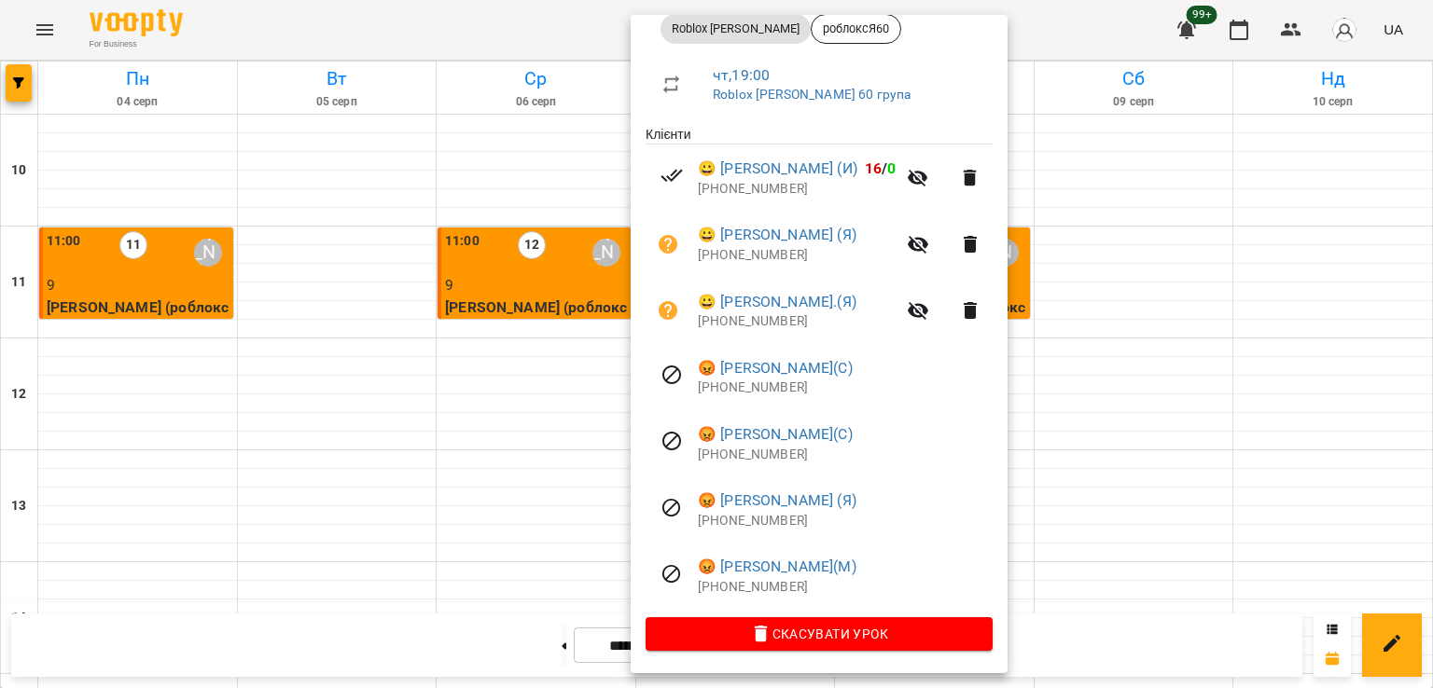
click at [383, 177] on div at bounding box center [716, 344] width 1433 height 688
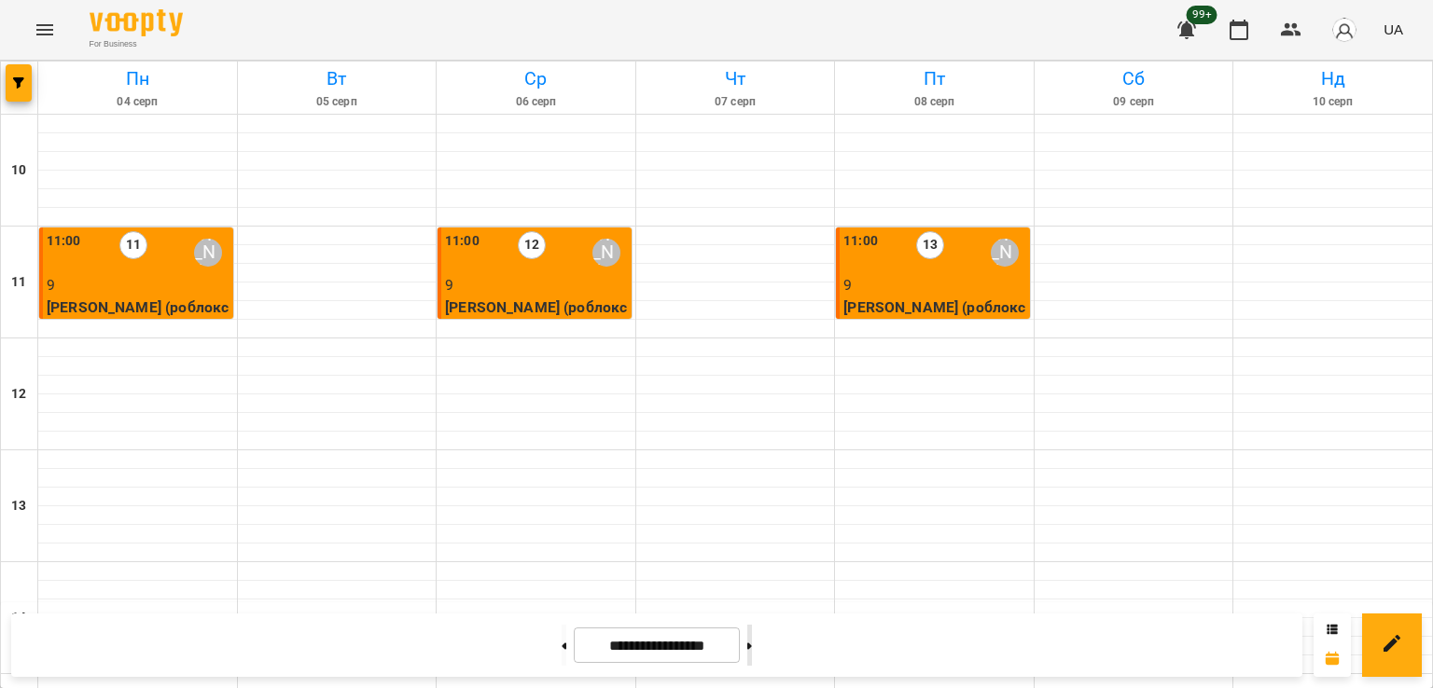
click at [752, 651] on button at bounding box center [749, 645] width 5 height 41
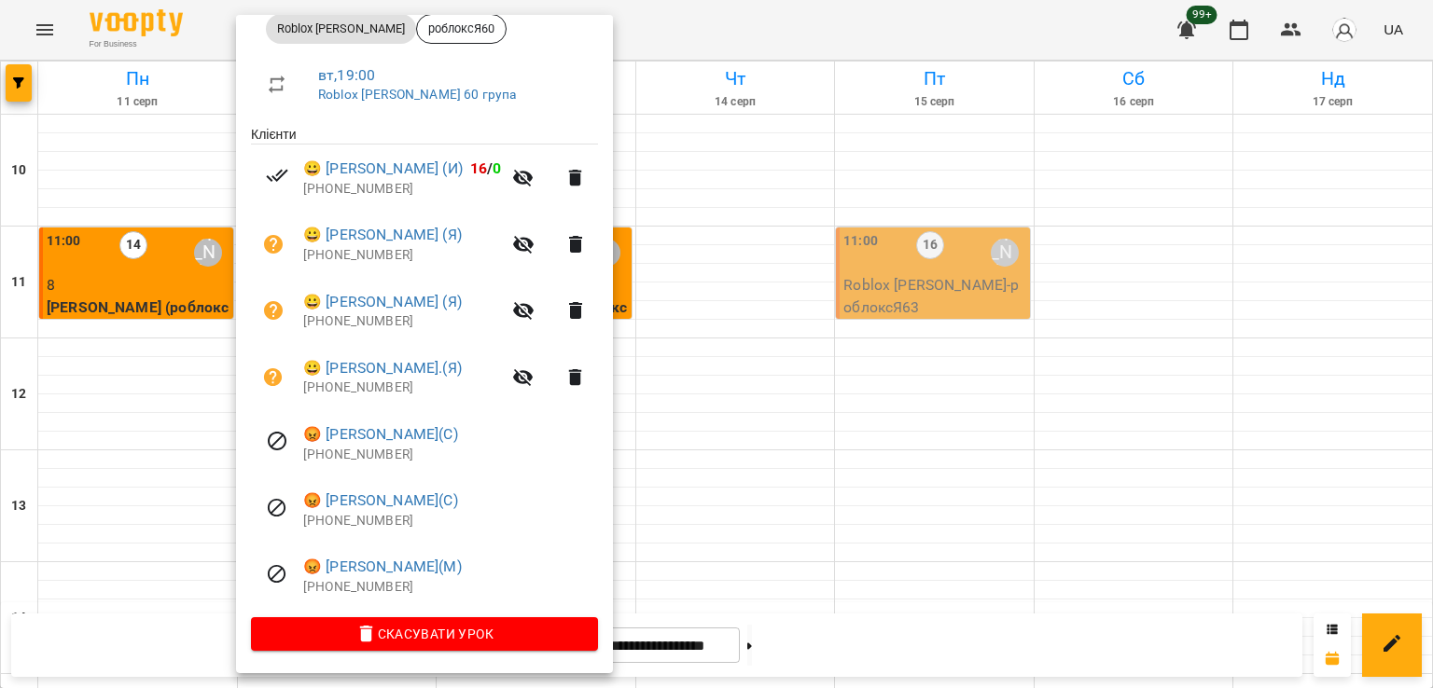
click at [421, 520] on p "[PHONE_NUMBER]" at bounding box center [450, 521] width 295 height 19
click at [689, 316] on div at bounding box center [716, 344] width 1433 height 688
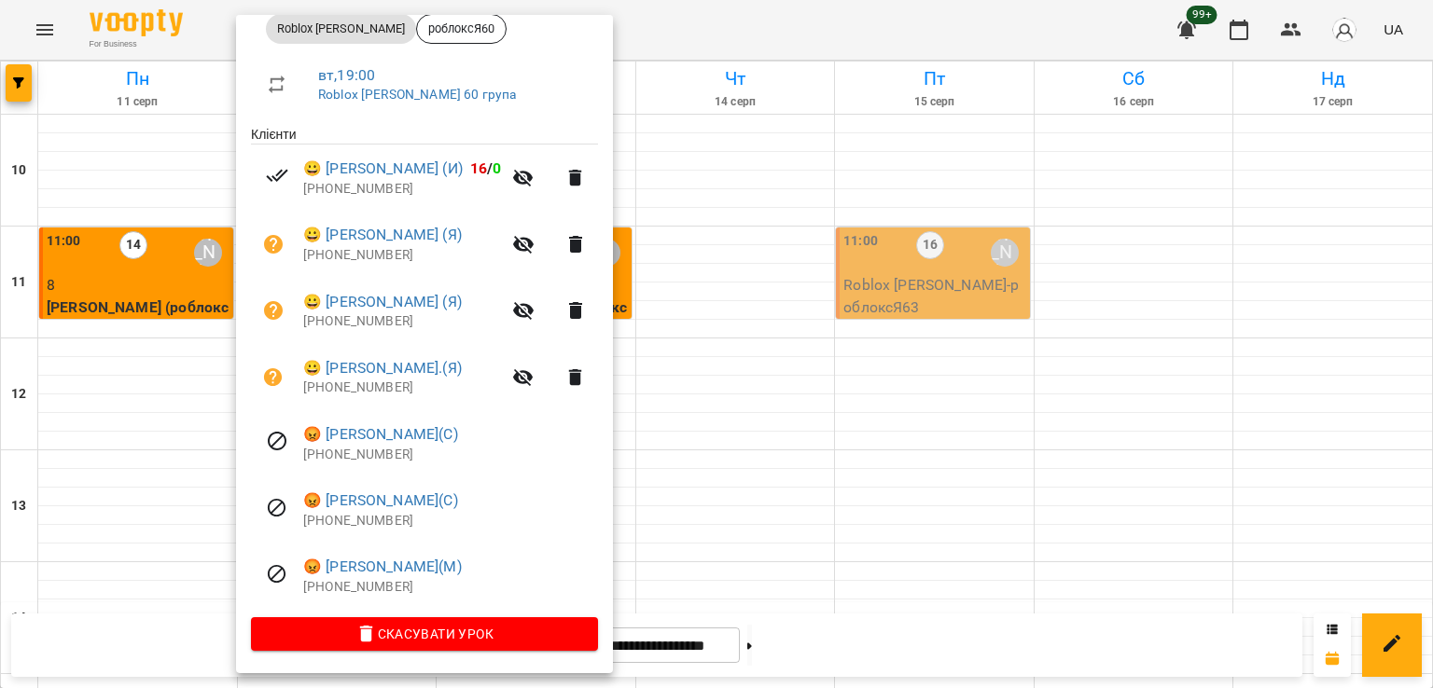
click at [768, 408] on div at bounding box center [716, 344] width 1433 height 688
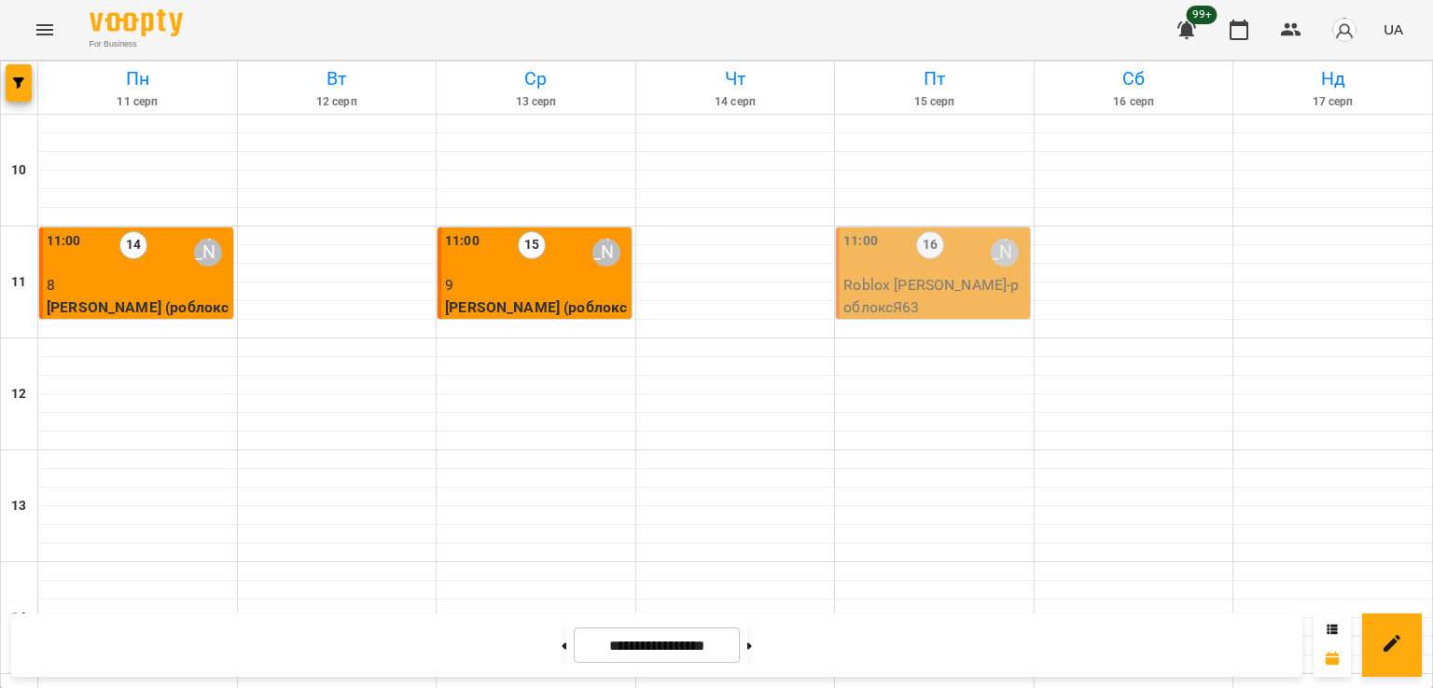
scroll to position [965, 0]
click at [17, 83] on icon "button" at bounding box center [18, 82] width 11 height 11
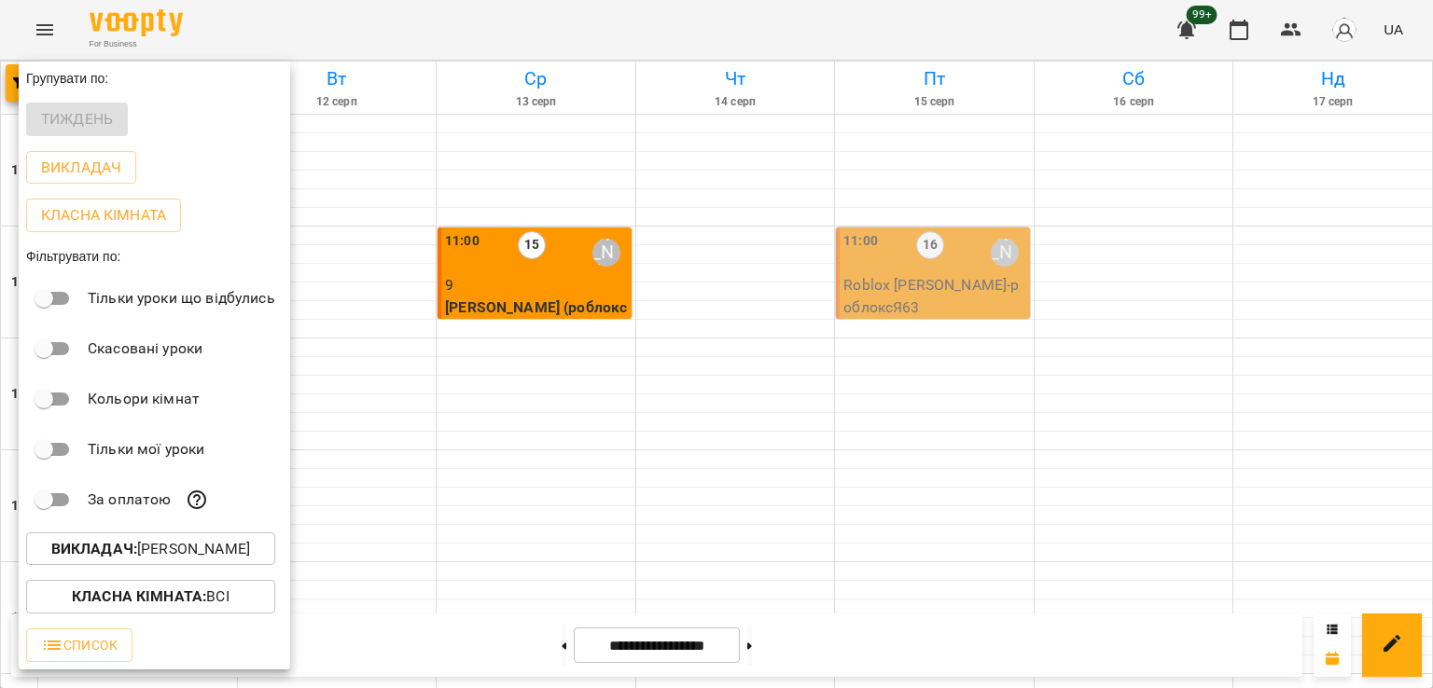
click at [214, 561] on p "Викладач : [PERSON_NAME]" at bounding box center [150, 549] width 199 height 22
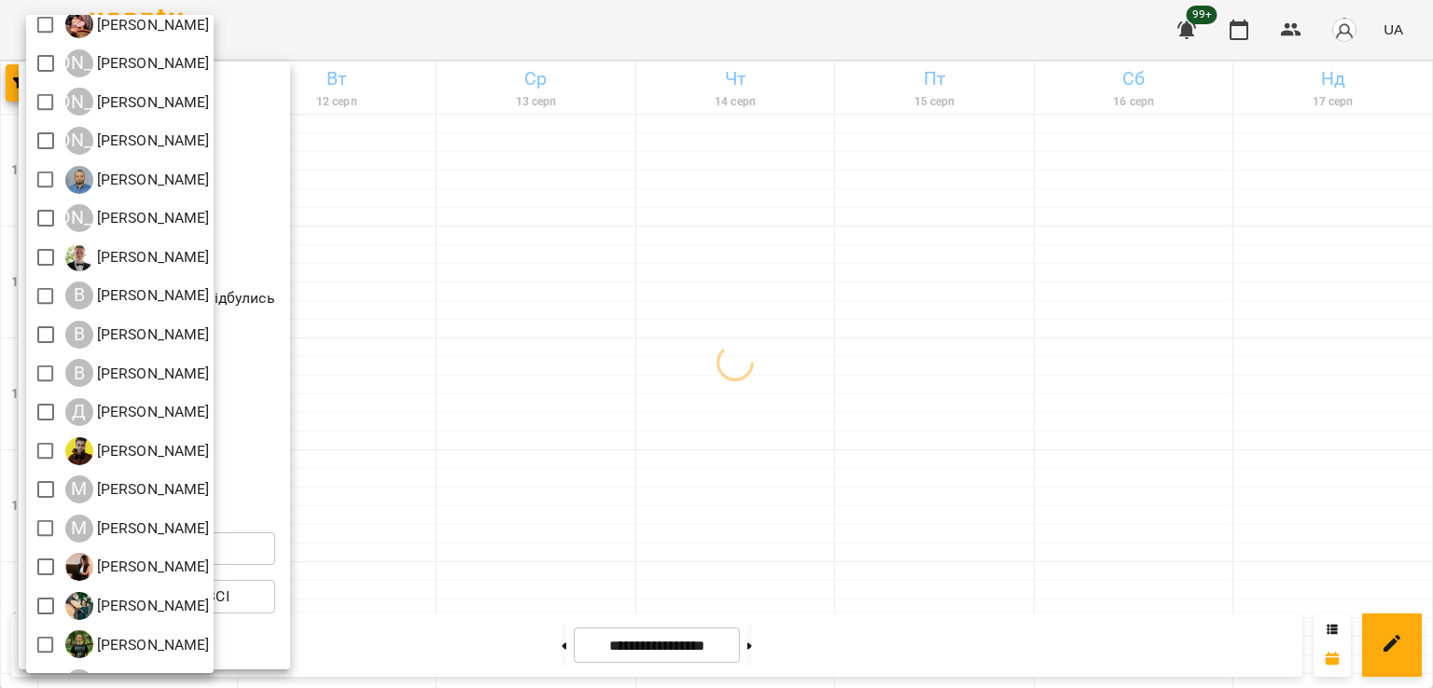
scroll to position [120, 0]
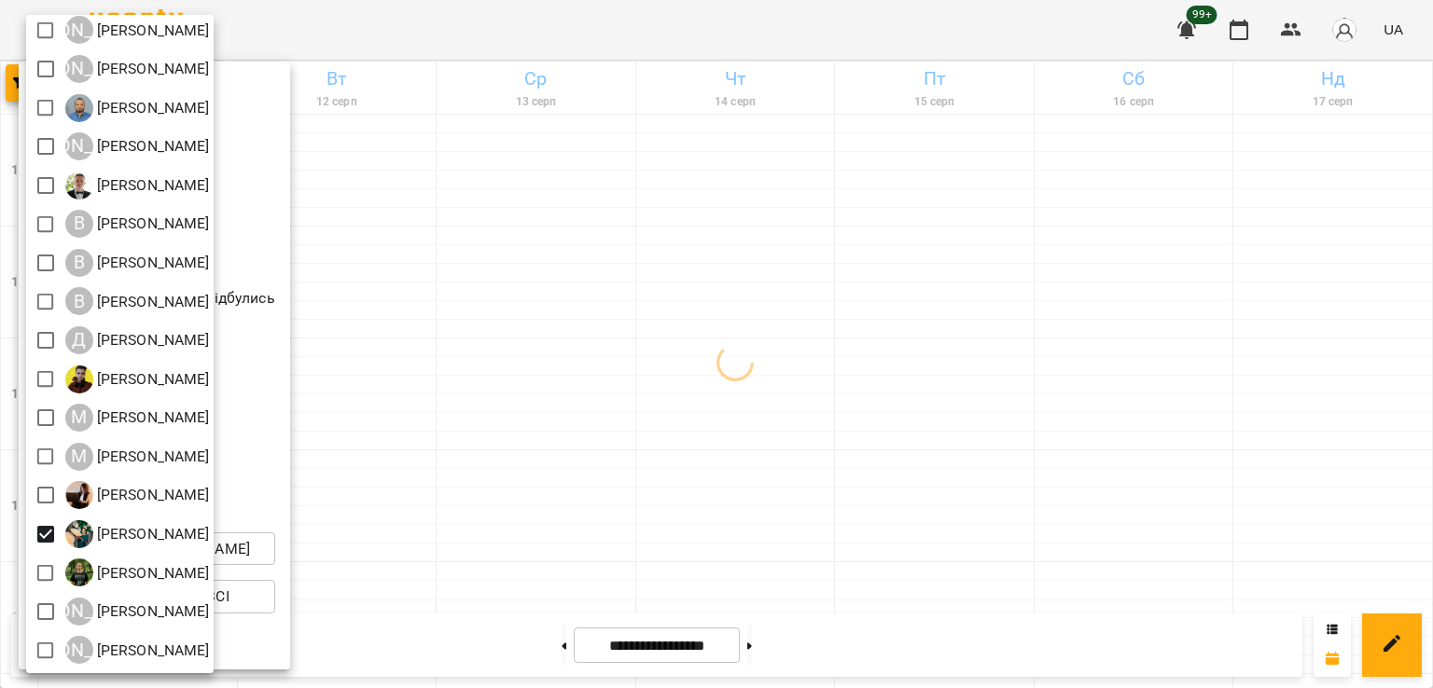
click at [703, 389] on div at bounding box center [716, 344] width 1433 height 688
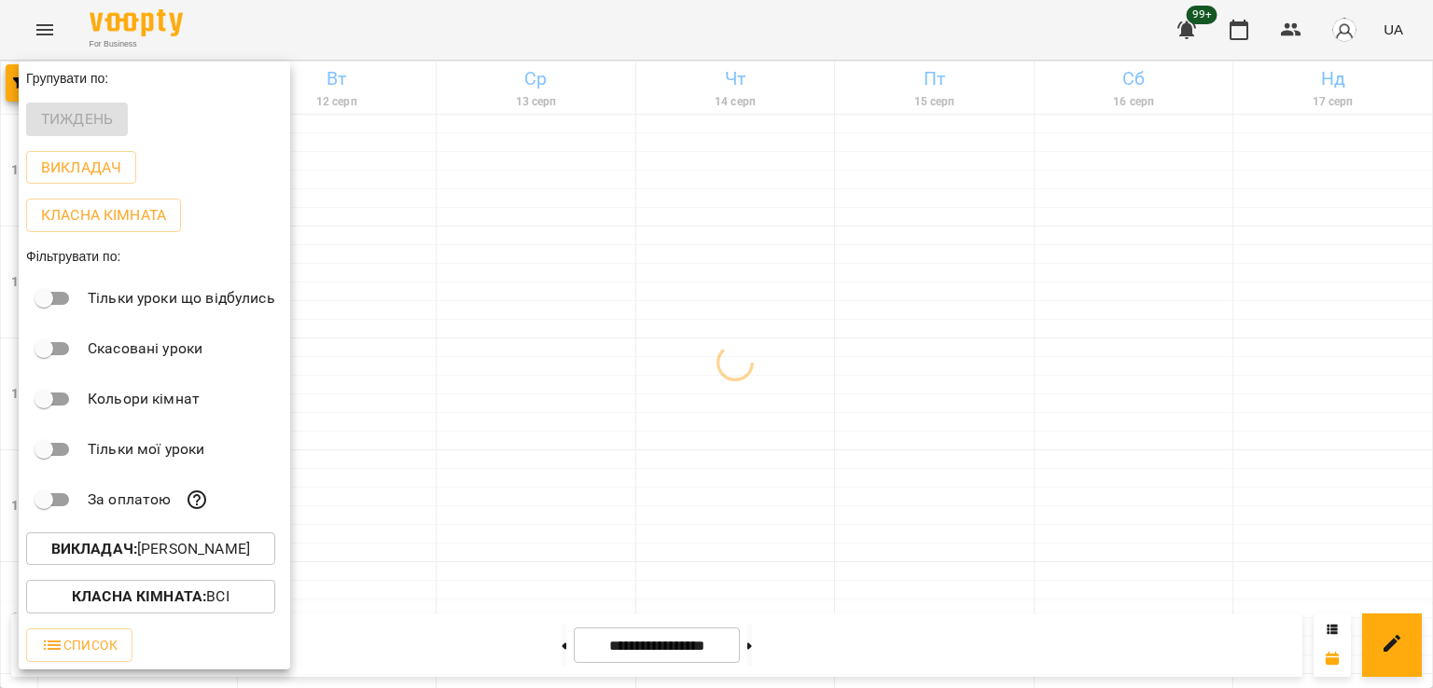
click at [428, 424] on div at bounding box center [716, 344] width 1433 height 688
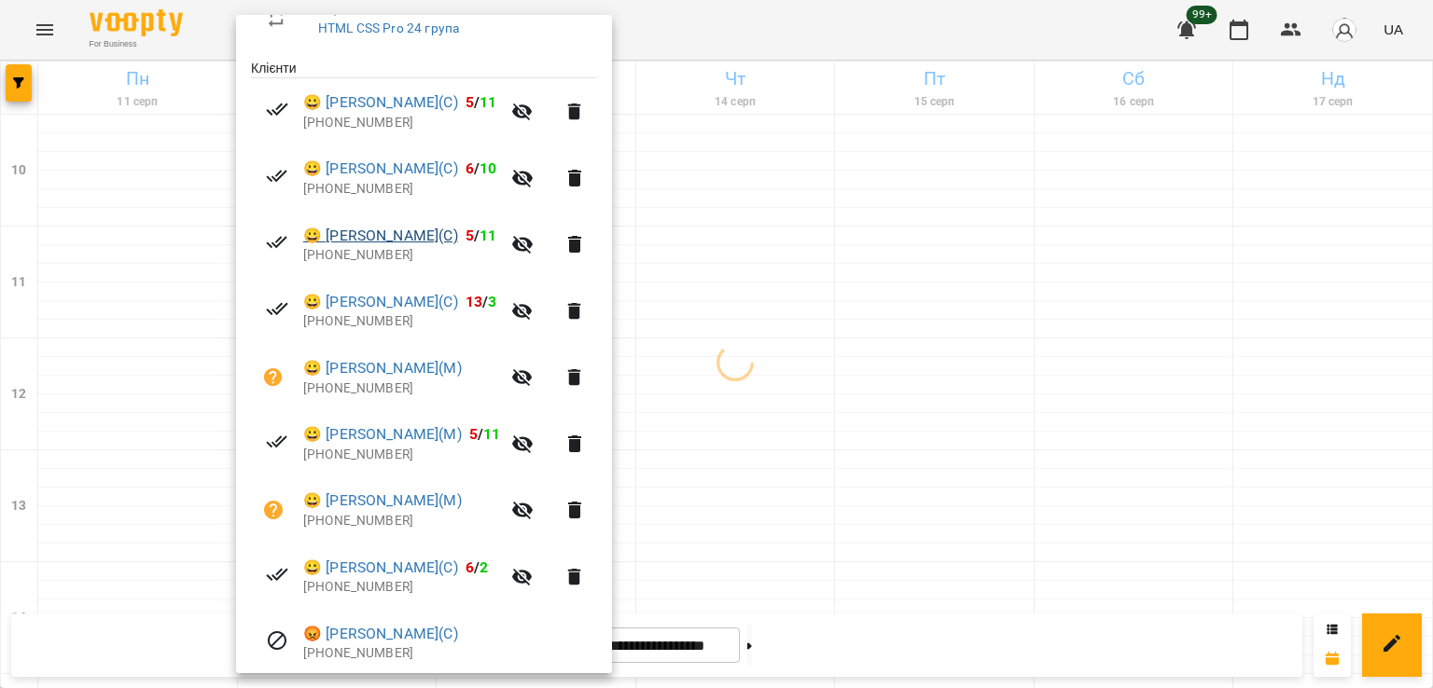
scroll to position [373, 0]
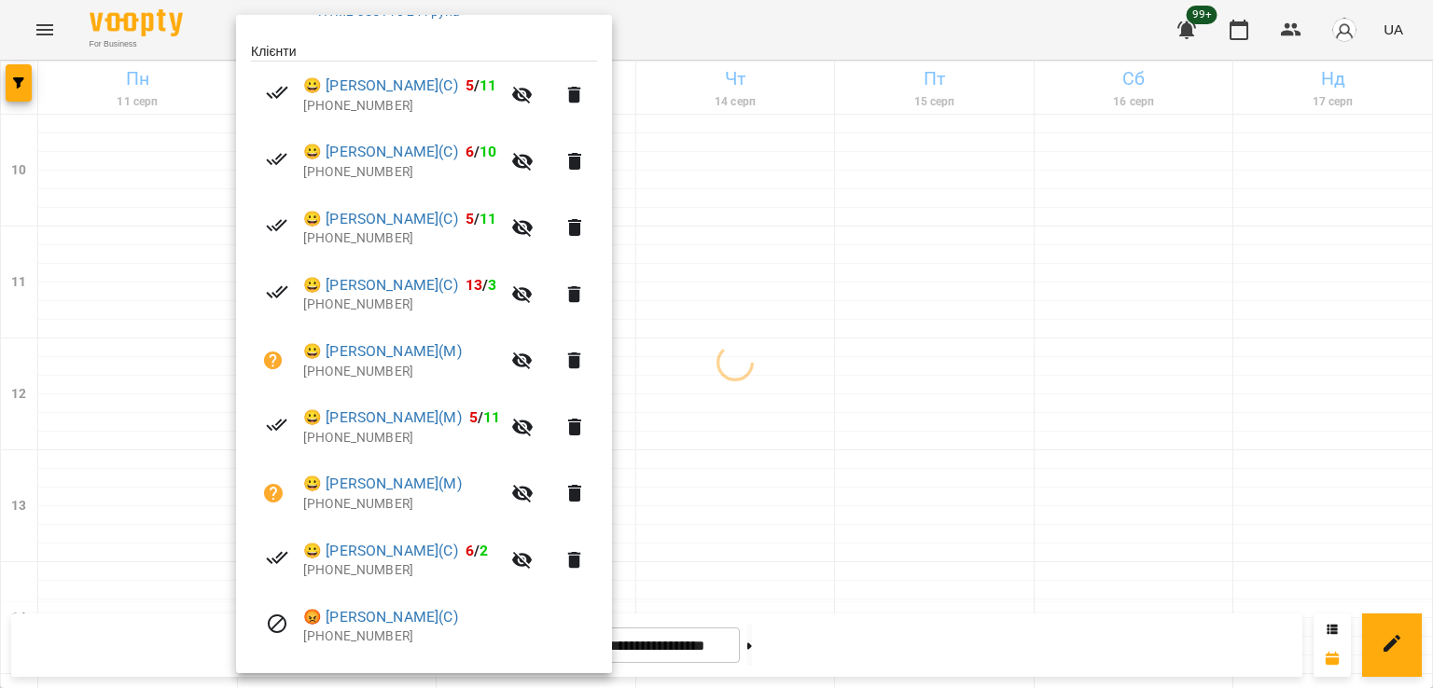
click at [698, 318] on div at bounding box center [716, 344] width 1433 height 688
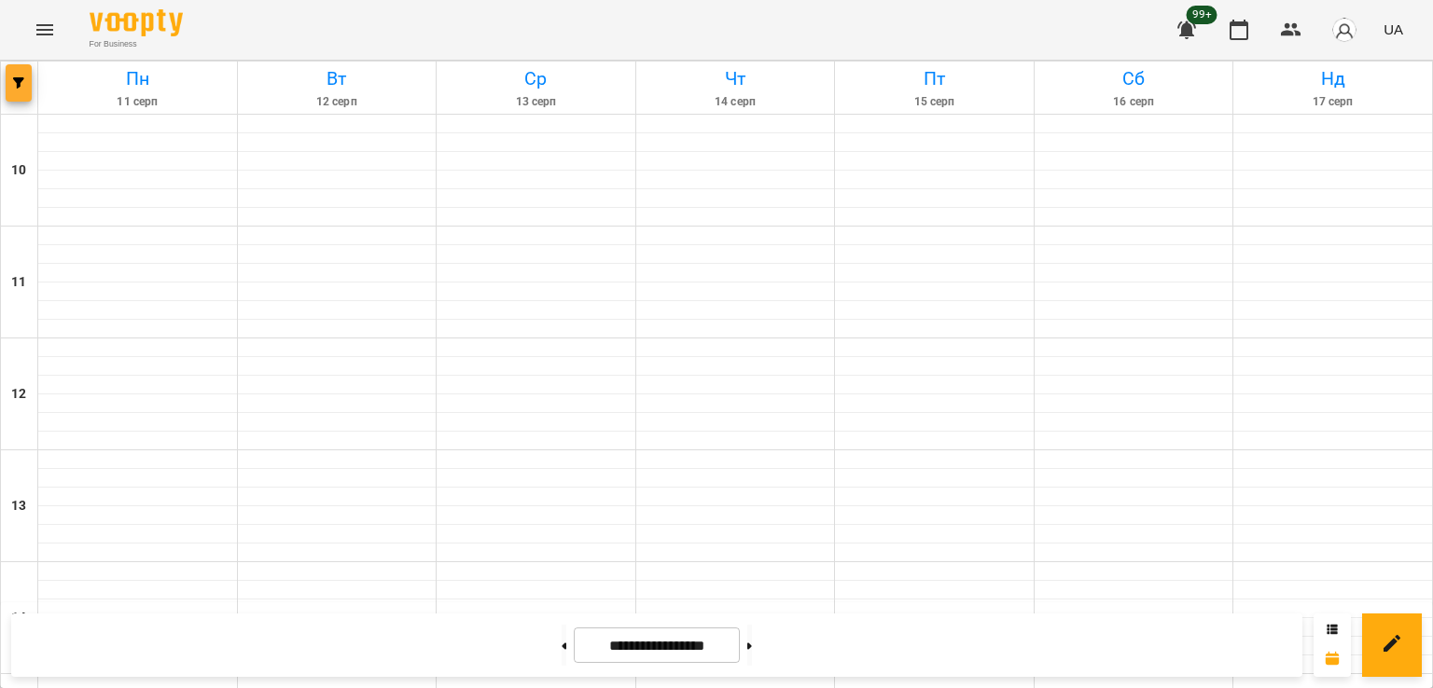
click at [19, 84] on icon "button" at bounding box center [18, 82] width 11 height 11
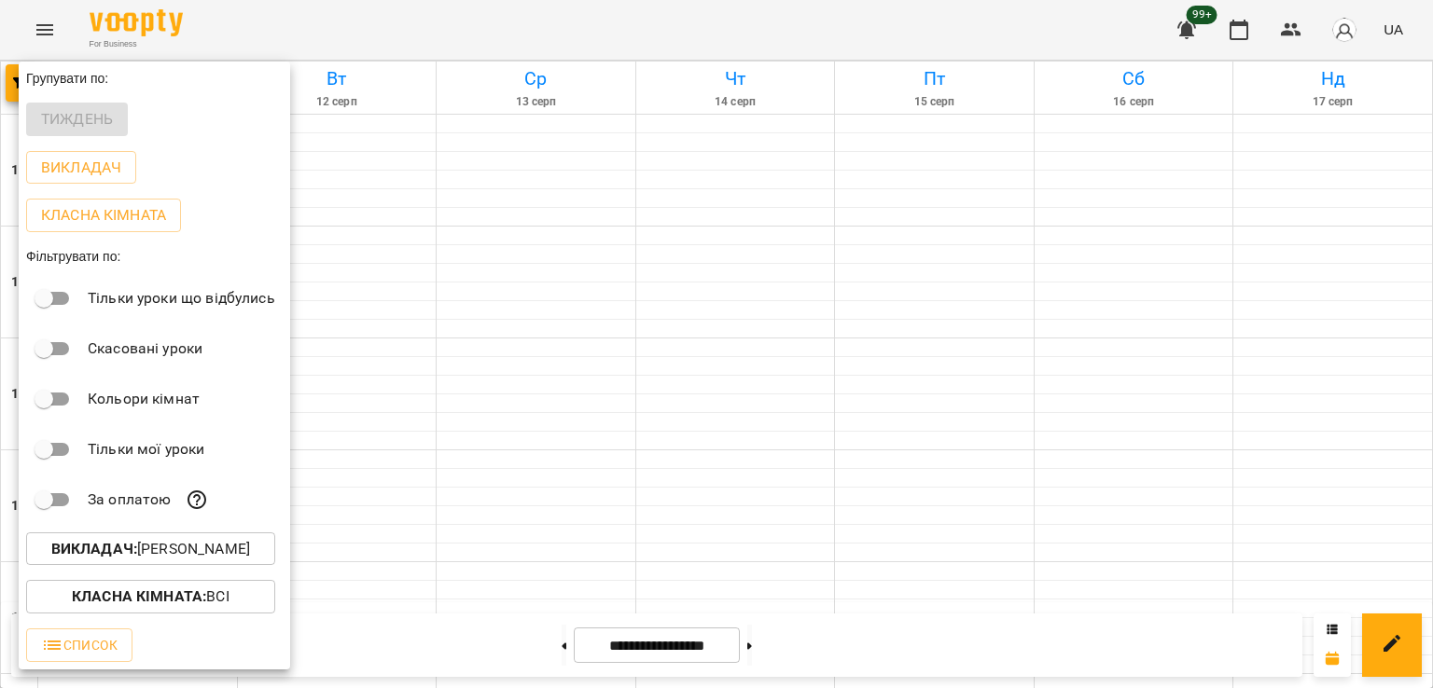
click at [200, 564] on button "Викладач : [PERSON_NAME]" at bounding box center [150, 550] width 249 height 34
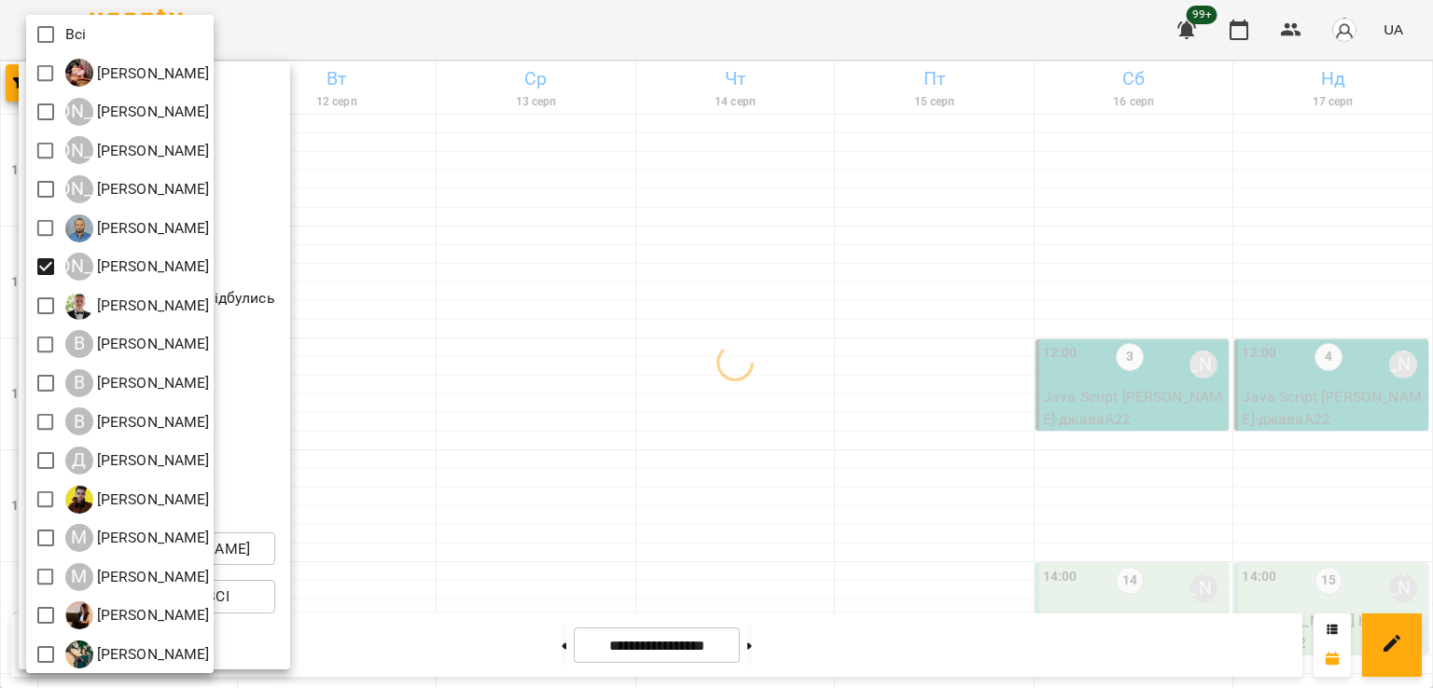
click at [690, 381] on div at bounding box center [716, 344] width 1433 height 688
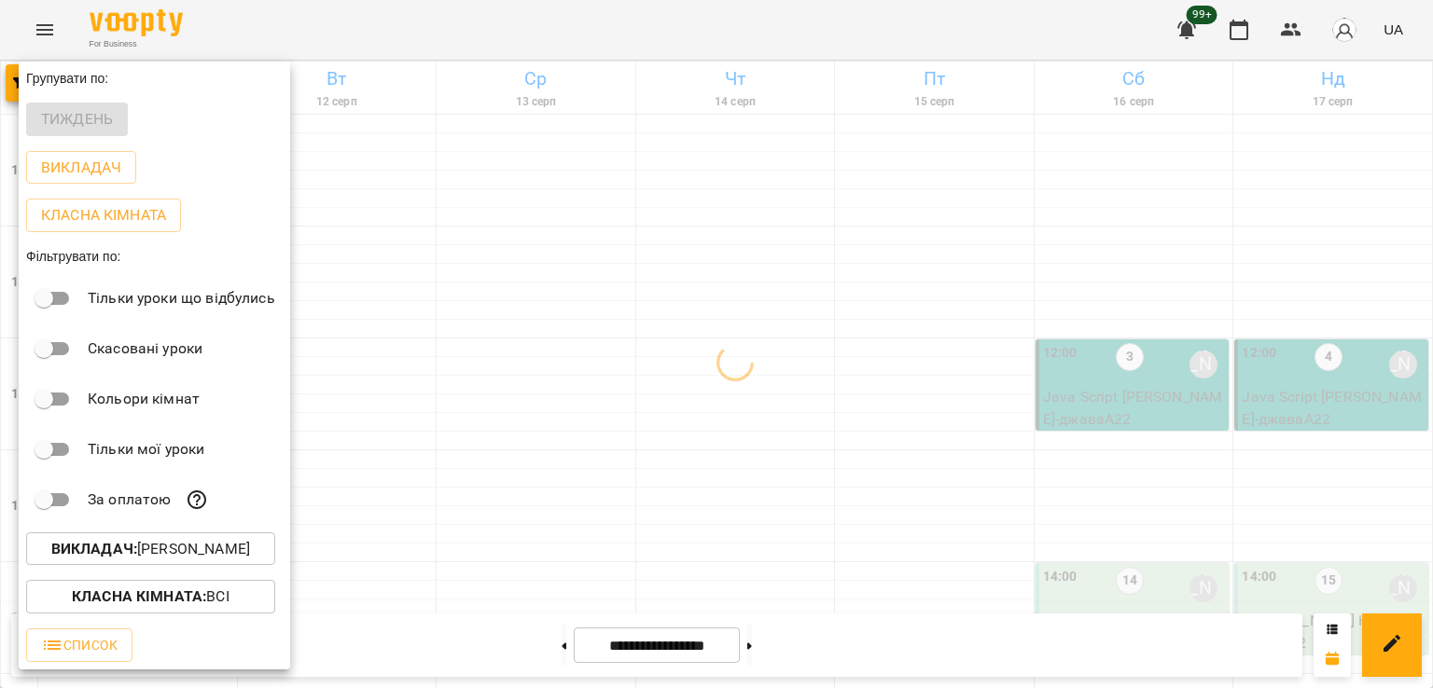
click at [669, 332] on div at bounding box center [716, 344] width 1433 height 688
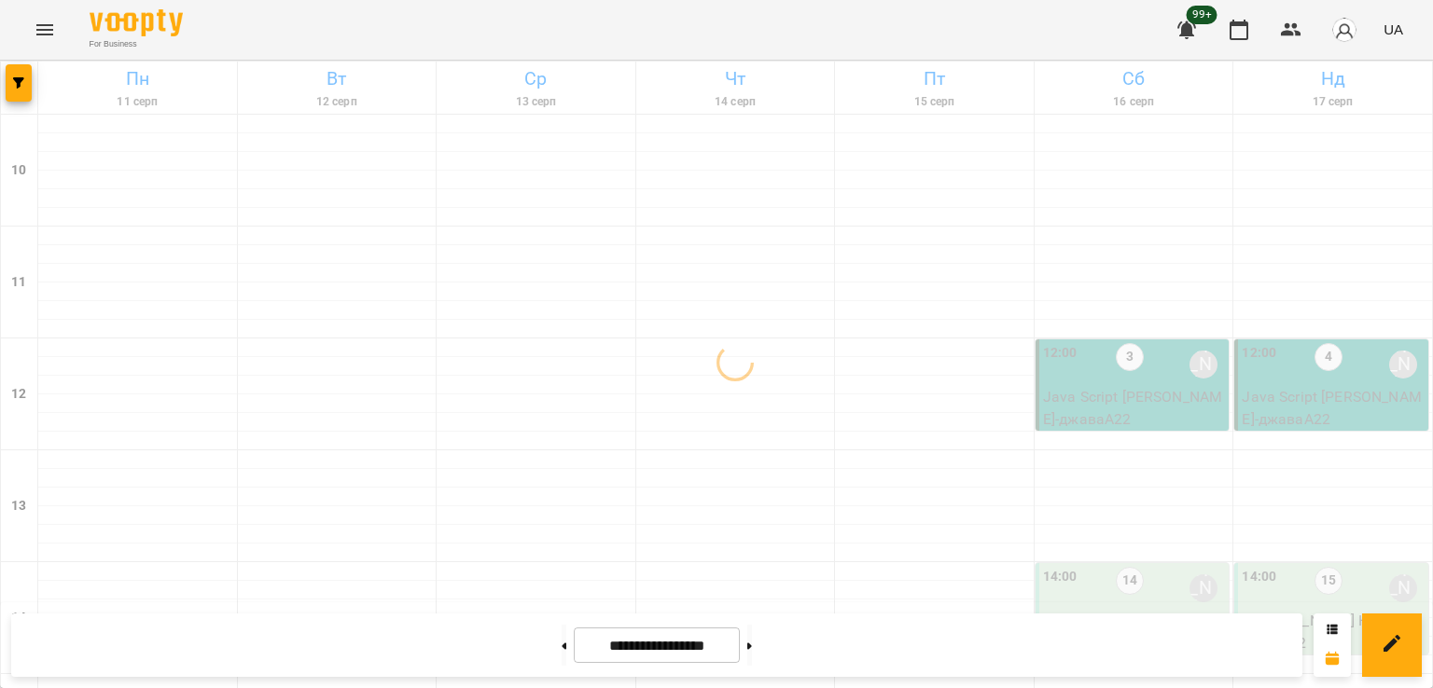
scroll to position [965, 0]
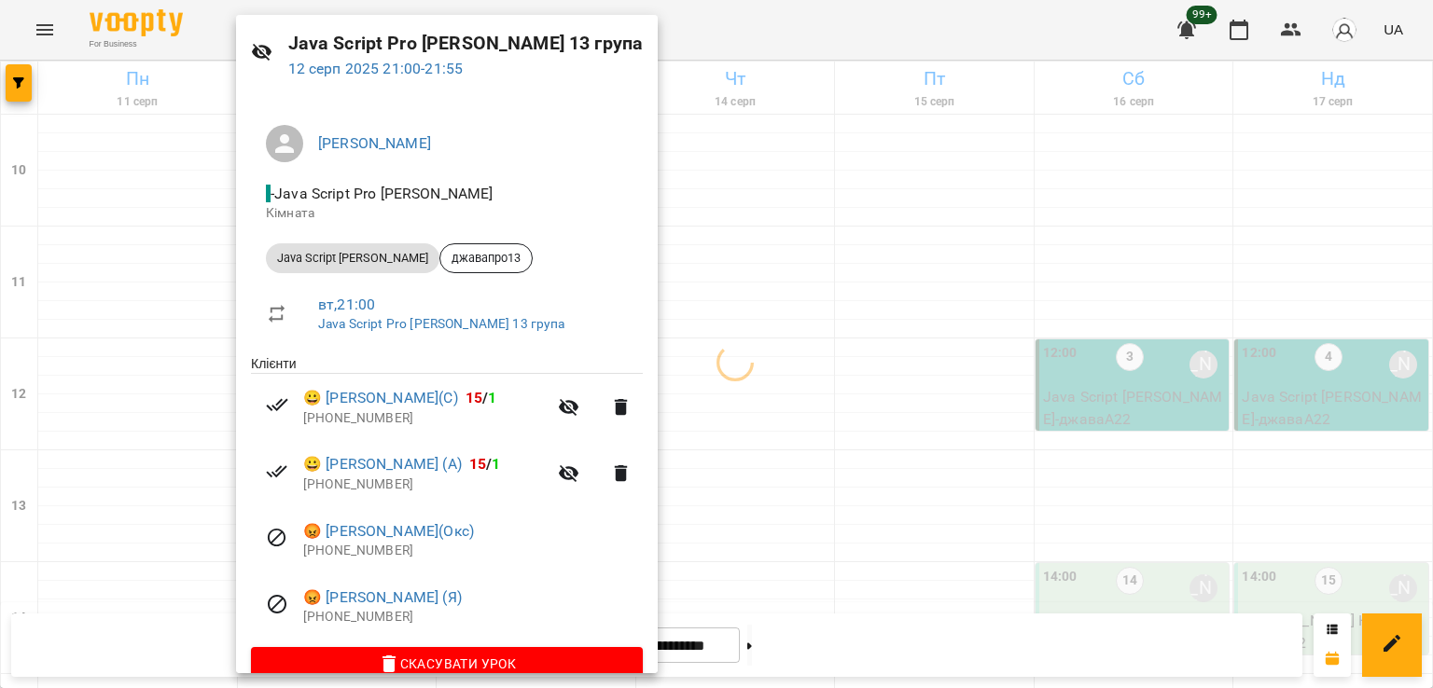
scroll to position [93, 0]
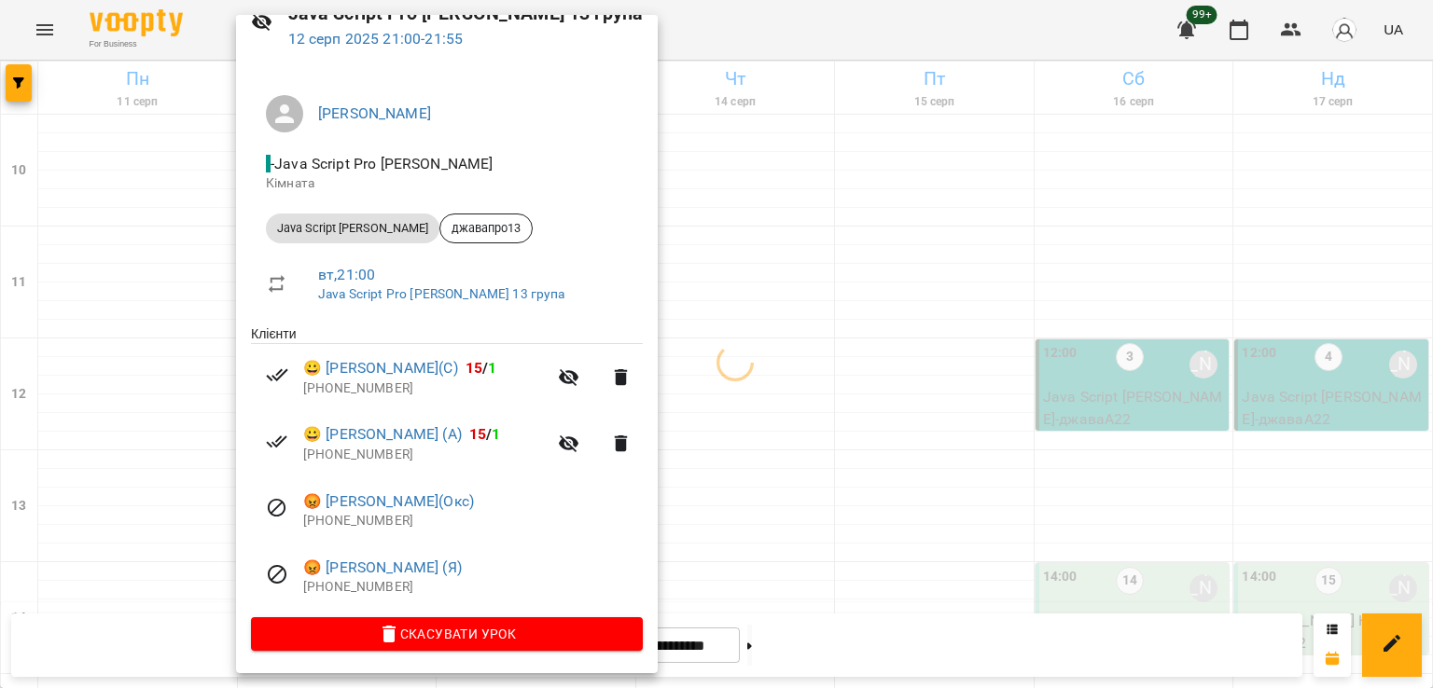
click at [735, 414] on div at bounding box center [716, 344] width 1433 height 688
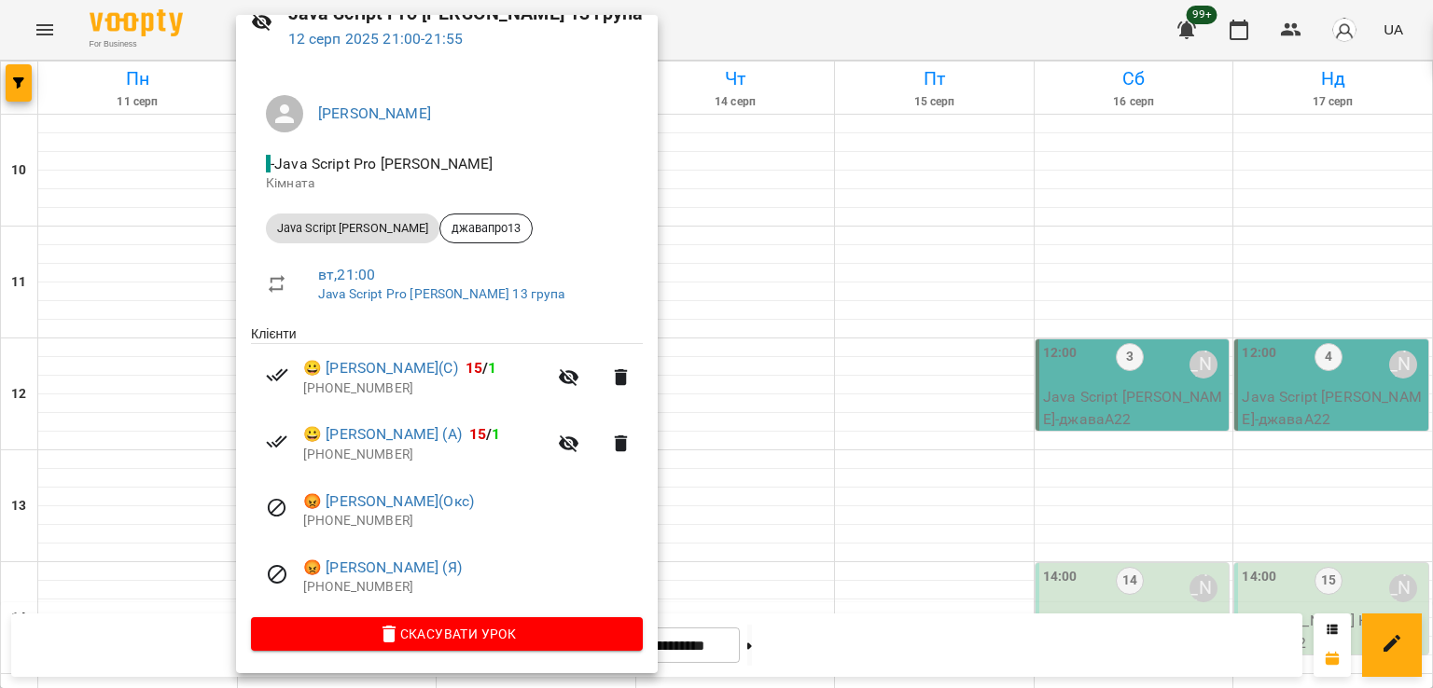
click at [340, 389] on p "[PHONE_NUMBER]" at bounding box center [424, 389] width 243 height 19
drag, startPoint x: 340, startPoint y: 389, endPoint x: 447, endPoint y: 217, distance: 201.9
click at [340, 388] on p "[PHONE_NUMBER]" at bounding box center [424, 389] width 243 height 19
copy p "380987700187"
click at [727, 346] on div at bounding box center [716, 344] width 1433 height 688
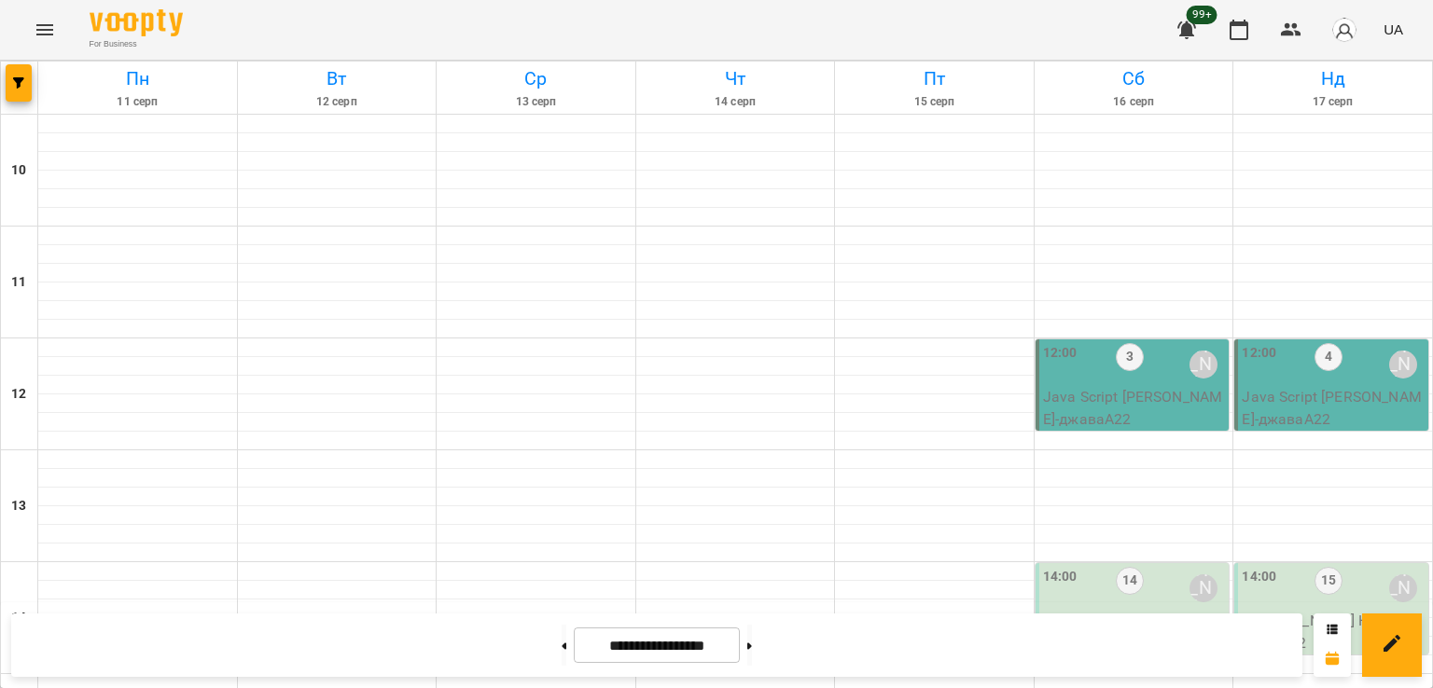
scroll to position [965, 0]
click at [11, 87] on span "button" at bounding box center [19, 82] width 26 height 11
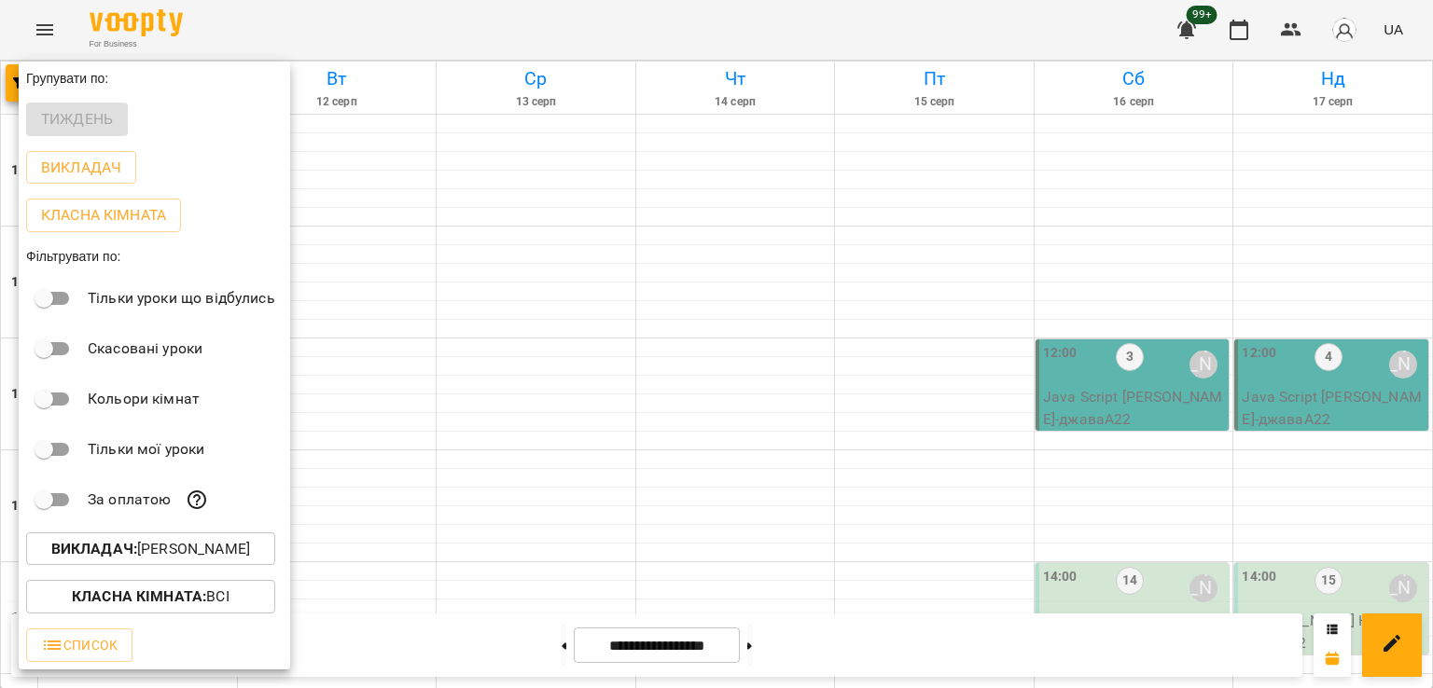
click at [137, 546] on b "Викладач :" at bounding box center [94, 549] width 86 height 18
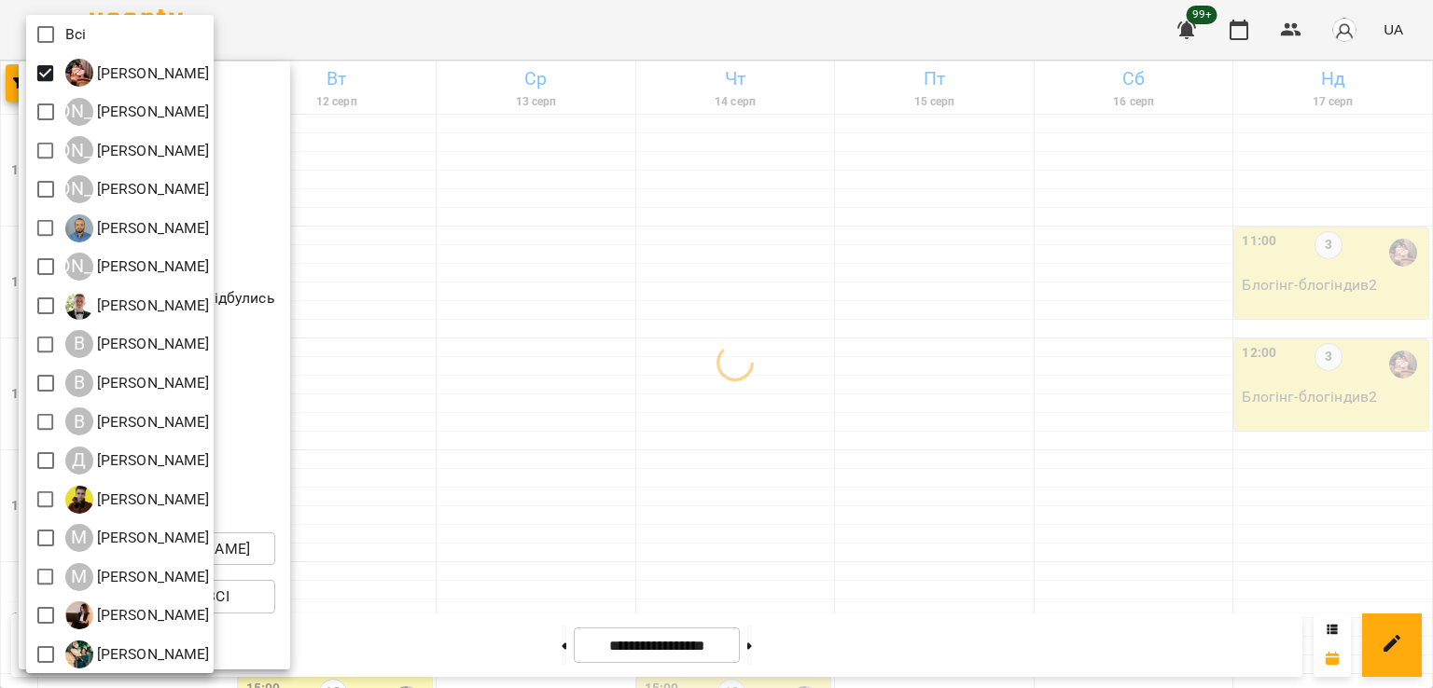
click at [659, 298] on div at bounding box center [716, 344] width 1433 height 688
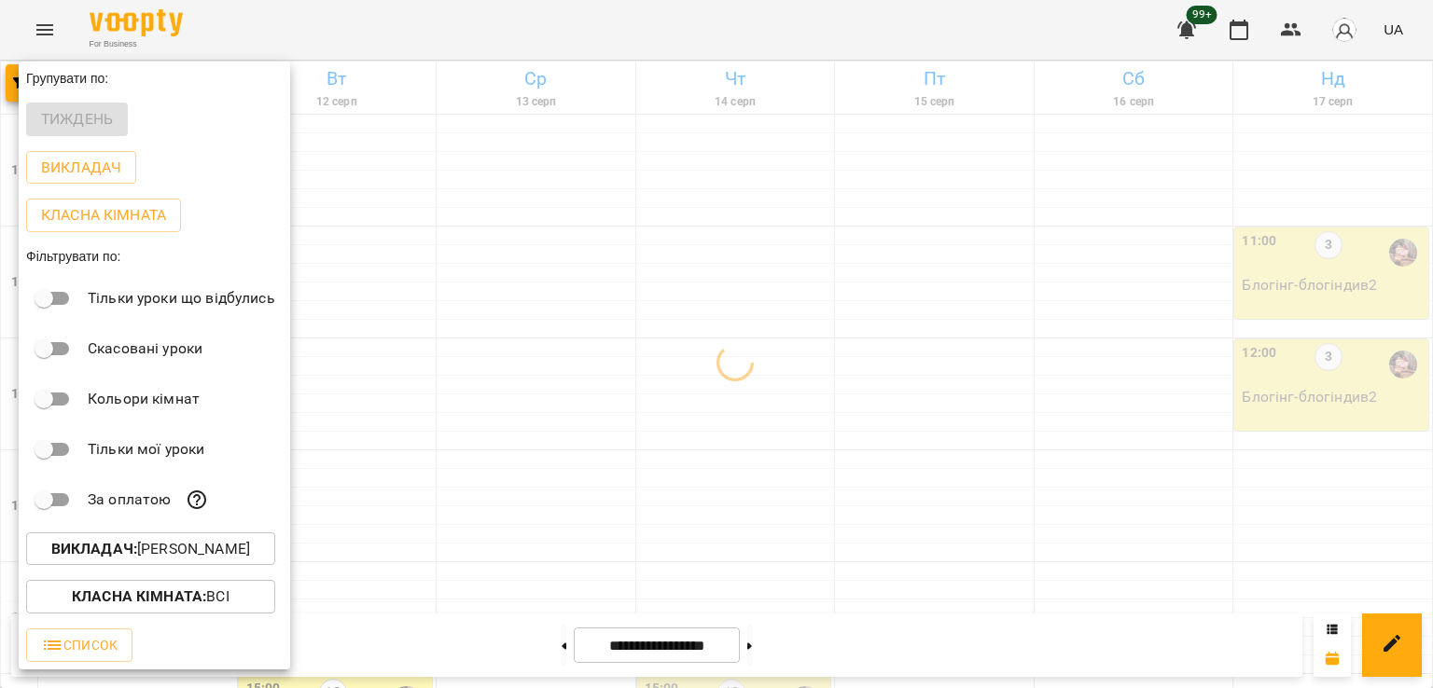
click at [744, 326] on div at bounding box center [716, 344] width 1433 height 688
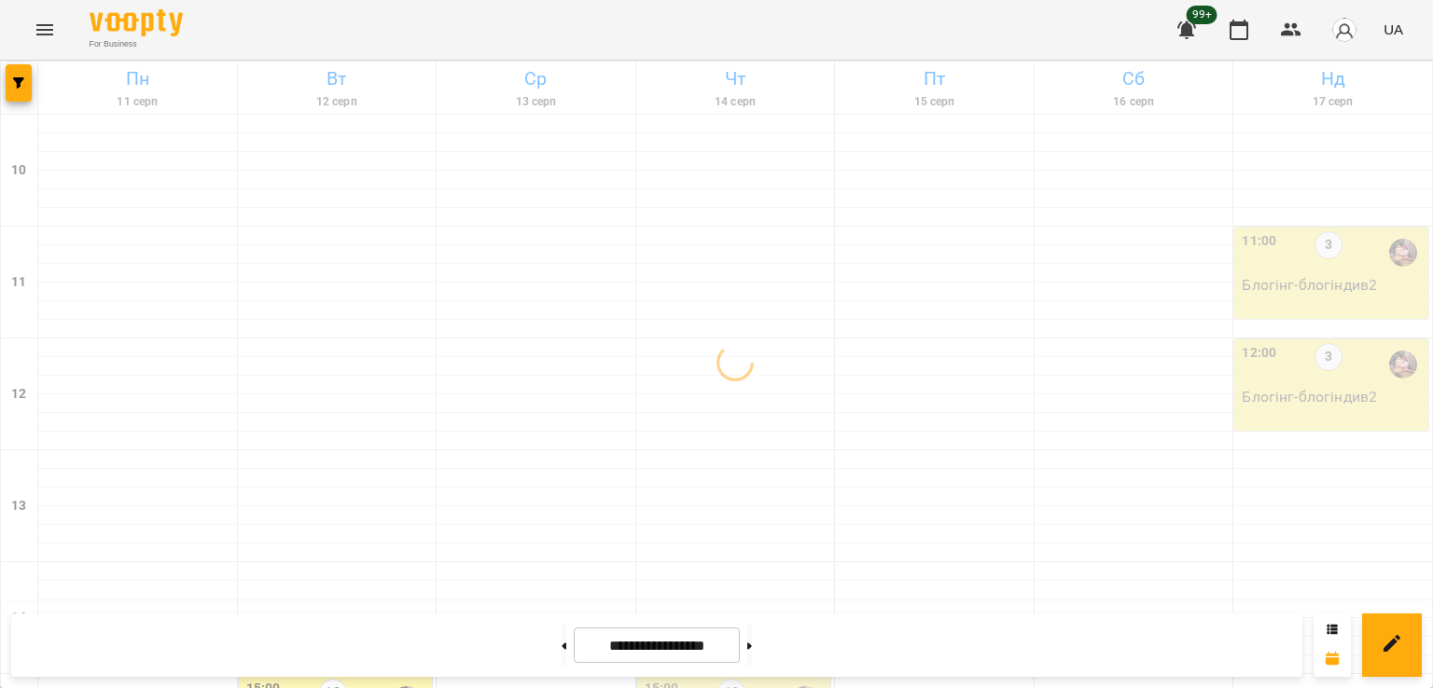
scroll to position [406, 0]
click at [562, 643] on icon at bounding box center [564, 646] width 5 height 7
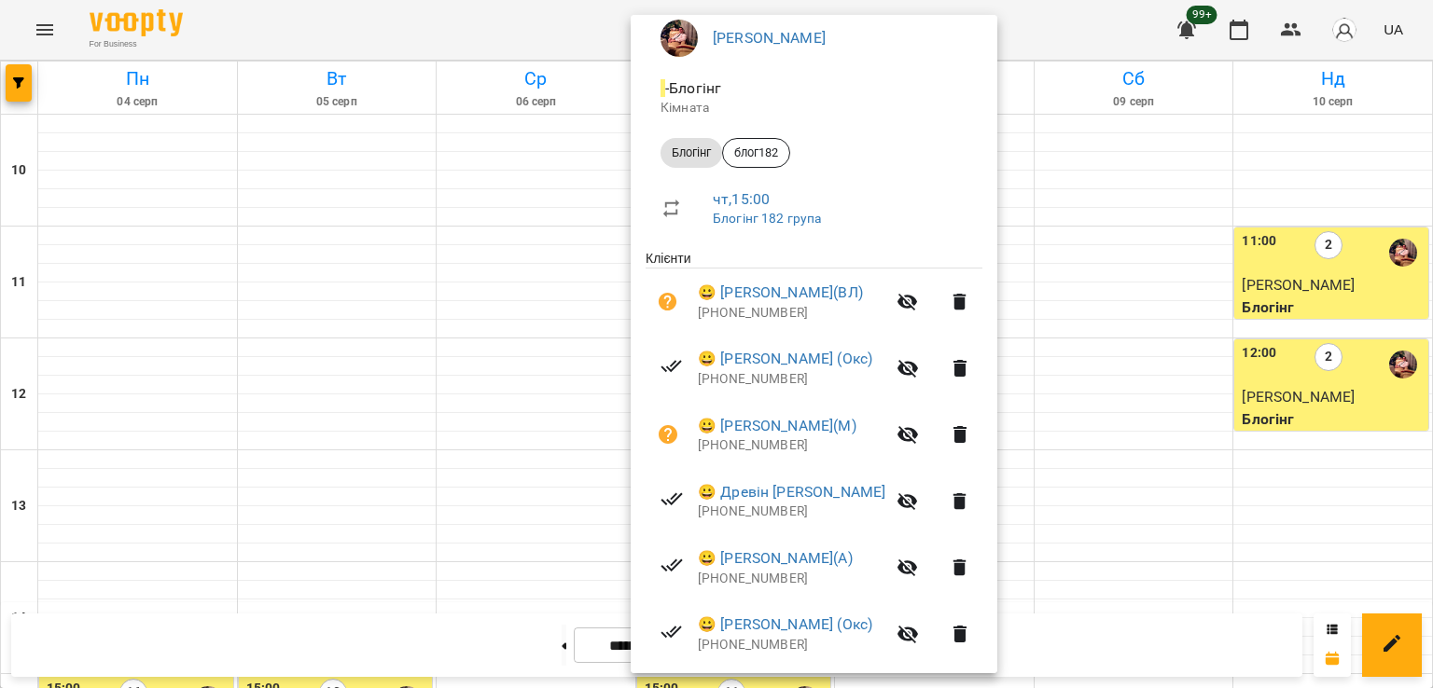
scroll to position [425, 0]
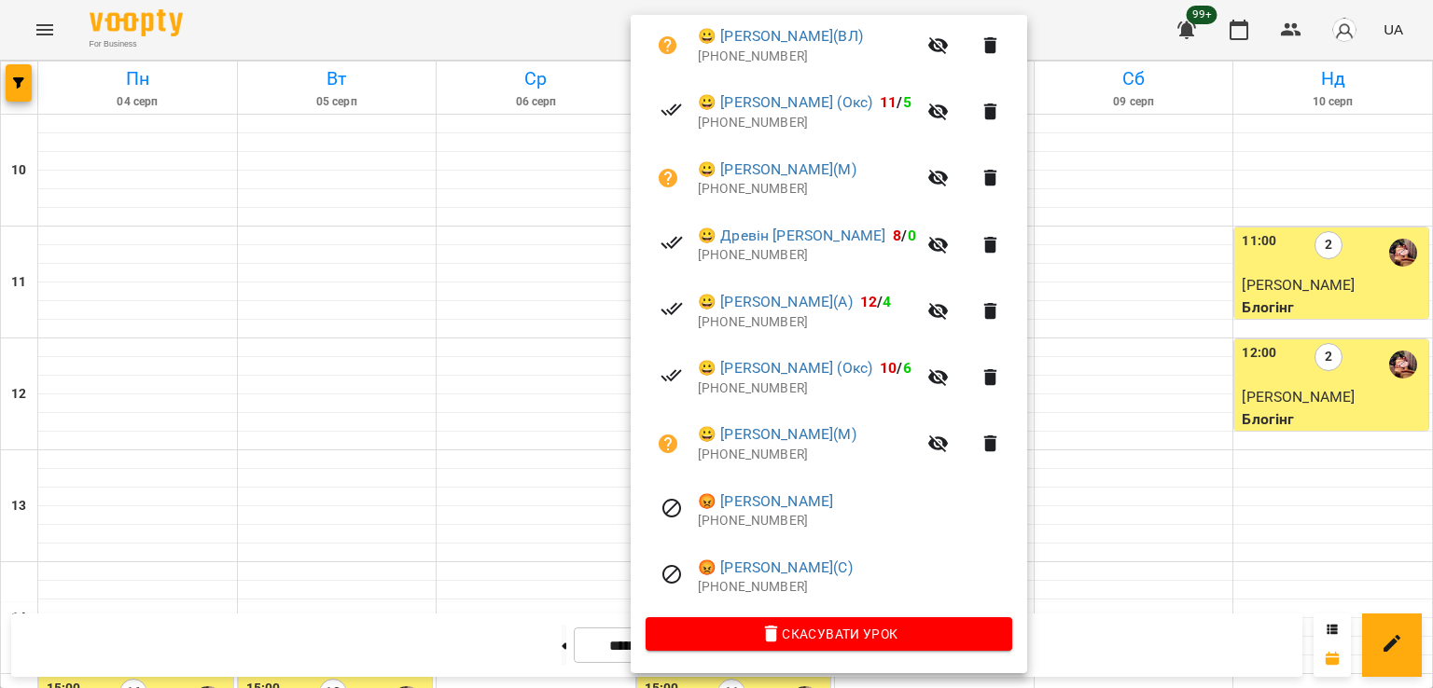
click at [205, 316] on div at bounding box center [716, 344] width 1433 height 688
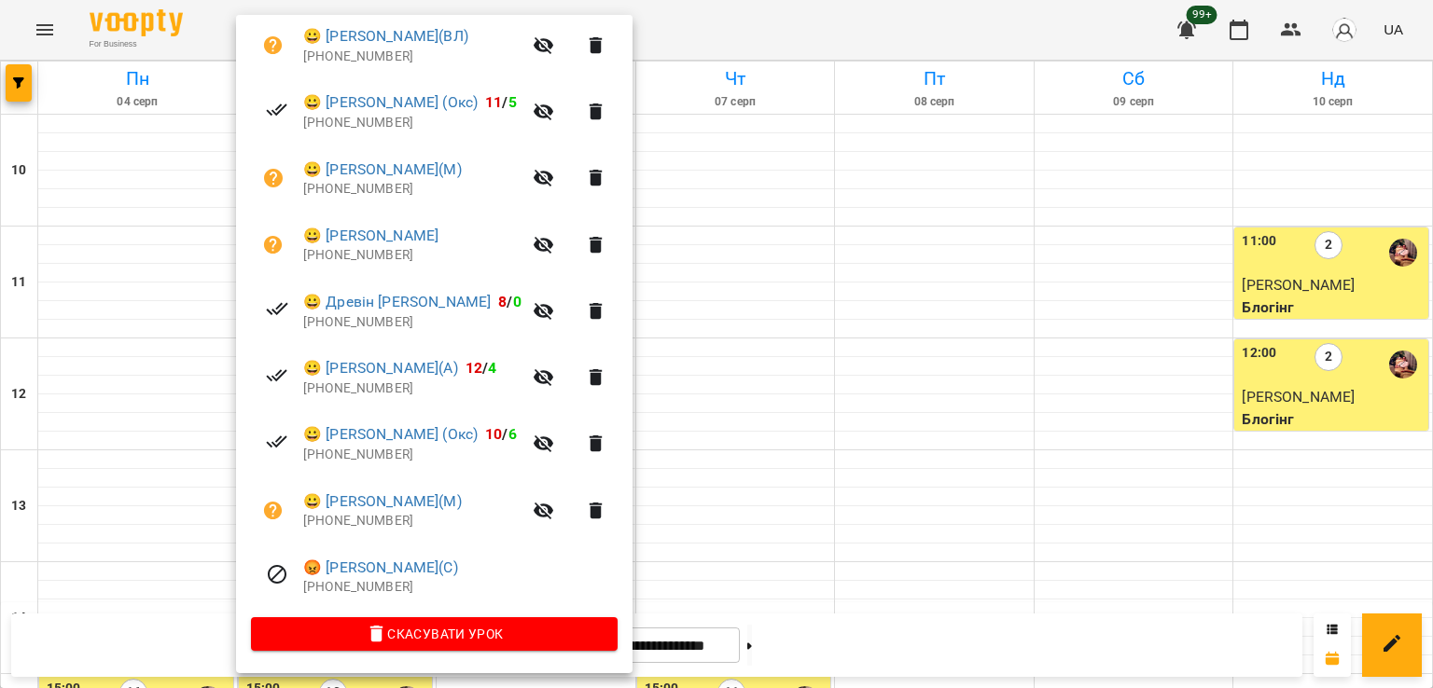
click at [841, 377] on div at bounding box center [716, 344] width 1433 height 688
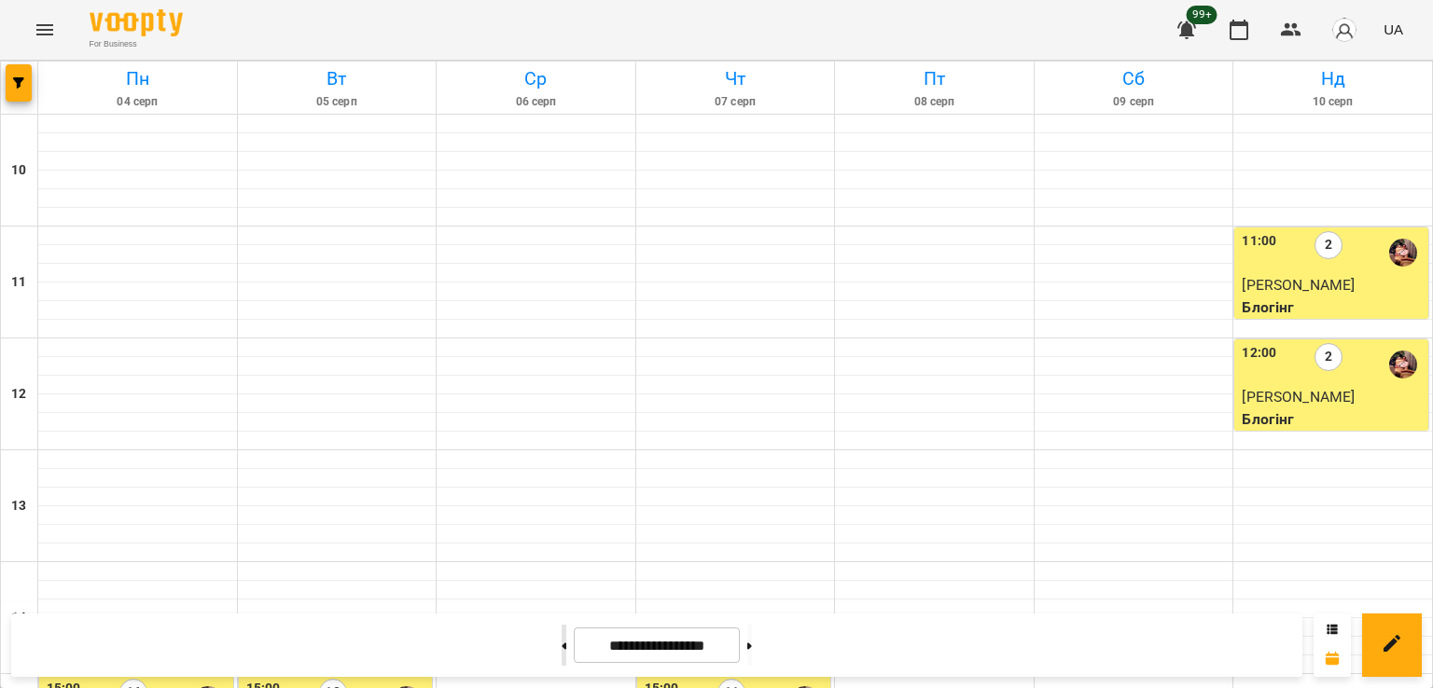
click at [561, 648] on button at bounding box center [563, 645] width 5 height 41
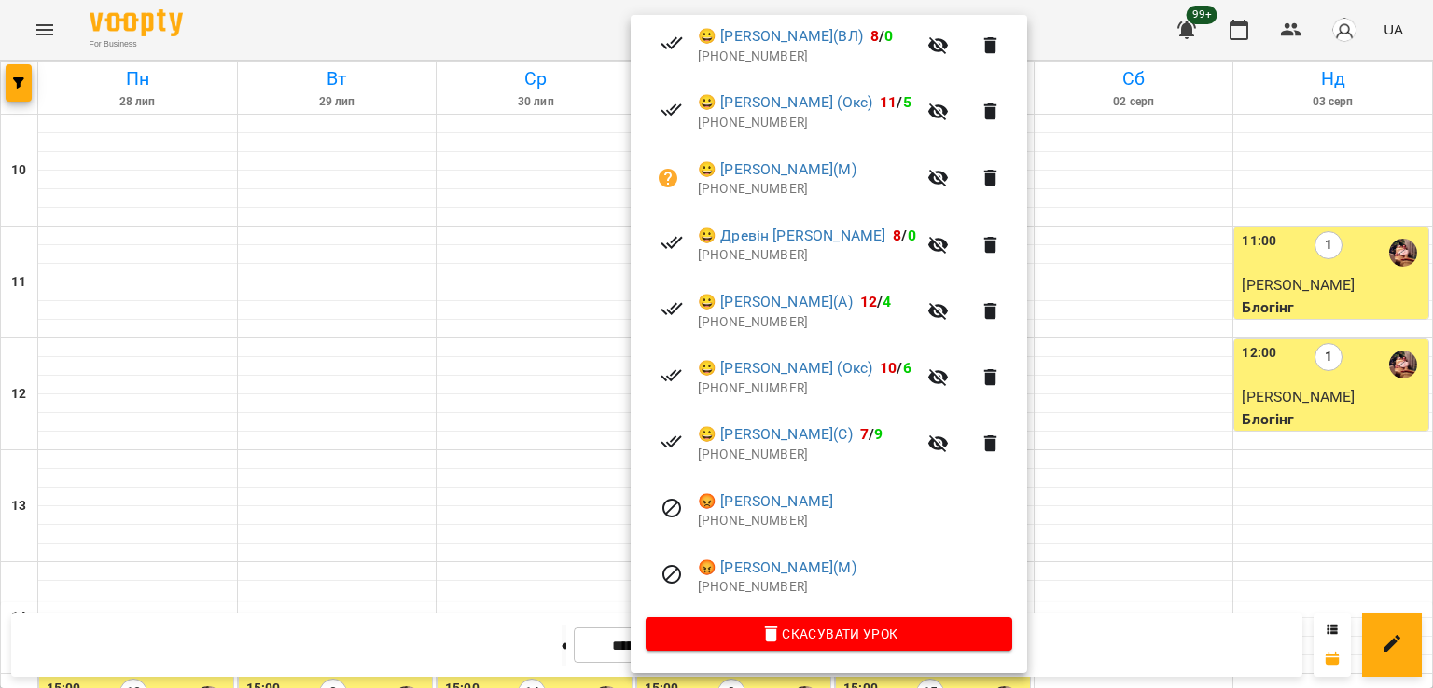
click at [342, 326] on div at bounding box center [716, 344] width 1433 height 688
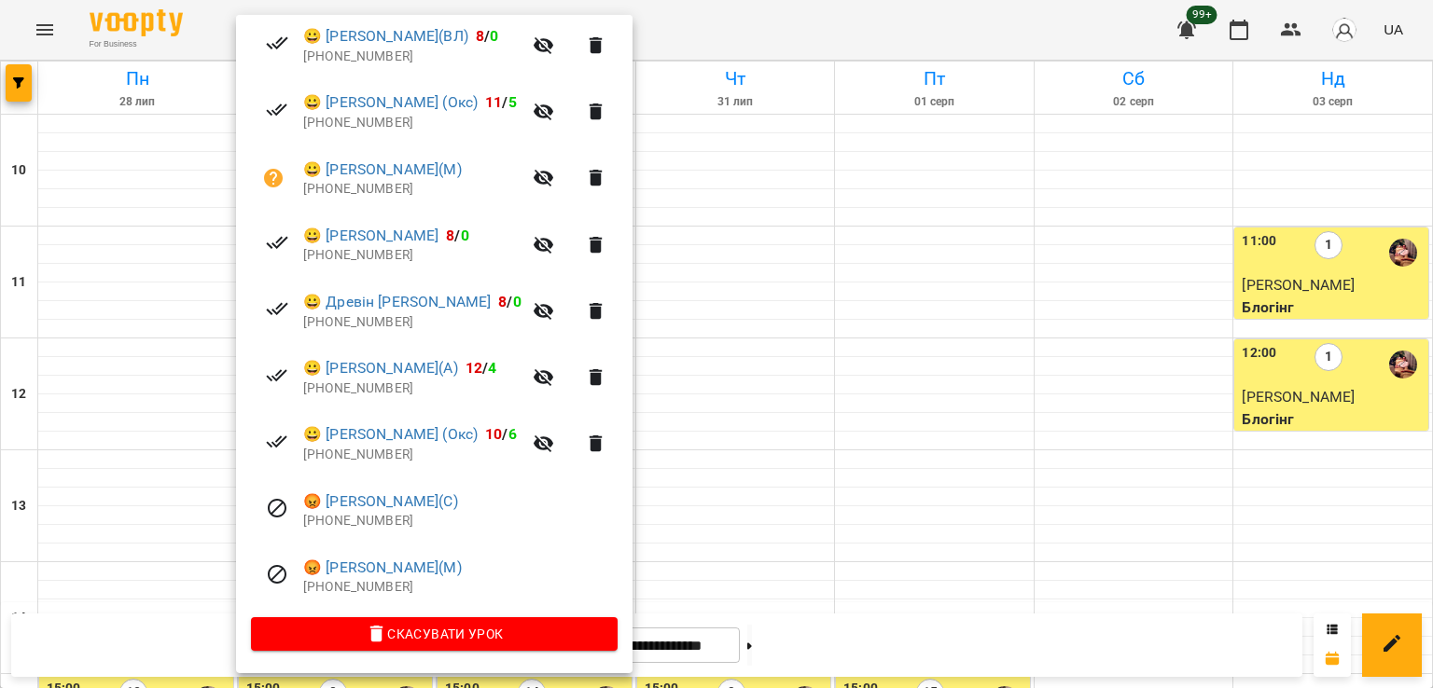
drag, startPoint x: 163, startPoint y: 411, endPoint x: 406, endPoint y: 460, distance: 247.3
click at [164, 413] on div at bounding box center [716, 344] width 1433 height 688
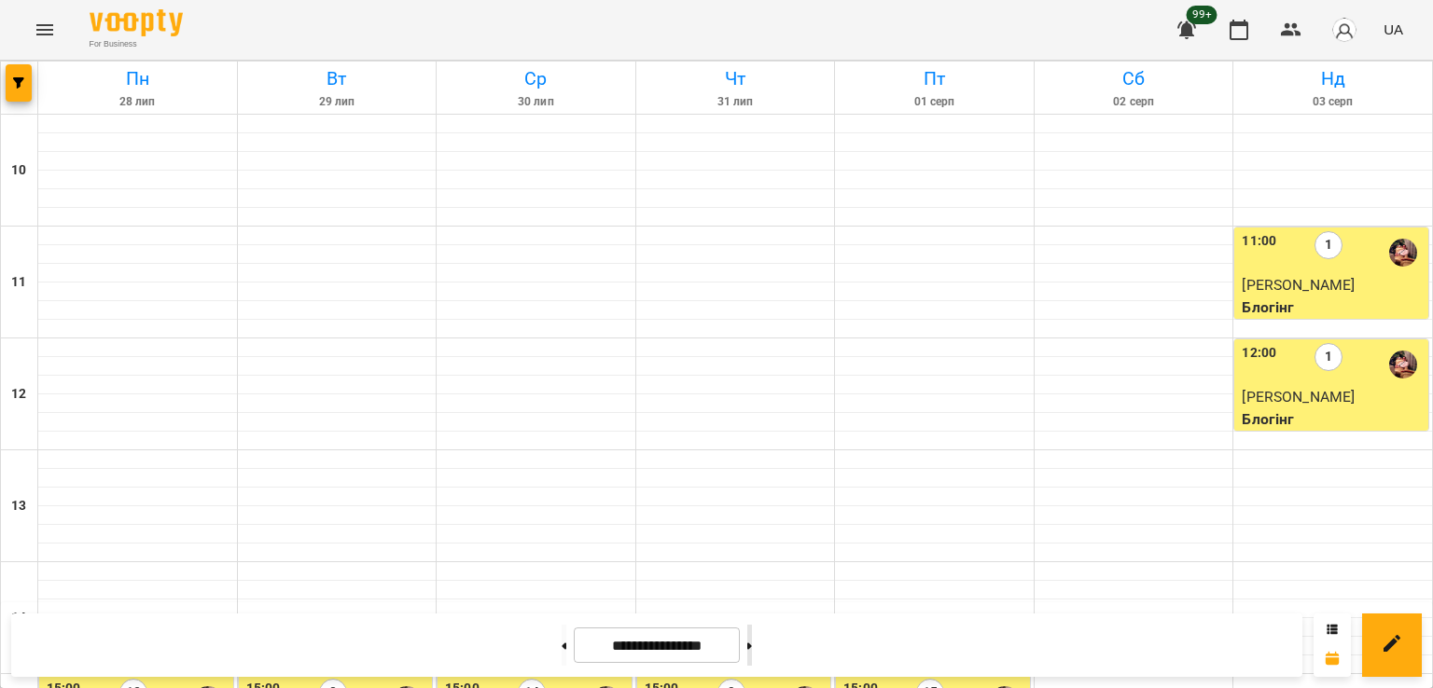
click at [752, 651] on button at bounding box center [749, 645] width 5 height 41
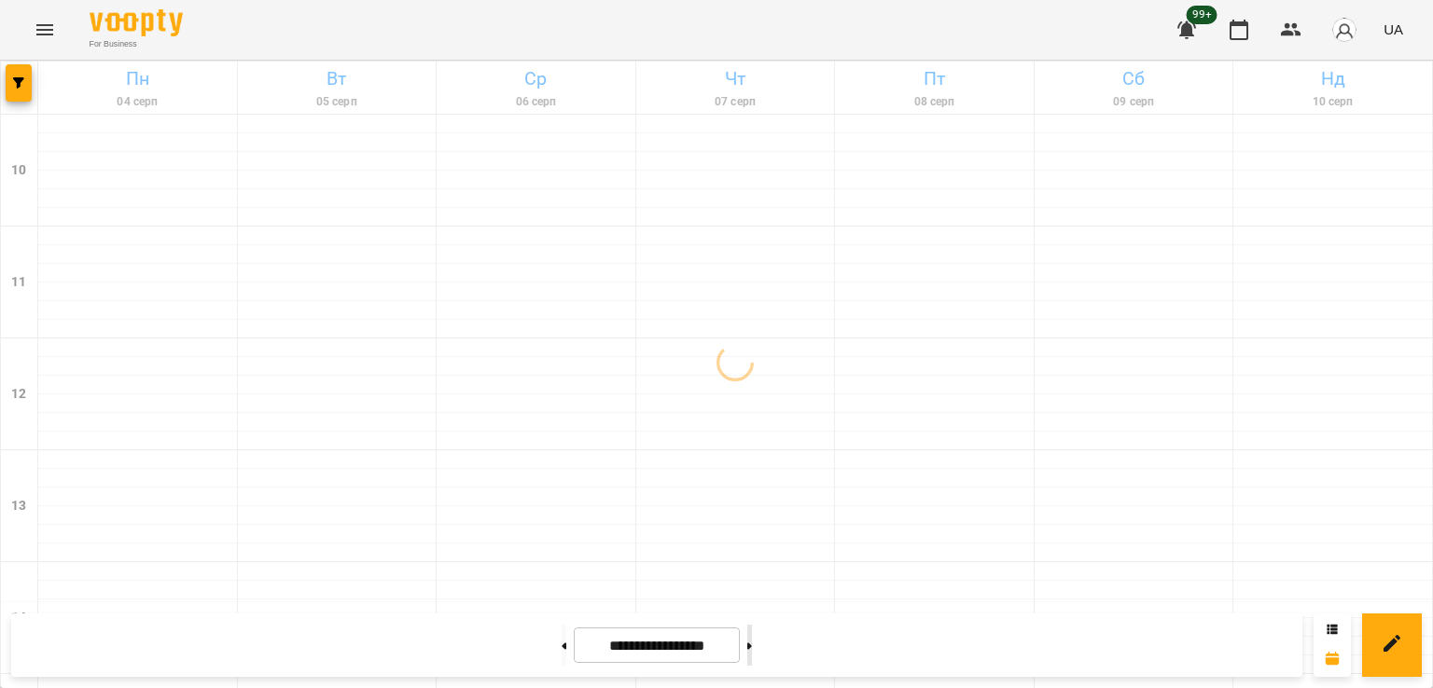
click at [752, 651] on button at bounding box center [749, 645] width 5 height 41
type input "**********"
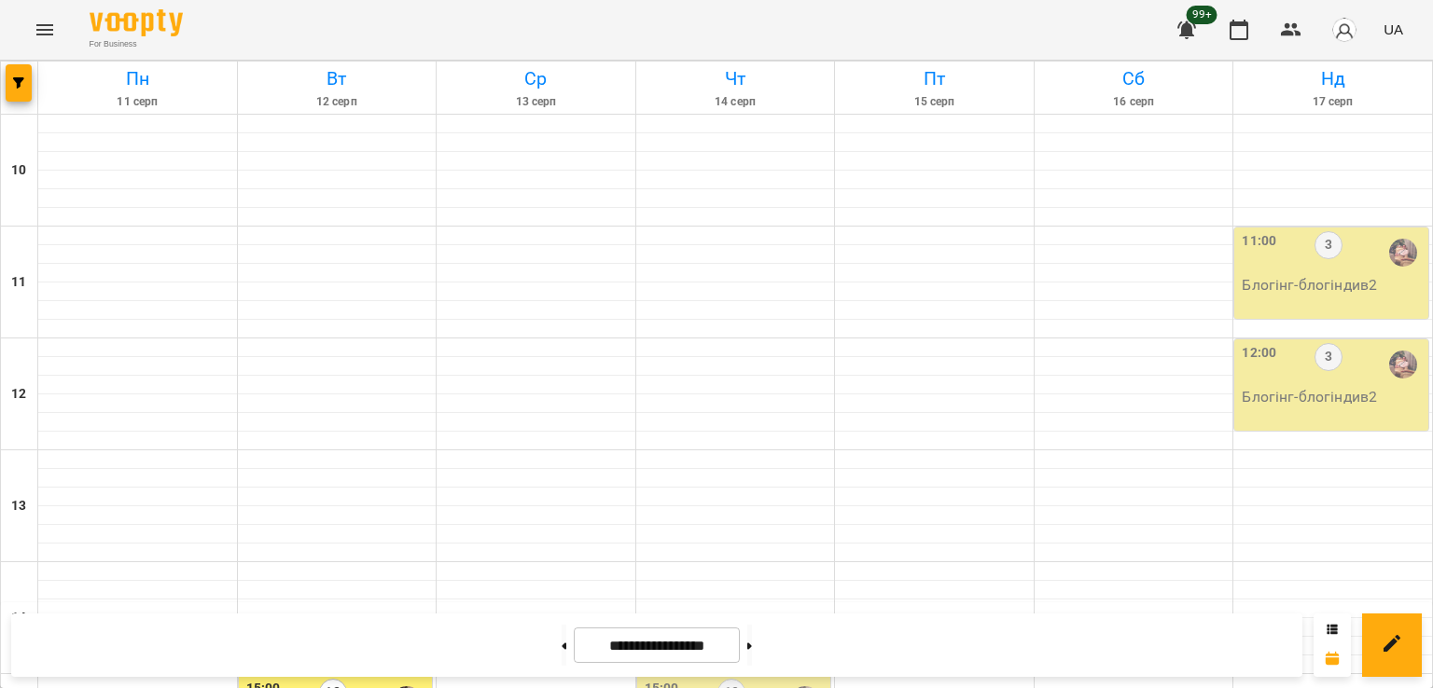
scroll to position [685, 0]
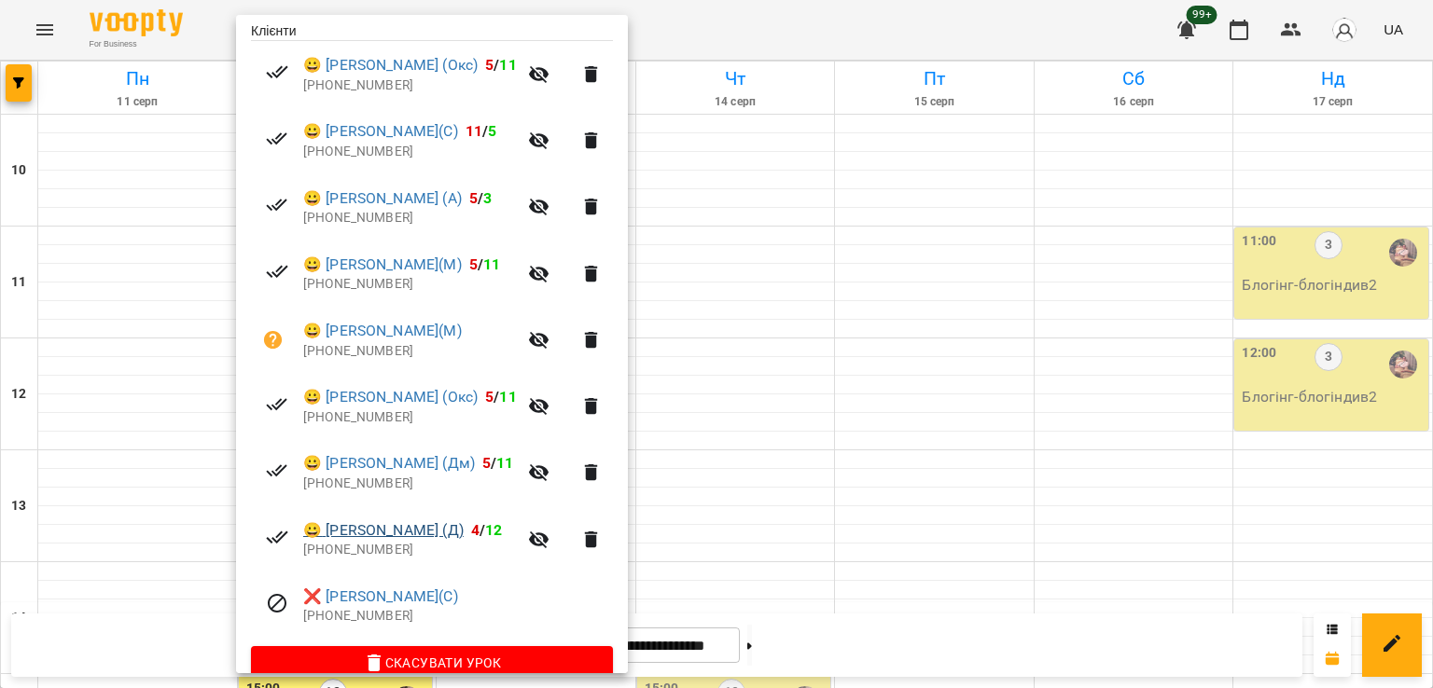
scroll to position [425, 0]
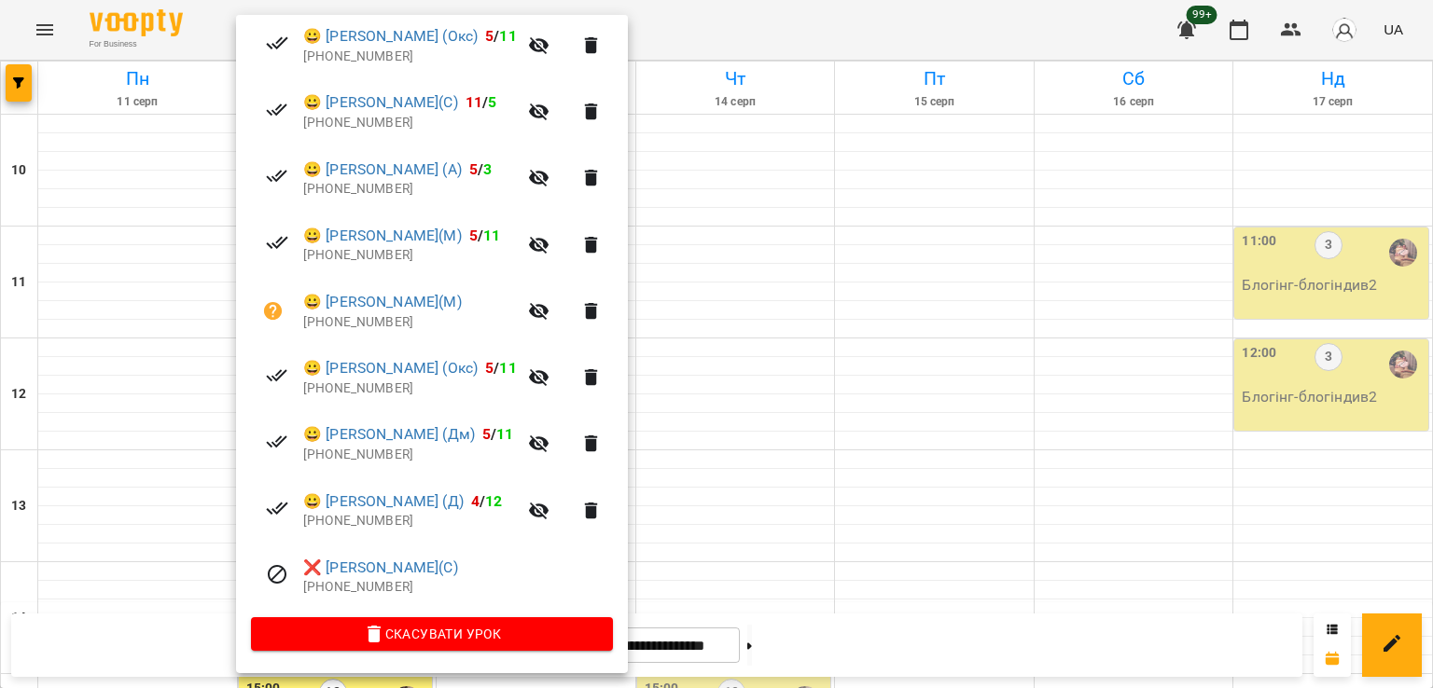
click at [721, 351] on div at bounding box center [716, 344] width 1433 height 688
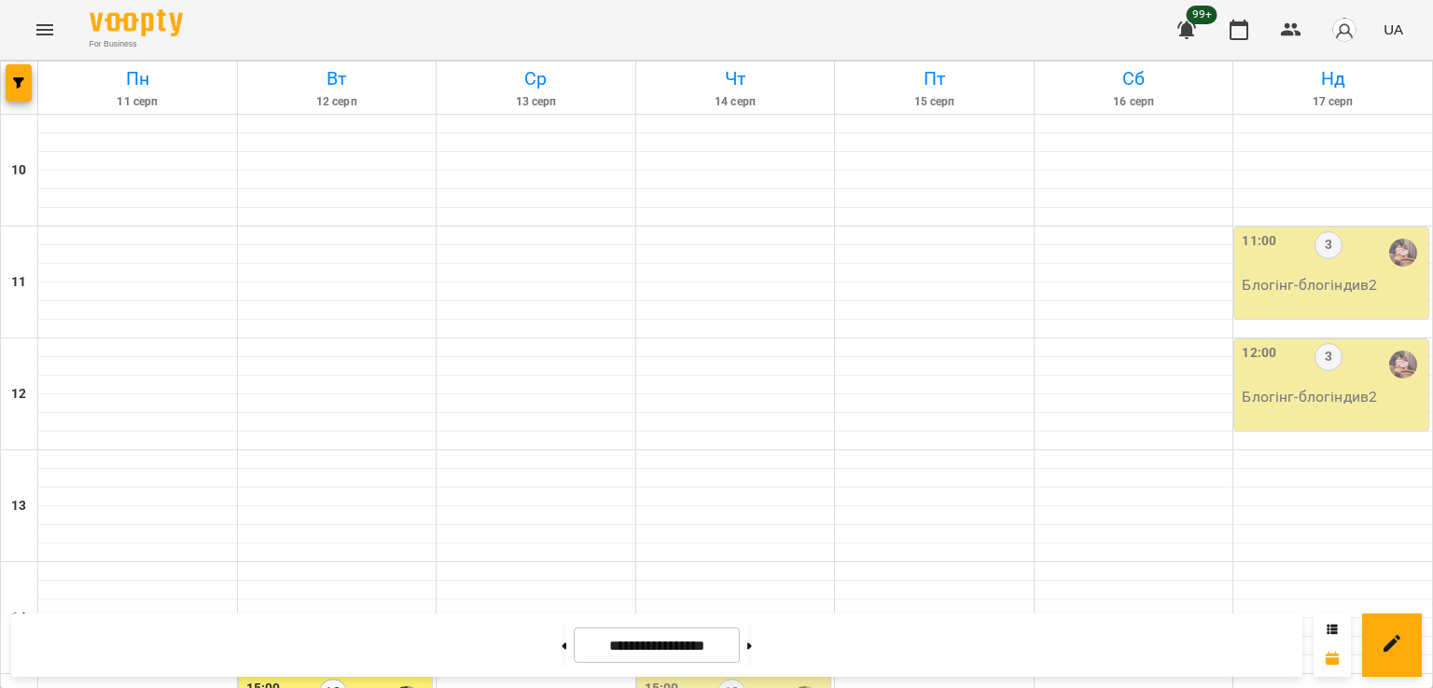
scroll to position [872, 0]
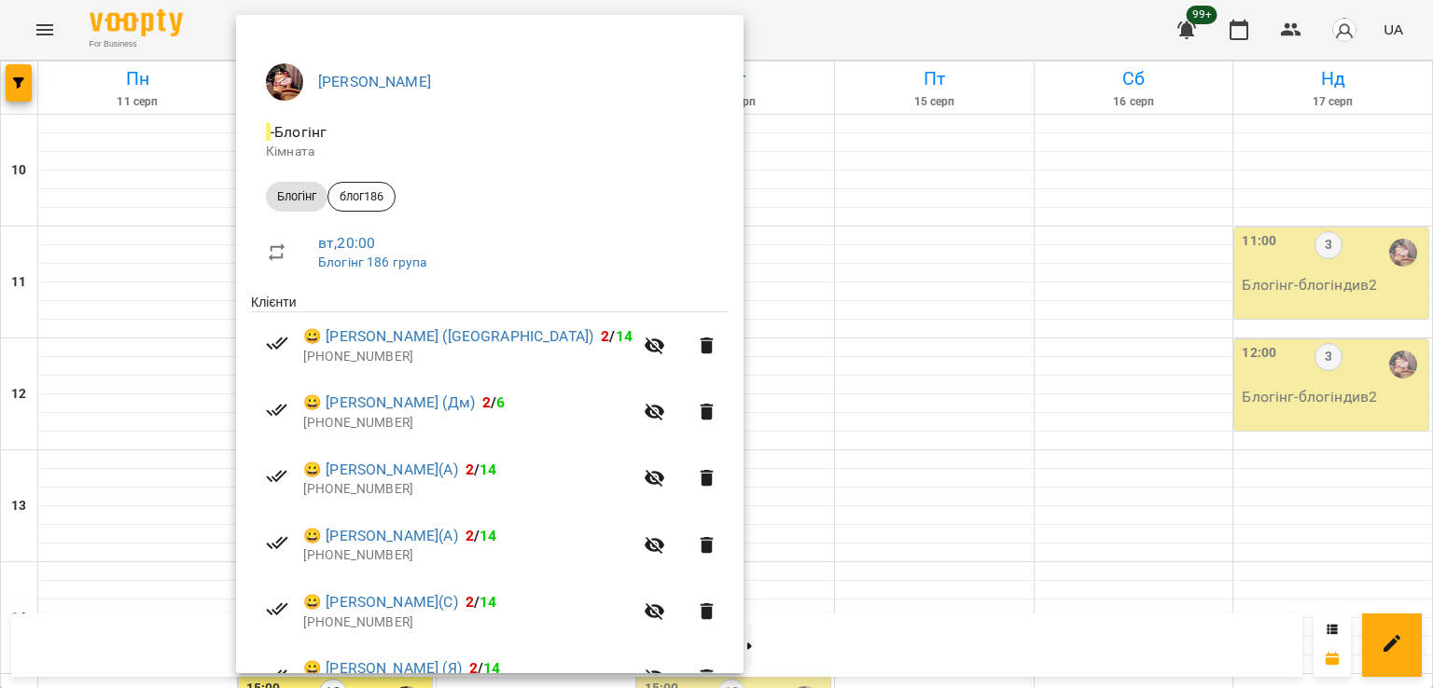
scroll to position [0, 0]
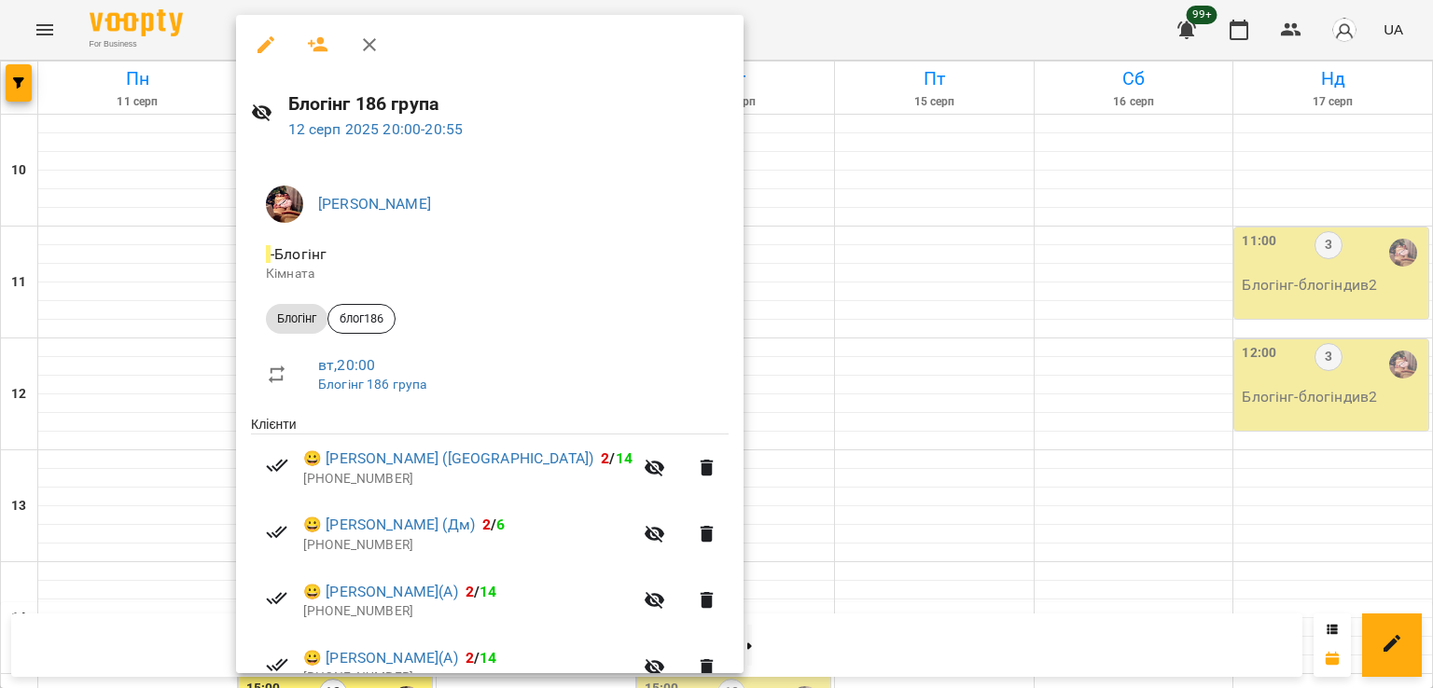
click at [716, 209] on div at bounding box center [716, 344] width 1433 height 688
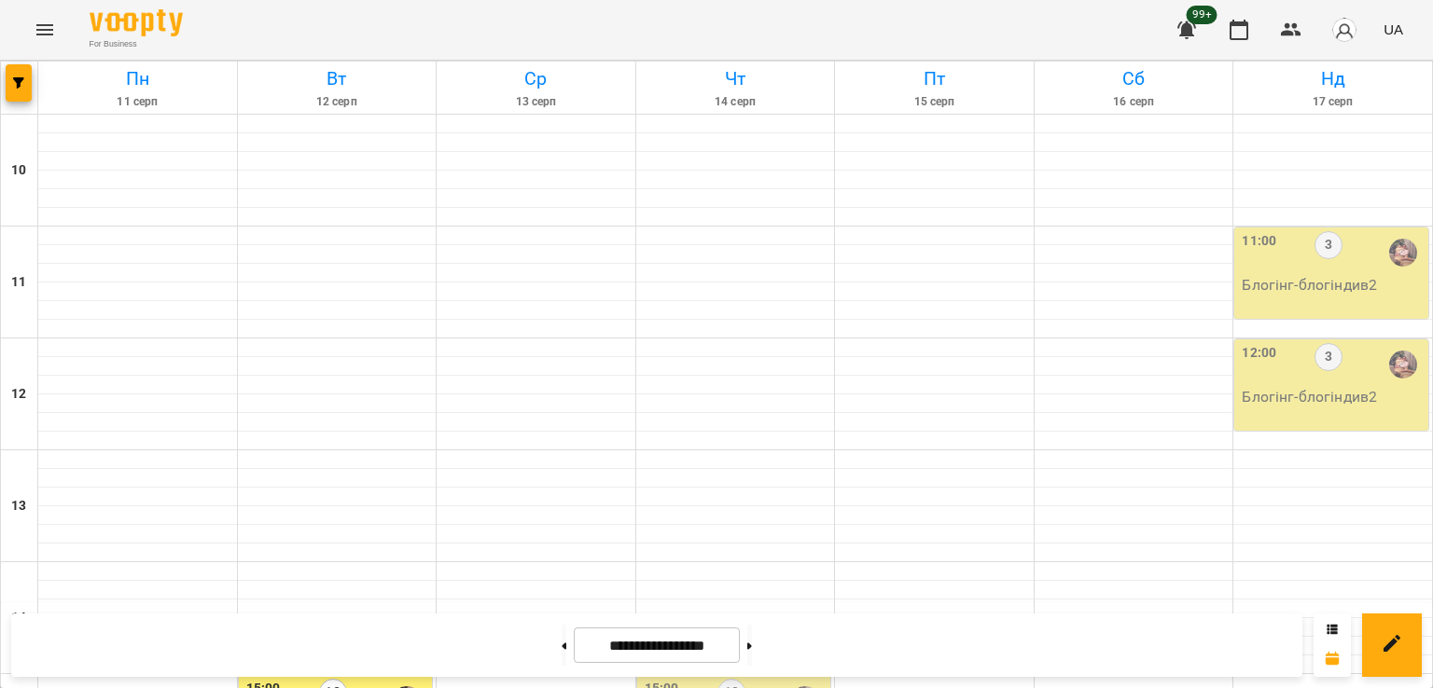
scroll to position [499, 0]
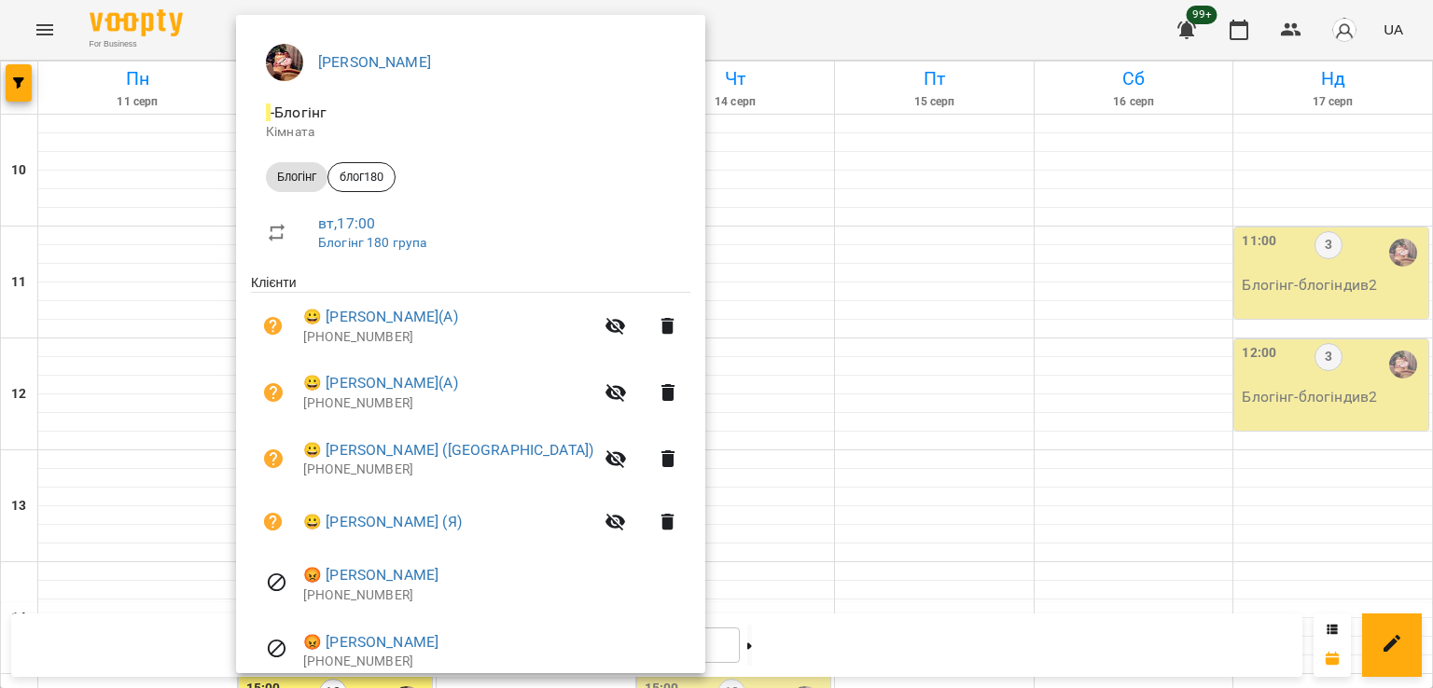
scroll to position [373, 0]
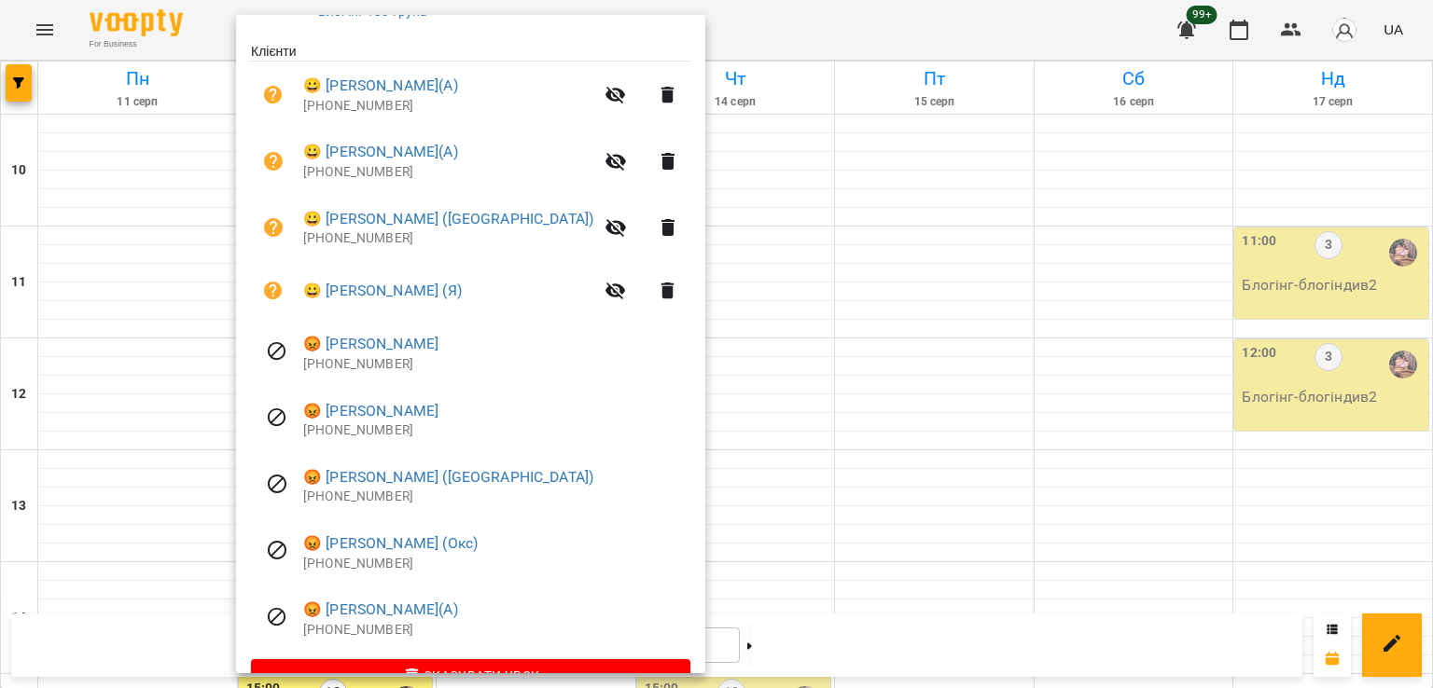
click at [751, 320] on div at bounding box center [716, 344] width 1433 height 688
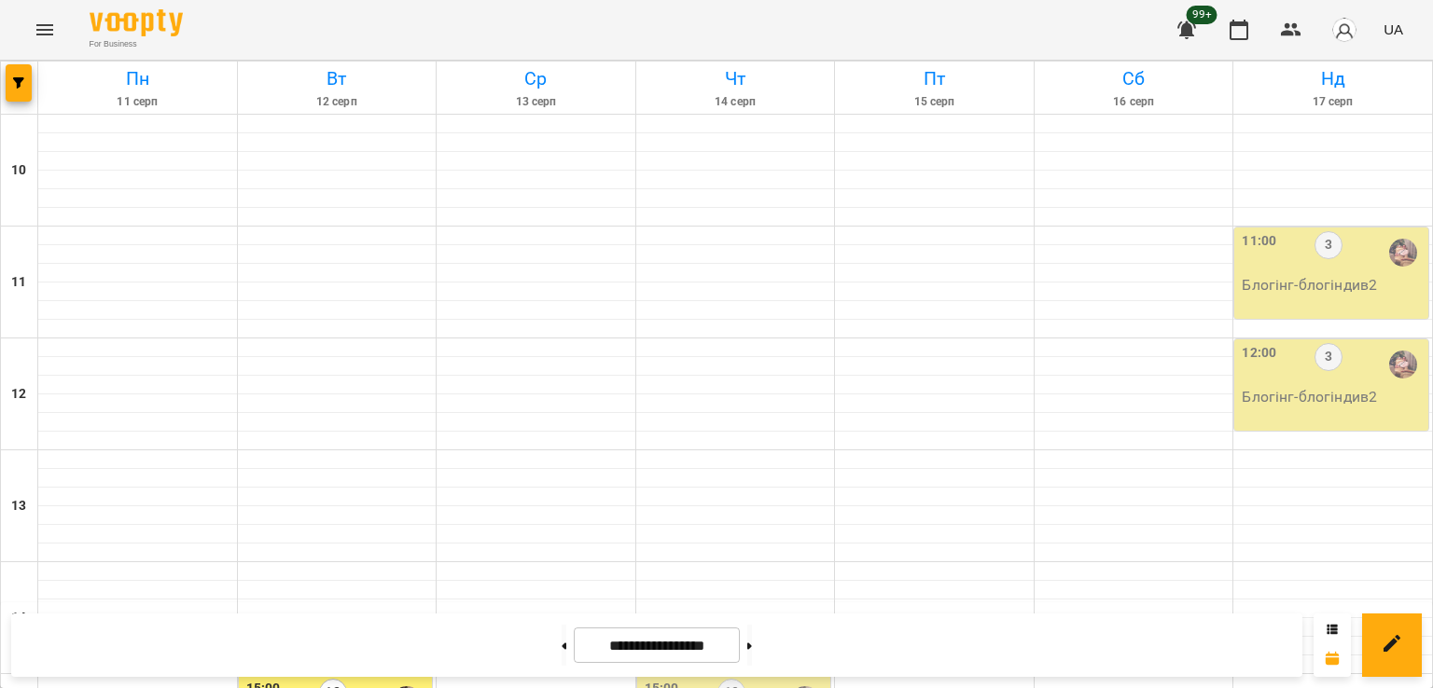
scroll to position [592, 0]
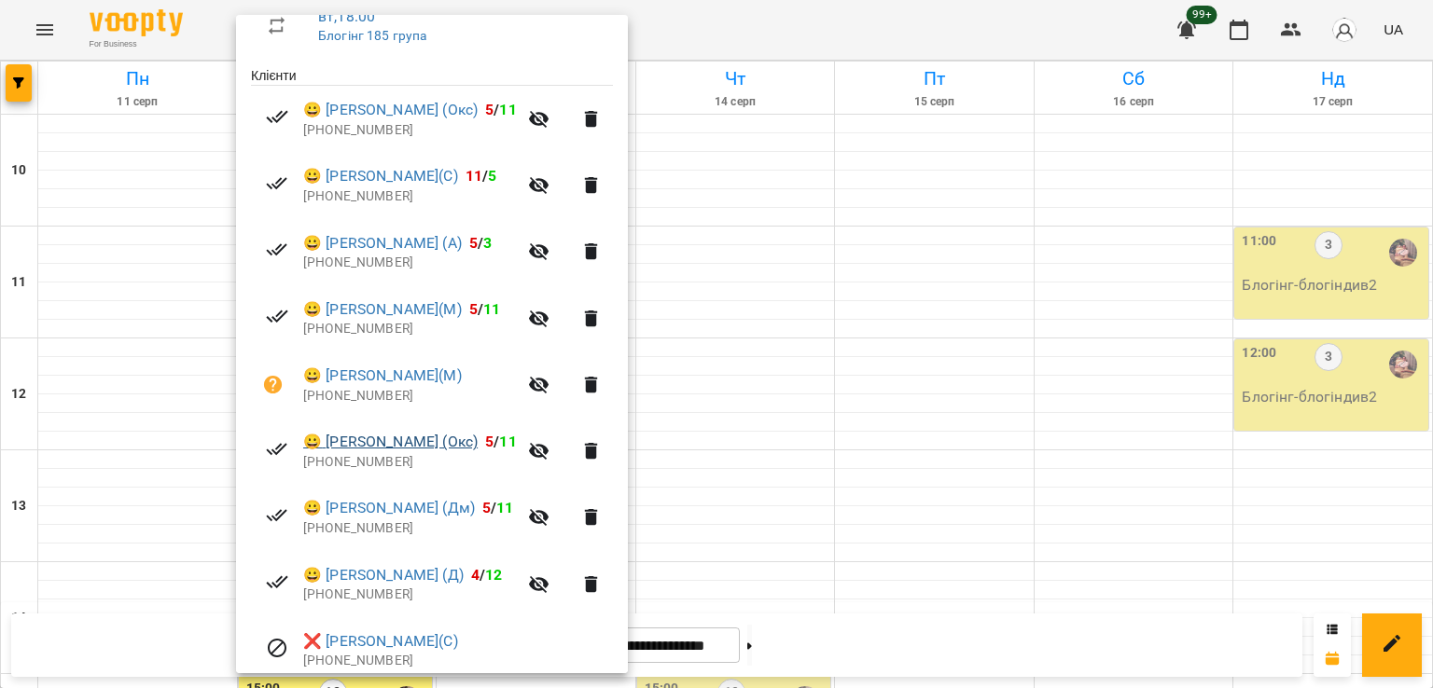
scroll to position [425, 0]
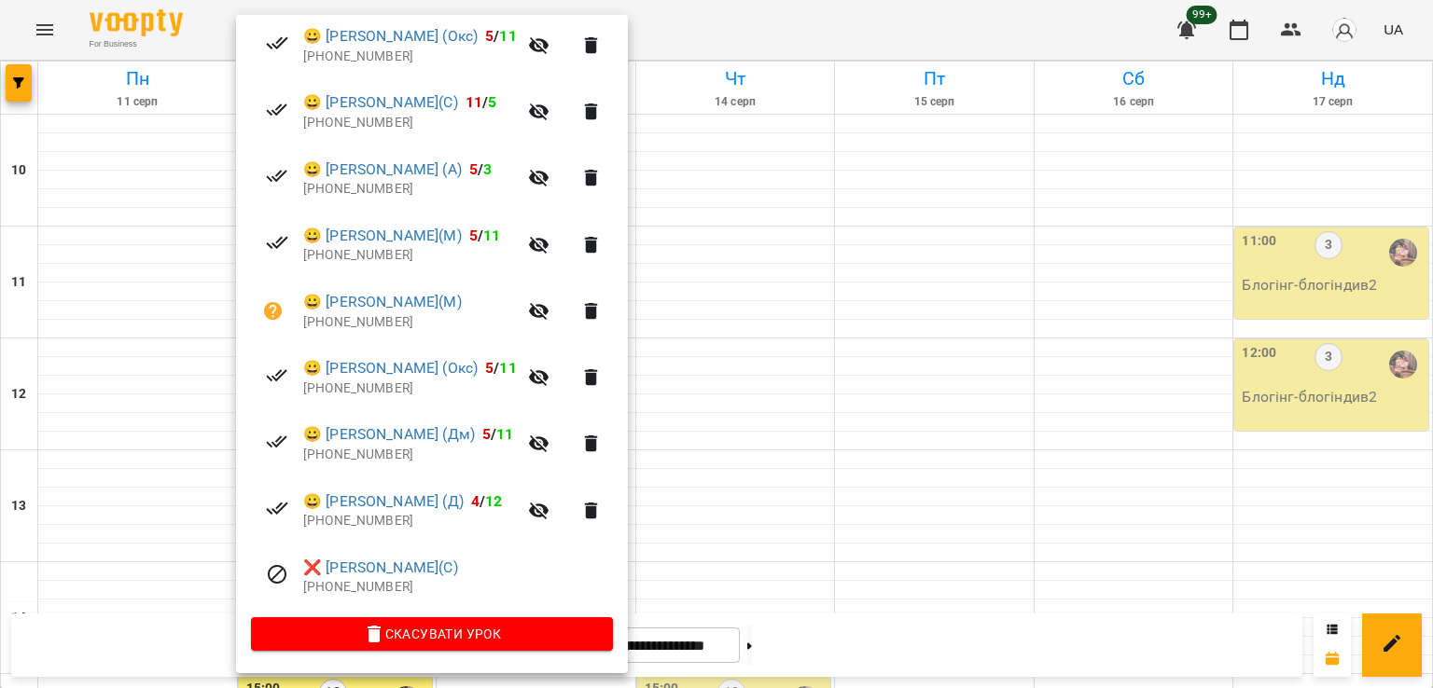
click at [792, 429] on div at bounding box center [716, 344] width 1433 height 688
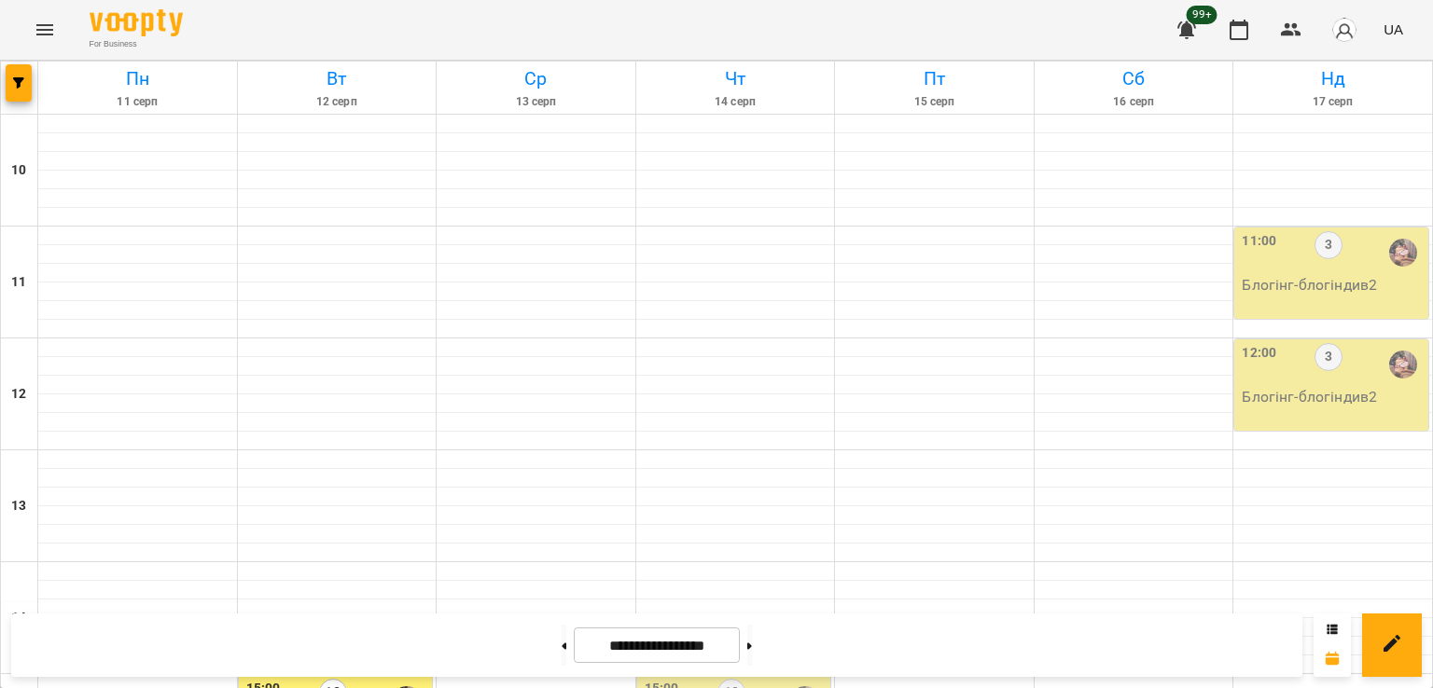
scroll to position [406, 0]
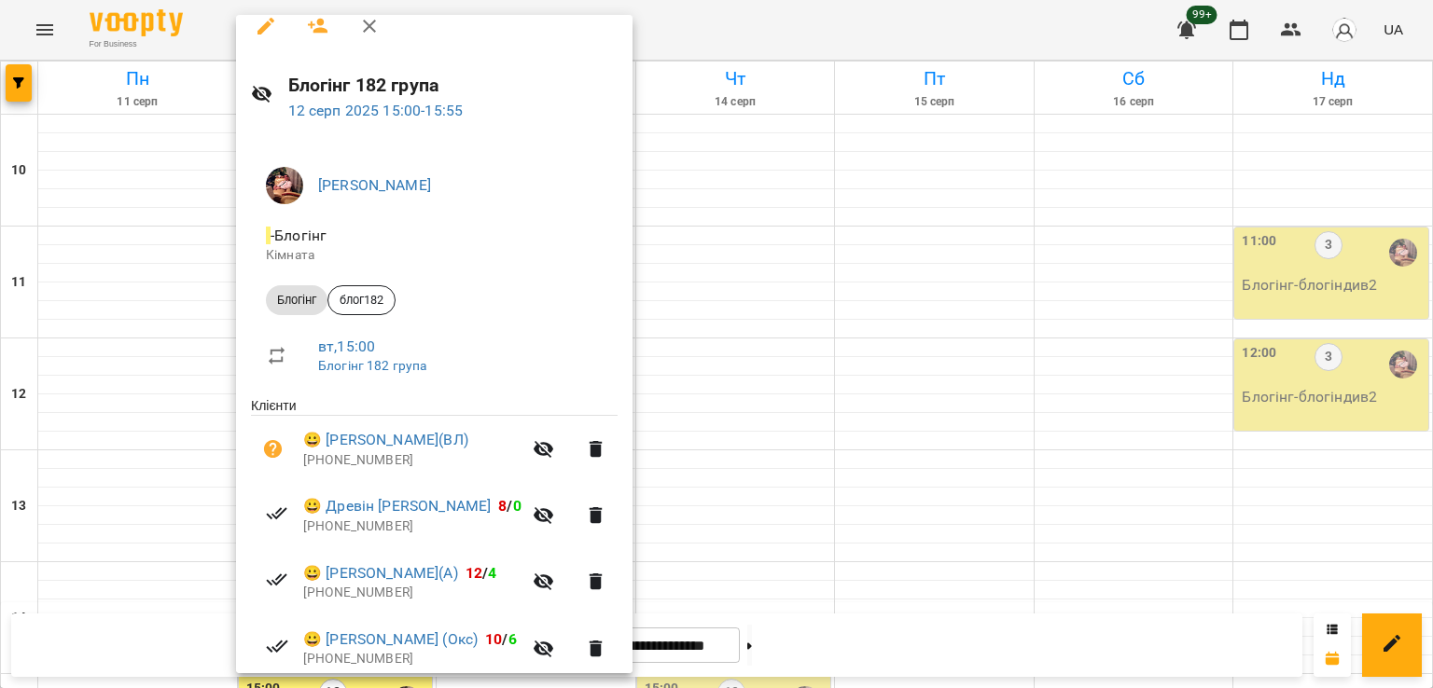
scroll to position [0, 0]
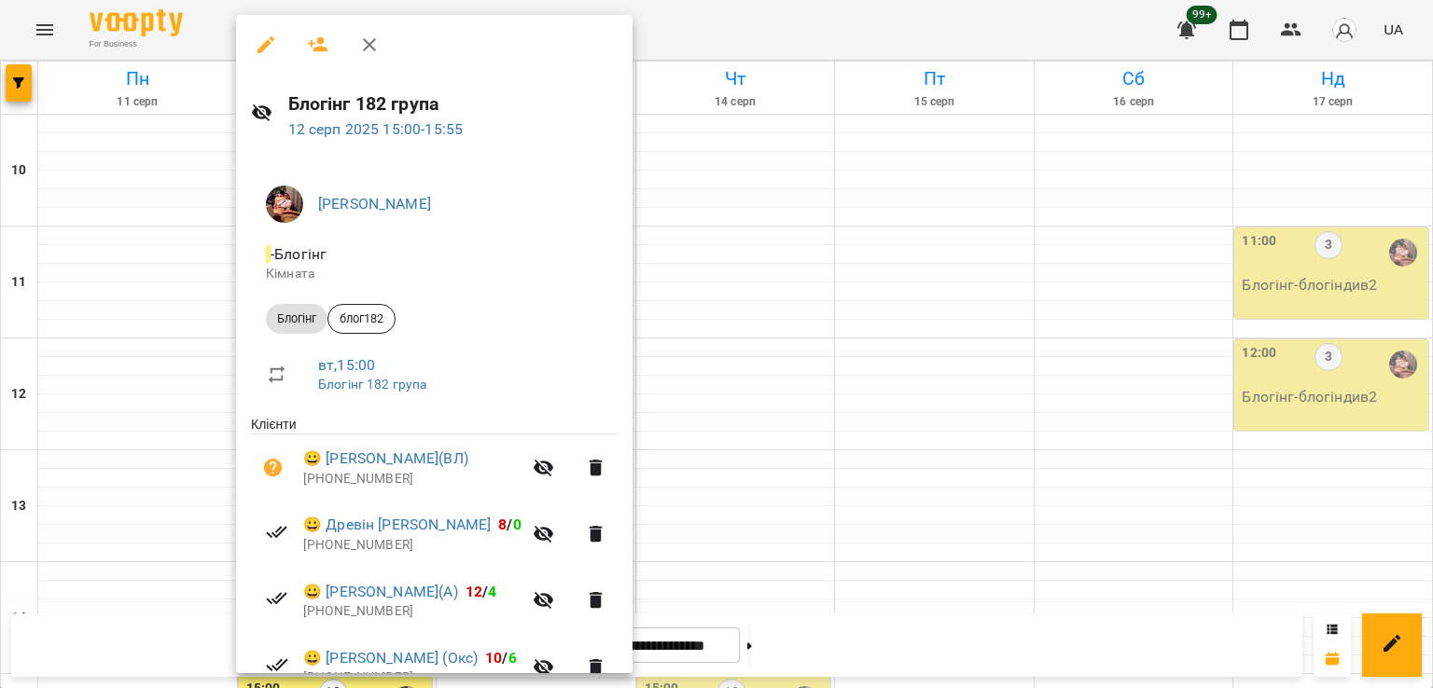
click at [802, 434] on div at bounding box center [716, 344] width 1433 height 688
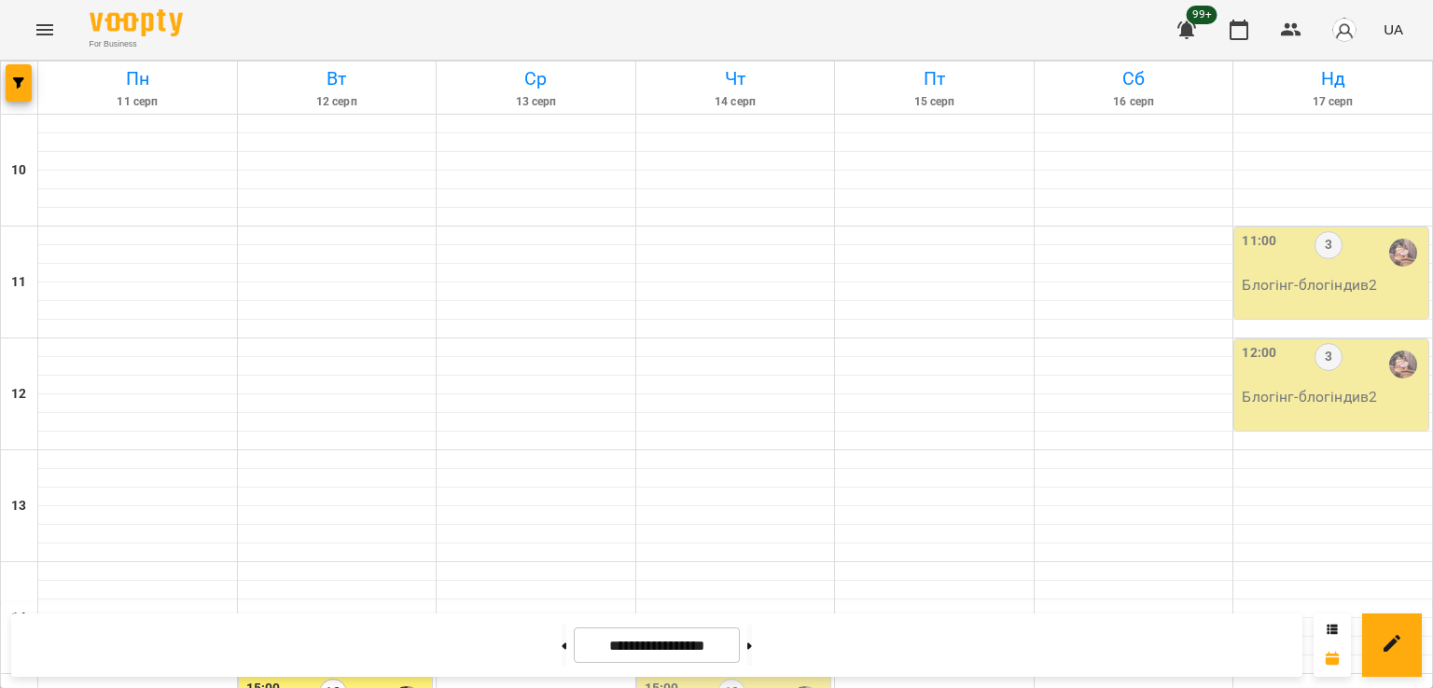
scroll to position [499, 0]
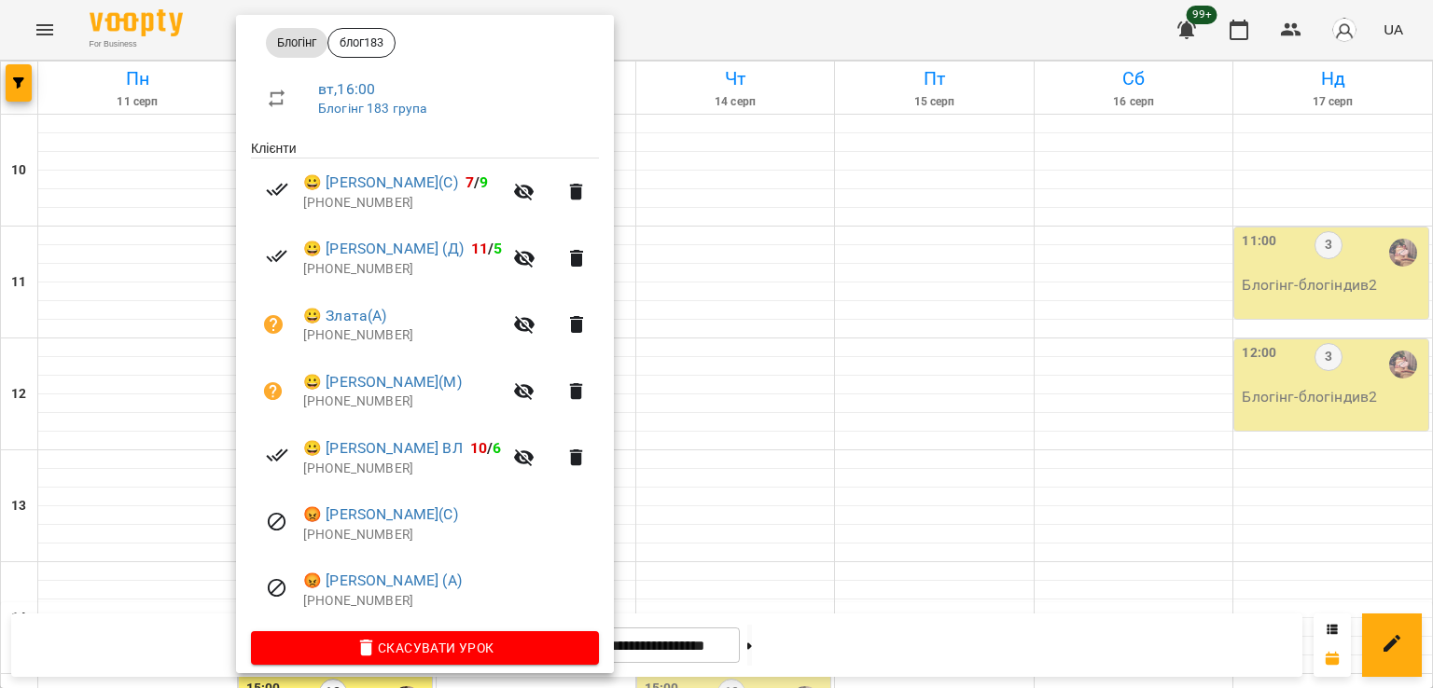
scroll to position [280, 0]
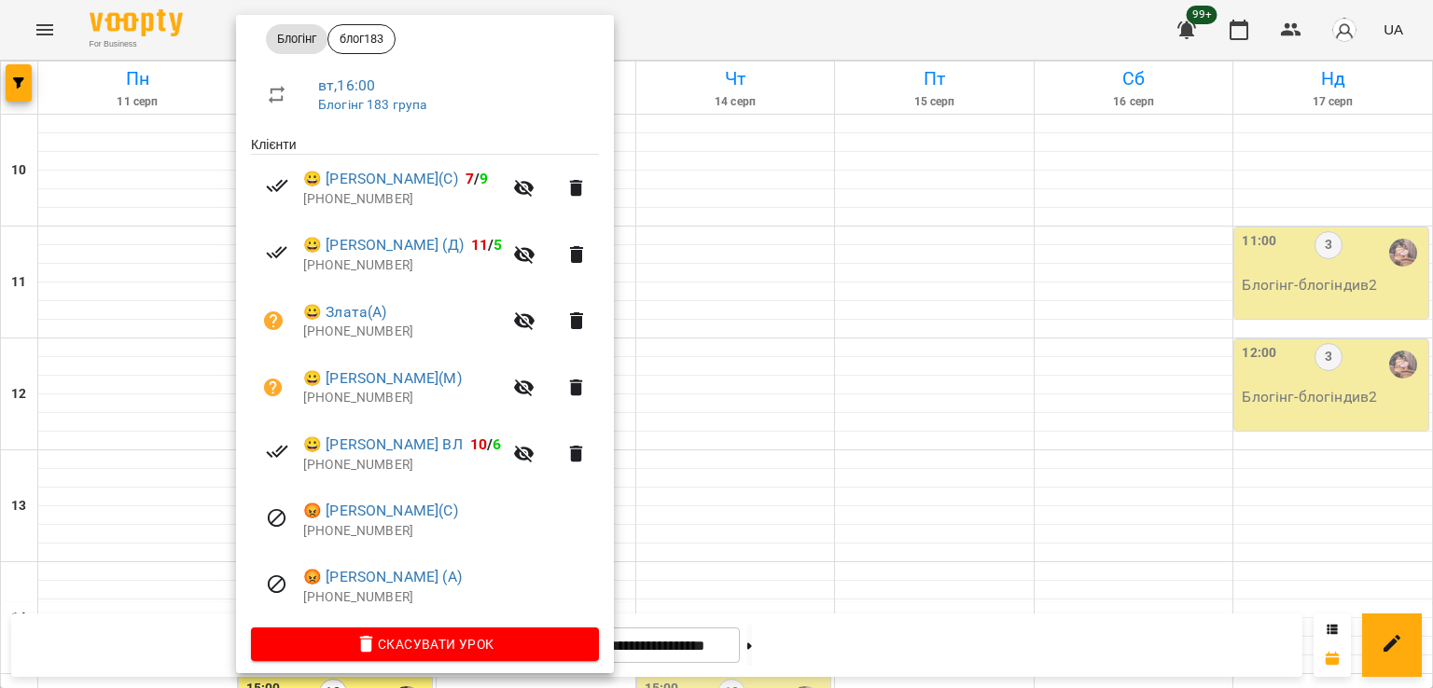
click at [799, 370] on div at bounding box center [716, 344] width 1433 height 688
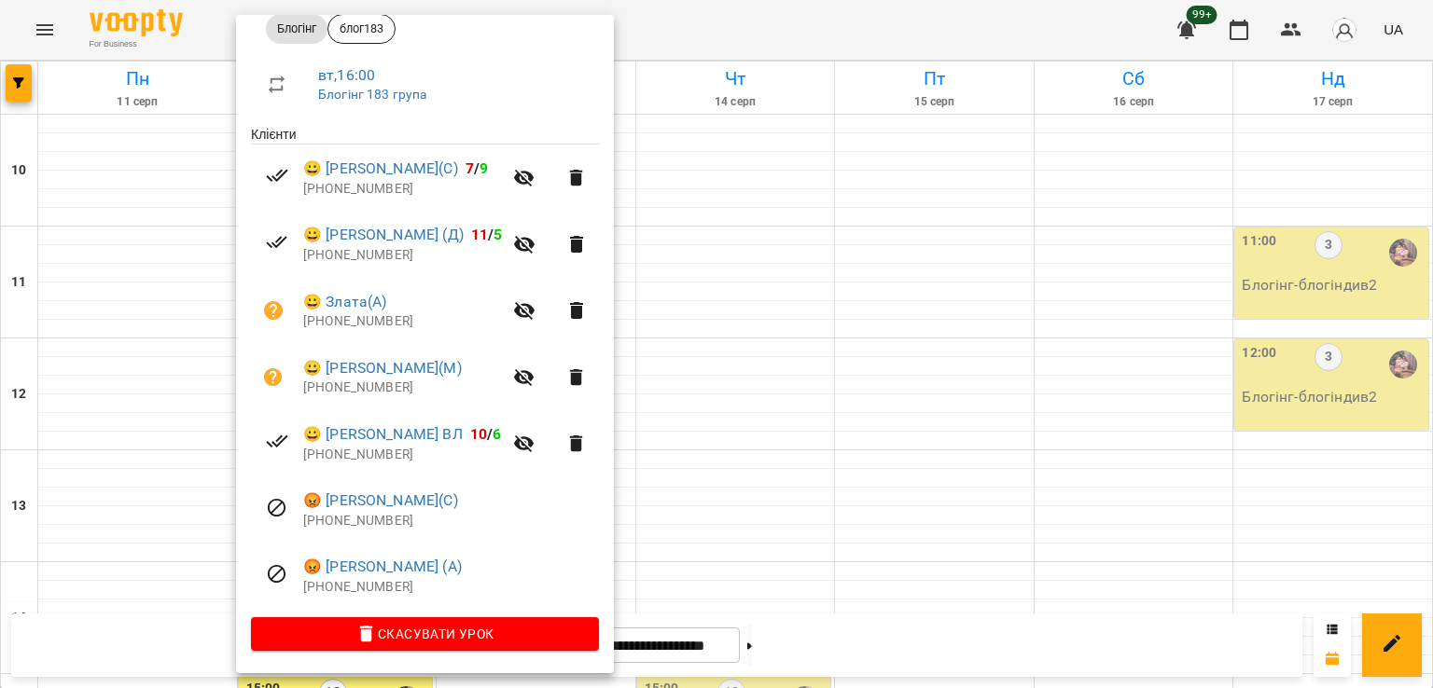
scroll to position [292, 0]
click at [750, 279] on div at bounding box center [716, 344] width 1433 height 688
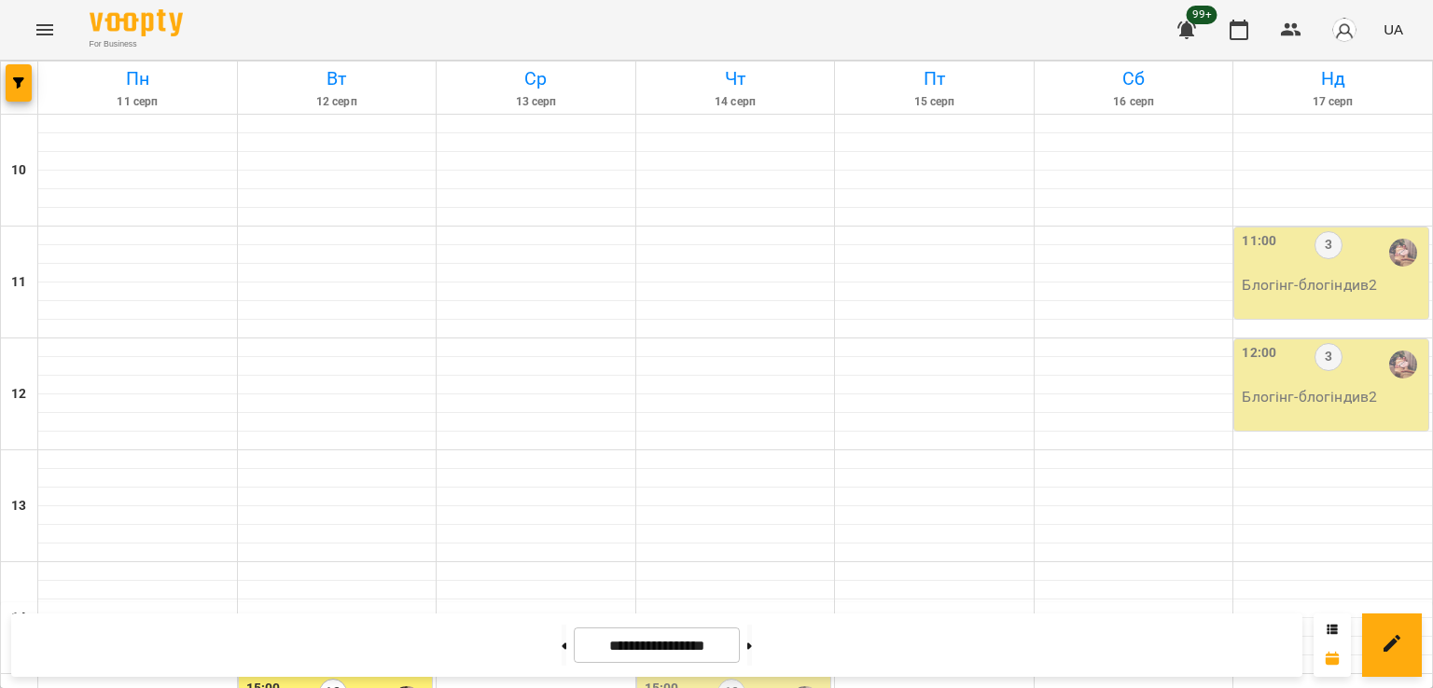
scroll to position [779, 0]
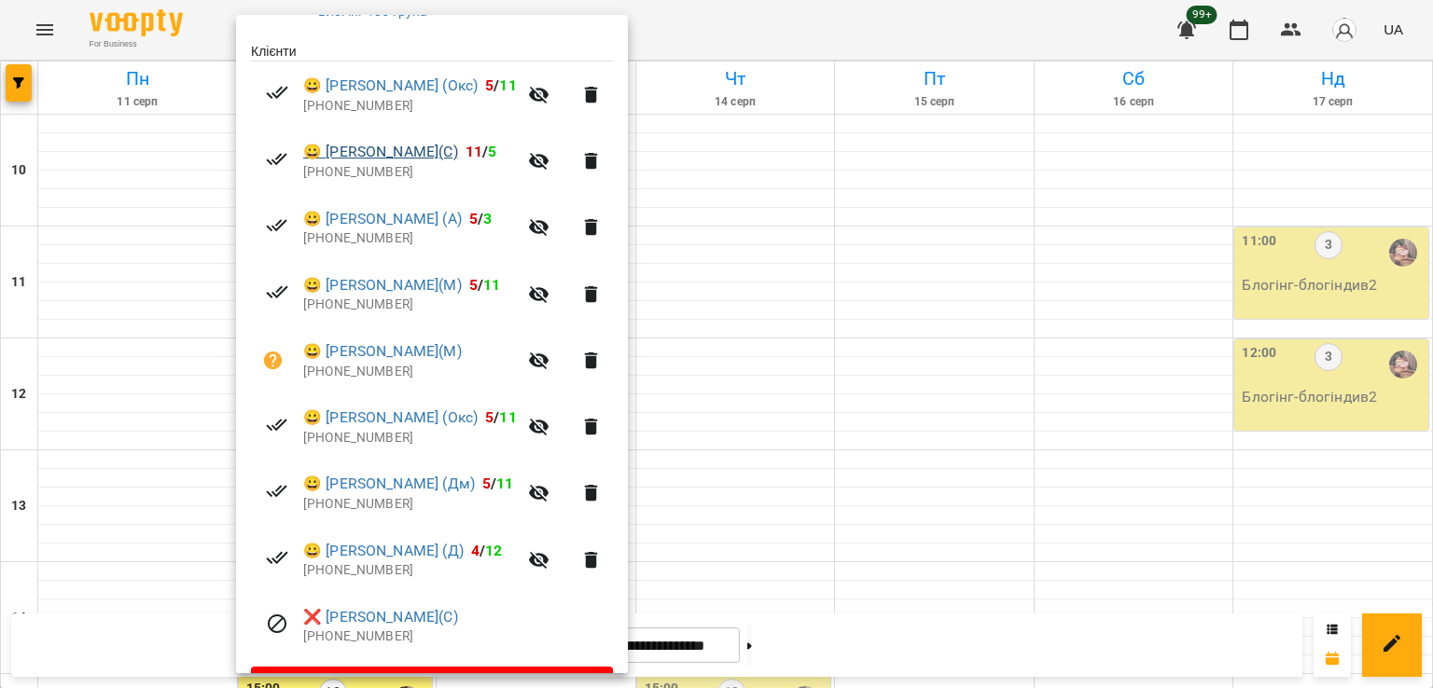
scroll to position [425, 0]
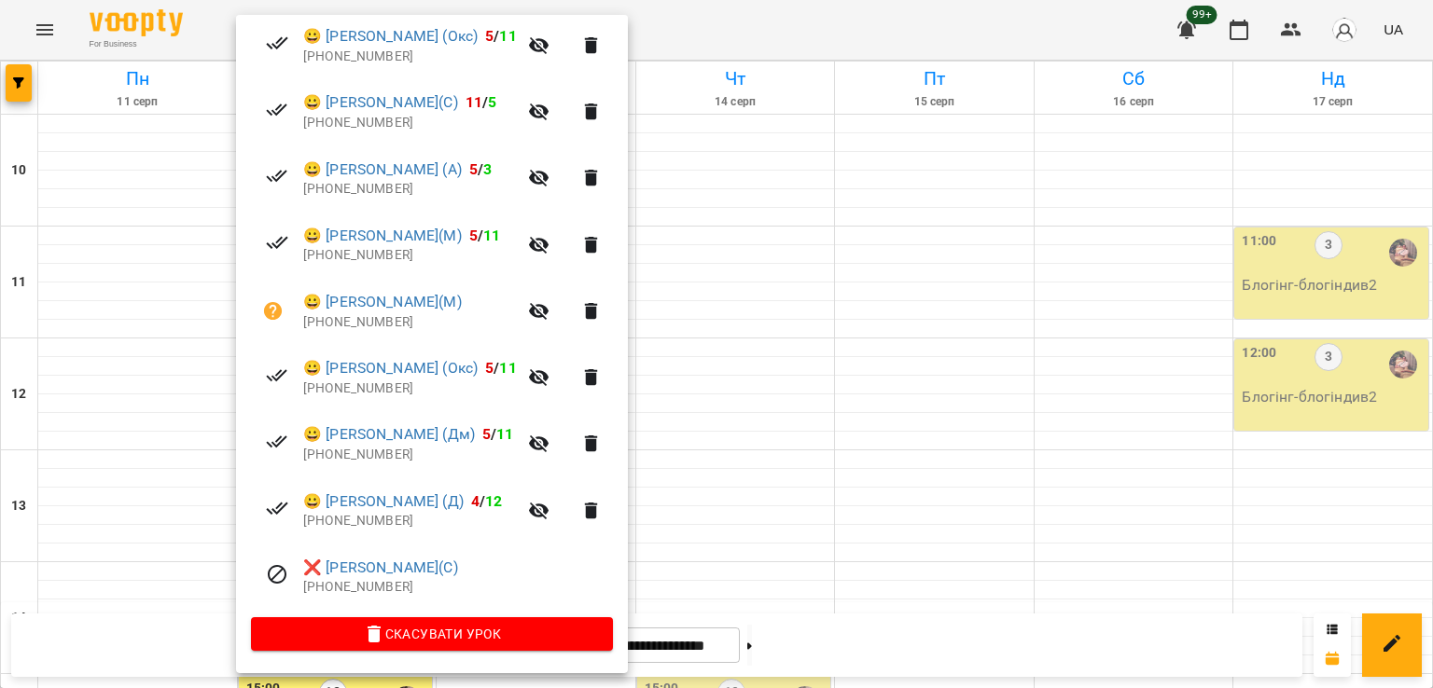
click at [771, 301] on div at bounding box center [716, 344] width 1433 height 688
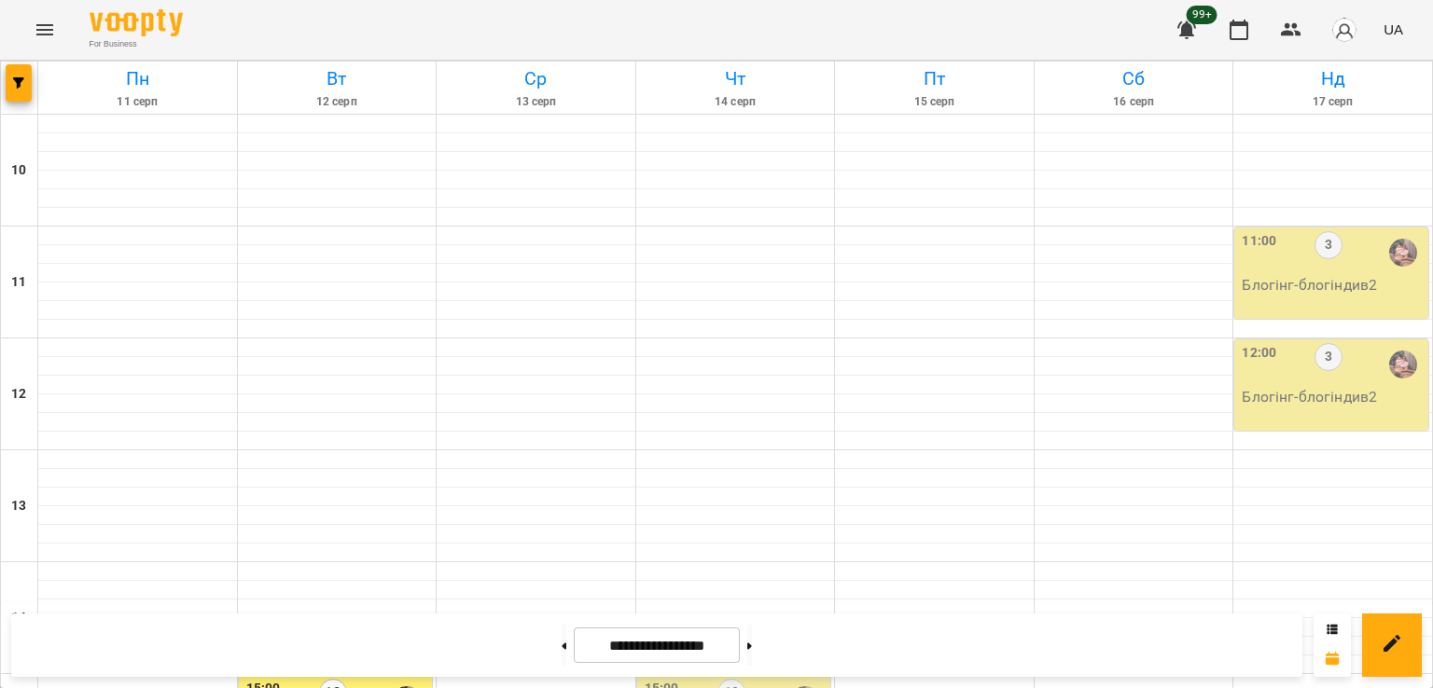
scroll to position [499, 0]
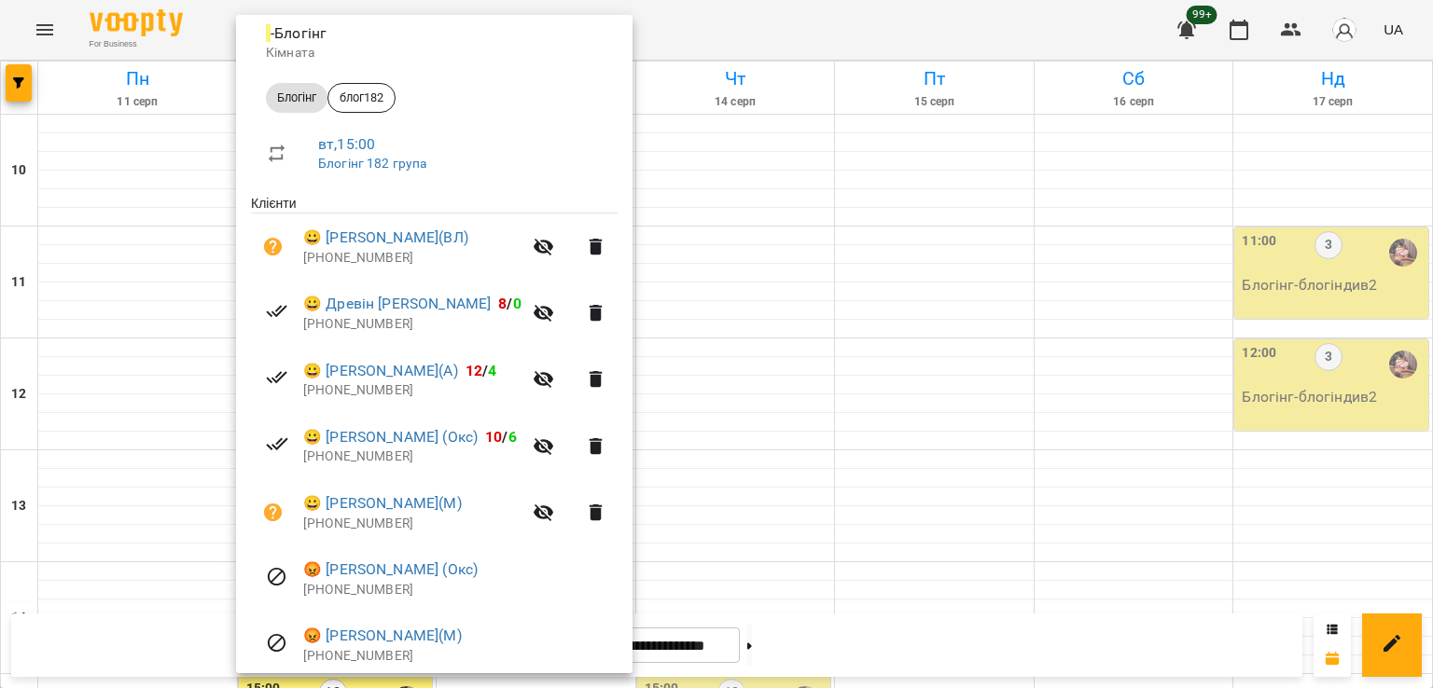
scroll to position [425, 0]
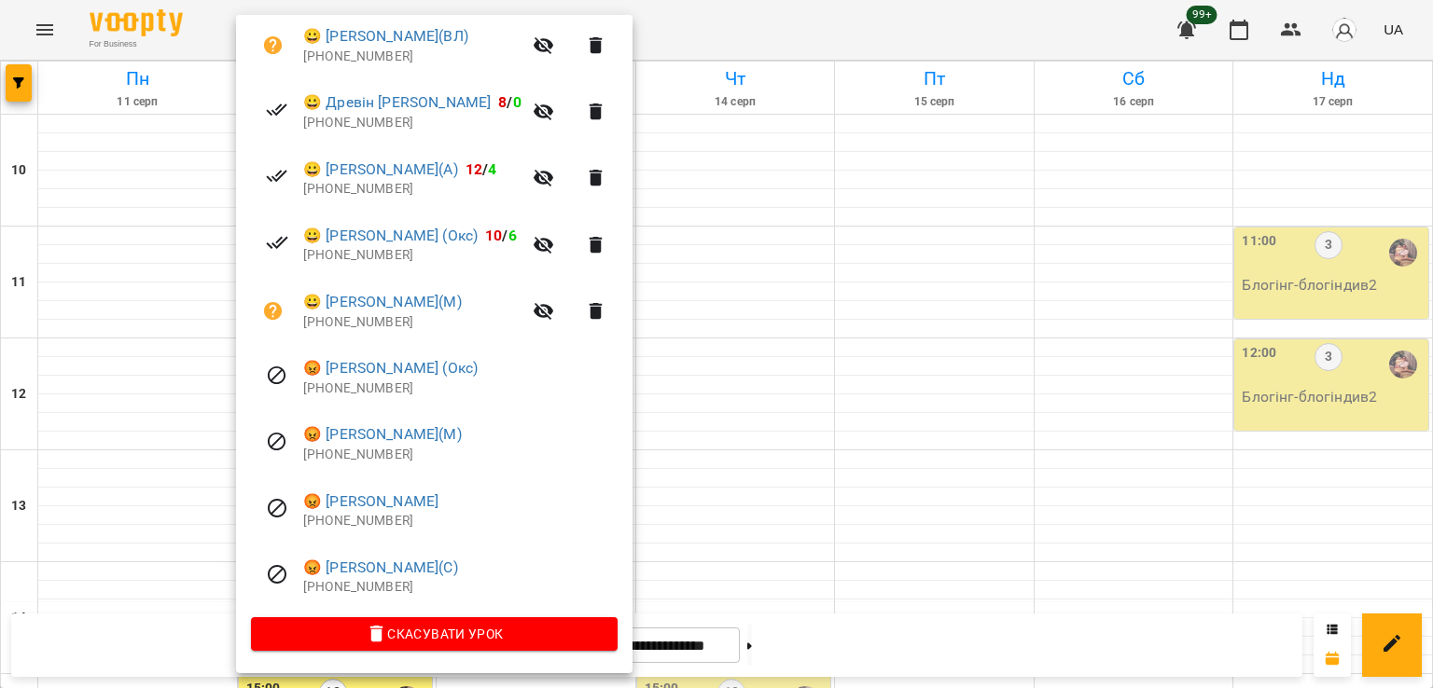
click at [723, 434] on div at bounding box center [716, 344] width 1433 height 688
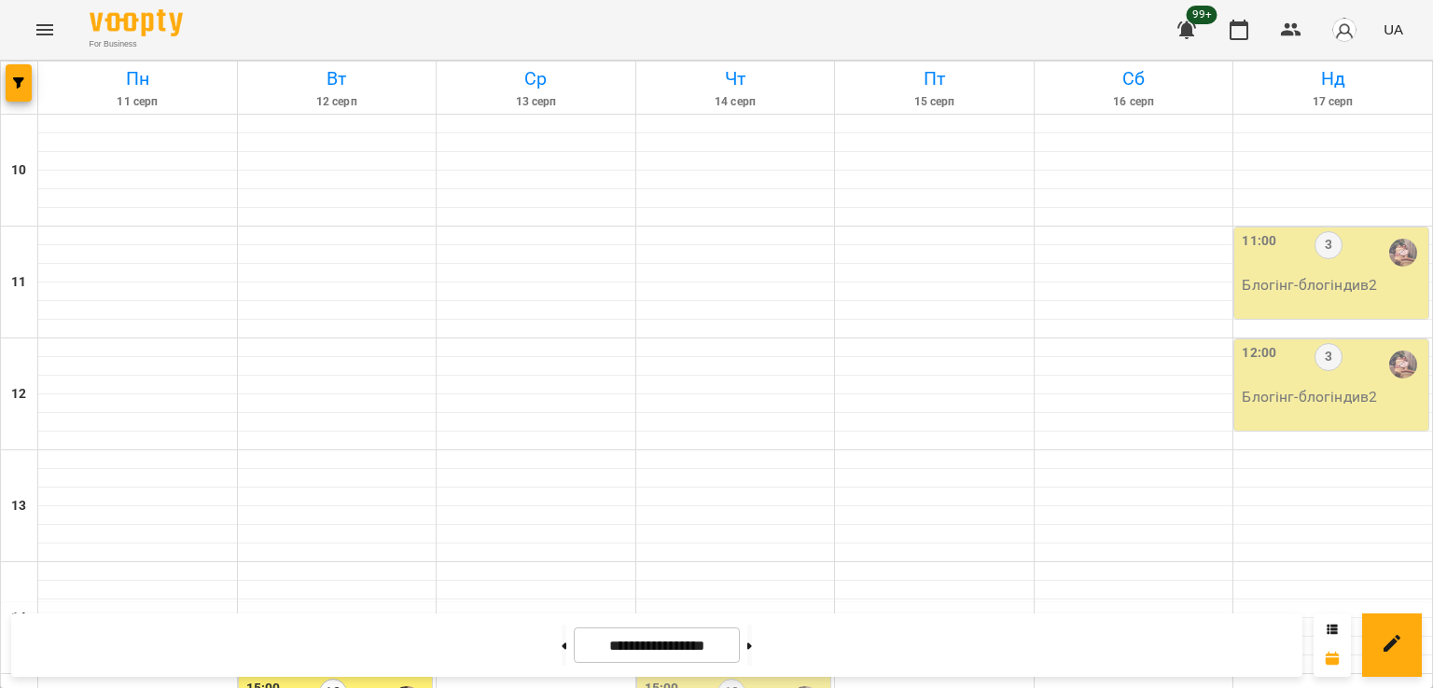
scroll to position [685, 0]
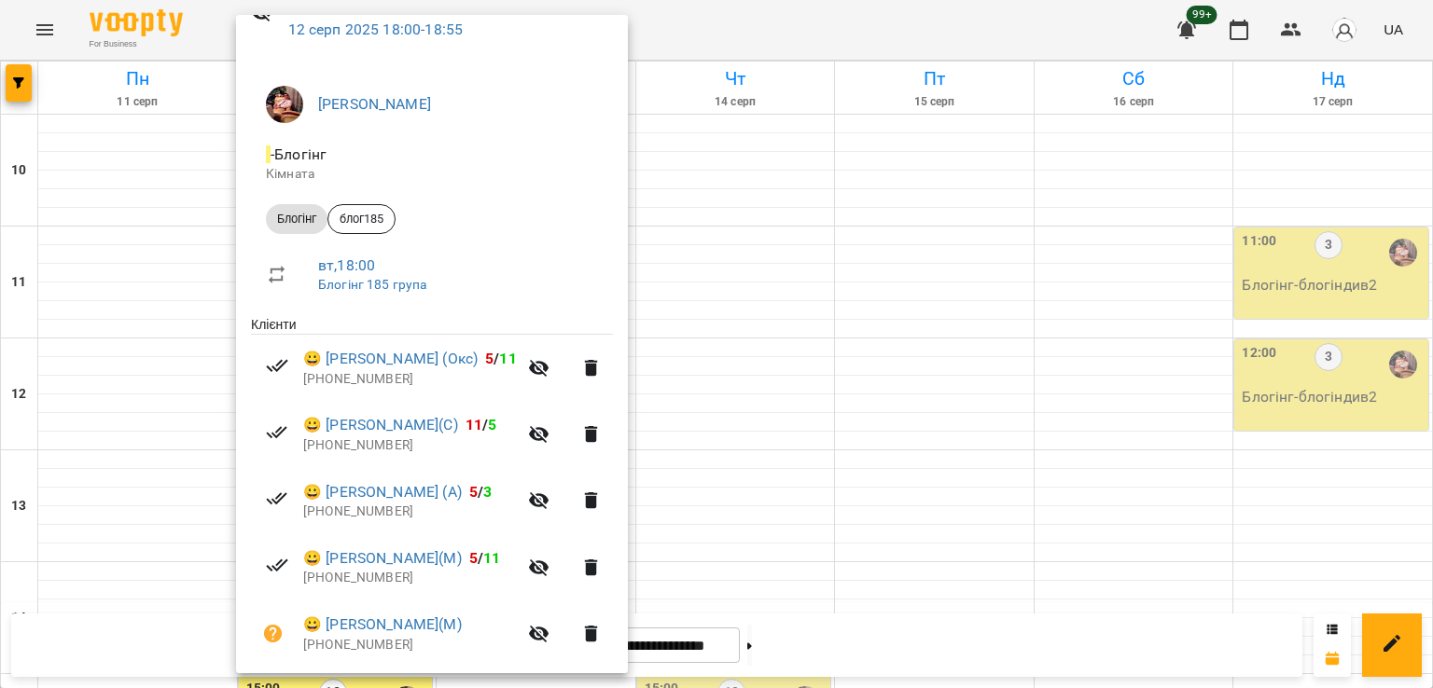
scroll to position [373, 0]
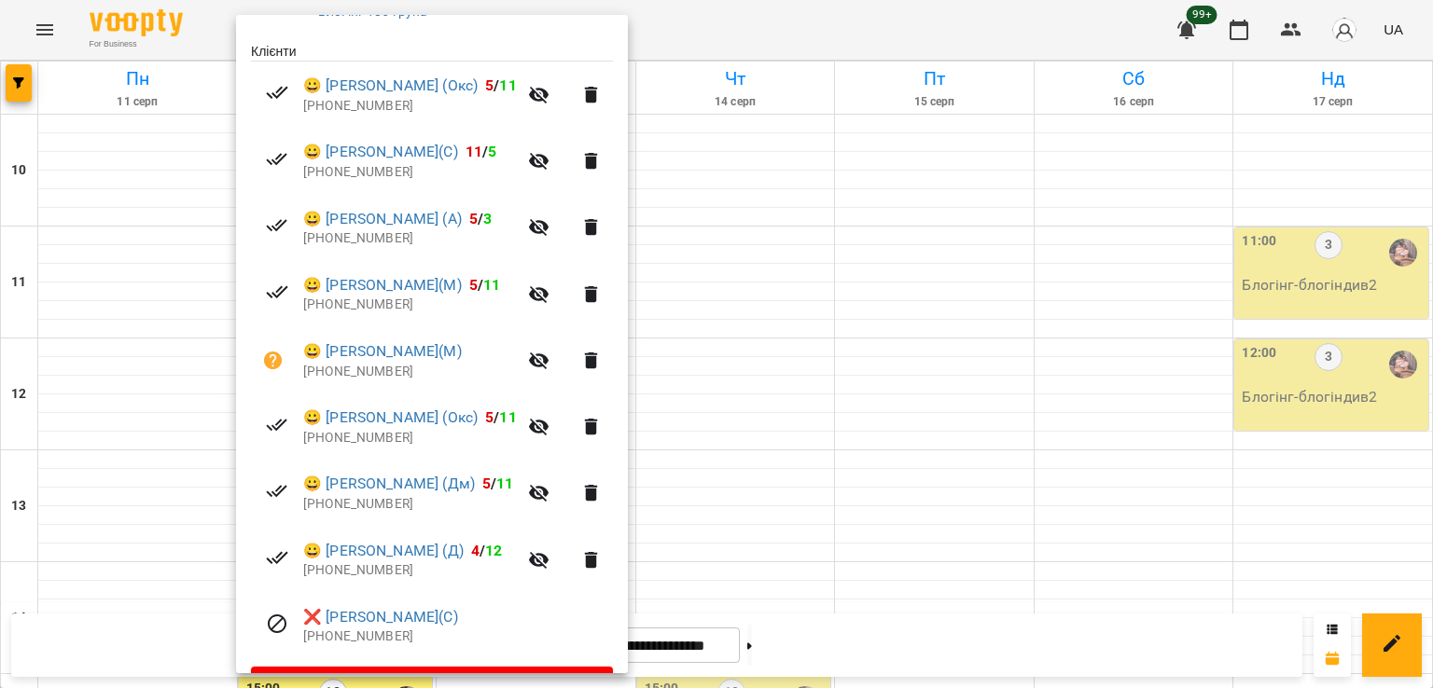
click at [742, 367] on div at bounding box center [716, 344] width 1433 height 688
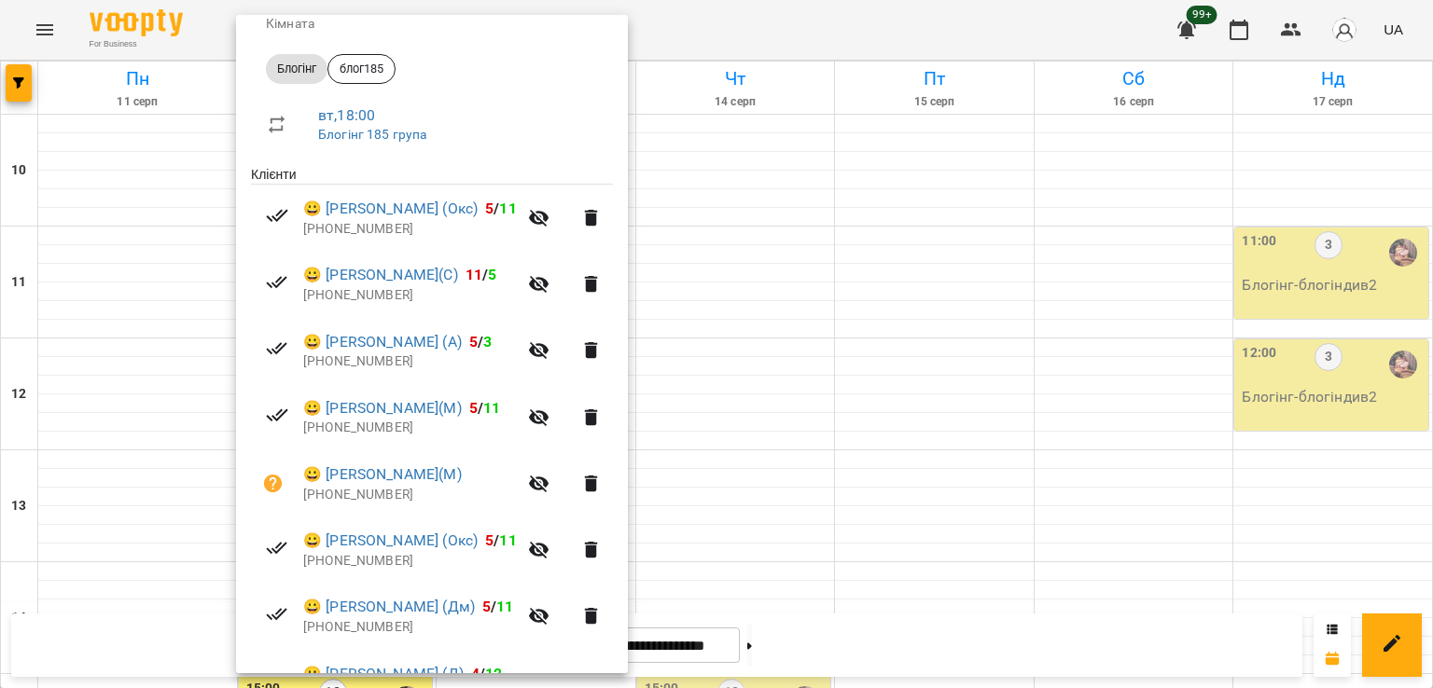
scroll to position [425, 0]
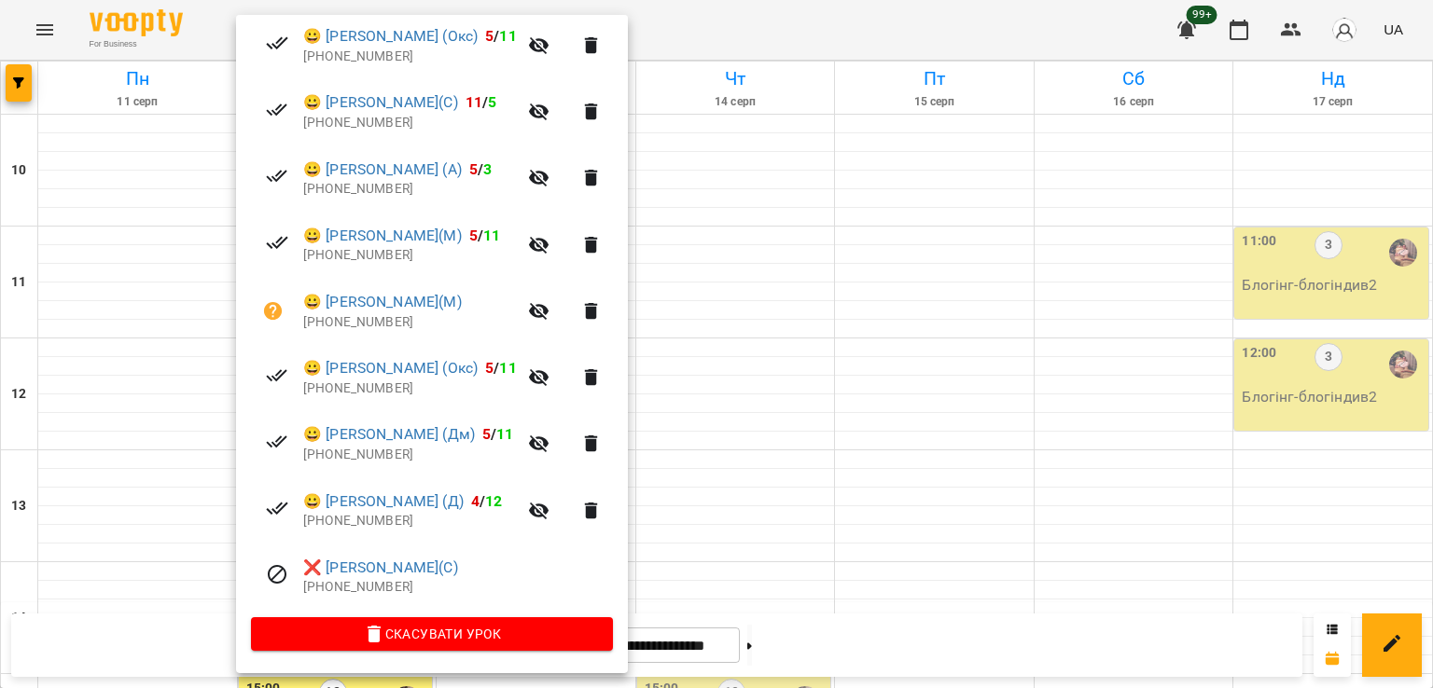
click at [735, 358] on div at bounding box center [716, 344] width 1433 height 688
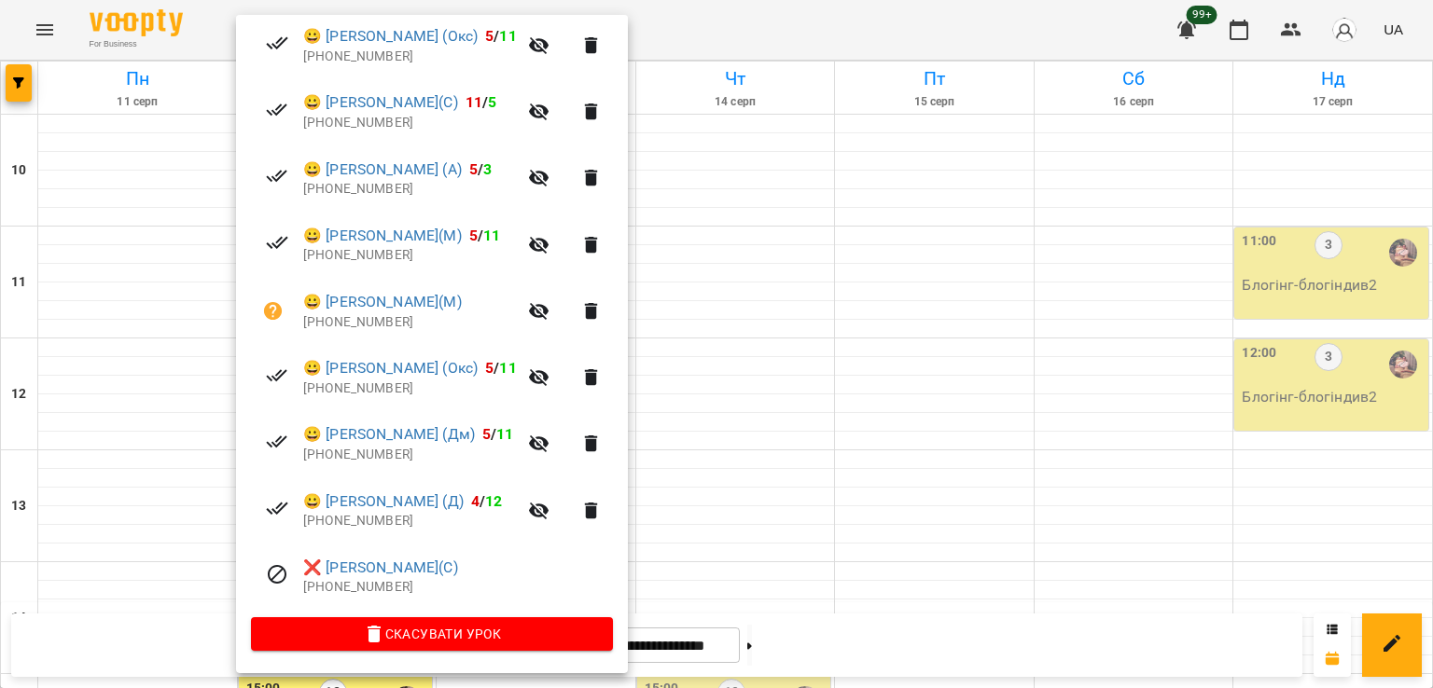
click at [746, 338] on div at bounding box center [716, 344] width 1433 height 688
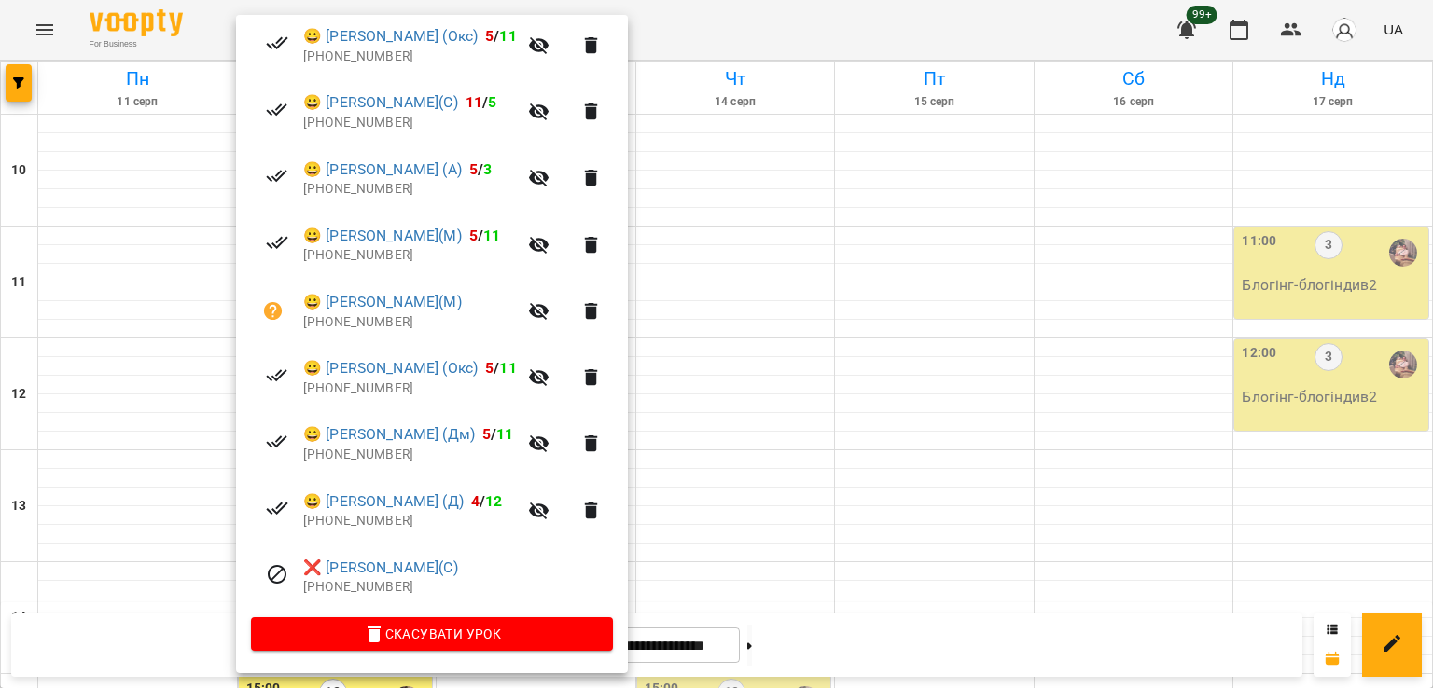
click at [727, 367] on div at bounding box center [716, 344] width 1433 height 688
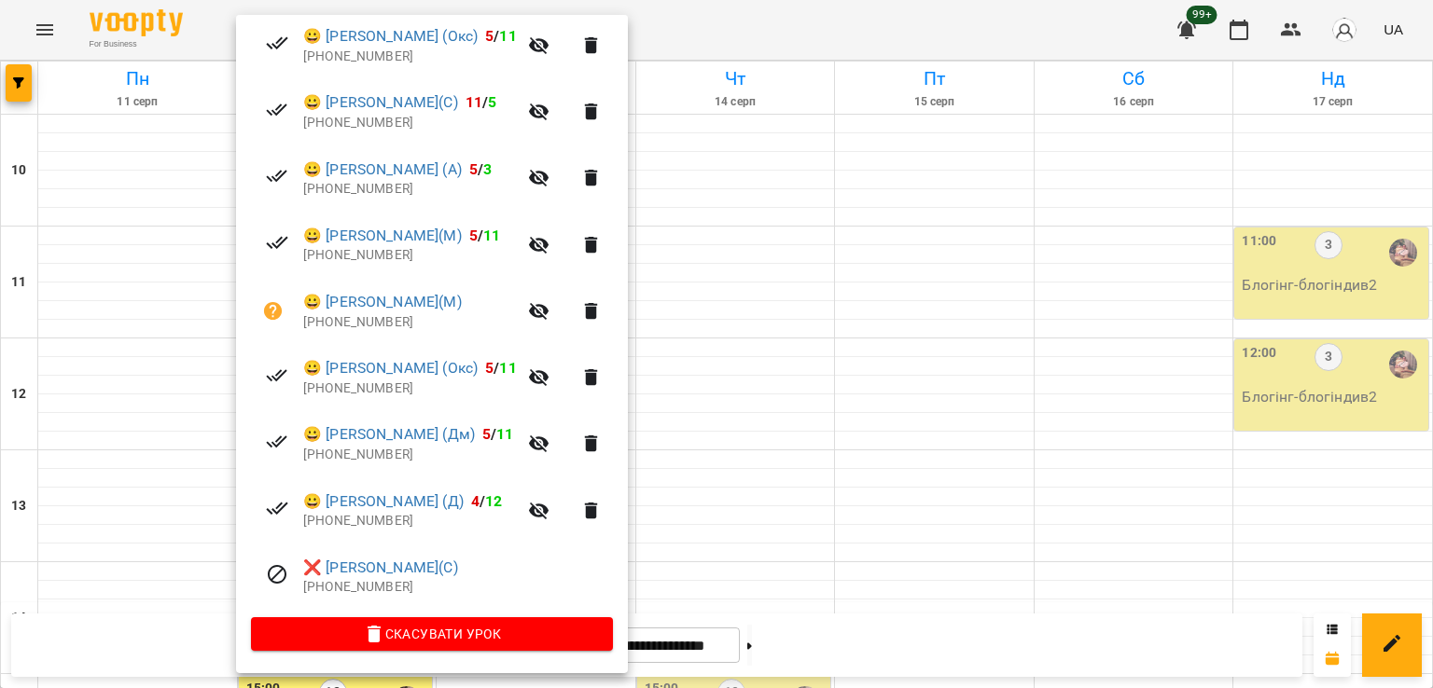
click at [787, 359] on div at bounding box center [716, 344] width 1433 height 688
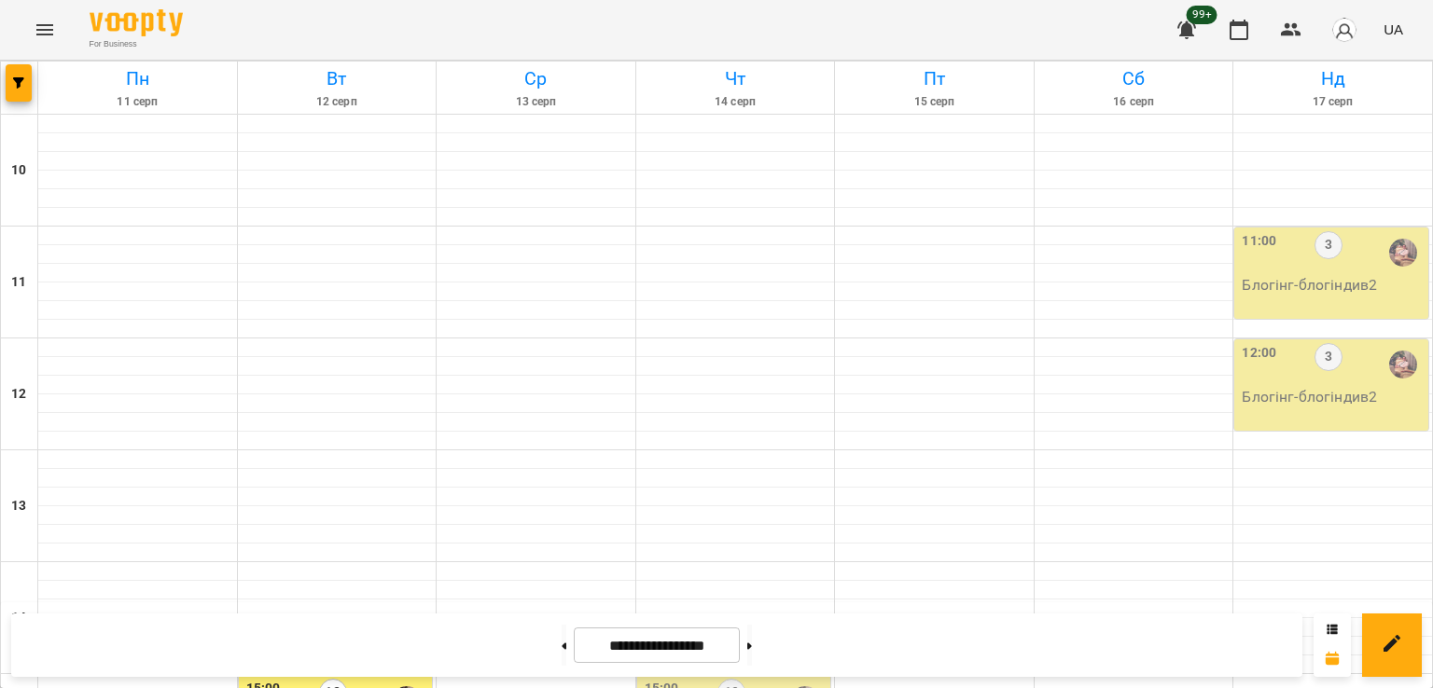
scroll to position [499, 0]
click at [319, 679] on div "12" at bounding box center [333, 700] width 28 height 43
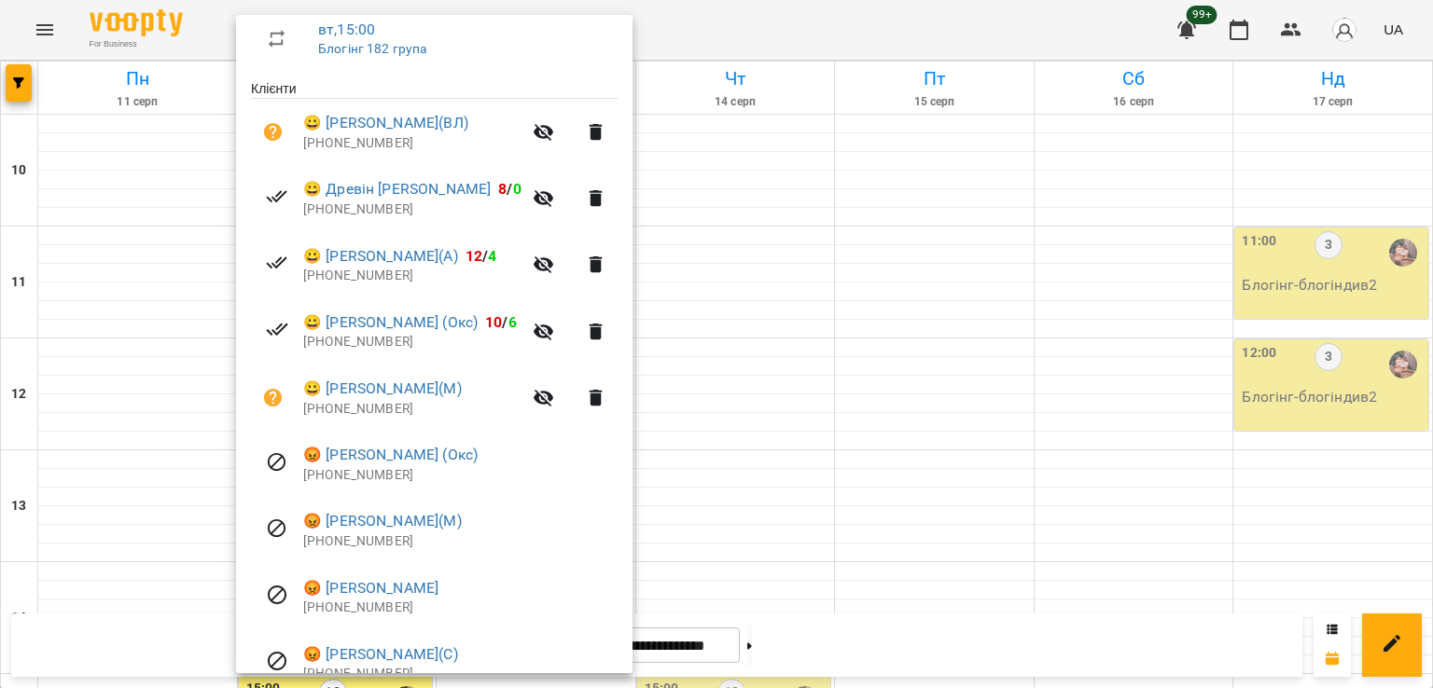
scroll to position [373, 0]
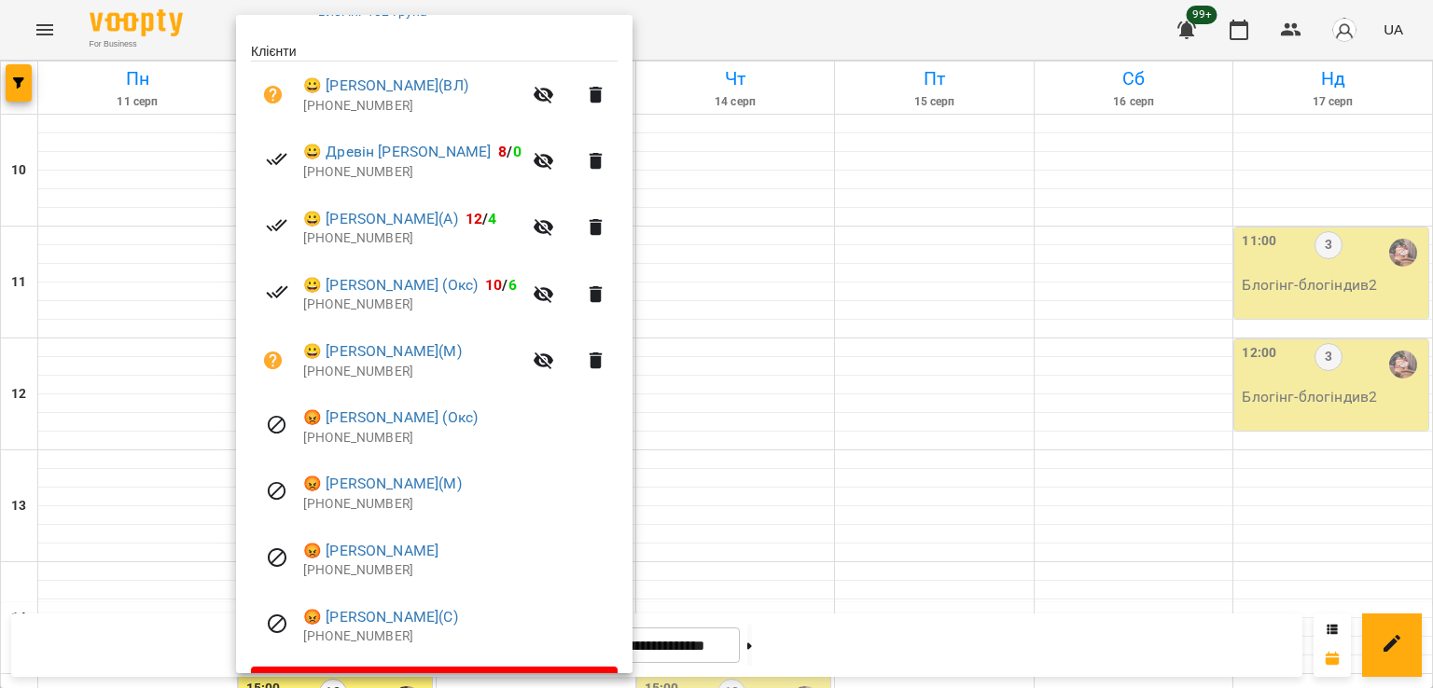
click at [796, 394] on div at bounding box center [716, 344] width 1433 height 688
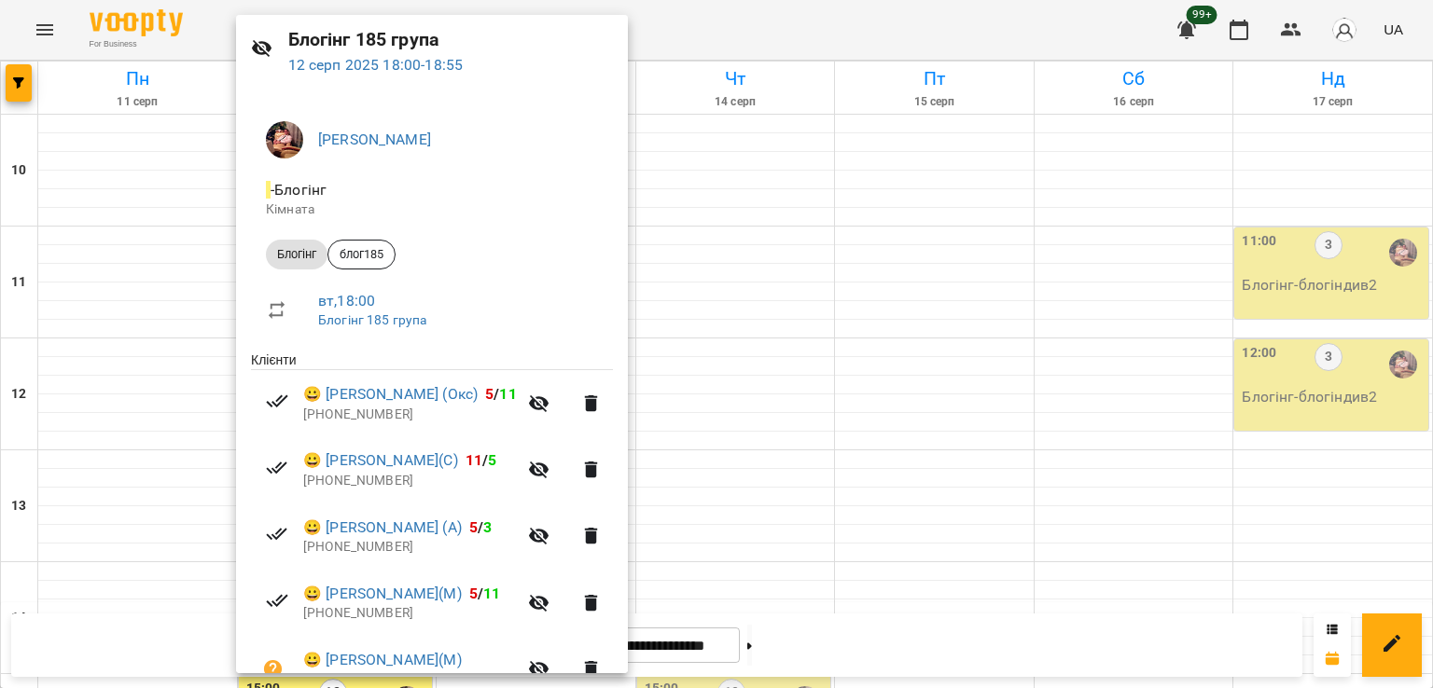
scroll to position [93, 0]
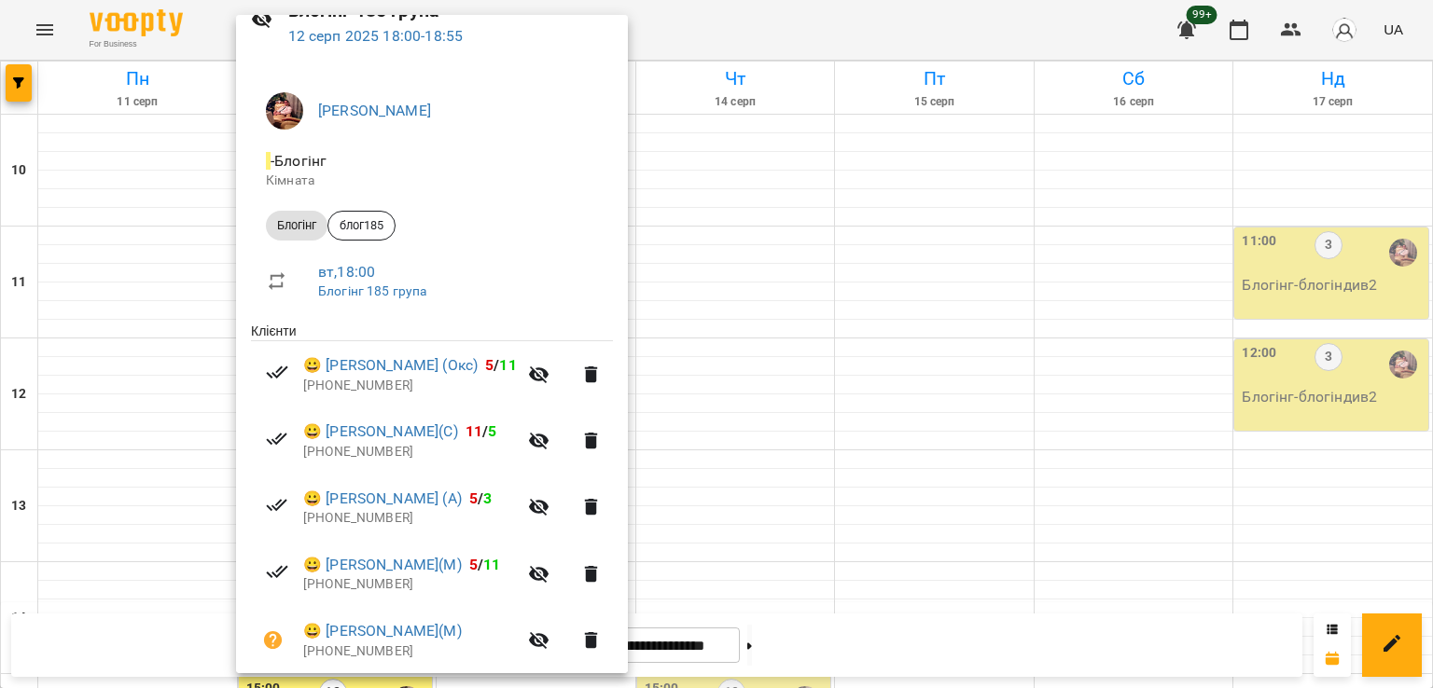
click at [733, 396] on div at bounding box center [716, 344] width 1433 height 688
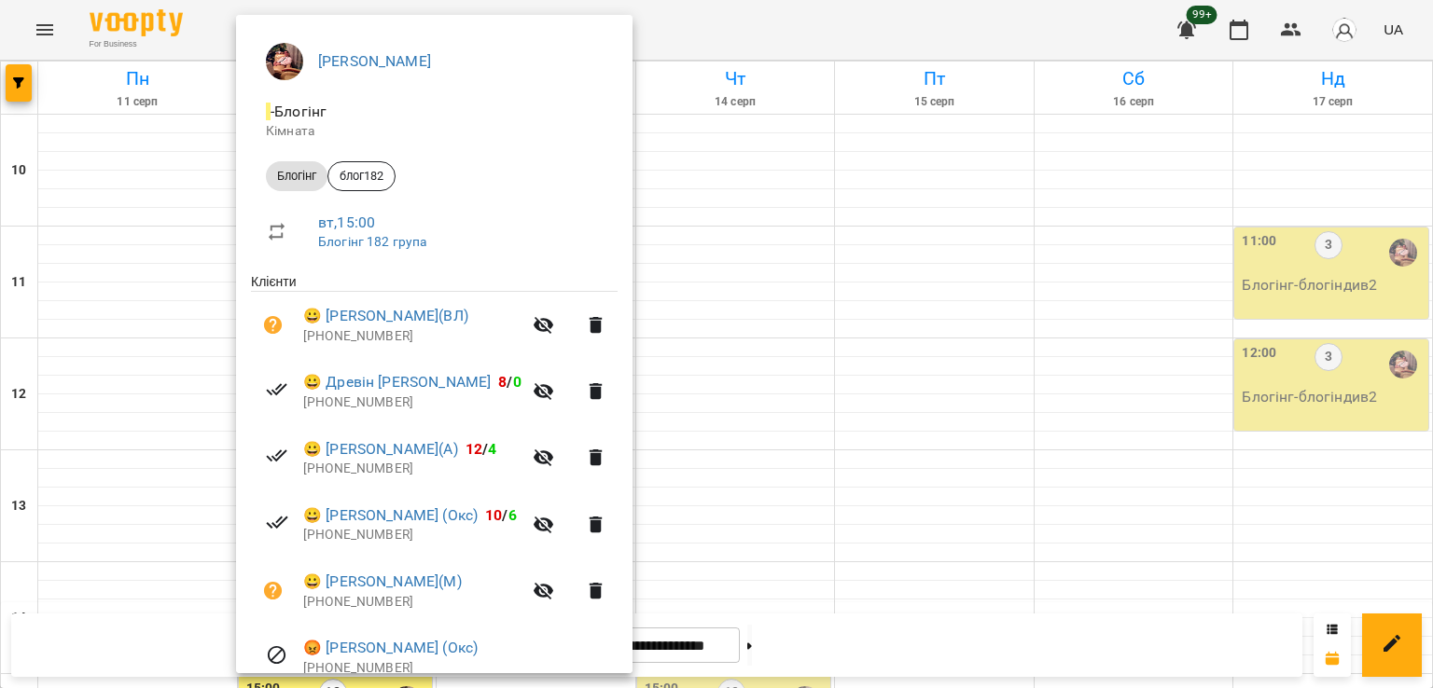
scroll to position [425, 0]
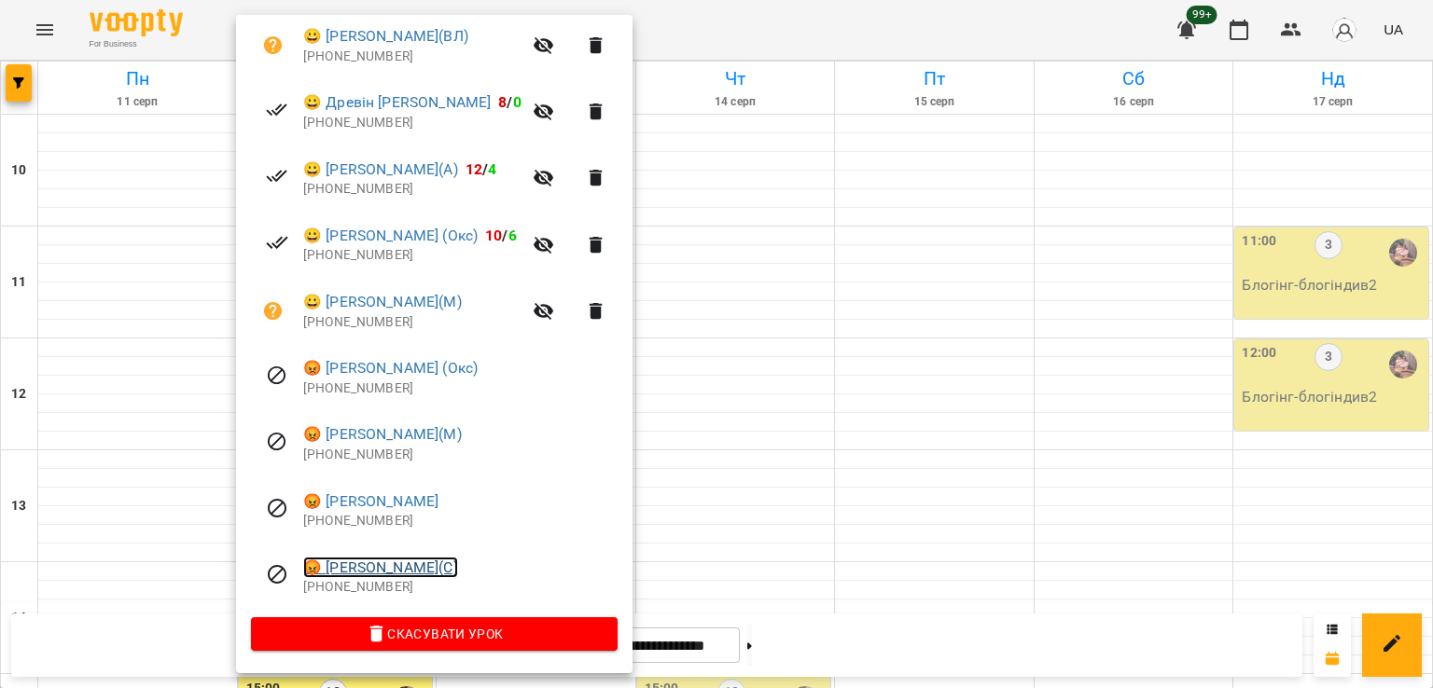
click at [403, 557] on link "😡 [PERSON_NAME](С)" at bounding box center [380, 568] width 155 height 22
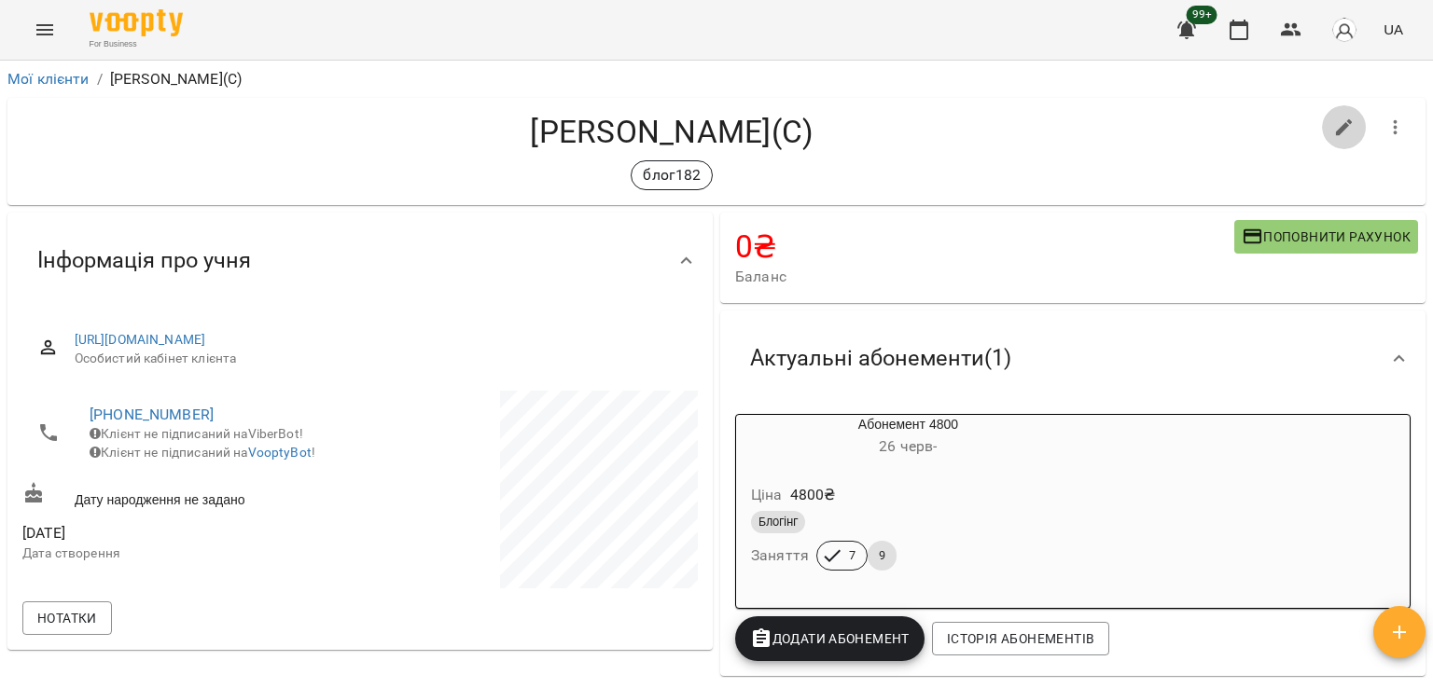
click at [1333, 127] on icon "button" at bounding box center [1344, 128] width 22 height 22
select select "**"
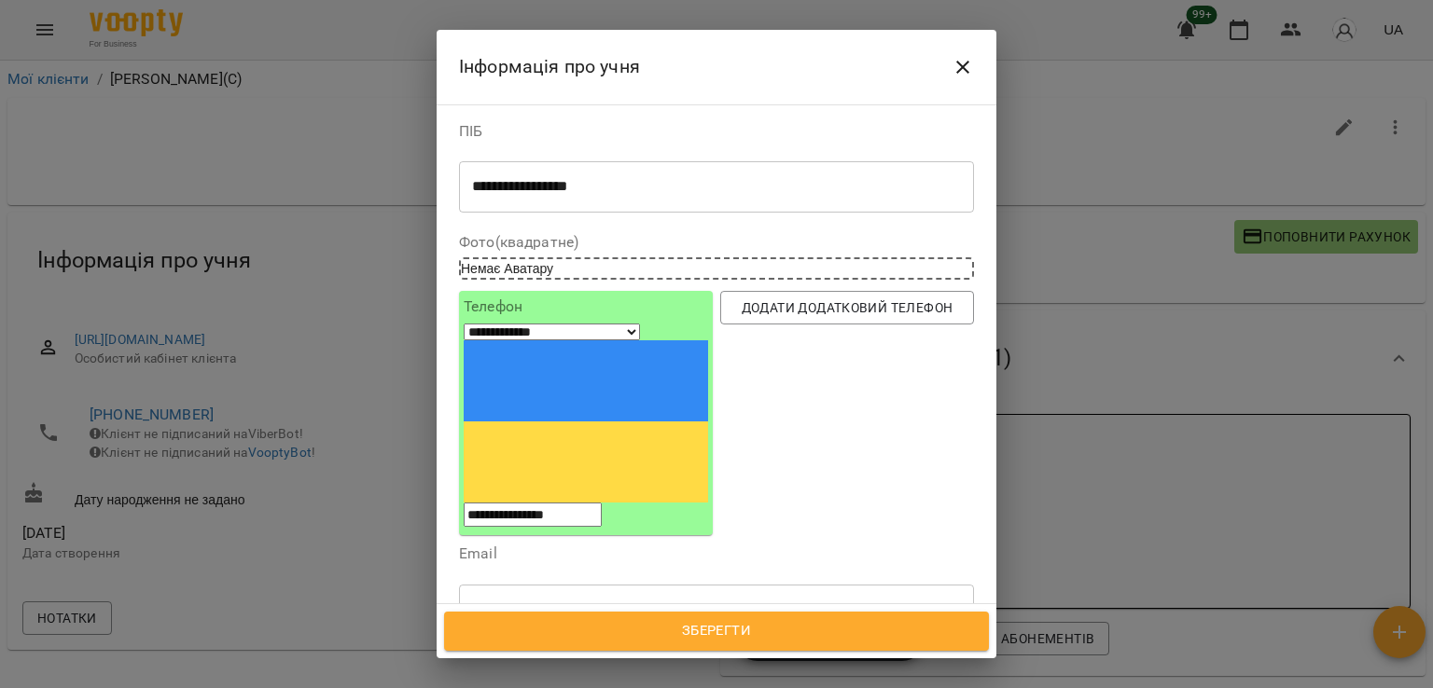
click at [535, 687] on icon at bounding box center [528, 697] width 13 height 13
click at [588, 687] on div "Надрукуйте або оберіть..." at bounding box center [547, 697] width 156 height 19
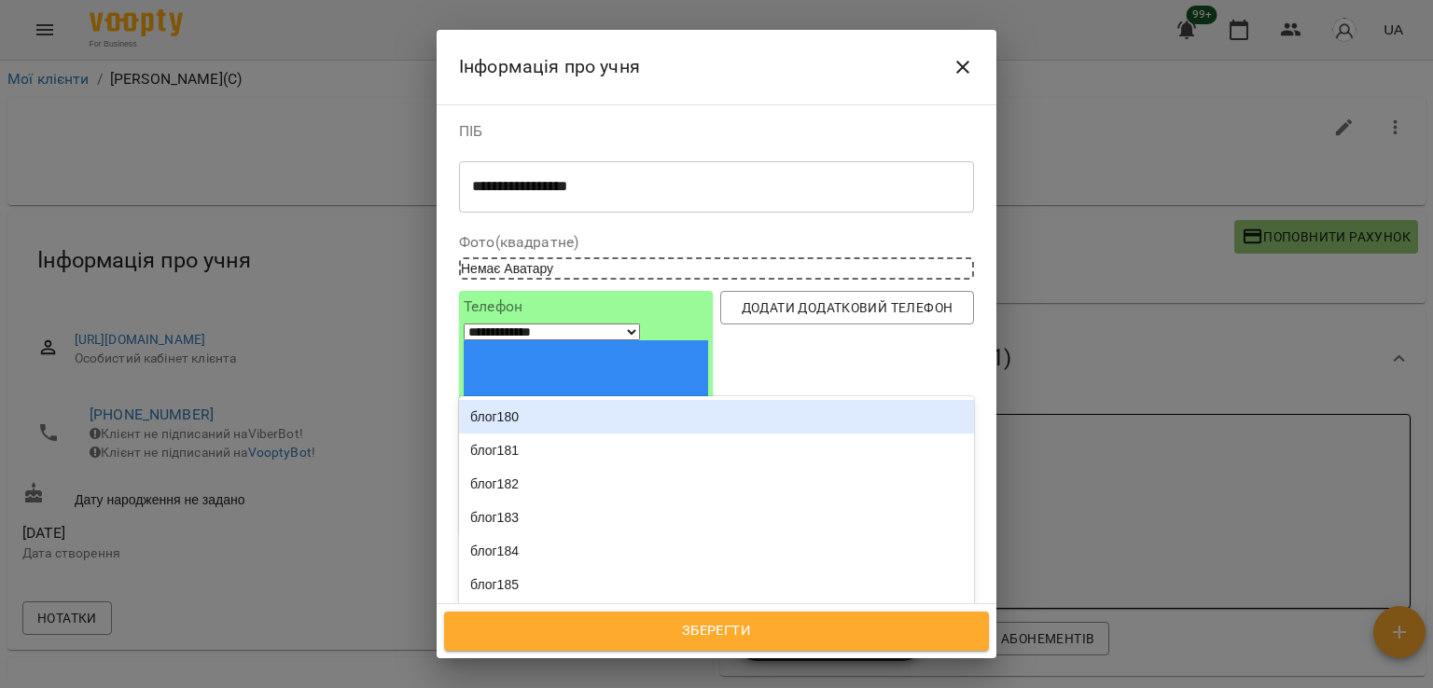
type input "*******"
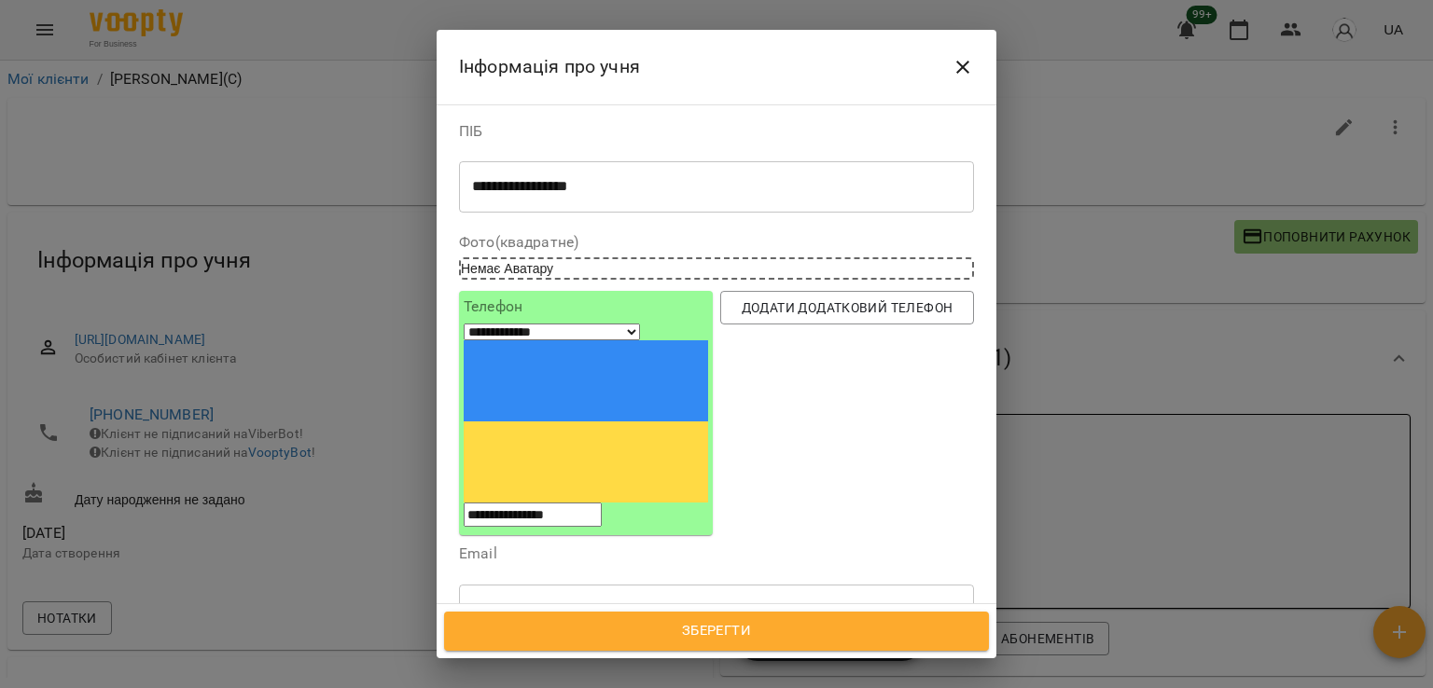
click at [556, 635] on div "блог185" at bounding box center [716, 652] width 515 height 34
click at [667, 631] on span "Зберегти" at bounding box center [716, 631] width 504 height 24
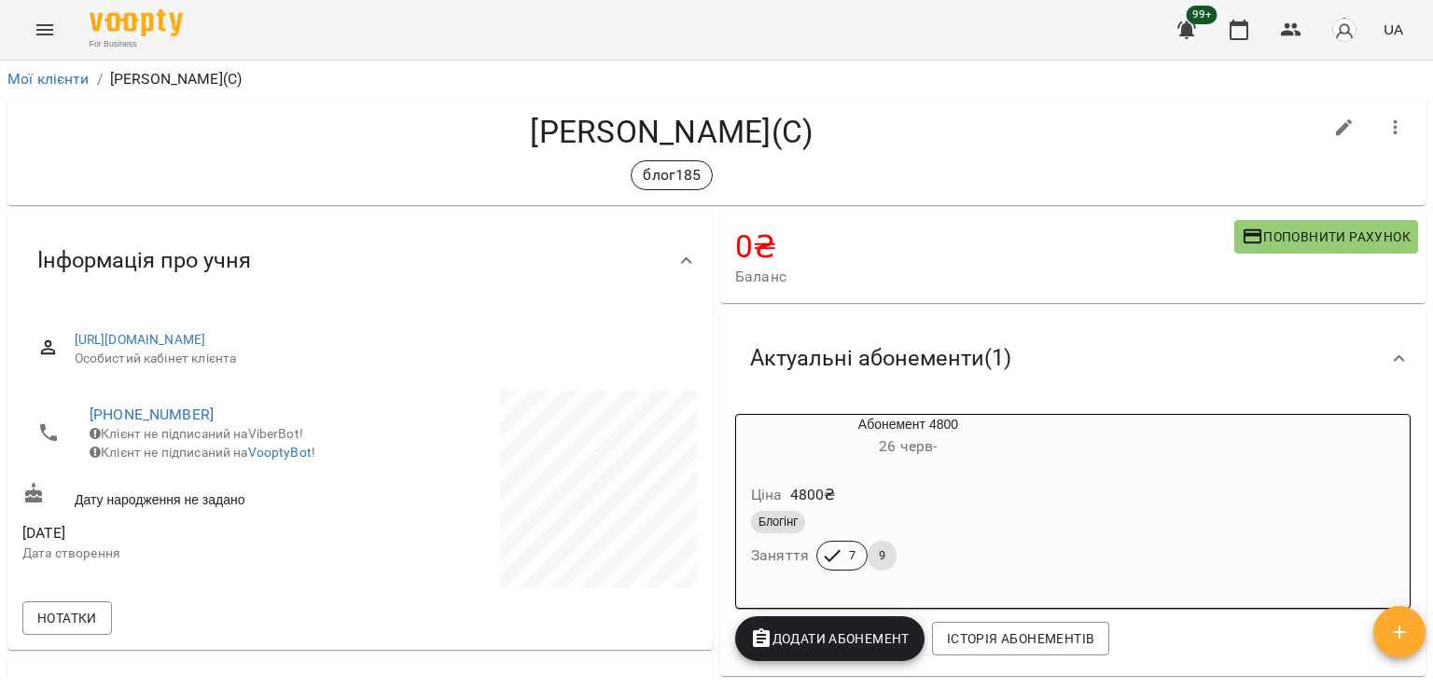
click at [37, 30] on icon "Menu" at bounding box center [44, 29] width 17 height 11
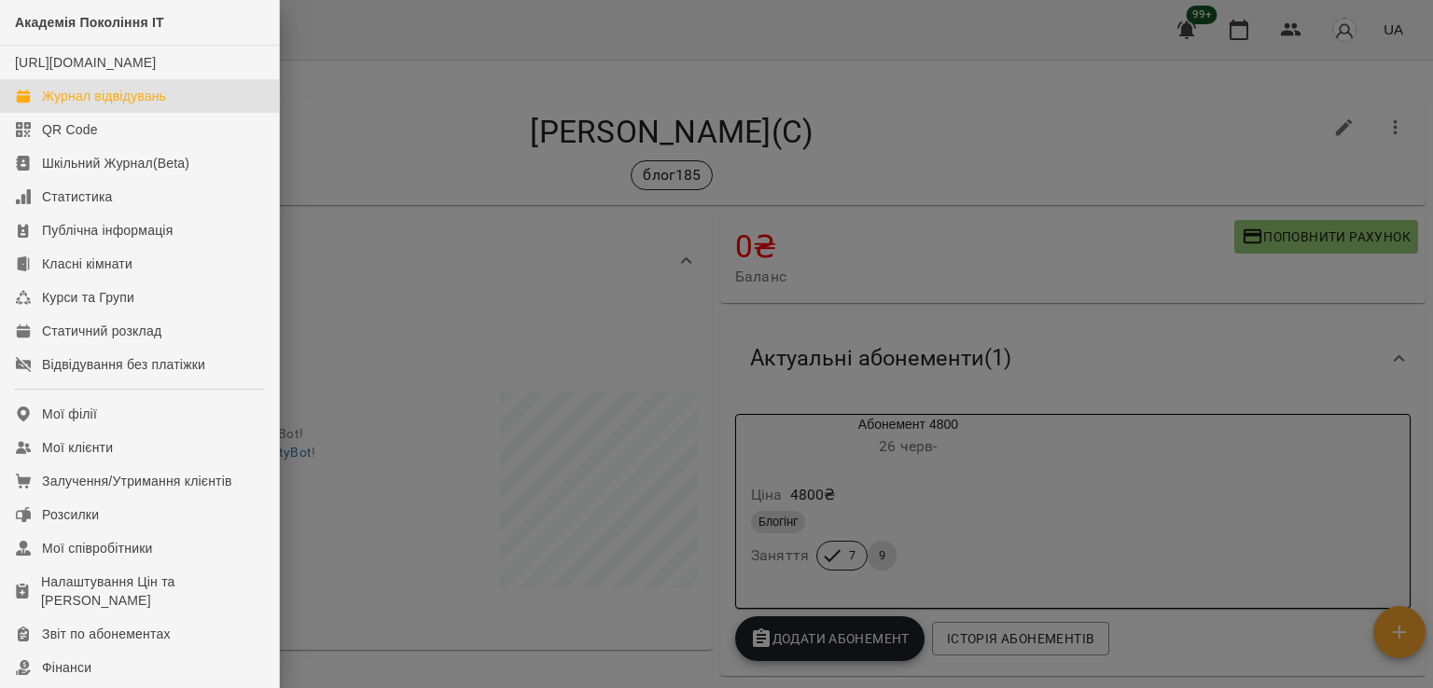
click at [134, 105] on div "Журнал відвідувань" at bounding box center [104, 96] width 124 height 19
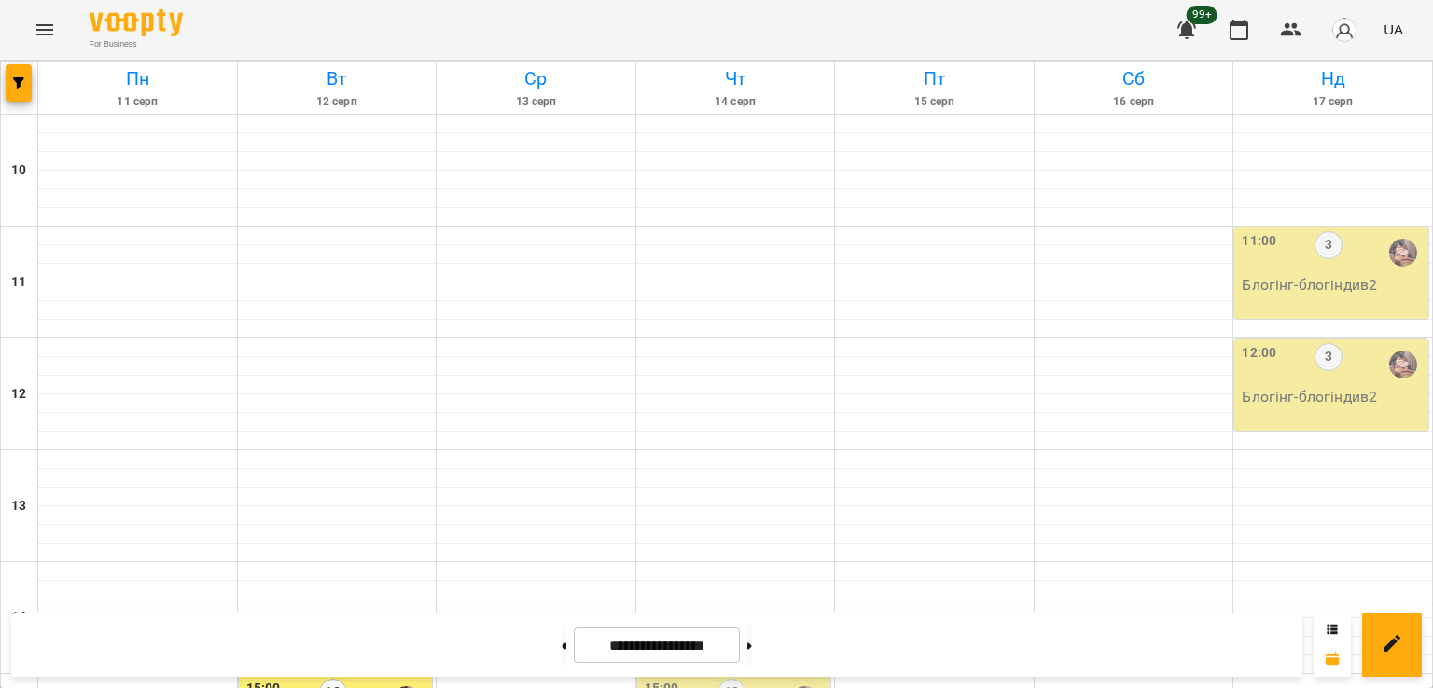
scroll to position [653, 0]
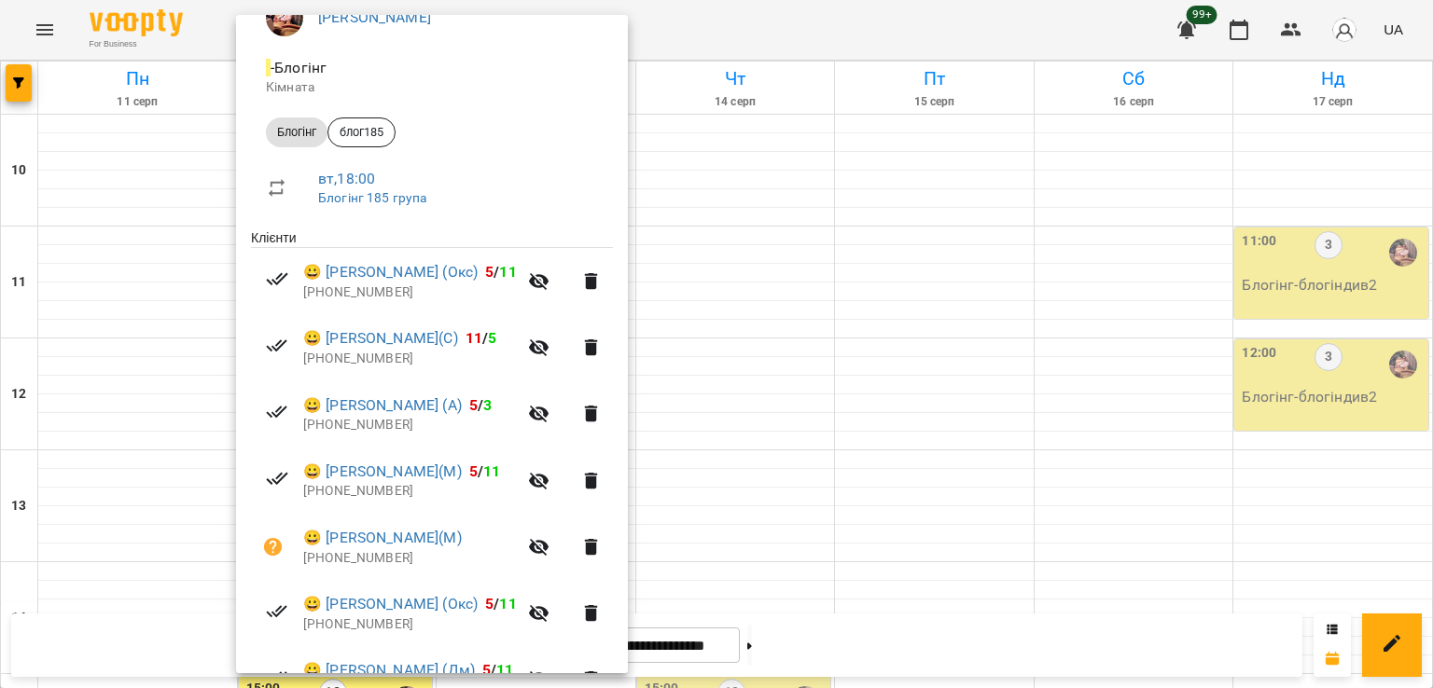
scroll to position [280, 0]
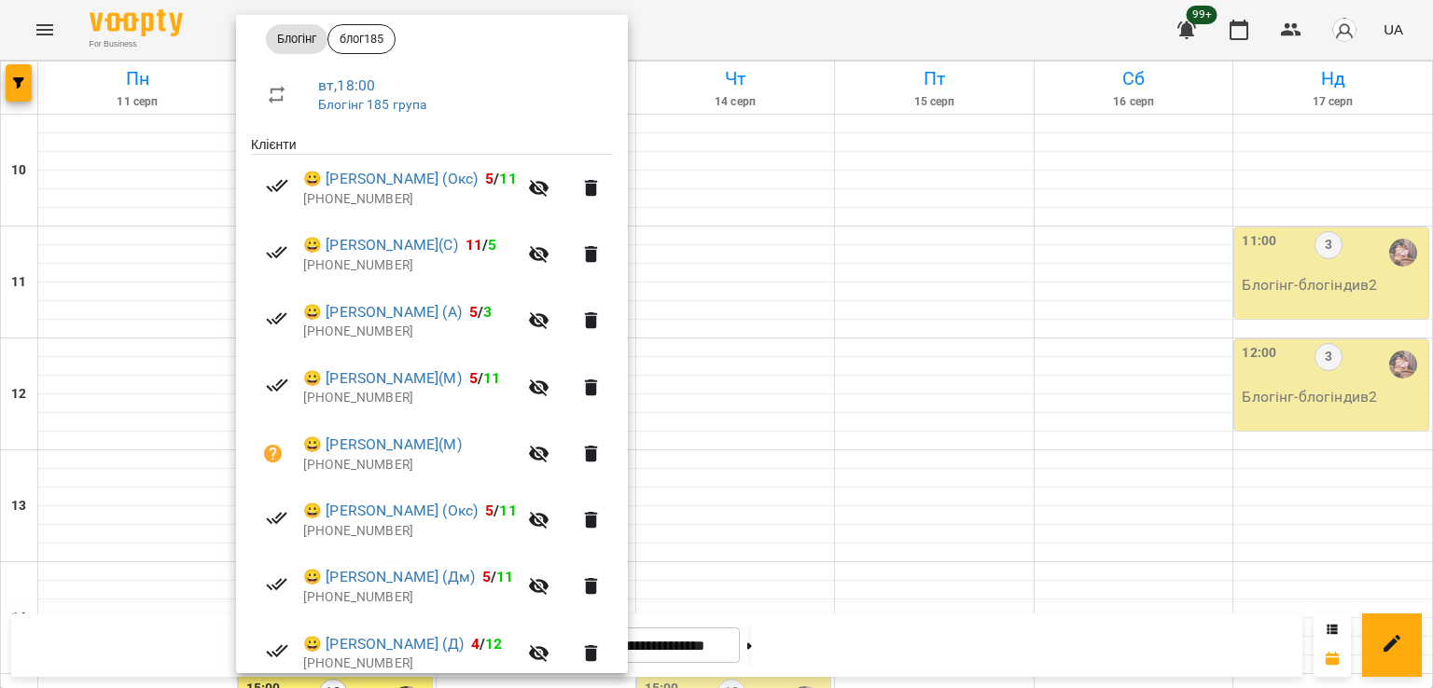
click at [366, 273] on p "[PHONE_NUMBER]" at bounding box center [410, 265] width 214 height 19
copy p "380965075862"
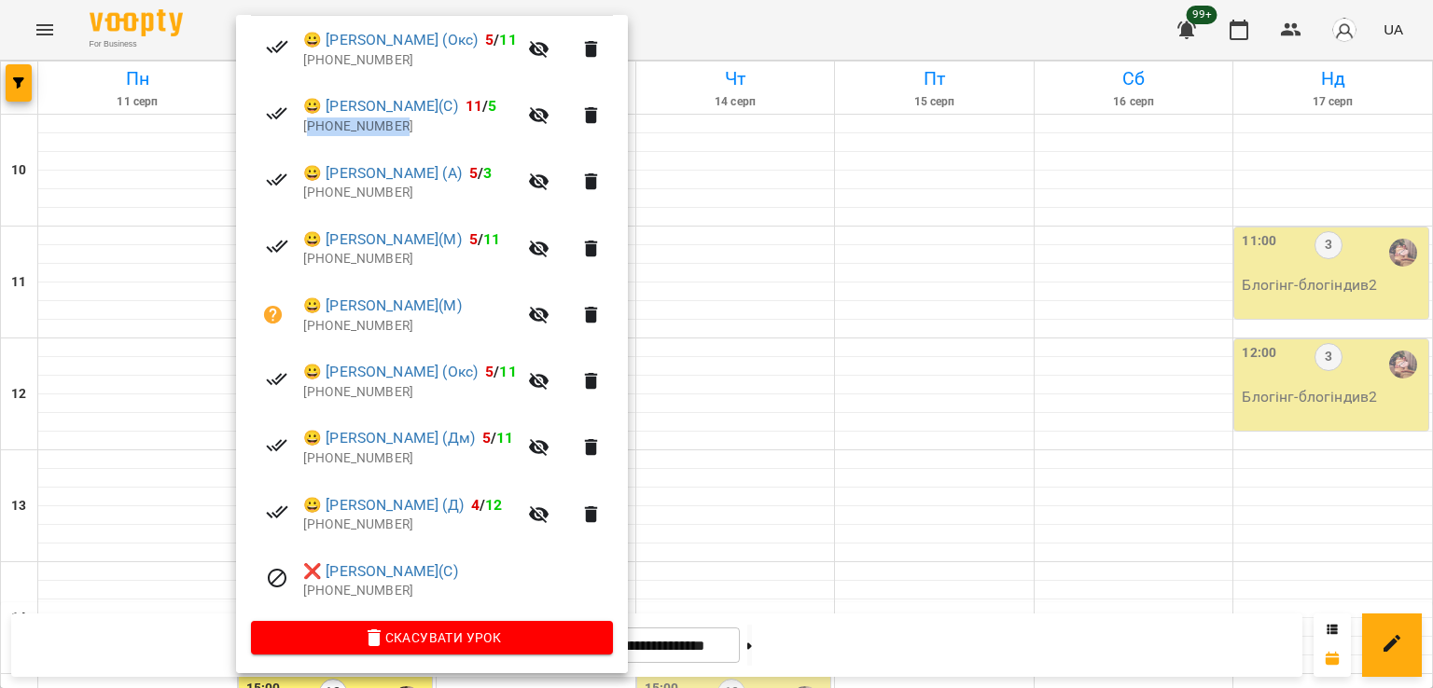
scroll to position [425, 0]
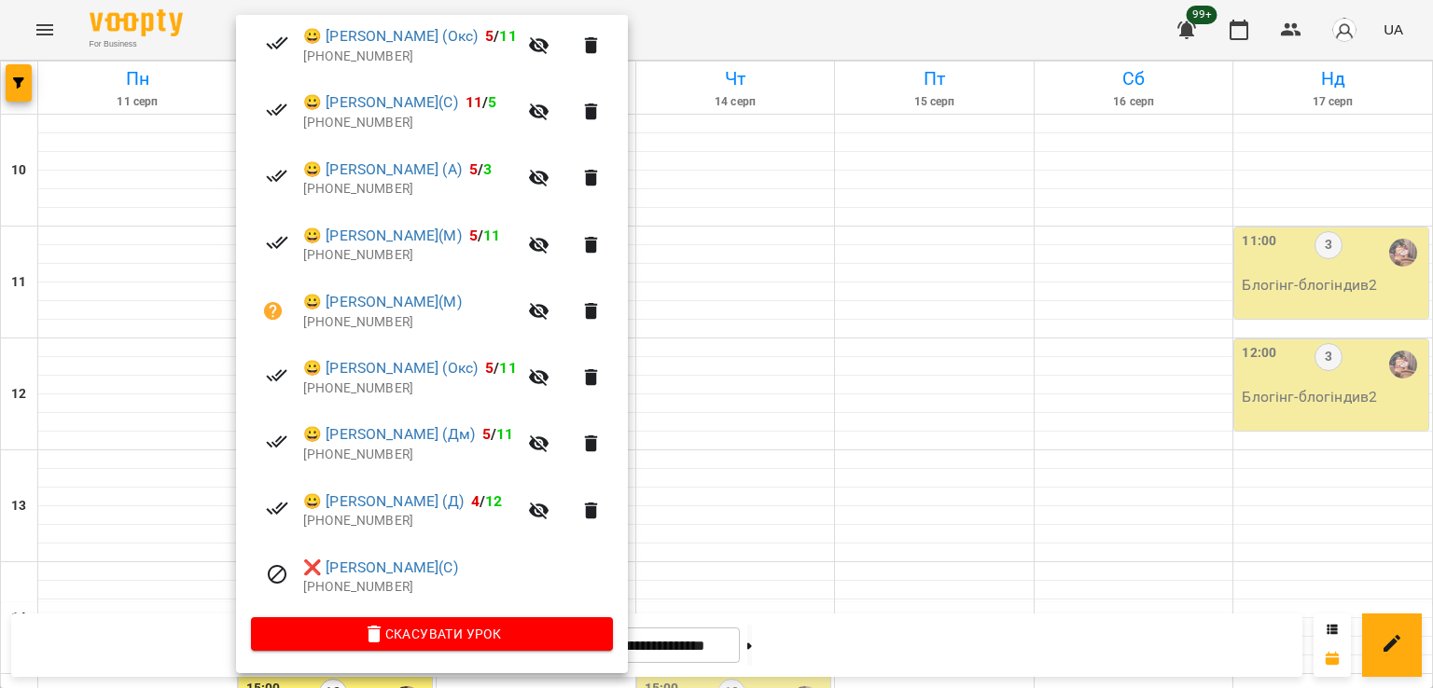
click at [810, 250] on div at bounding box center [716, 344] width 1433 height 688
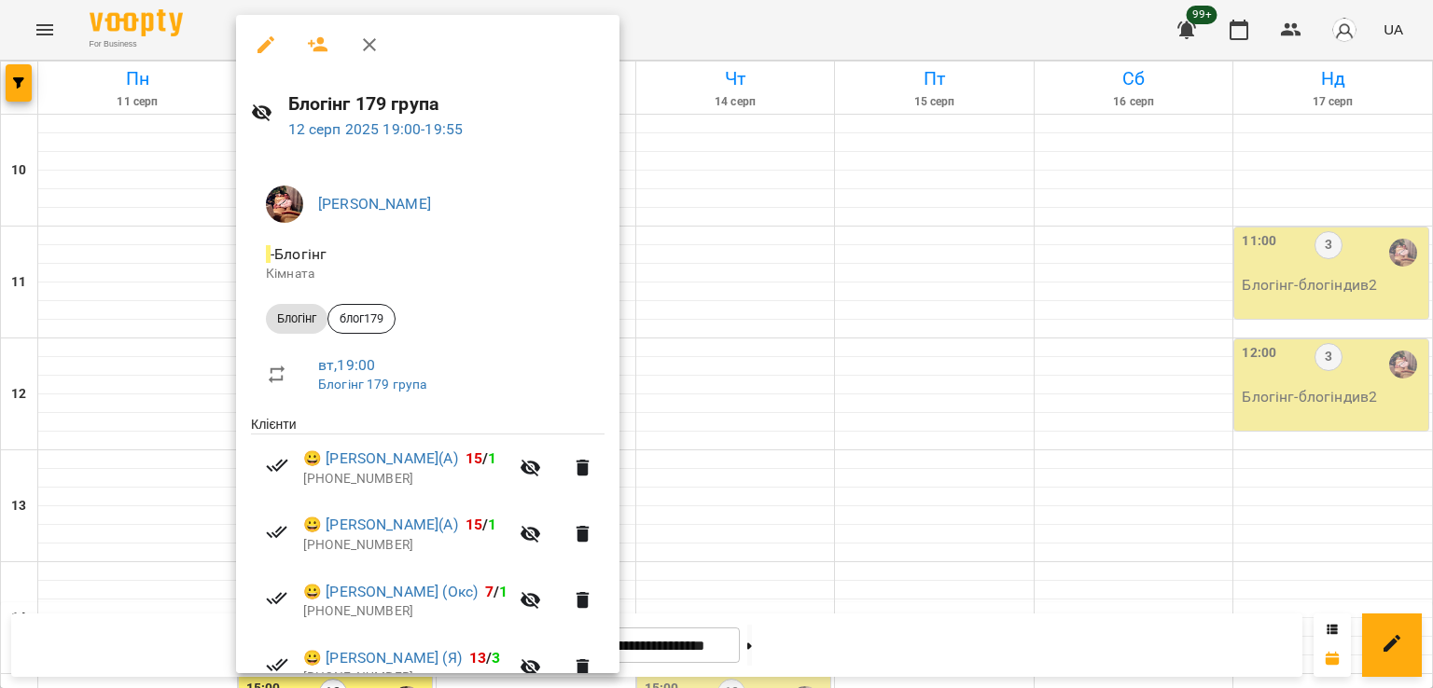
click at [721, 284] on div at bounding box center [716, 344] width 1433 height 688
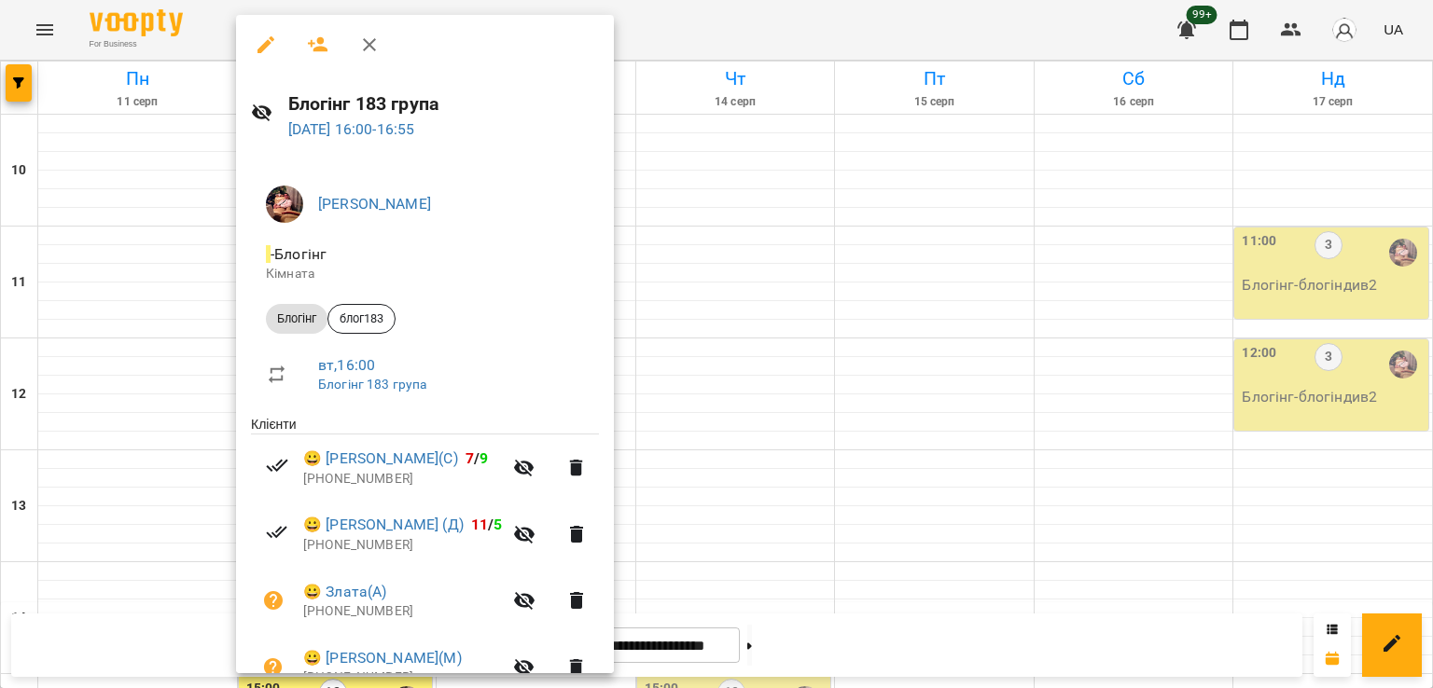
click at [715, 238] on div at bounding box center [716, 344] width 1433 height 688
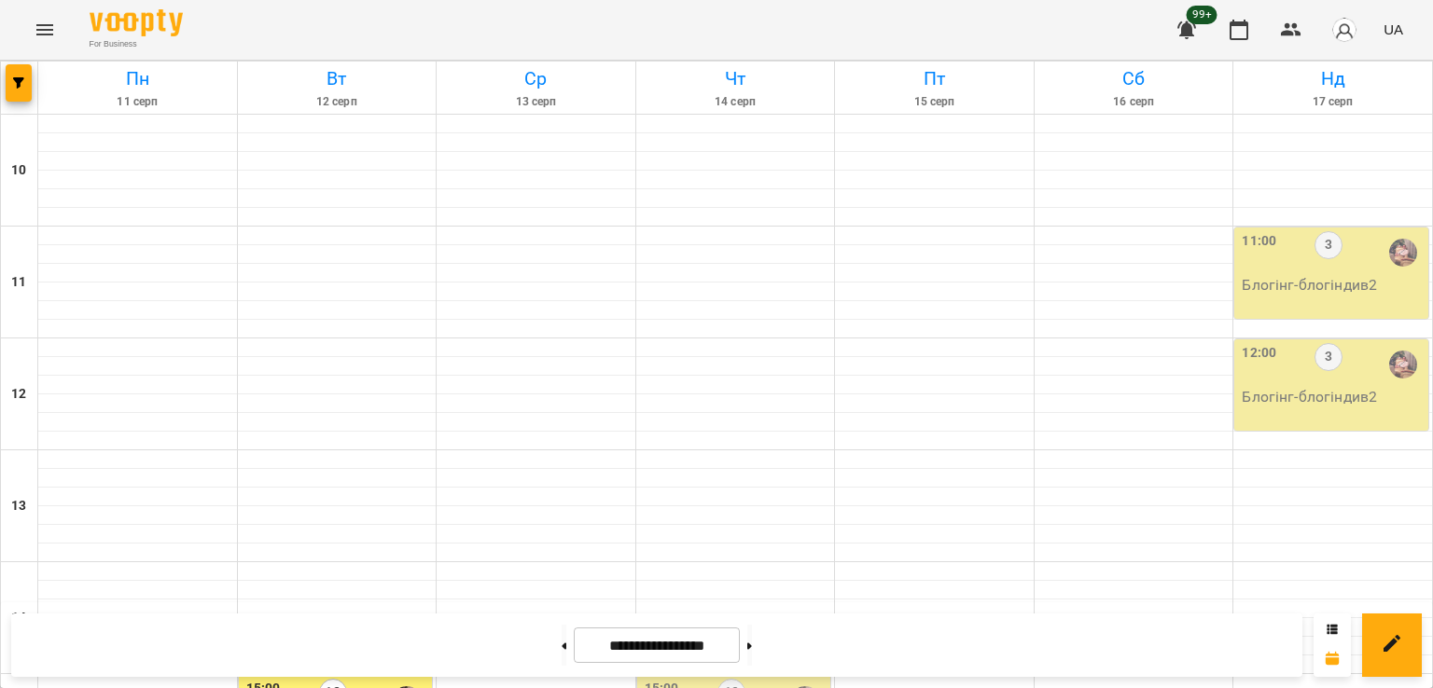
scroll to position [466, 0]
click at [337, 679] on div "12" at bounding box center [333, 700] width 28 height 43
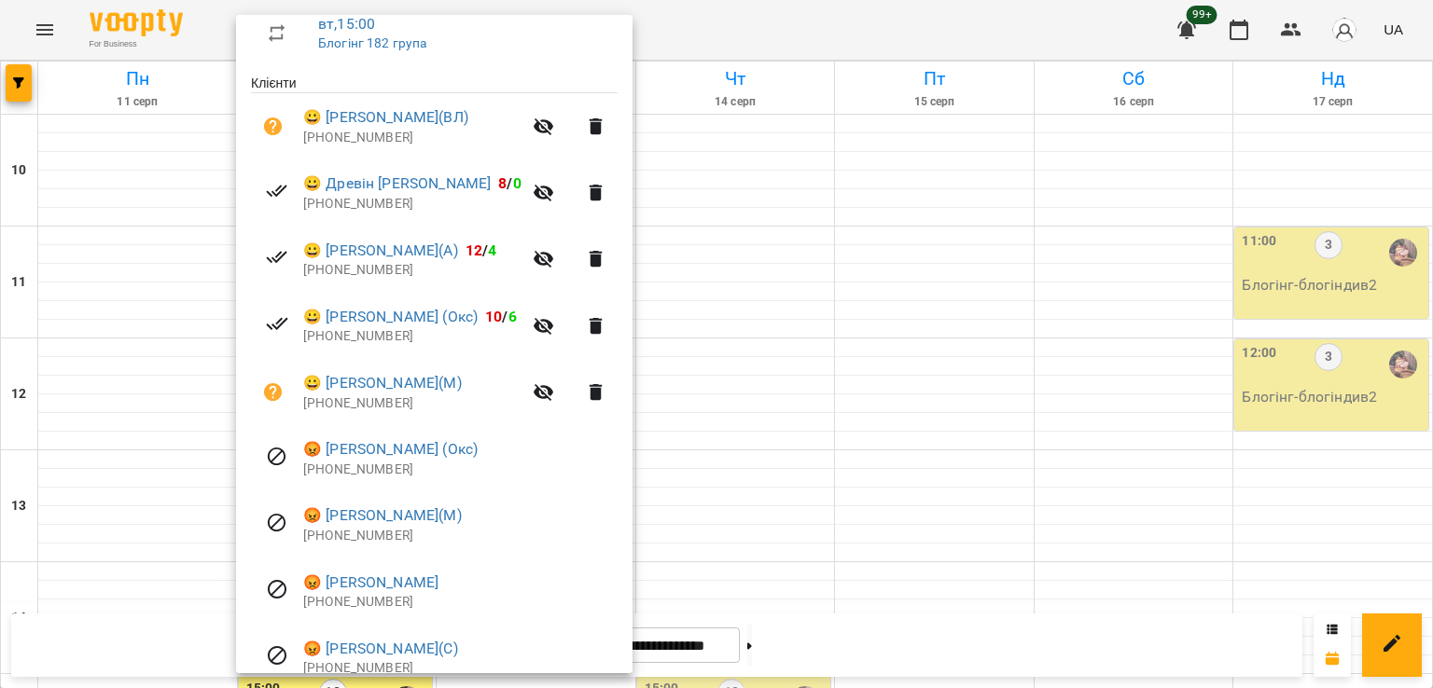
scroll to position [425, 0]
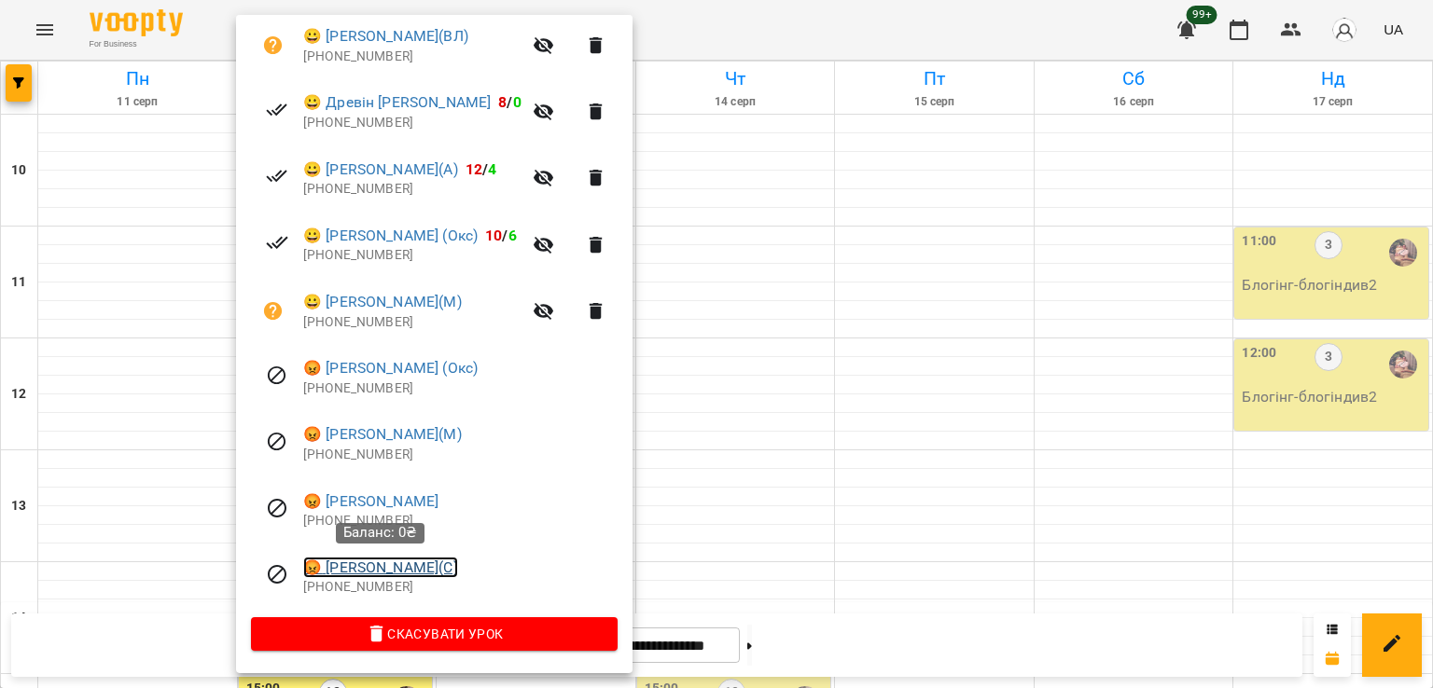
click at [394, 576] on link "😡 [PERSON_NAME](С)" at bounding box center [380, 568] width 155 height 22
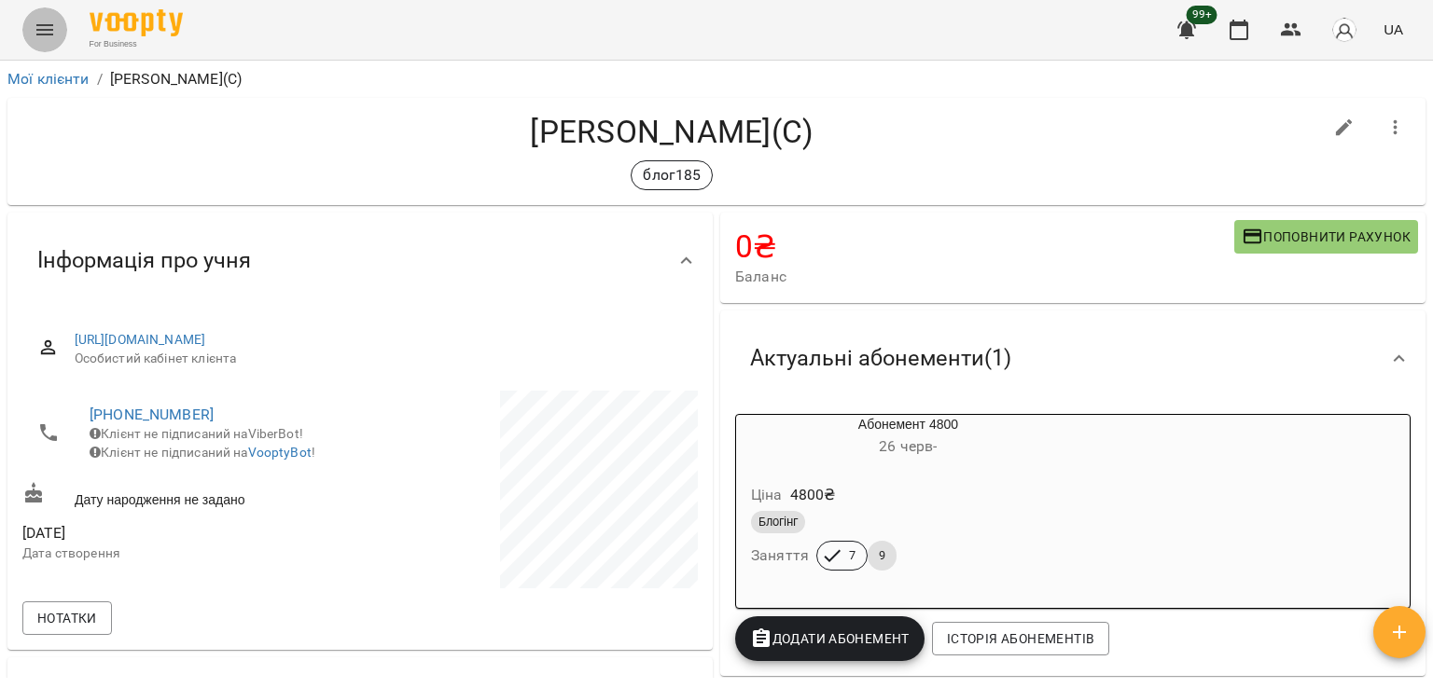
click at [40, 36] on icon "Menu" at bounding box center [45, 30] width 22 height 22
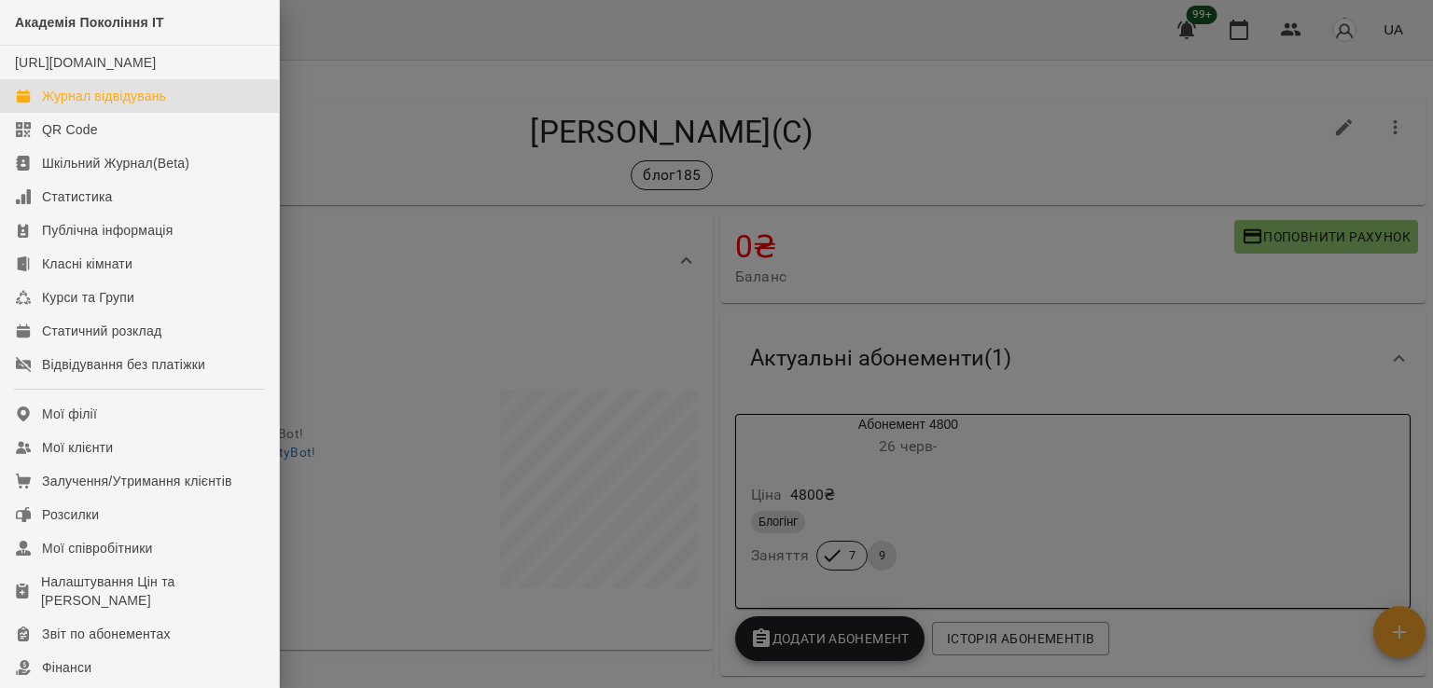
click at [164, 105] on div "Журнал відвідувань" at bounding box center [104, 96] width 124 height 19
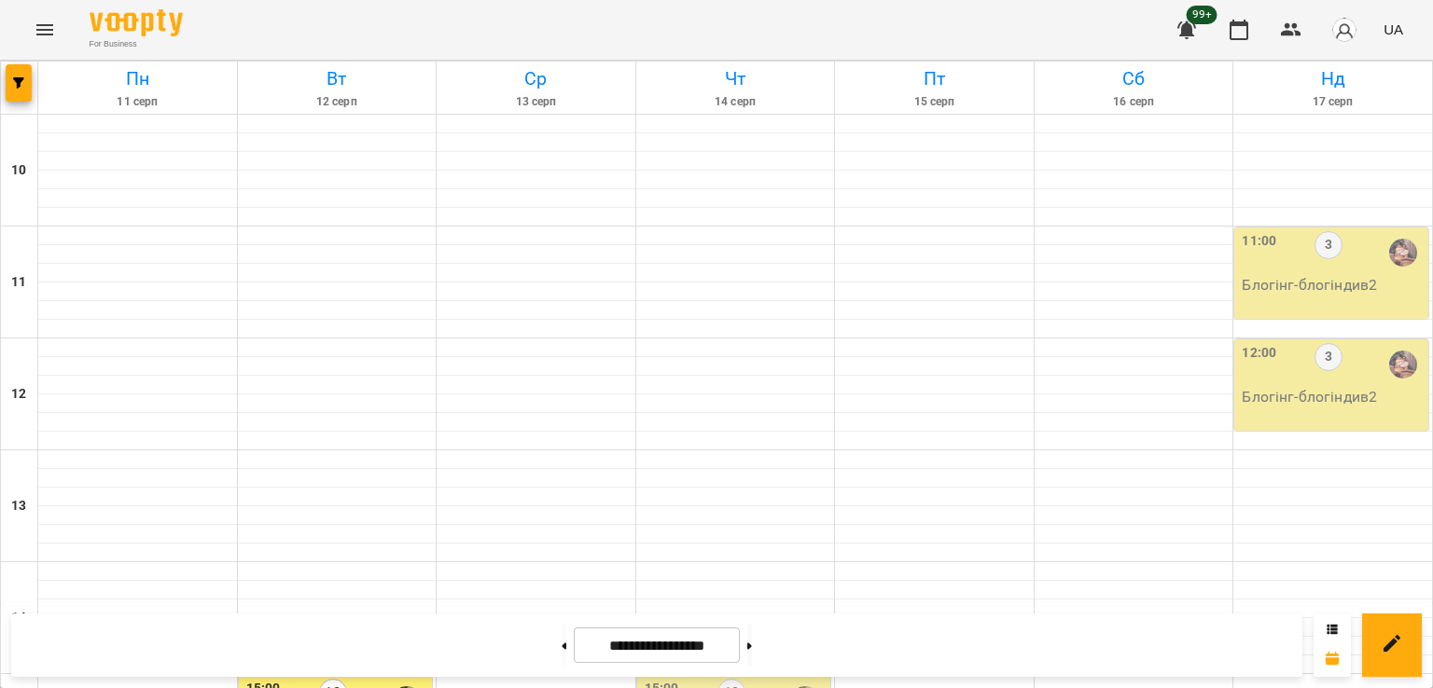
scroll to position [653, 0]
